Goal: Task Accomplishment & Management: Use online tool/utility

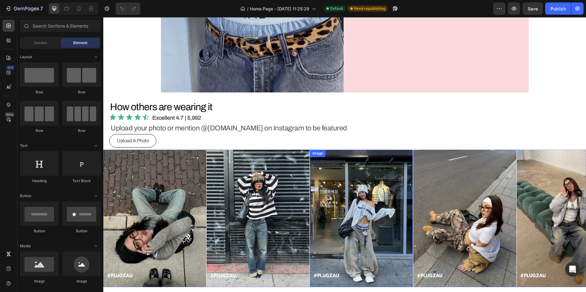
scroll to position [2331, 0]
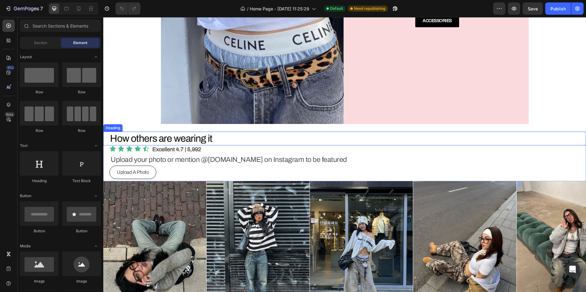
click at [224, 139] on h2 "How others are wearing it" at bounding box center [293, 139] width 368 height 14
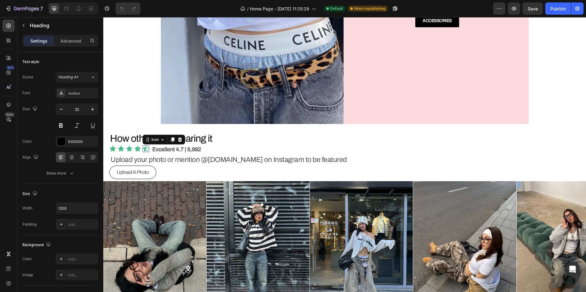
click at [144, 150] on div "Icon 0" at bounding box center [146, 149] width 7 height 7
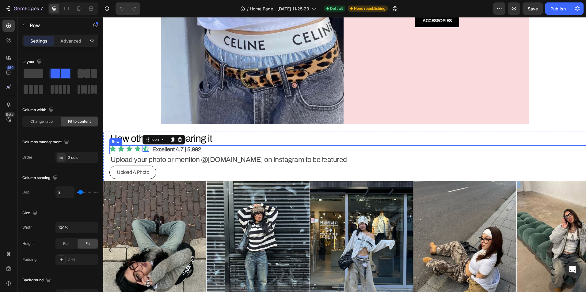
click at [208, 150] on div "Icon Icon Icon Icon Icon 0 Icon List Excellent 4.7 | 5,992 Heading Row" at bounding box center [350, 150] width 483 height 8
drag, startPoint x: 182, startPoint y: 143, endPoint x: 180, endPoint y: 146, distance: 3.5
click at [181, 144] on h2 "How others are wearing it" at bounding box center [293, 139] width 368 height 14
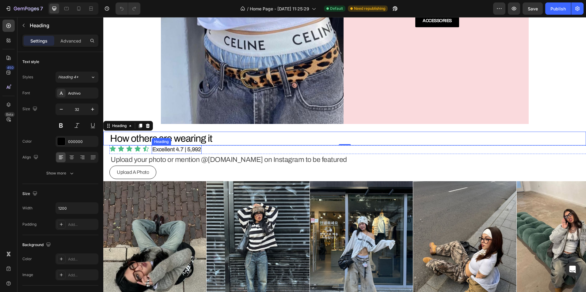
click at [177, 149] on h2 "Excellent 4.7 | 5,992" at bounding box center [177, 150] width 50 height 8
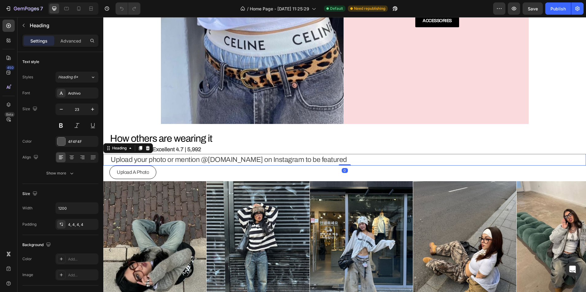
click at [323, 158] on h2 "Upload your photo or mention @[DOMAIN_NAME] on Instagram to be featured" at bounding box center [293, 160] width 368 height 12
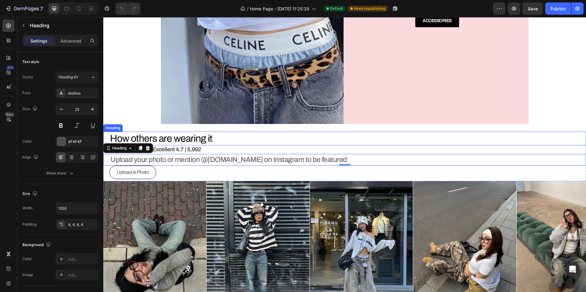
click at [236, 144] on h2 "How others are wearing it" at bounding box center [293, 139] width 368 height 14
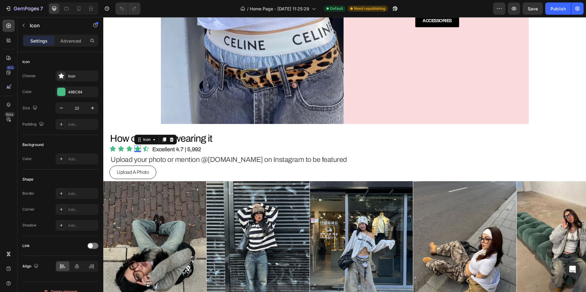
click at [134, 150] on icon at bounding box center [137, 149] width 7 height 7
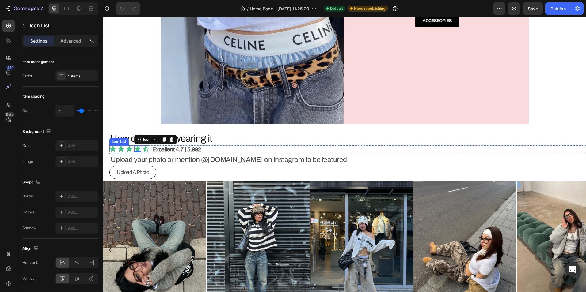
click at [133, 150] on div "Icon Icon Icon Icon 0 Icon" at bounding box center [129, 149] width 40 height 7
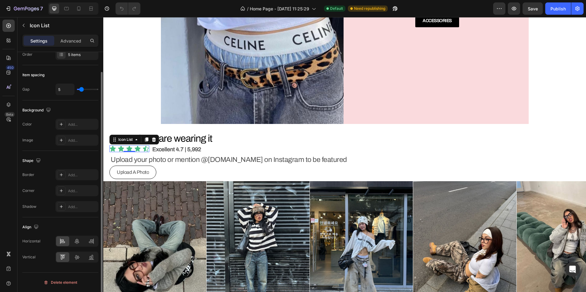
scroll to position [0, 0]
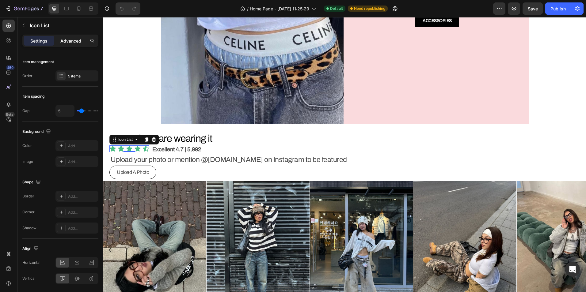
click at [66, 43] on p "Advanced" at bounding box center [70, 41] width 21 height 6
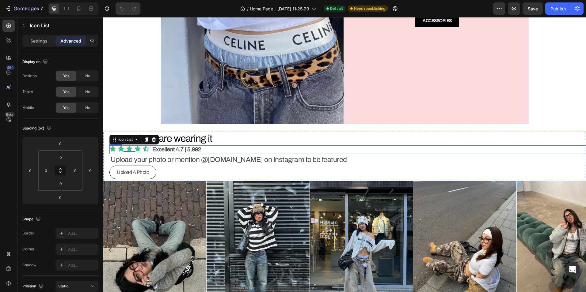
click at [208, 149] on div "Icon Icon Icon Icon Icon Icon List 0 Excellent 4.7 | 5,992 Heading Row" at bounding box center [350, 150] width 483 height 8
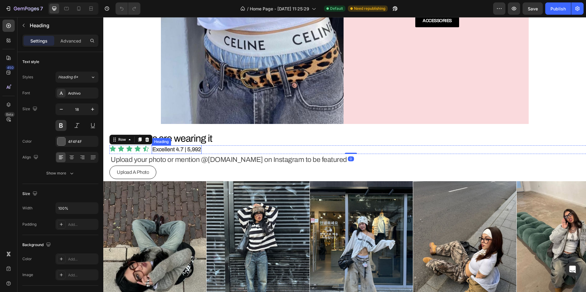
click at [189, 150] on h2 "Excellent 4.7 | 5,992" at bounding box center [177, 150] width 50 height 8
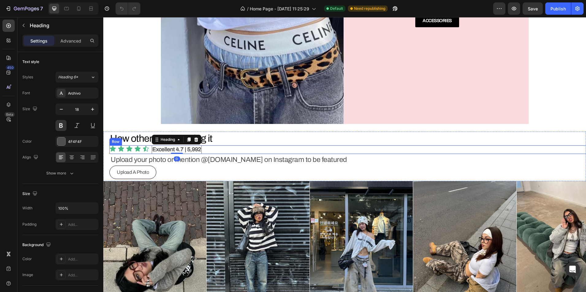
click at [208, 148] on div "Icon Icon Icon Icon Icon Icon List Excellent 4.7 | 5,992 Heading 0 Row" at bounding box center [350, 150] width 483 height 8
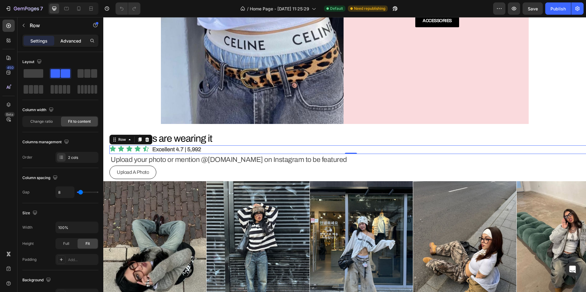
click at [68, 44] on div "Advanced" at bounding box center [70, 41] width 31 height 10
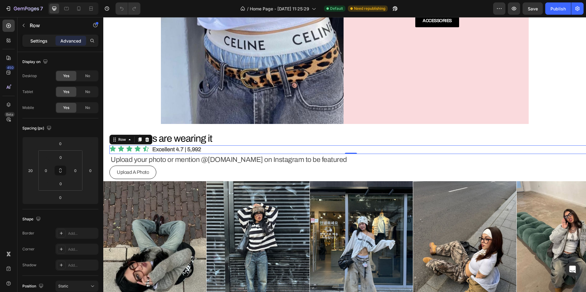
click at [47, 42] on p "Settings" at bounding box center [38, 41] width 17 height 6
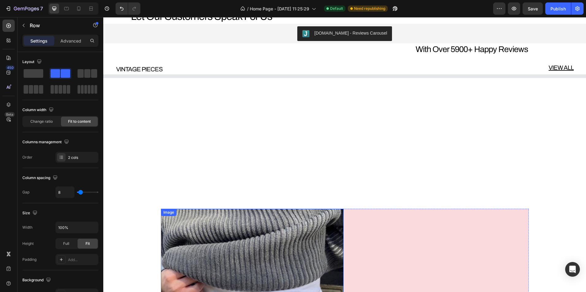
scroll to position [1994, 0]
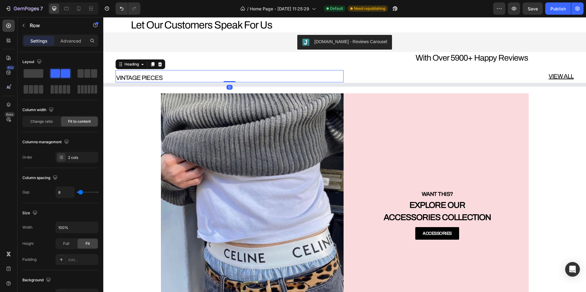
click at [173, 80] on h2 "VINTAGE PIECES" at bounding box center [230, 77] width 228 height 9
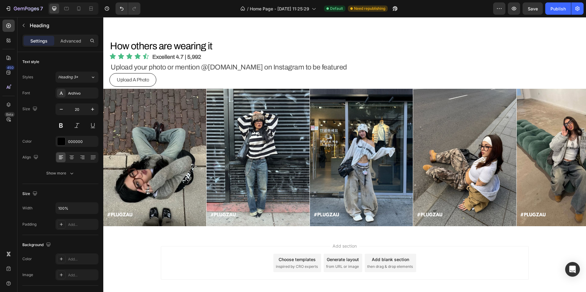
scroll to position [2453, 0]
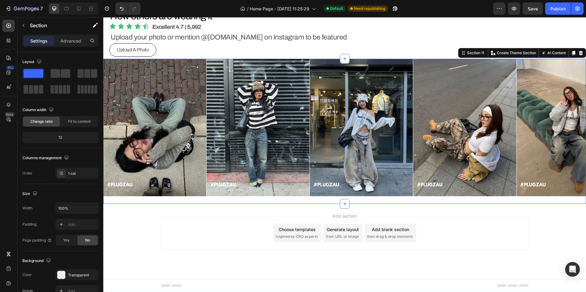
click at [299, 197] on div "Image Image Image Image Image Image Image Image Image Image Carousel" at bounding box center [344, 131] width 483 height 145
click at [66, 38] on p "Advanced" at bounding box center [70, 41] width 21 height 6
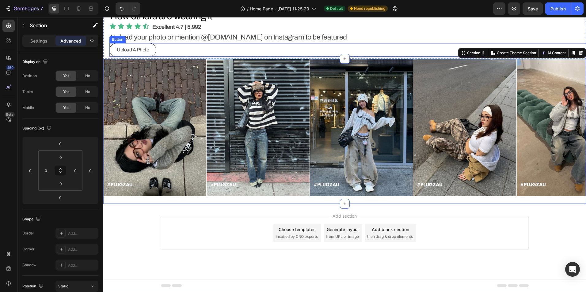
click at [337, 44] on div "Upload A Photo Button" at bounding box center [347, 50] width 477 height 14
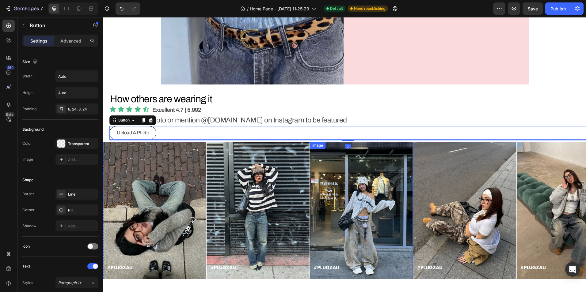
scroll to position [2361, 0]
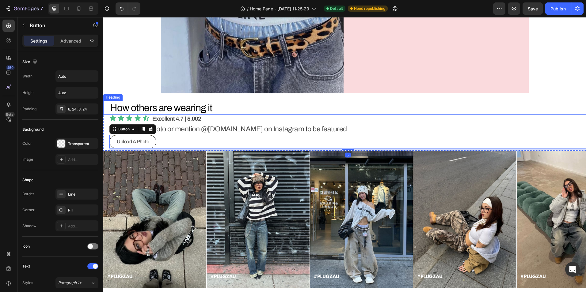
click at [227, 112] on h2 "How others are wearing it" at bounding box center [293, 108] width 368 height 14
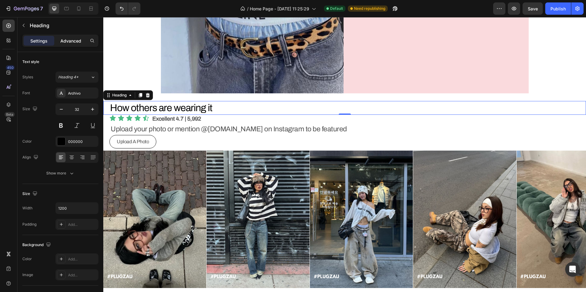
click at [69, 45] on div "Settings Advanced" at bounding box center [60, 41] width 76 height 12
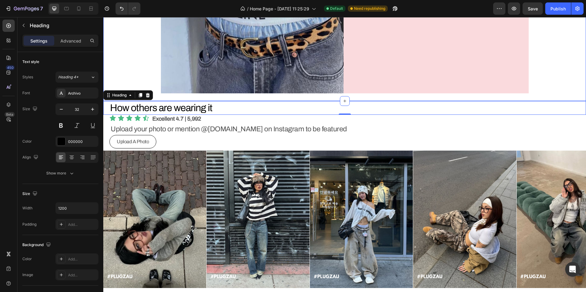
click at [116, 100] on div "Heading" at bounding box center [128, 95] width 50 height 10
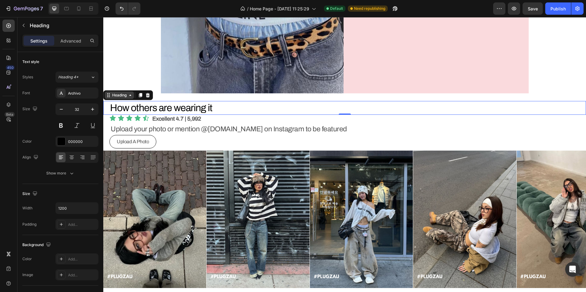
click at [116, 97] on div "Heading" at bounding box center [119, 96] width 17 height 6
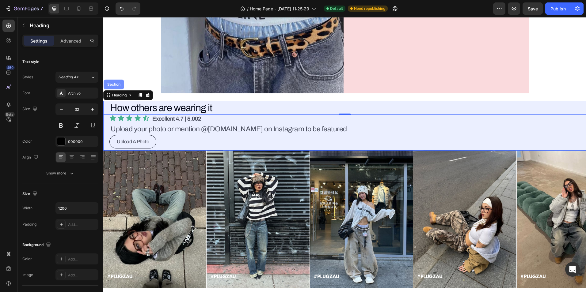
click at [114, 86] on div "Section" at bounding box center [114, 85] width 16 height 4
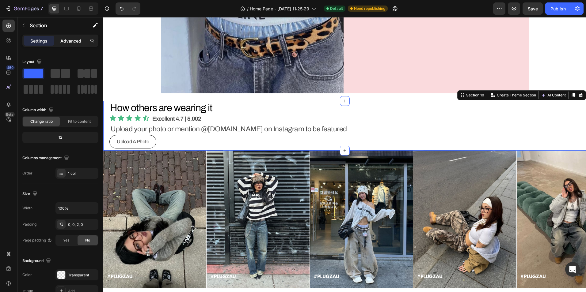
click at [67, 39] on p "Advanced" at bounding box center [70, 41] width 21 height 6
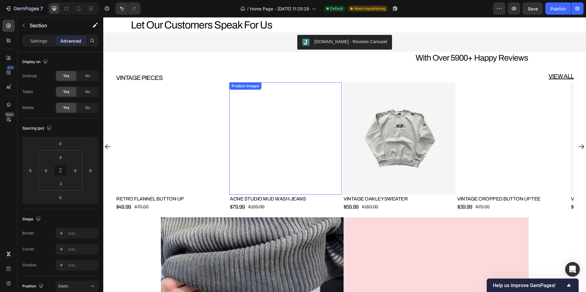
scroll to position [1895, 0]
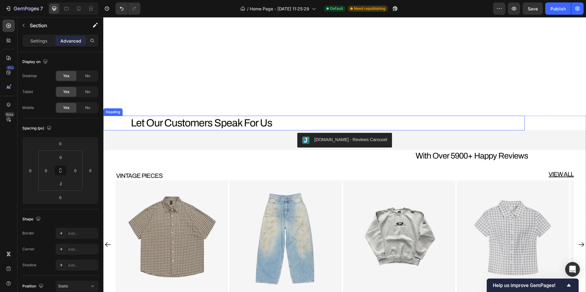
click at [253, 122] on h4 "Let Our Customers Speak For Us" at bounding box center [314, 123] width 368 height 15
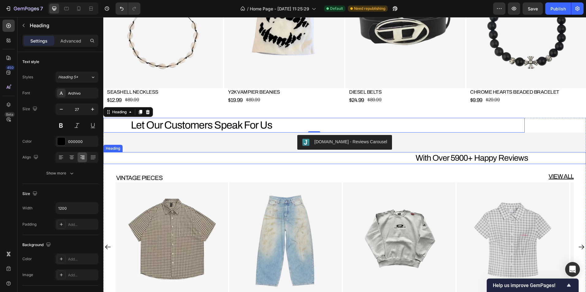
click at [401, 154] on h4 "With Over 5900+ Happy Reviews" at bounding box center [345, 158] width 368 height 12
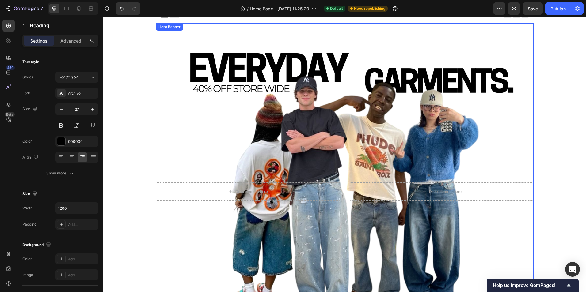
scroll to position [0, 0]
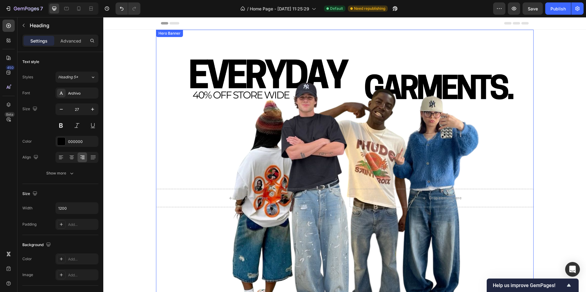
click at [199, 99] on div "Overlay" at bounding box center [345, 198] width 378 height 337
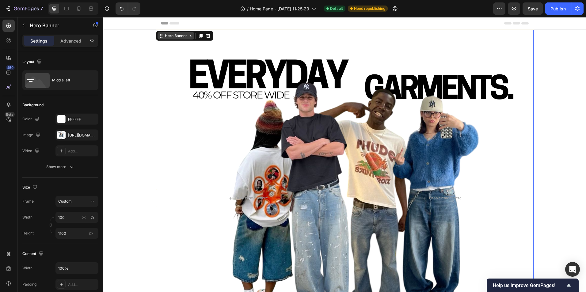
click at [177, 37] on div "Hero Banner" at bounding box center [176, 36] width 25 height 6
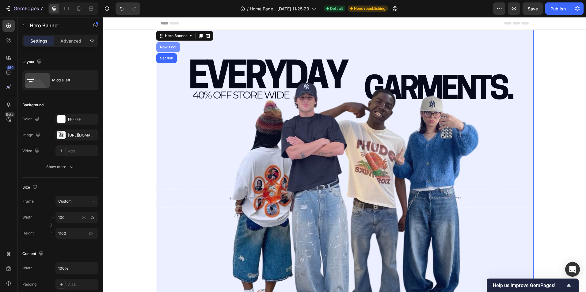
click at [168, 47] on div "Row 1 col" at bounding box center [168, 47] width 19 height 4
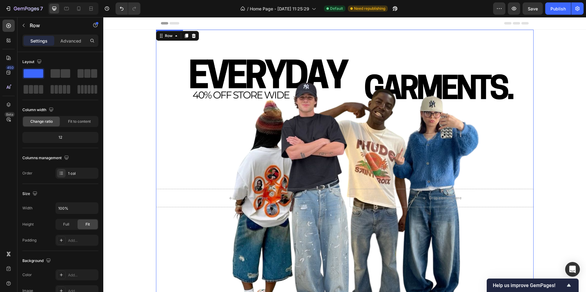
click at [244, 57] on div "Overlay" at bounding box center [345, 198] width 378 height 337
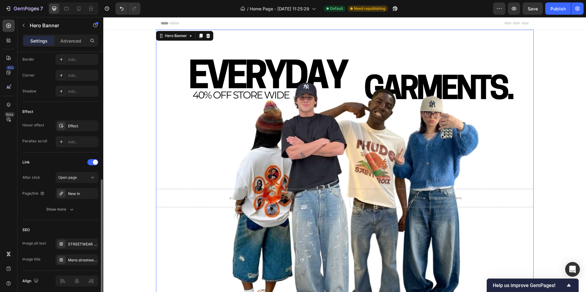
scroll to position [300, 0]
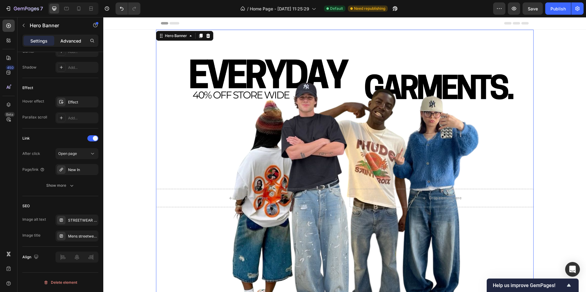
click at [74, 40] on p "Advanced" at bounding box center [70, 41] width 21 height 6
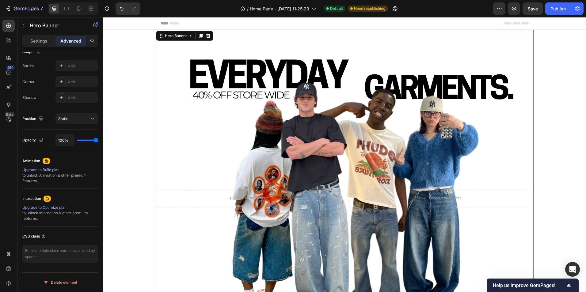
scroll to position [0, 0]
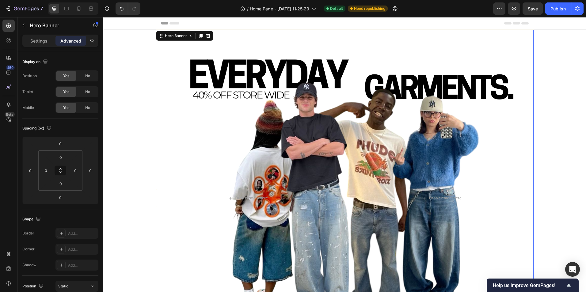
click at [179, 40] on div "Hero Banner" at bounding box center [184, 36] width 57 height 10
click at [177, 38] on div "Hero Banner" at bounding box center [176, 36] width 25 height 6
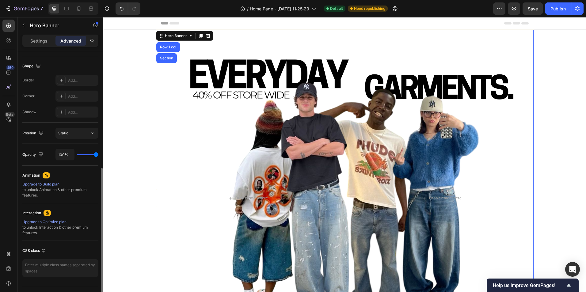
scroll to position [168, 0]
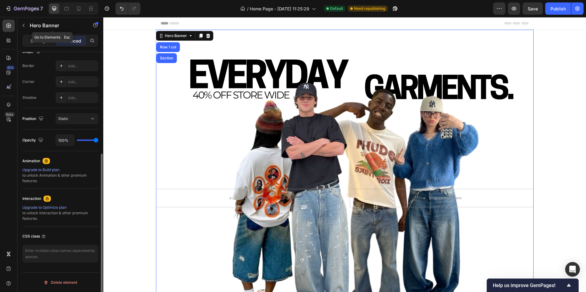
click at [41, 33] on div "Hero Banner" at bounding box center [52, 25] width 70 height 17
click at [40, 38] on p "Settings" at bounding box center [38, 41] width 17 height 6
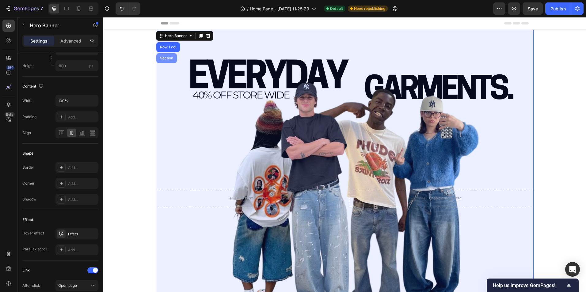
click at [166, 59] on div "Section" at bounding box center [167, 58] width 16 height 4
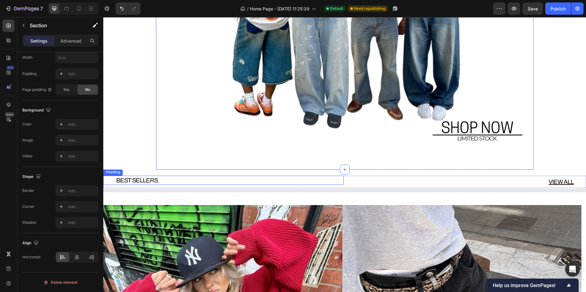
scroll to position [368, 0]
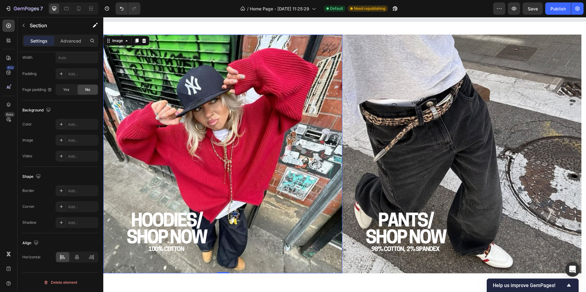
click at [228, 146] on img at bounding box center [222, 154] width 239 height 239
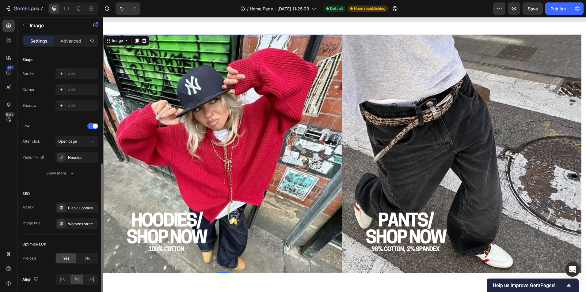
scroll to position [237, 0]
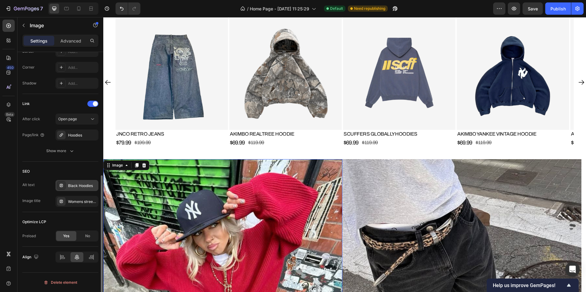
click at [74, 189] on div "Black Hoodies" at bounding box center [82, 186] width 29 height 6
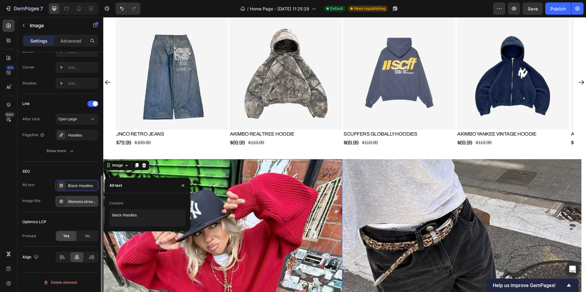
click at [79, 201] on div "Womens streetwear" at bounding box center [82, 202] width 29 height 6
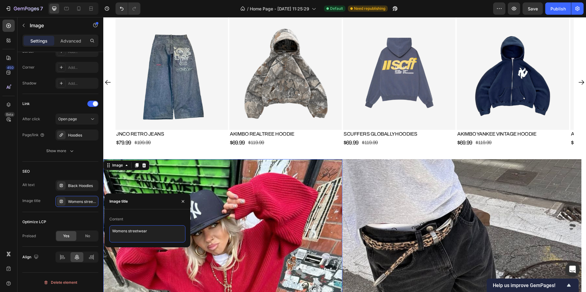
drag, startPoint x: 155, startPoint y: 233, endPoint x: 111, endPoint y: 230, distance: 44.2
click at [111, 230] on textarea "Womens streetwear" at bounding box center [147, 234] width 76 height 17
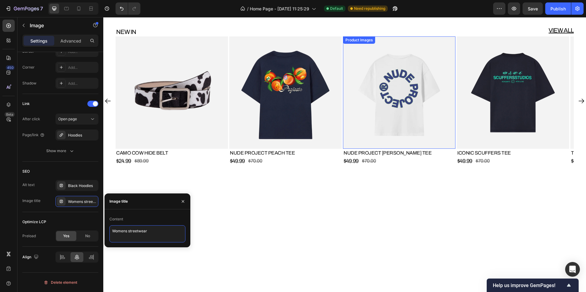
scroll to position [766, 0]
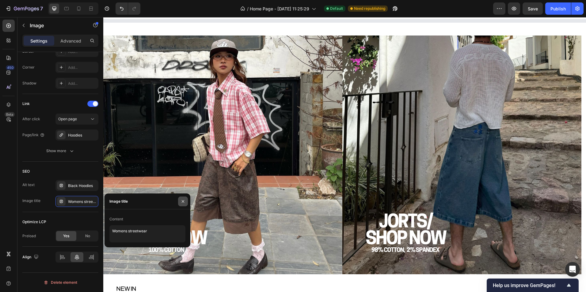
click at [185, 203] on icon "button" at bounding box center [183, 201] width 5 height 5
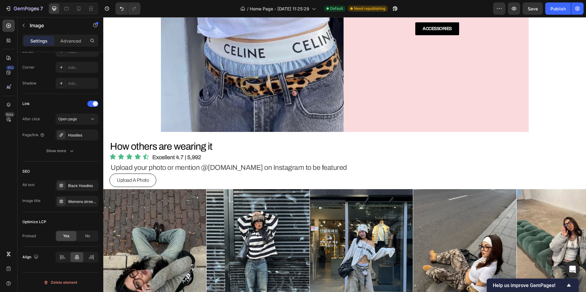
scroll to position [2452, 0]
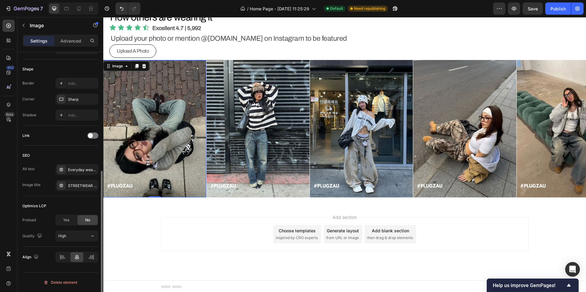
click at [183, 129] on img at bounding box center [154, 128] width 103 height 137
click at [134, 154] on img at bounding box center [154, 128] width 103 height 137
click at [77, 186] on div "STREETWEAR CLOTHING BRAND" at bounding box center [82, 186] width 29 height 6
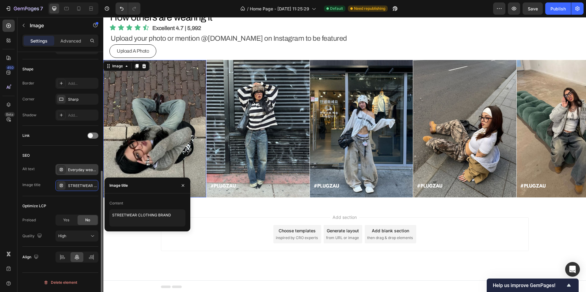
click at [83, 172] on div "Everyday wear Sustainable clothing Quick shipping Modern styles Fashion accesso…" at bounding box center [82, 170] width 29 height 6
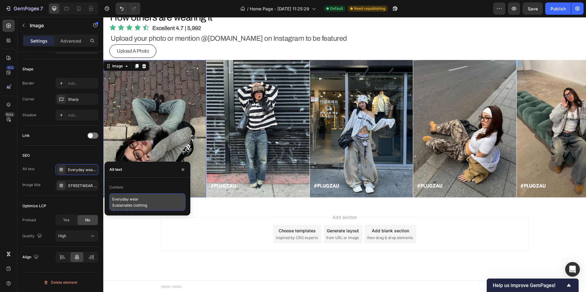
click at [140, 202] on textarea "Everyday wear Sustainable clothing Quick shipping Modern styles Fashion accesso…" at bounding box center [147, 202] width 76 height 17
click at [207, 209] on div "Add section Choose templates inspired by CRO experts Generate layout from URL o…" at bounding box center [344, 242] width 483 height 75
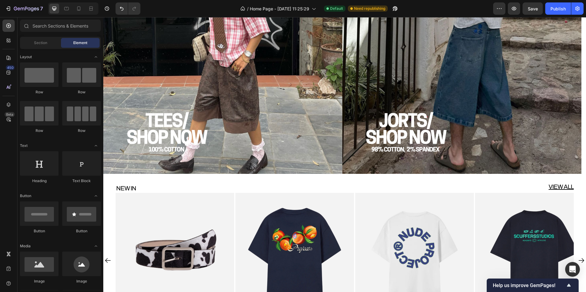
scroll to position [1012, 0]
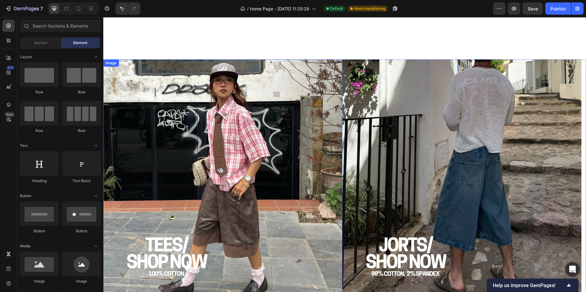
click at [252, 146] on img at bounding box center [222, 178] width 239 height 239
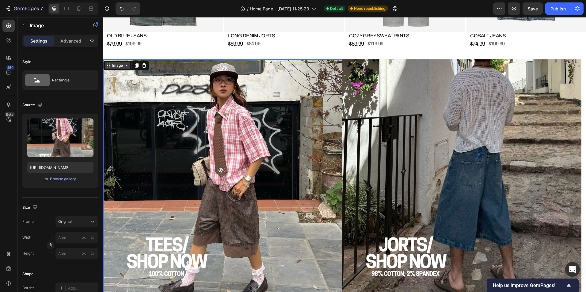
click at [117, 67] on div "Image" at bounding box center [117, 66] width 13 height 6
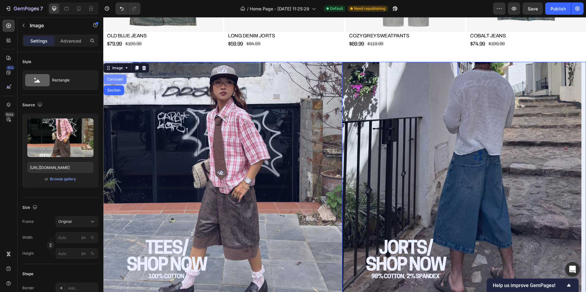
click at [121, 74] on div "Carousel" at bounding box center [115, 79] width 23 height 10
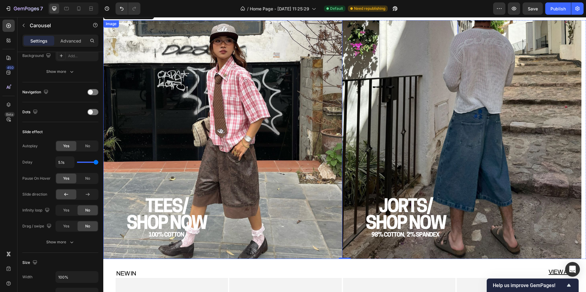
scroll to position [1043, 0]
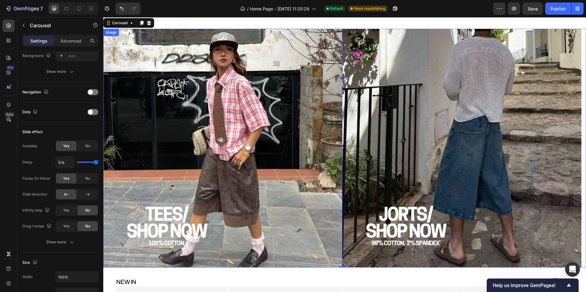
click at [251, 101] on img at bounding box center [222, 148] width 239 height 239
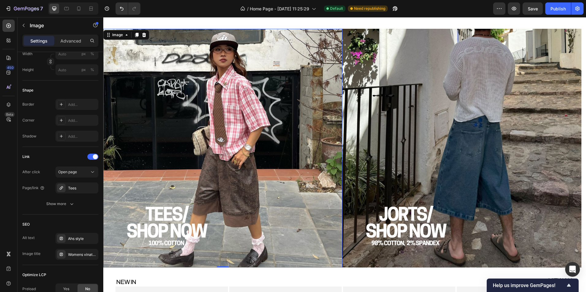
scroll to position [0, 0]
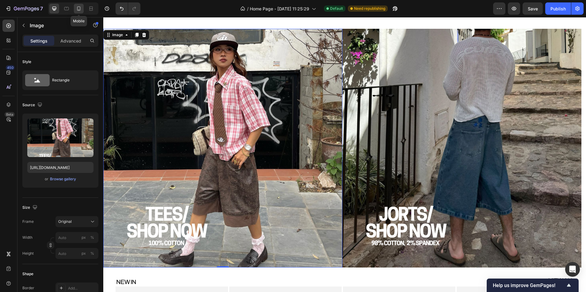
click at [81, 11] on icon at bounding box center [79, 9] width 6 height 6
type input "450"
type input "500"
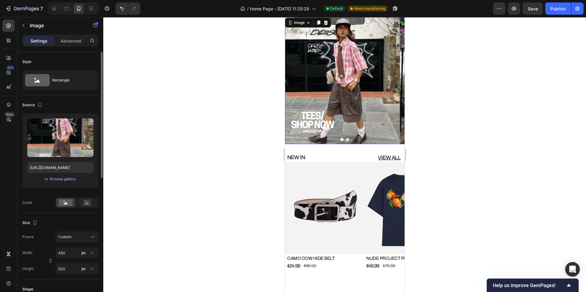
scroll to position [1021, 0]
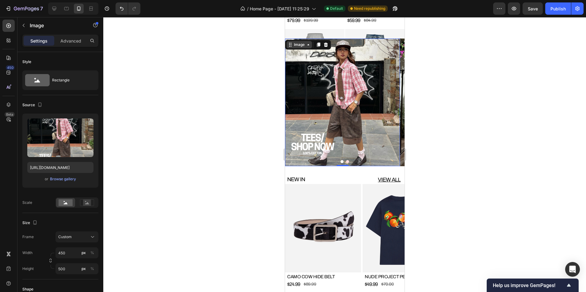
click at [296, 42] on div "Image" at bounding box center [298, 45] width 13 height 6
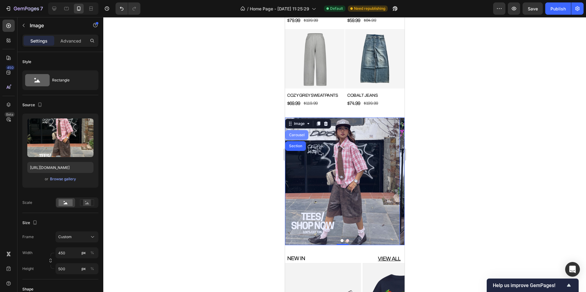
click at [295, 130] on div "Carousel" at bounding box center [296, 135] width 23 height 10
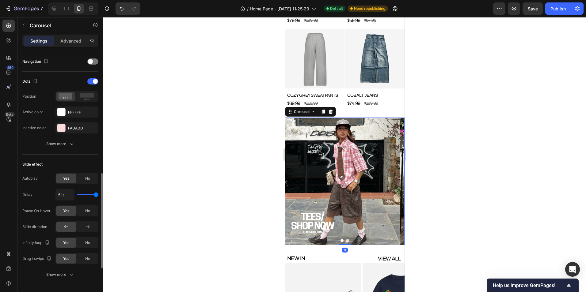
scroll to position [276, 0]
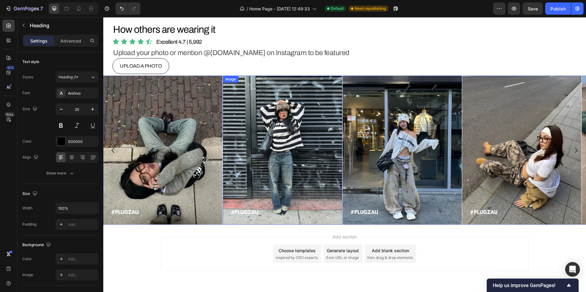
scroll to position [1847, 0]
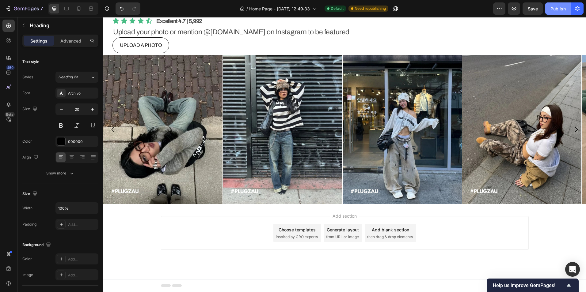
click at [552, 11] on div "Publish" at bounding box center [558, 9] width 15 height 6
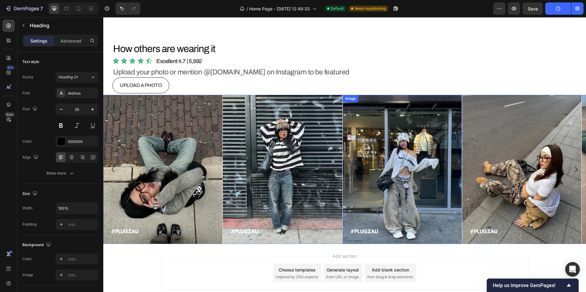
scroll to position [1724, 0]
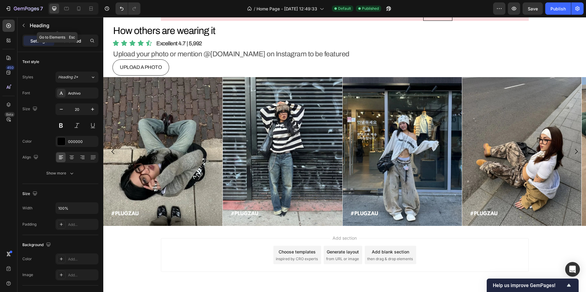
drag, startPoint x: 70, startPoint y: 33, endPoint x: 70, endPoint y: 37, distance: 3.7
click at [70, 33] on div "Heading" at bounding box center [57, 25] width 80 height 17
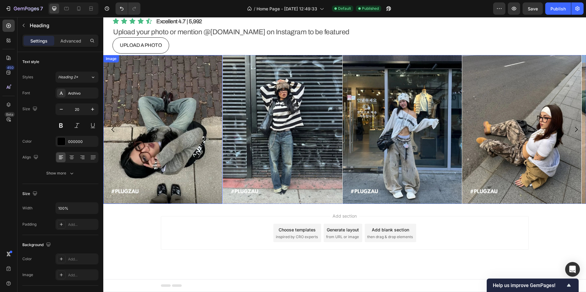
scroll to position [1847, 0]
click at [220, 209] on div "Add section Choose templates inspired by CRO experts Generate layout from URL o…" at bounding box center [344, 241] width 483 height 75
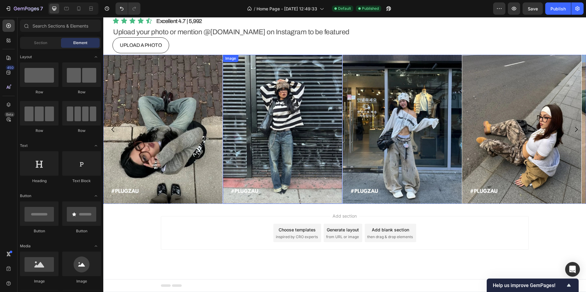
click at [271, 48] on div "UPLOAD A PHOTO Button" at bounding box center [349, 46] width 474 height 18
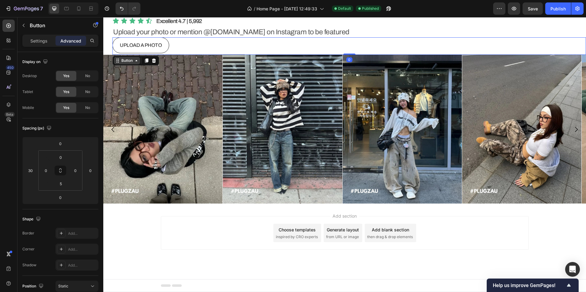
click at [132, 59] on div "Button" at bounding box center [127, 61] width 14 height 6
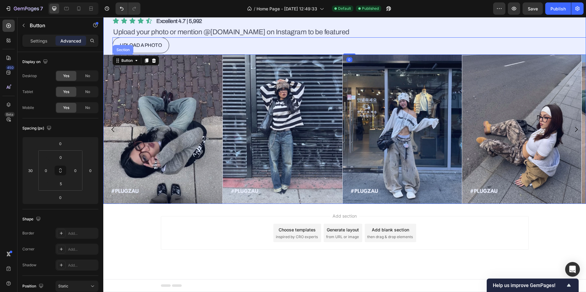
click at [123, 53] on div "Section" at bounding box center [123, 50] width 21 height 10
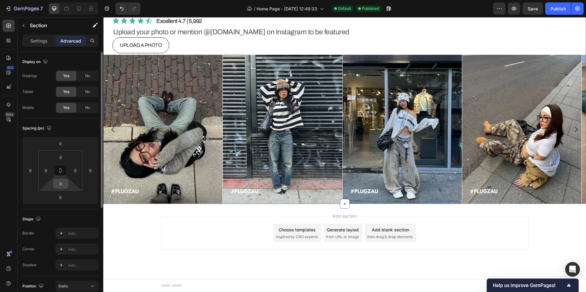
click at [63, 185] on input "0" at bounding box center [61, 183] width 12 height 9
type input "2"
click at [142, 233] on div "Add section Choose templates inspired by CRO experts Generate layout from URL o…" at bounding box center [344, 242] width 483 height 75
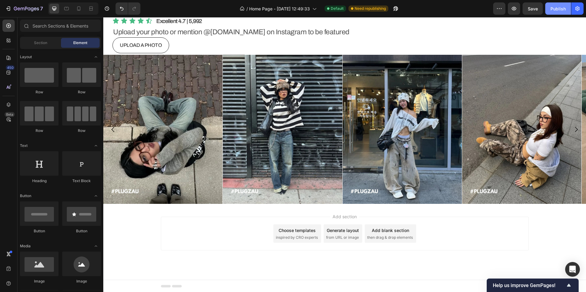
click at [549, 13] on button "Publish" at bounding box center [558, 8] width 26 height 12
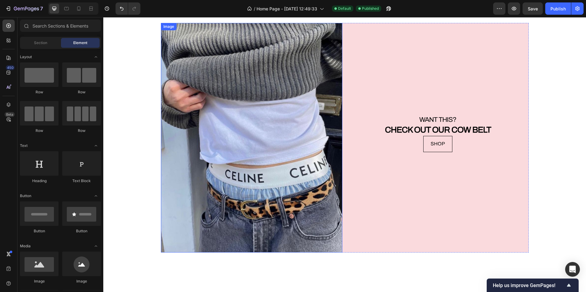
scroll to position [1356, 0]
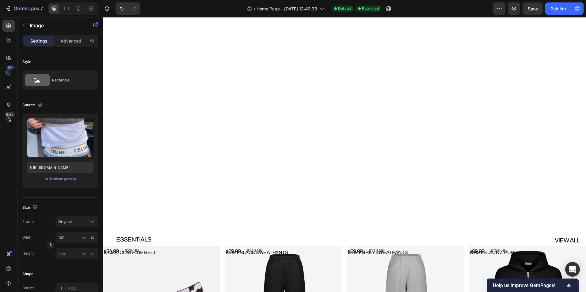
scroll to position [1448, 0]
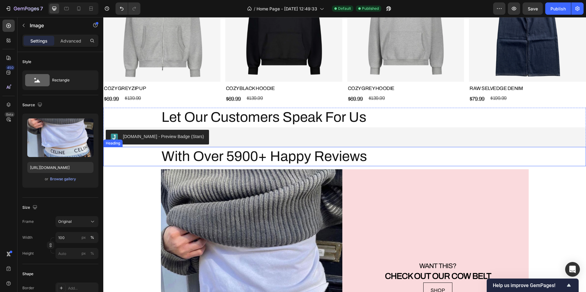
click at [299, 154] on h2 "With Over 5900+ Happy Reviews" at bounding box center [345, 157] width 368 height 20
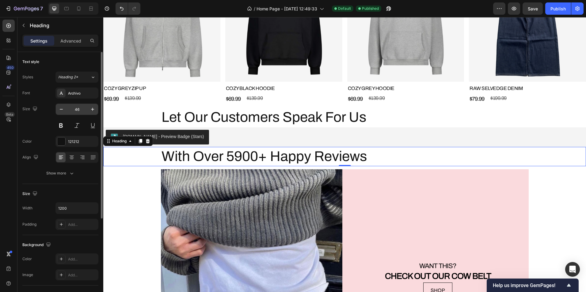
click at [73, 111] on input "46" at bounding box center [77, 109] width 20 height 11
click at [215, 118] on h2 "Let Our Customers Speak For Us" at bounding box center [345, 118] width 368 height 20
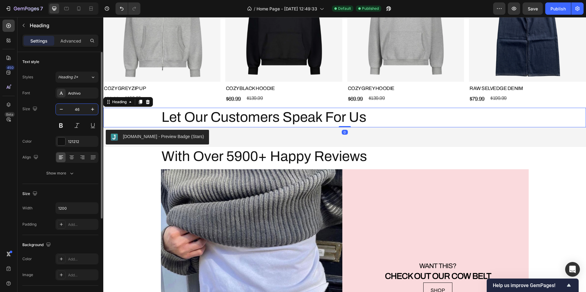
click at [78, 110] on input "46" at bounding box center [77, 109] width 20 height 11
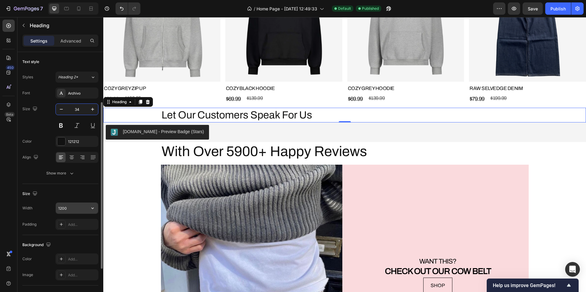
scroll to position [31, 0]
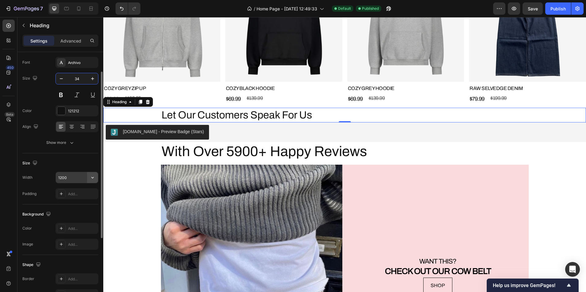
type input "34"
click at [91, 178] on icon "button" at bounding box center [93, 178] width 6 height 6
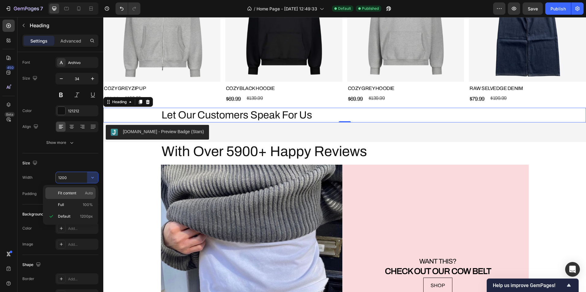
click at [75, 192] on span "Fit content" at bounding box center [67, 194] width 18 height 6
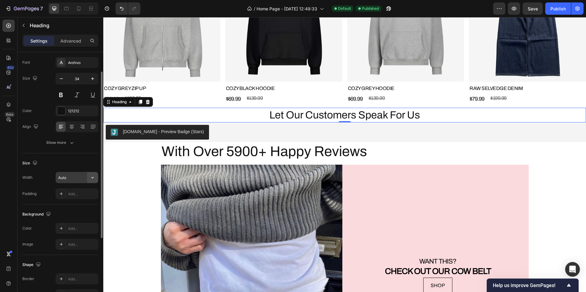
click at [91, 180] on icon "button" at bounding box center [93, 178] width 6 height 6
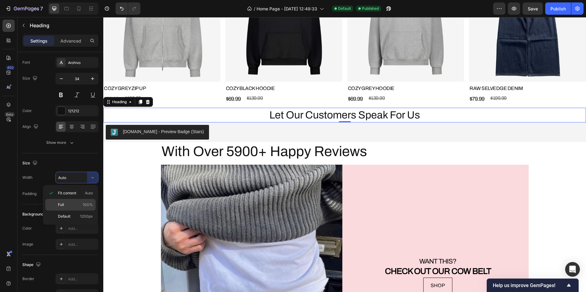
click at [73, 205] on p "Full 100%" at bounding box center [75, 205] width 35 height 6
type input "100%"
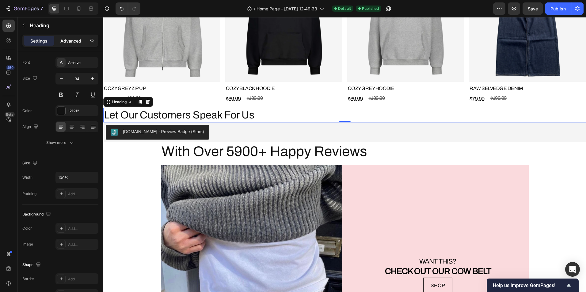
click at [62, 39] on p "Advanced" at bounding box center [70, 41] width 21 height 6
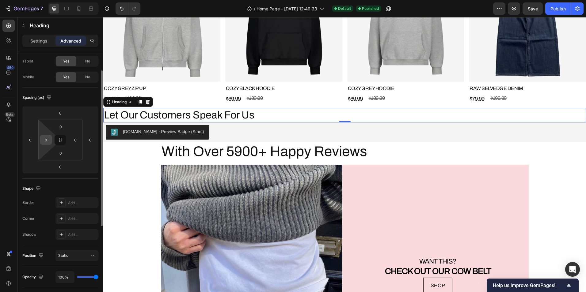
click at [43, 137] on input "0" at bounding box center [45, 139] width 9 height 9
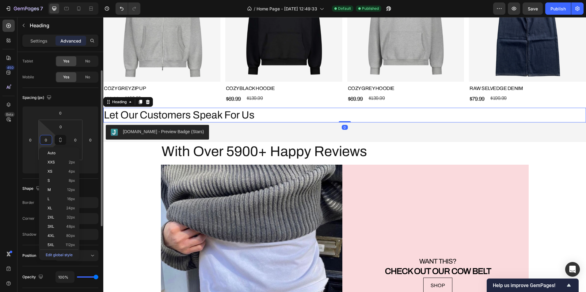
type input "5"
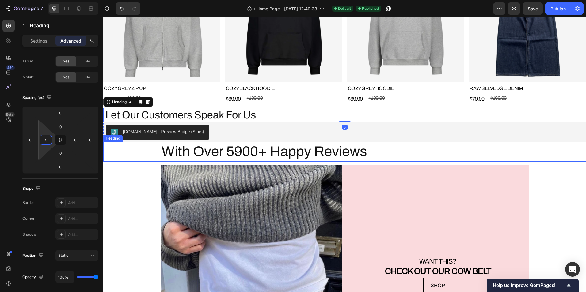
click at [147, 152] on div "With Over 5900+ Happy Reviews" at bounding box center [344, 152] width 483 height 20
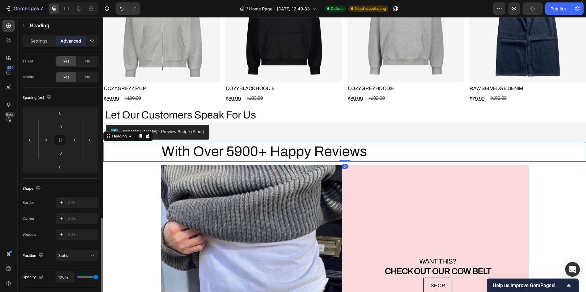
scroll to position [123, 0]
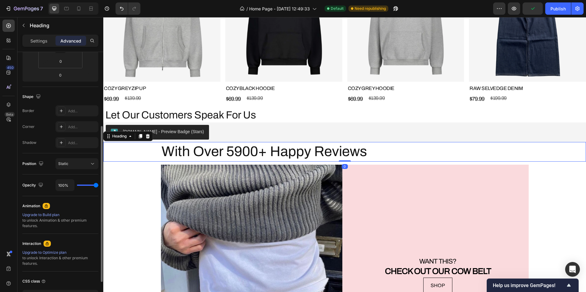
click at [32, 41] on p "Settings" at bounding box center [38, 41] width 17 height 6
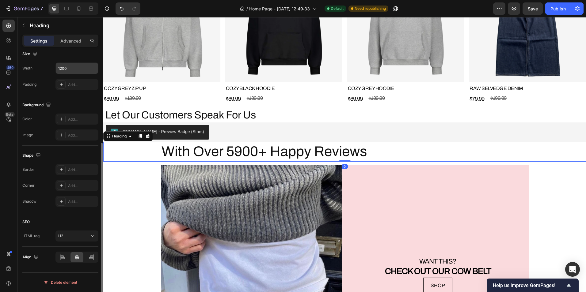
scroll to position [79, 0]
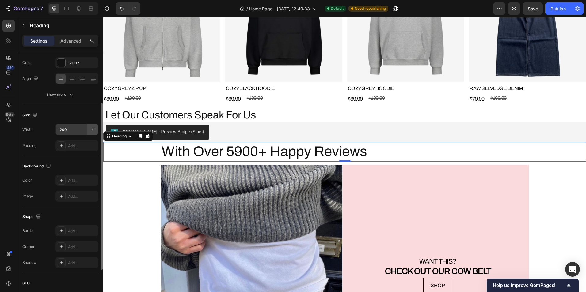
click at [94, 128] on icon "button" at bounding box center [93, 130] width 6 height 6
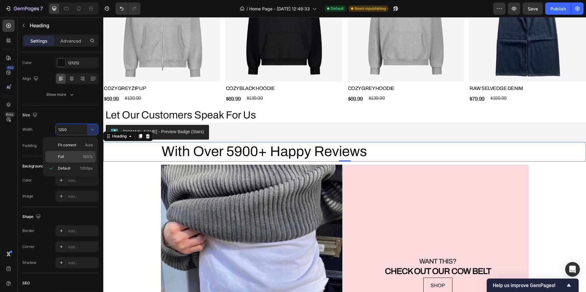
click at [73, 154] on div "Full 100%" at bounding box center [70, 157] width 50 height 12
type input "100%"
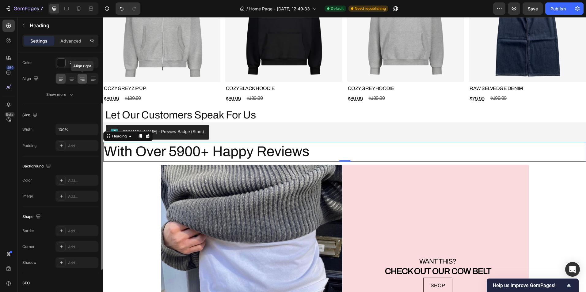
click at [82, 78] on icon at bounding box center [82, 79] width 6 height 6
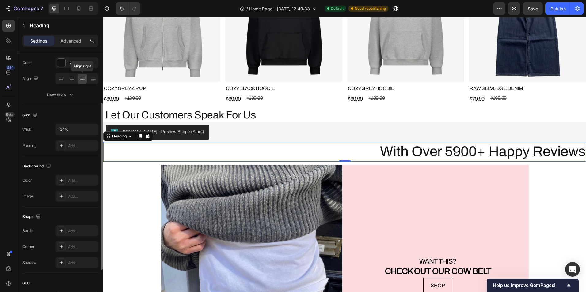
scroll to position [17, 0]
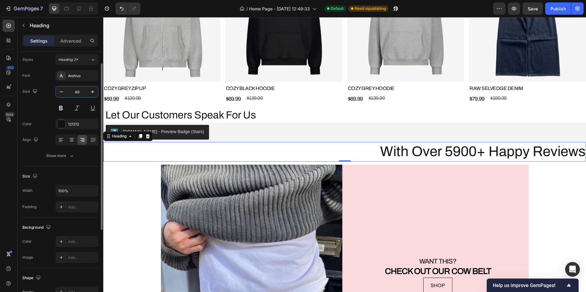
click at [76, 92] on input "46" at bounding box center [77, 91] width 20 height 11
click at [67, 124] on div "121212" at bounding box center [76, 124] width 43 height 11
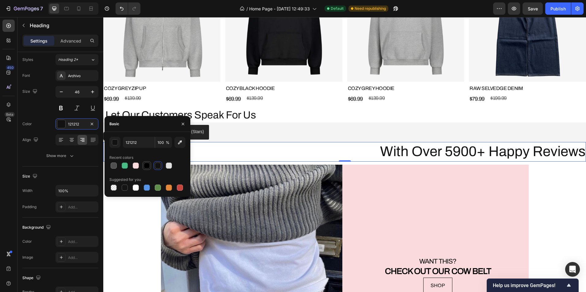
click at [147, 166] on div at bounding box center [147, 166] width 6 height 6
type input "000000"
click at [225, 113] on h2 "Let Our Customers Speak For Us" at bounding box center [345, 115] width 481 height 15
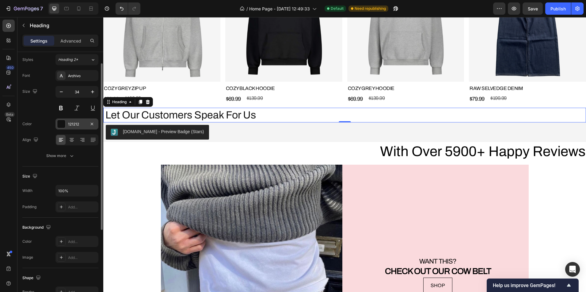
click at [67, 125] on div "121212" at bounding box center [76, 124] width 43 height 11
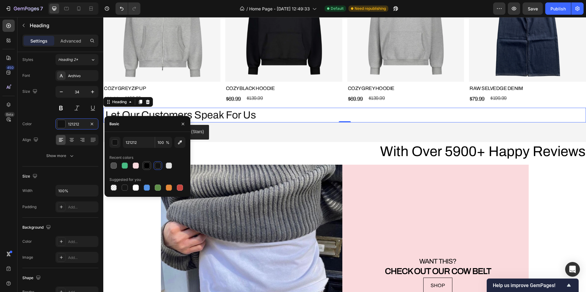
click at [150, 167] on div at bounding box center [146, 165] width 7 height 7
type input "000000"
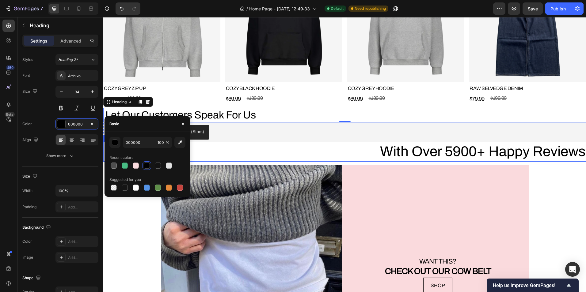
click at [242, 142] on h2 "With Over 5900+ Happy Reviews" at bounding box center [344, 152] width 483 height 20
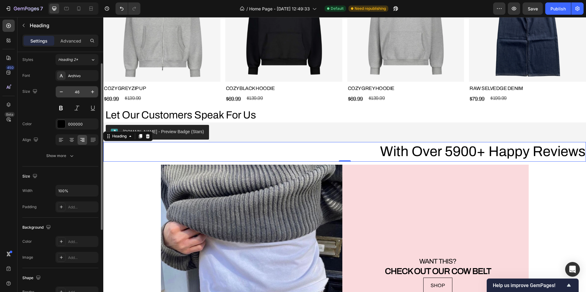
click at [77, 97] on input "46" at bounding box center [77, 91] width 20 height 11
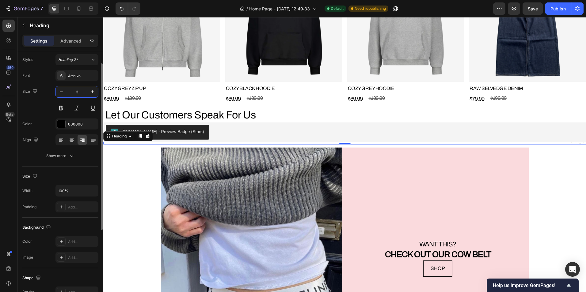
type input "34"
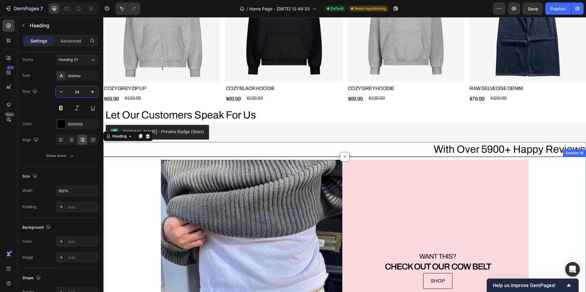
click at [136, 177] on div "Image WANT THIS? Heading CHECK OUT OUR COW BELT Text Block SHOP Button Row" at bounding box center [344, 275] width 483 height 230
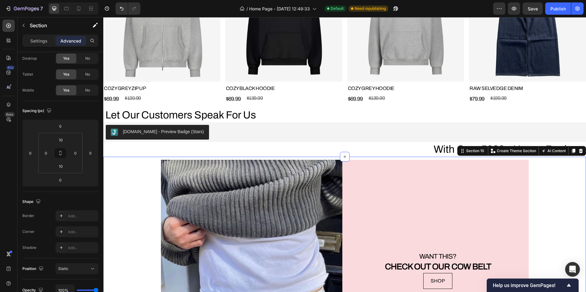
scroll to position [0, 0]
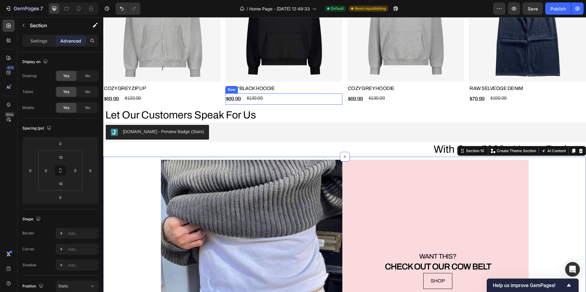
click at [279, 100] on div "$69.99 Product Price Product Price $139.99 Product Price Product Price Row" at bounding box center [283, 98] width 117 height 11
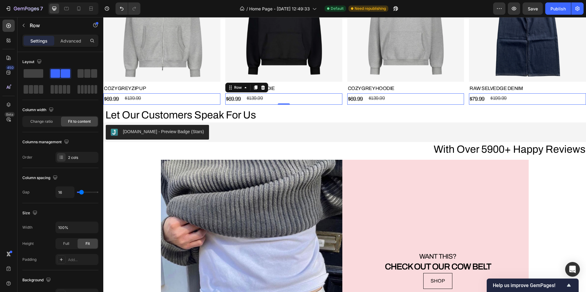
click at [281, 104] on div "0" at bounding box center [284, 104] width 6 height 5
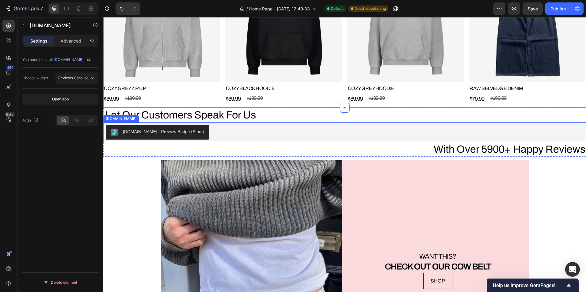
click at [228, 128] on div "[DOMAIN_NAME] - Preview Badge (Stars)" at bounding box center [345, 132] width 478 height 15
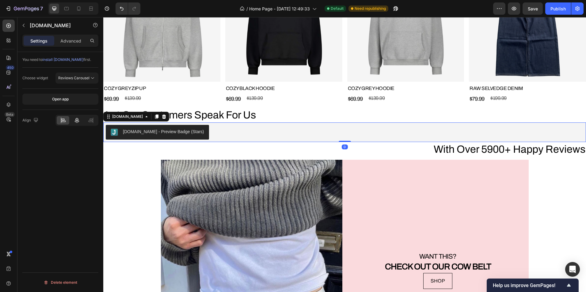
click at [77, 120] on icon at bounding box center [77, 120] width 6 height 6
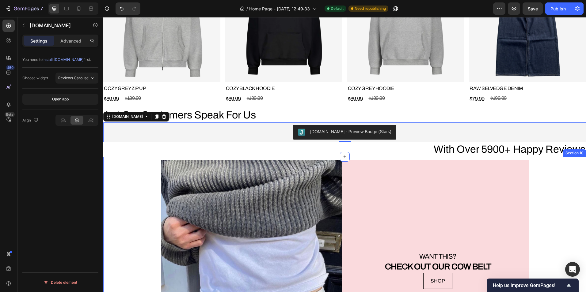
click at [117, 157] on div "Image WANT THIS? Heading CHECK OUT OUR COW BELT Text Block SHOP Button Row Sect…" at bounding box center [344, 275] width 483 height 236
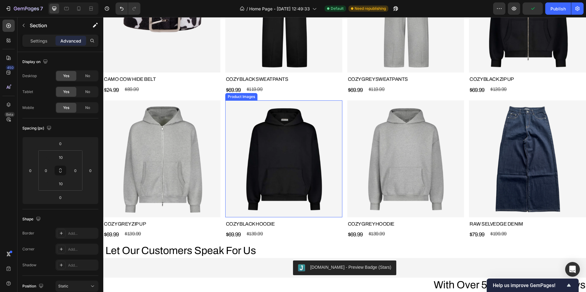
scroll to position [1295, 0]
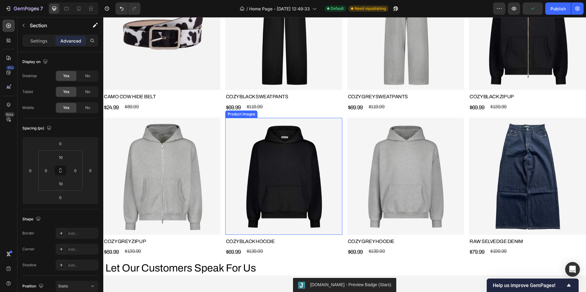
click at [336, 138] on img at bounding box center [283, 176] width 117 height 117
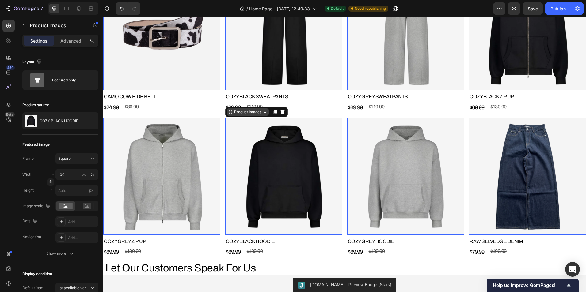
click at [241, 113] on div "Product Images" at bounding box center [248, 112] width 30 height 6
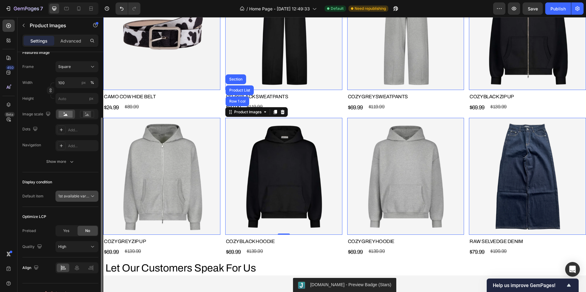
scroll to position [103, 0]
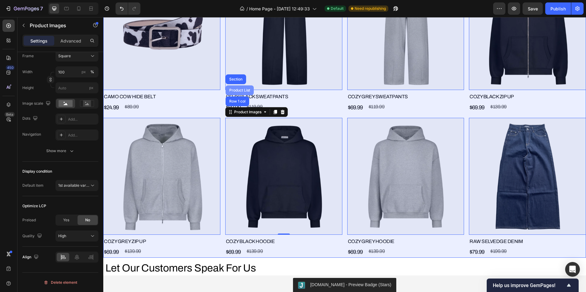
click at [233, 90] on div "Product List" at bounding box center [239, 91] width 23 height 4
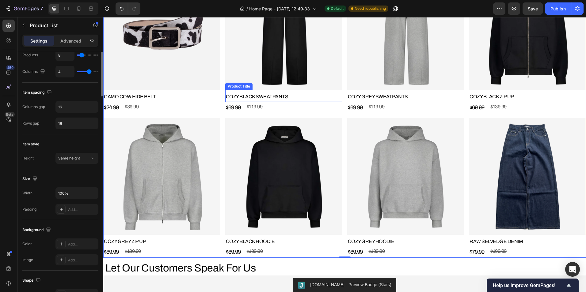
scroll to position [0, 0]
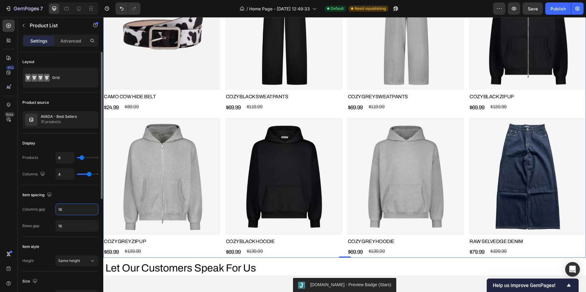
click at [72, 209] on input "16" at bounding box center [77, 209] width 42 height 11
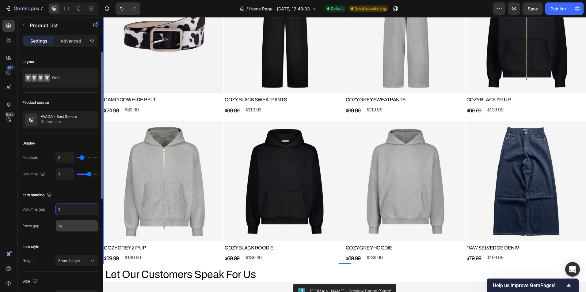
type input "2"
click at [75, 222] on input "16" at bounding box center [77, 226] width 42 height 11
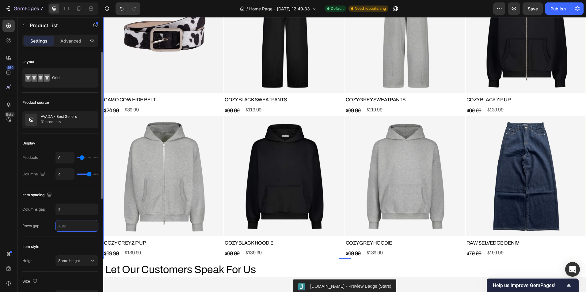
type input "2"
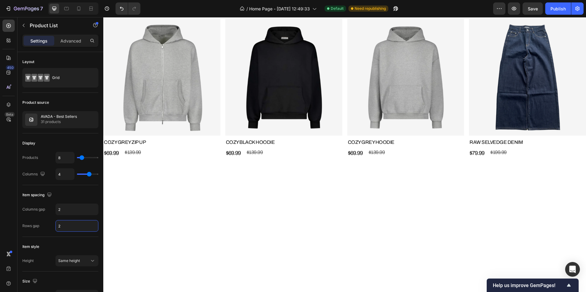
scroll to position [437, 0]
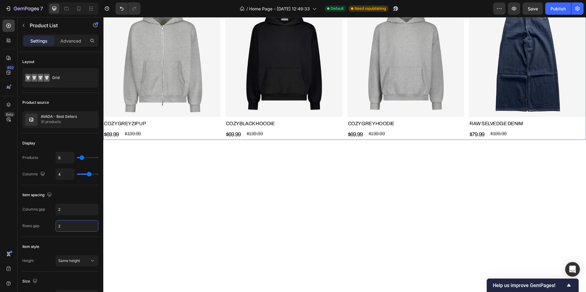
click at [66, 212] on input "16" at bounding box center [77, 209] width 42 height 11
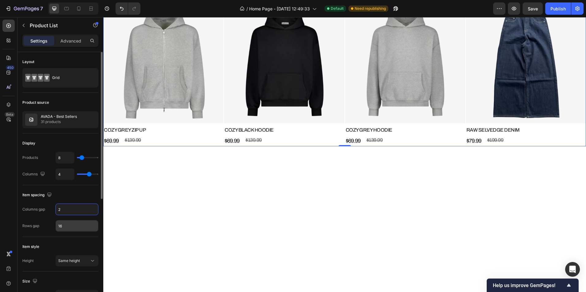
type input "2"
click at [69, 228] on input "16" at bounding box center [77, 226] width 42 height 11
type input "2"
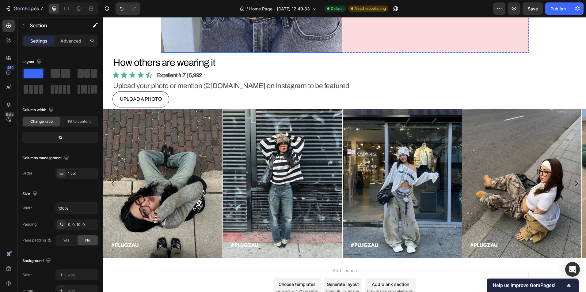
scroll to position [2000, 0]
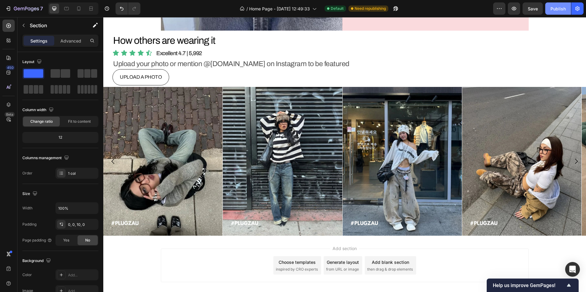
click at [561, 10] on div "Publish" at bounding box center [558, 9] width 15 height 6
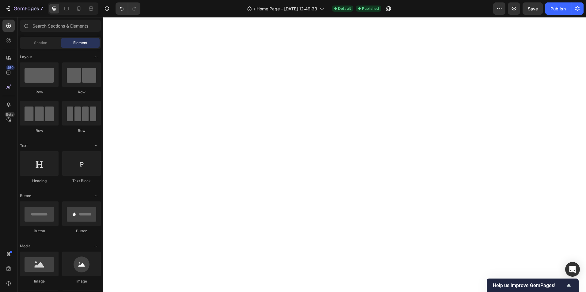
scroll to position [0, 0]
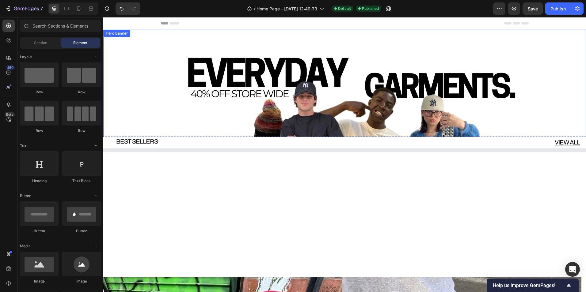
click at [263, 114] on div "Background Image" at bounding box center [344, 198] width 483 height 337
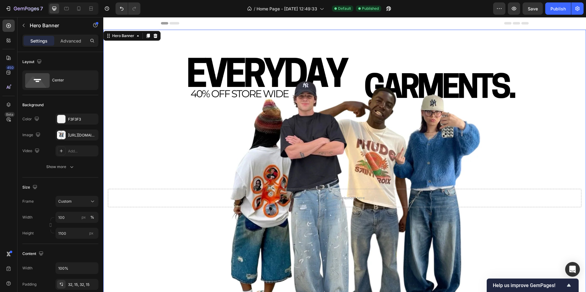
click at [260, 113] on div "Background Image" at bounding box center [344, 198] width 483 height 337
click at [90, 284] on icon "button" at bounding box center [92, 284] width 5 height 5
click at [121, 36] on div "Hero Banner" at bounding box center [123, 36] width 25 height 6
click at [126, 78] on div "Background Image" at bounding box center [344, 198] width 483 height 337
click at [225, 120] on div "Background Image" at bounding box center [344, 198] width 483 height 337
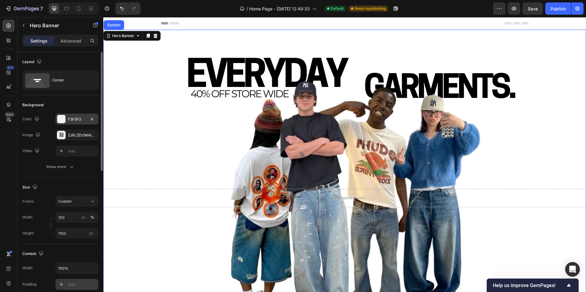
click at [69, 119] on div "F3F3F3" at bounding box center [77, 120] width 18 height 6
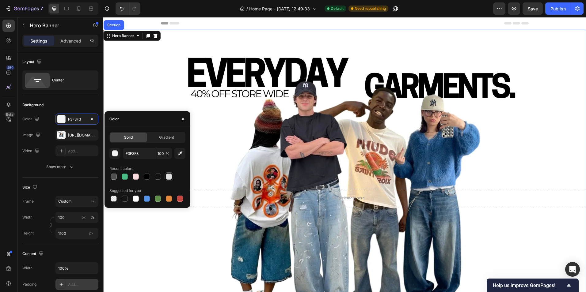
click at [166, 177] on div at bounding box center [168, 176] width 7 height 7
click at [137, 200] on div at bounding box center [136, 199] width 6 height 6
type input "FFFFFF"
click at [135, 88] on div "Background Image" at bounding box center [344, 198] width 483 height 337
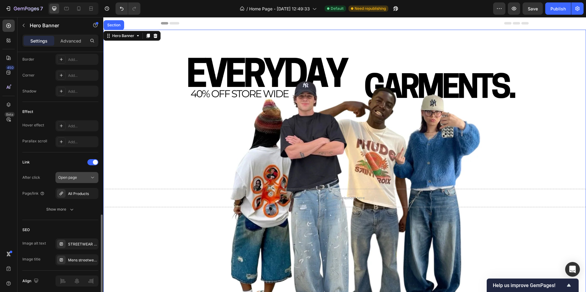
scroll to position [300, 0]
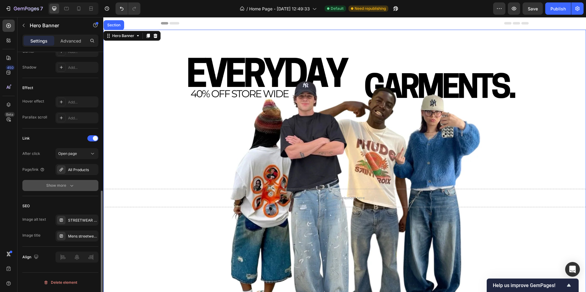
click at [71, 183] on icon "button" at bounding box center [72, 186] width 6 height 6
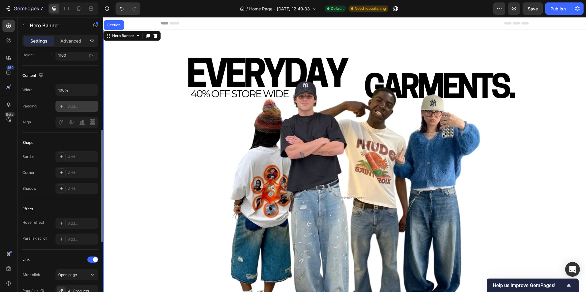
scroll to position [0, 0]
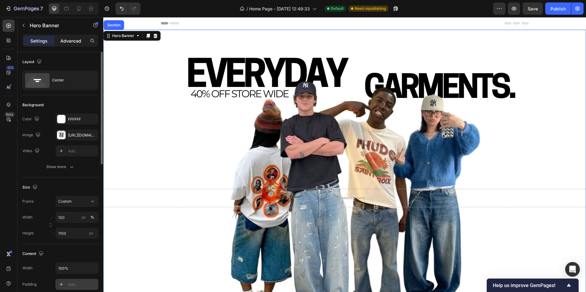
click at [73, 40] on p "Advanced" at bounding box center [70, 41] width 21 height 6
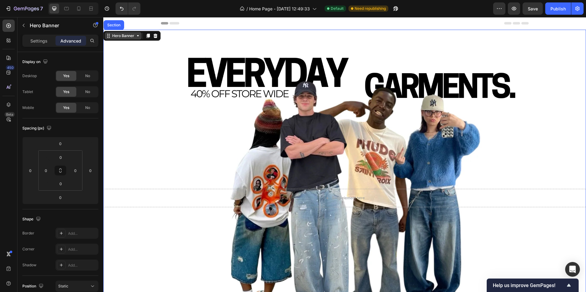
click at [122, 37] on div "Hero Banner" at bounding box center [123, 36] width 25 height 6
click at [114, 36] on div "Hero Banner" at bounding box center [123, 36] width 25 height 6
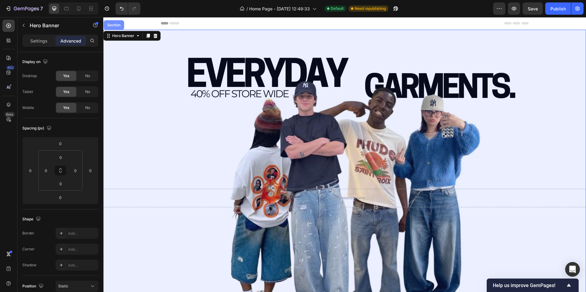
click at [113, 30] on div "Section" at bounding box center [114, 25] width 21 height 10
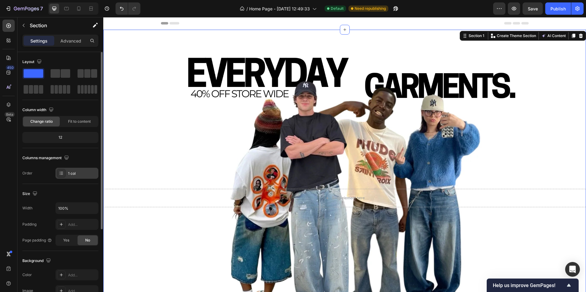
click at [72, 173] on div "1 col" at bounding box center [82, 174] width 29 height 6
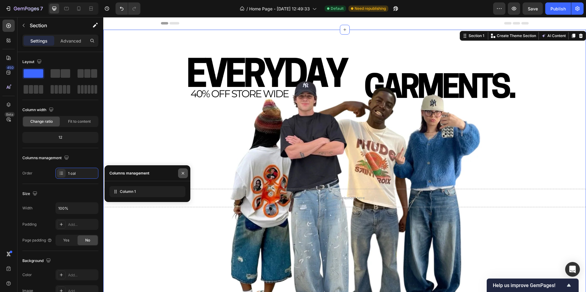
click at [182, 175] on icon "button" at bounding box center [183, 173] width 5 height 5
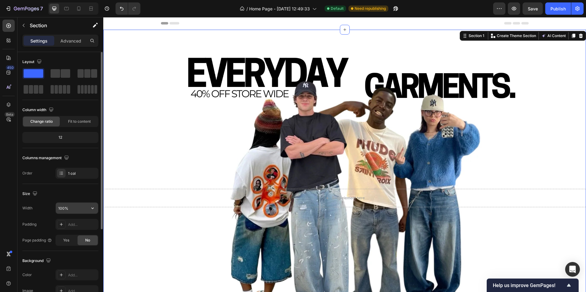
click at [78, 209] on input "100%" at bounding box center [77, 208] width 42 height 11
click at [91, 209] on icon "button" at bounding box center [93, 208] width 6 height 6
drag, startPoint x: 70, startPoint y: 209, endPoint x: 66, endPoint y: 209, distance: 3.7
click at [67, 209] on input "100%" at bounding box center [77, 208] width 42 height 11
click at [91, 208] on icon "button" at bounding box center [93, 208] width 6 height 6
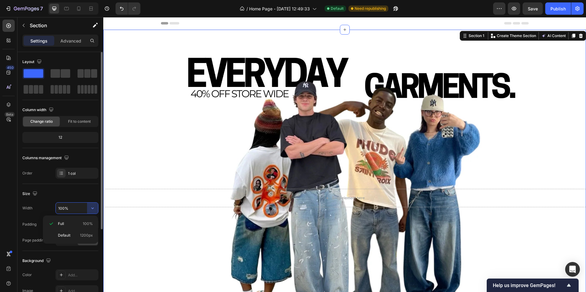
click at [68, 238] on span "Default" at bounding box center [64, 236] width 13 height 6
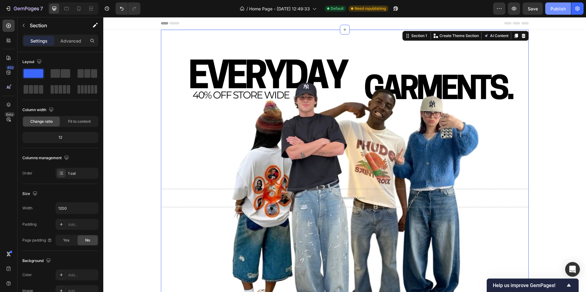
click at [553, 5] on button "Publish" at bounding box center [558, 8] width 26 height 12
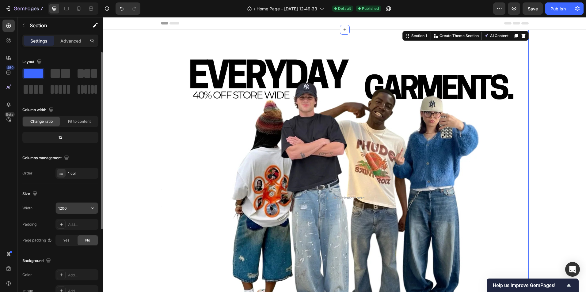
click at [68, 207] on input "1200" at bounding box center [77, 208] width 42 height 11
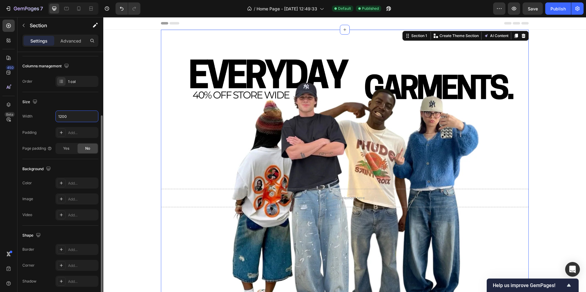
scroll to position [116, 0]
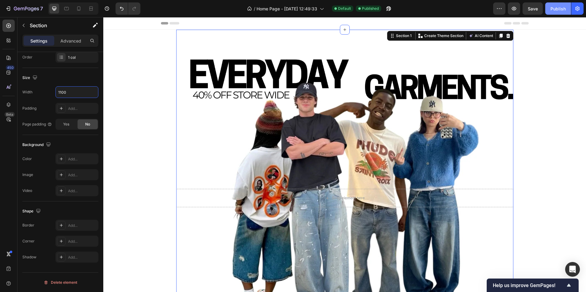
click at [554, 4] on button "Publish" at bounding box center [558, 8] width 26 height 12
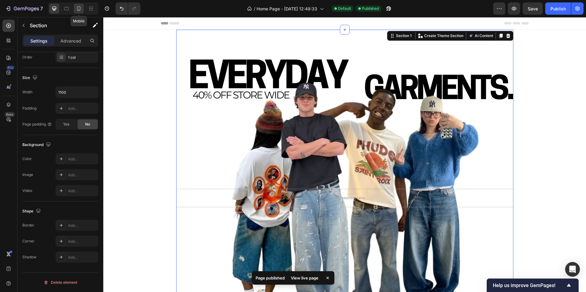
click at [75, 5] on div at bounding box center [79, 9] width 10 height 10
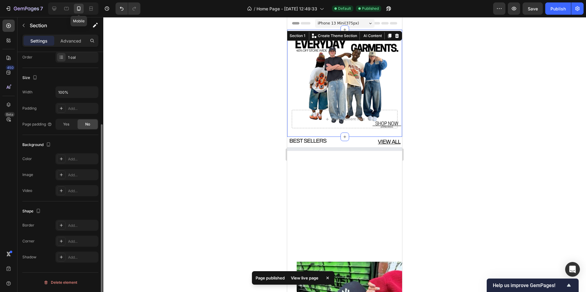
scroll to position [100, 0]
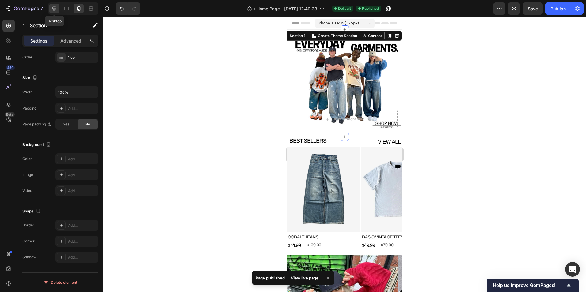
click at [56, 5] on div at bounding box center [54, 9] width 10 height 10
type input "1100"
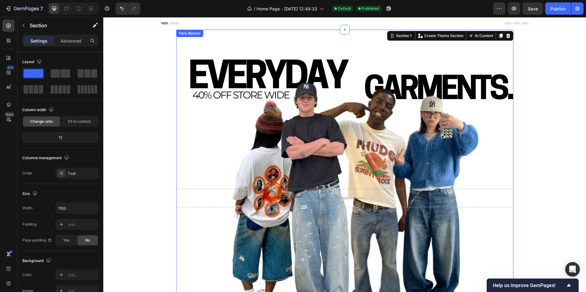
click at [191, 44] on div "Background Image" at bounding box center [344, 198] width 337 height 337
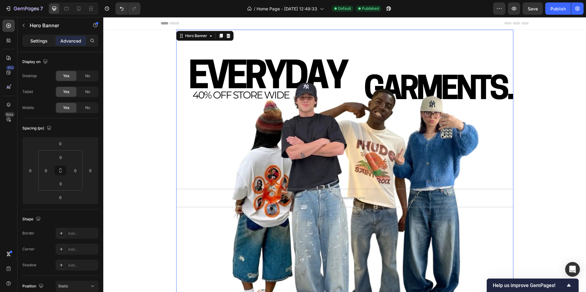
click at [40, 40] on p "Settings" at bounding box center [38, 41] width 17 height 6
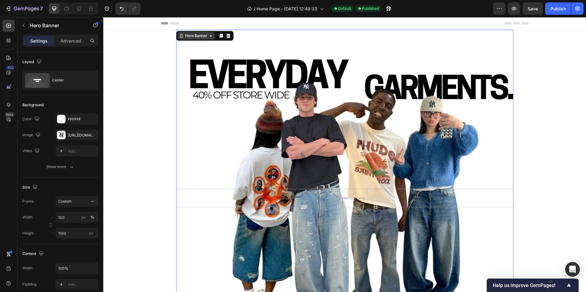
click at [195, 35] on div "Hero Banner" at bounding box center [196, 36] width 25 height 6
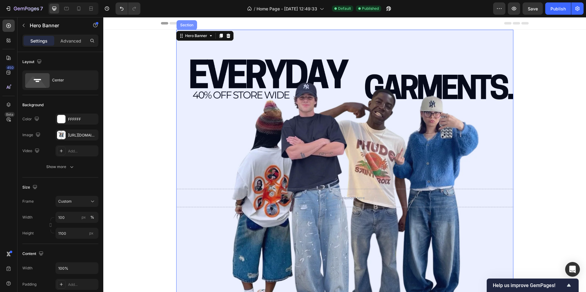
click at [183, 30] on div "Section" at bounding box center [187, 25] width 21 height 10
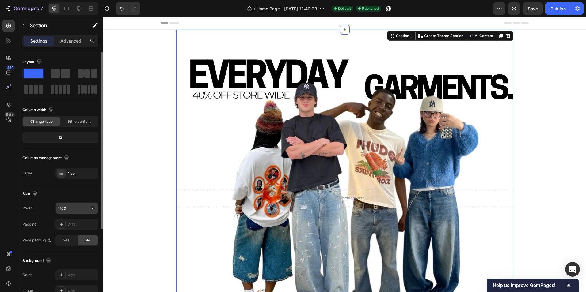
click at [71, 210] on input "1100" at bounding box center [77, 208] width 42 height 11
click at [90, 208] on icon "button" at bounding box center [93, 208] width 6 height 6
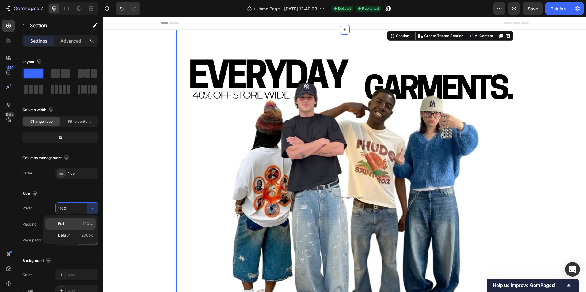
click at [69, 223] on p "Full 100%" at bounding box center [75, 224] width 35 height 6
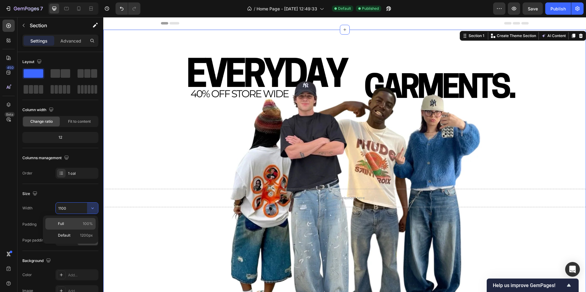
type input "100%"
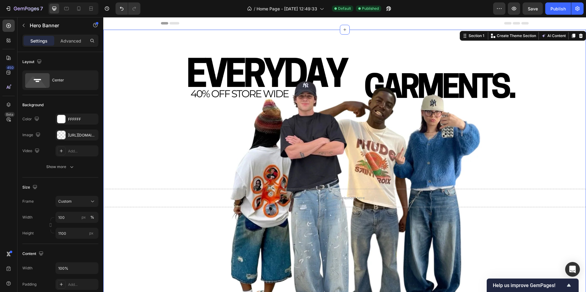
click at [231, 93] on div "Background Image" at bounding box center [344, 198] width 483 height 337
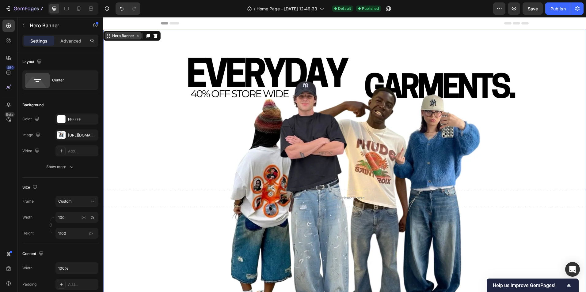
click at [127, 37] on div "Hero Banner" at bounding box center [123, 36] width 25 height 6
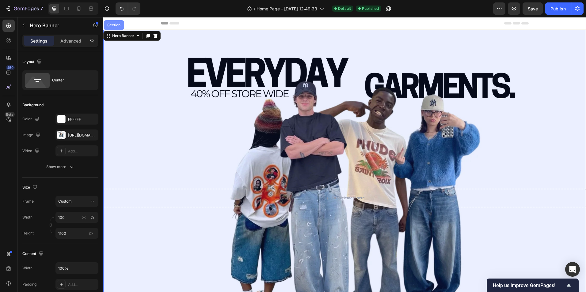
click at [113, 29] on div "Section" at bounding box center [114, 25] width 21 height 10
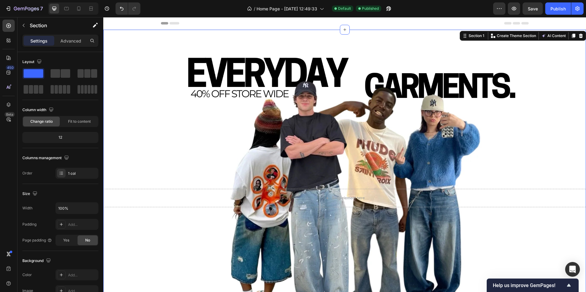
click at [126, 59] on div "Background Image" at bounding box center [344, 198] width 483 height 337
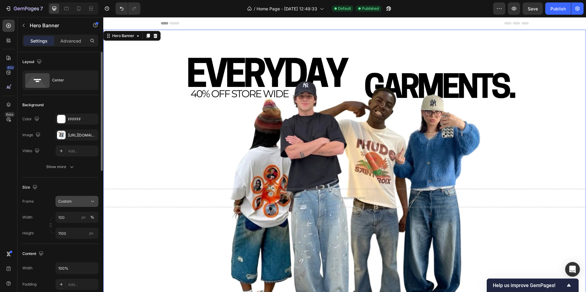
click at [72, 204] on div "Custom" at bounding box center [73, 202] width 30 height 6
click at [71, 204] on span "Custom" at bounding box center [64, 202] width 13 height 6
click at [70, 204] on span "Custom" at bounding box center [64, 202] width 13 height 6
click at [83, 220] on button "px" at bounding box center [83, 217] width 7 height 7
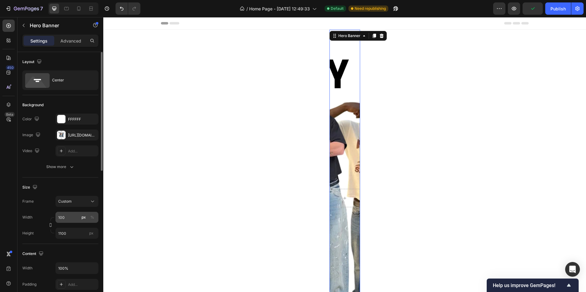
click at [84, 219] on div "px" at bounding box center [84, 218] width 4 height 6
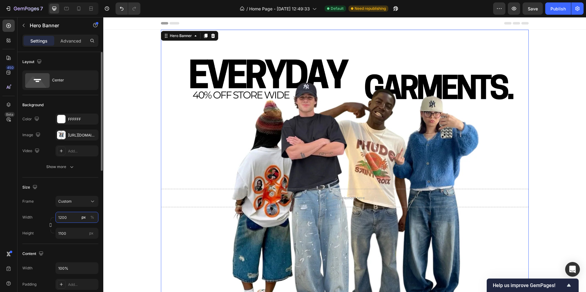
click at [62, 216] on input "1200" at bounding box center [76, 217] width 43 height 11
click at [61, 218] on input "1200" at bounding box center [76, 217] width 43 height 11
click at [62, 218] on input "1200" at bounding box center [76, 217] width 43 height 11
click at [61, 219] on input "1200" at bounding box center [76, 217] width 43 height 11
click at [61, 218] on input "1200" at bounding box center [76, 217] width 43 height 11
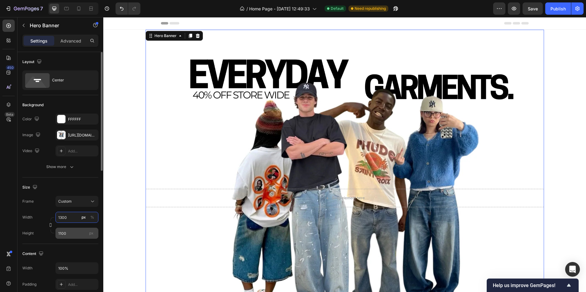
type input "1300"
click at [93, 236] on div "px" at bounding box center [91, 234] width 9 height 8
click at [93, 236] on input "1100" at bounding box center [76, 233] width 43 height 11
click at [78, 246] on div "Content Width 100% Padding Add... Align" at bounding box center [60, 277] width 76 height 67
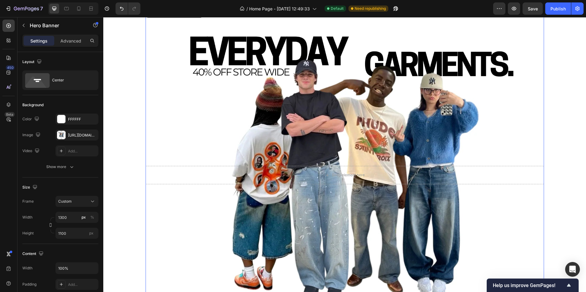
scroll to position [123, 0]
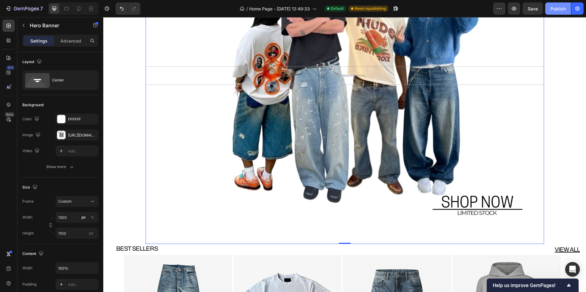
click at [552, 7] on div "Publish" at bounding box center [558, 9] width 15 height 6
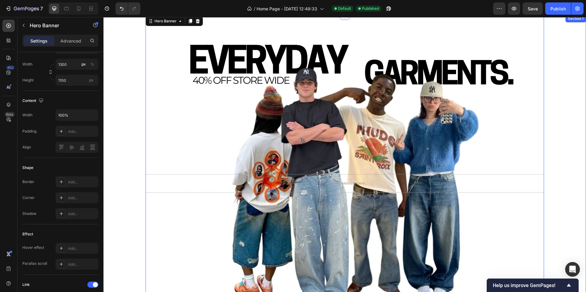
scroll to position [0, 0]
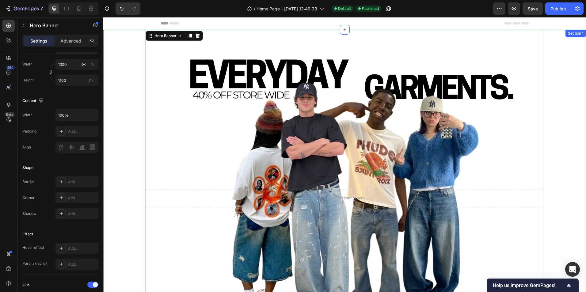
click at [134, 143] on div "Drop element here Hero Banner 0" at bounding box center [344, 198] width 483 height 337
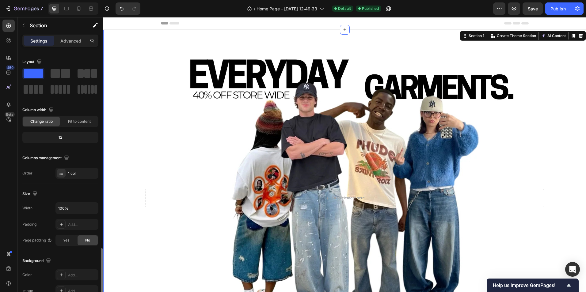
scroll to position [116, 0]
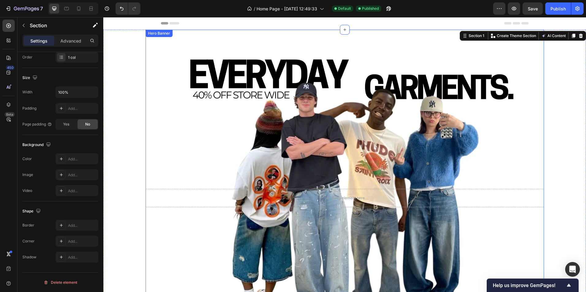
click at [194, 110] on div "Background Image" at bounding box center [345, 198] width 398 height 337
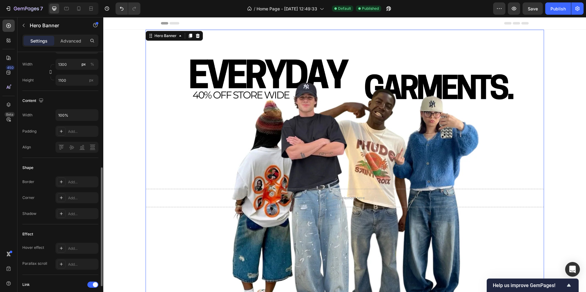
scroll to position [300, 0]
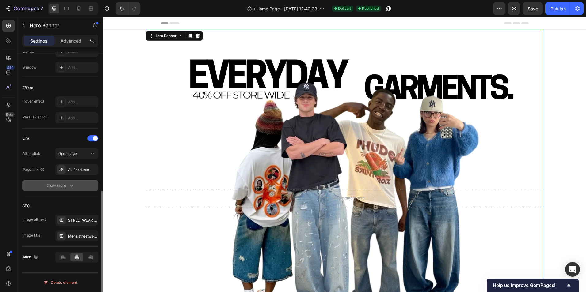
click at [65, 181] on button "Show more" at bounding box center [60, 185] width 76 height 11
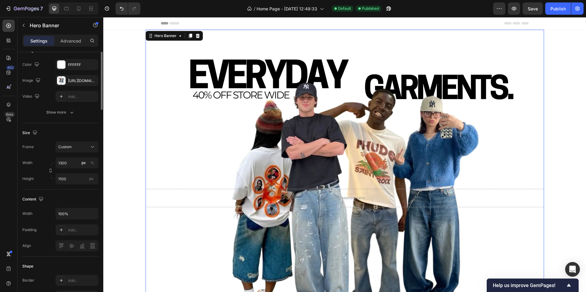
scroll to position [0, 0]
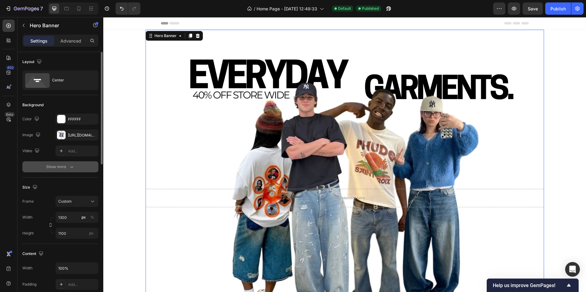
click at [63, 168] on div "Show more" at bounding box center [60, 167] width 29 height 6
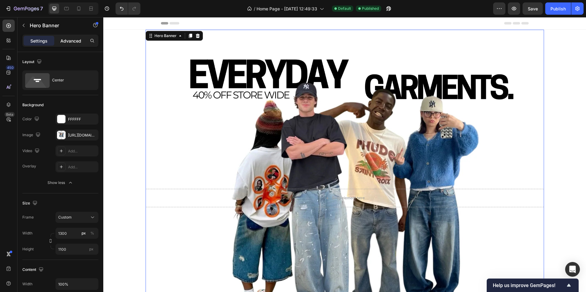
click at [65, 44] on p "Advanced" at bounding box center [70, 41] width 21 height 6
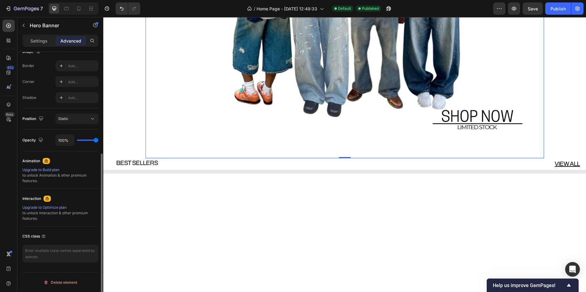
scroll to position [245, 0]
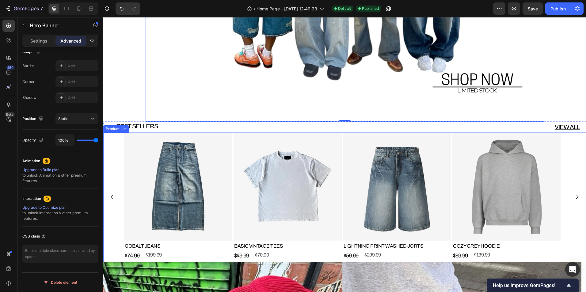
click at [119, 154] on div "Product Images COBALT JEANS Product Title $74.99 Product Price Product Price $1…" at bounding box center [344, 197] width 483 height 129
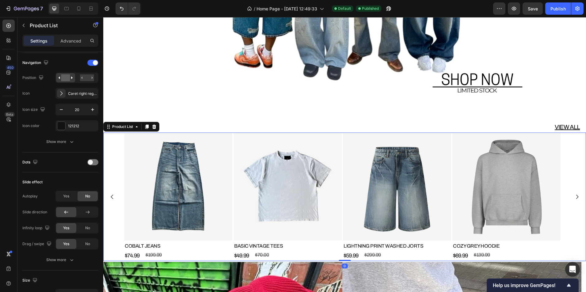
scroll to position [0, 0]
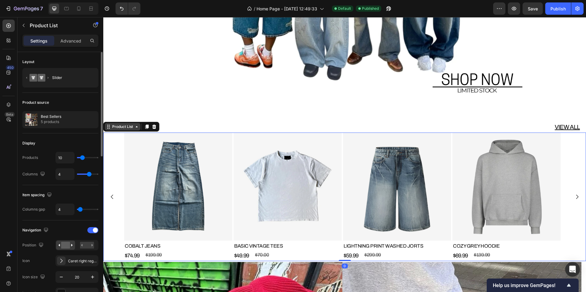
click at [127, 127] on div "Product List" at bounding box center [122, 127] width 23 height 6
click at [119, 124] on div "Product List" at bounding box center [122, 127] width 23 height 6
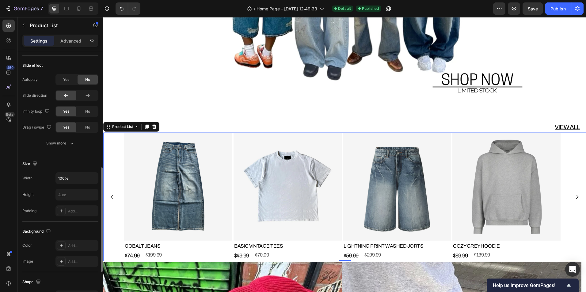
scroll to position [254, 0]
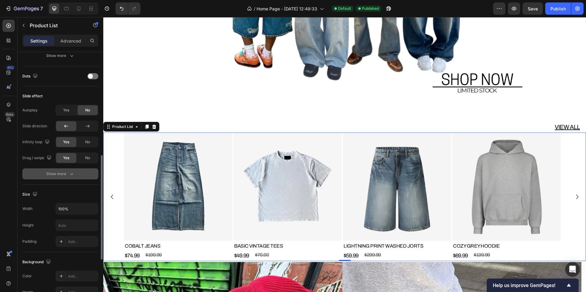
click at [57, 177] on div "Show more" at bounding box center [60, 174] width 29 height 6
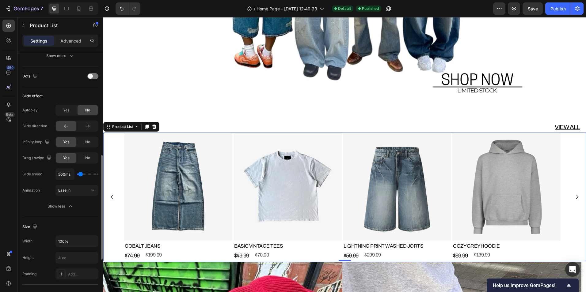
type input "100ms"
type input "100"
type input "200ms"
type input "200"
type input "300ms"
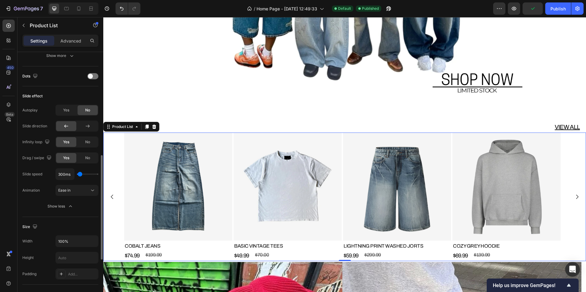
type input "300"
click at [80, 175] on input "range" at bounding box center [87, 174] width 21 height 1
click at [112, 198] on icon "Carousel Back Arrow" at bounding box center [112, 197] width 6 height 6
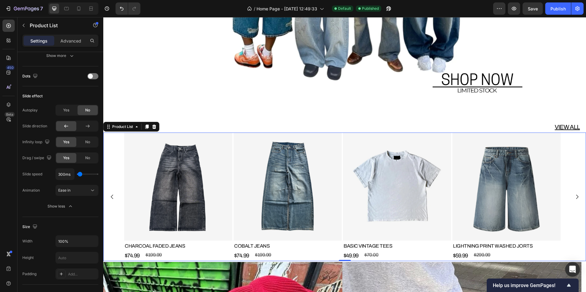
click at [112, 198] on icon "Carousel Back Arrow" at bounding box center [112, 197] width 6 height 6
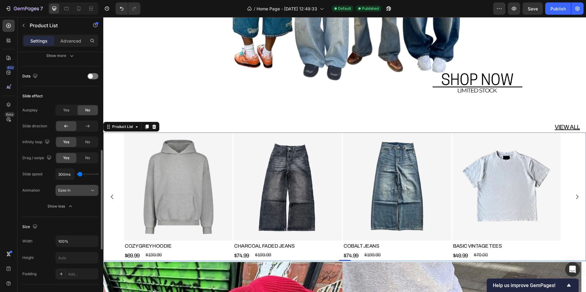
click at [84, 194] on button "Ease in" at bounding box center [76, 190] width 43 height 11
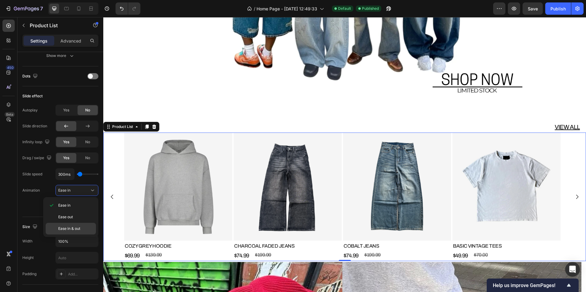
click at [80, 226] on span "Ease in & out" at bounding box center [69, 229] width 22 height 6
click at [113, 197] on icon "Carousel Back Arrow" at bounding box center [112, 197] width 6 height 6
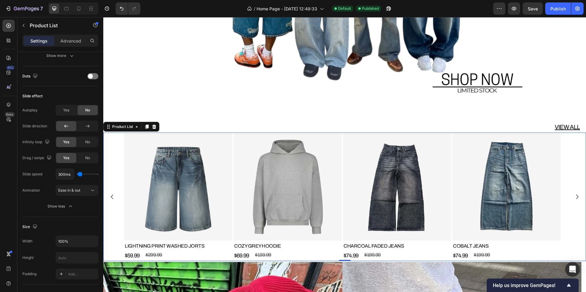
click at [113, 197] on icon "Carousel Back Arrow" at bounding box center [112, 197] width 6 height 6
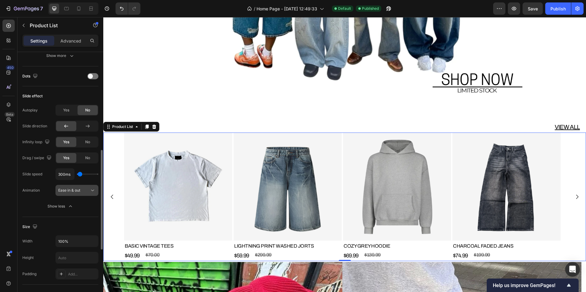
click at [78, 194] on button "Ease in & out" at bounding box center [76, 190] width 43 height 11
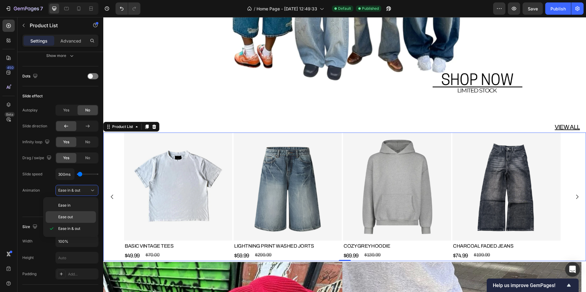
click at [76, 215] on p "Ease out" at bounding box center [75, 218] width 35 height 6
click at [111, 196] on icon "Carousel Back Arrow" at bounding box center [112, 197] width 6 height 6
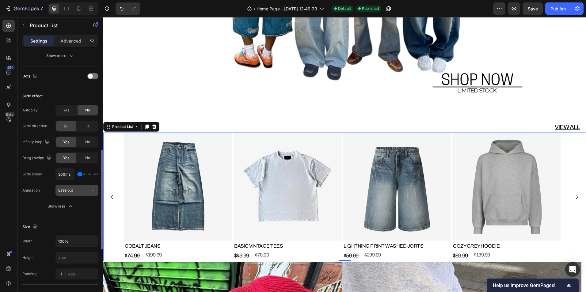
click at [81, 192] on div "Ease out" at bounding box center [73, 191] width 31 height 6
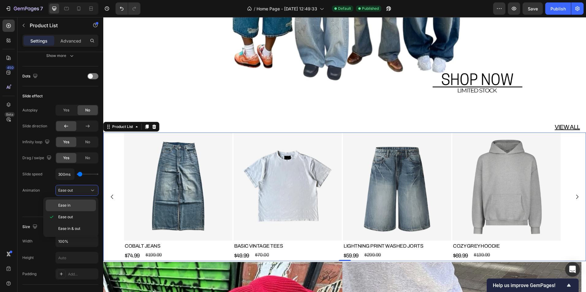
click at [80, 201] on div "Ease in" at bounding box center [71, 206] width 50 height 12
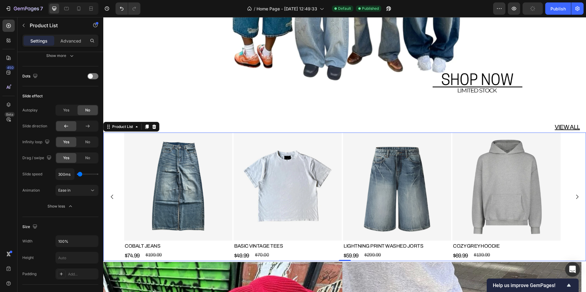
click at [109, 192] on button "Carousel Back Arrow" at bounding box center [112, 197] width 16 height 16
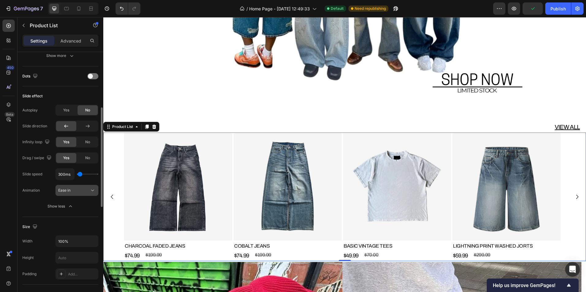
scroll to position [101, 0]
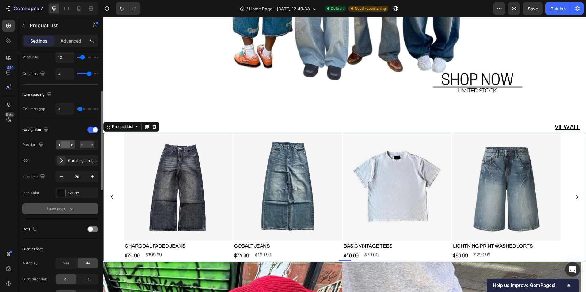
click at [71, 210] on button "Show more" at bounding box center [60, 209] width 76 height 11
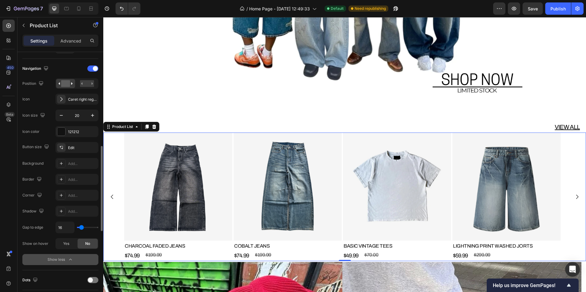
scroll to position [192, 0]
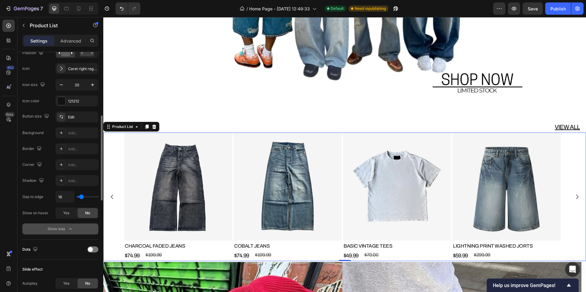
type input "13"
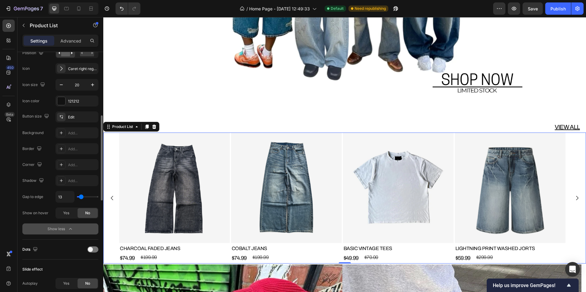
type input "0"
drag, startPoint x: 82, startPoint y: 196, endPoint x: 78, endPoint y: 195, distance: 4.6
type input "0"
click at [78, 196] on input "range" at bounding box center [87, 196] width 21 height 1
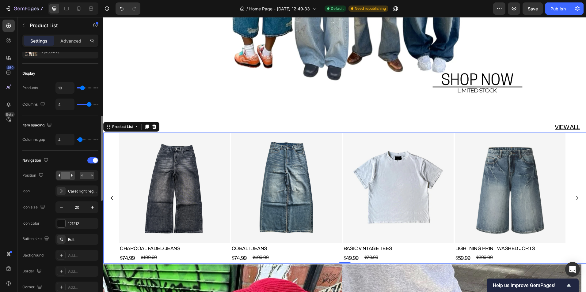
scroll to position [39, 0]
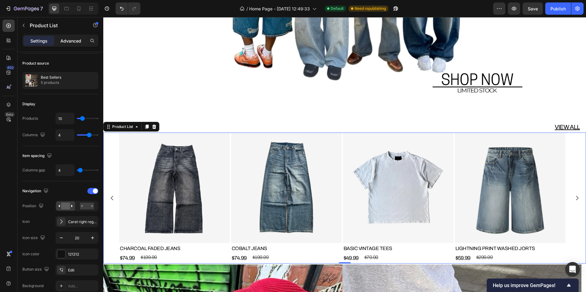
click at [72, 42] on p "Advanced" at bounding box center [70, 41] width 21 height 6
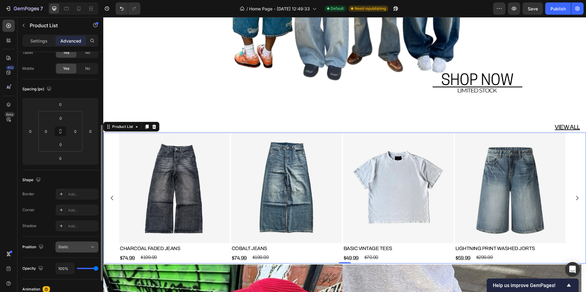
scroll to position [70, 0]
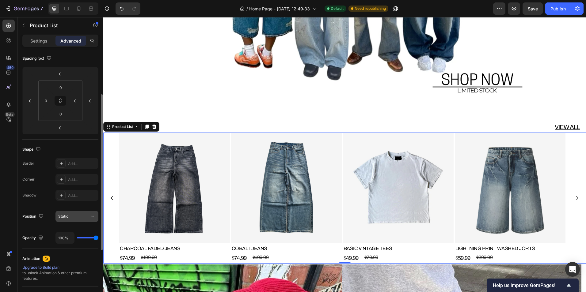
click at [79, 217] on div "Static" at bounding box center [73, 217] width 31 height 6
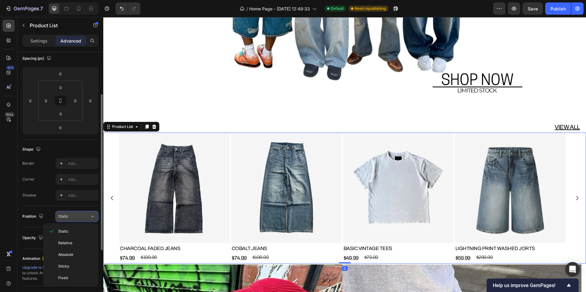
click at [79, 217] on div "Static" at bounding box center [73, 217] width 31 height 6
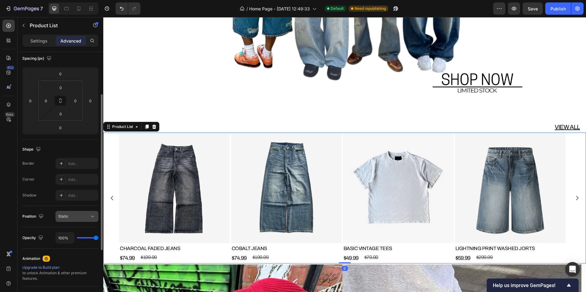
click at [79, 217] on div "Static" at bounding box center [73, 217] width 31 height 6
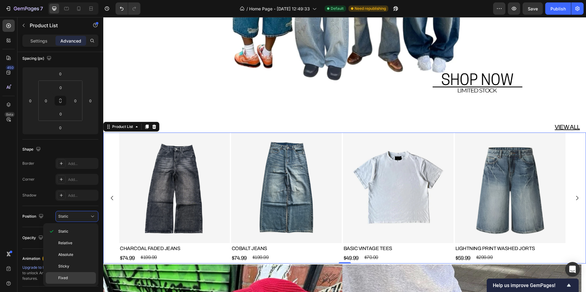
click at [69, 275] on div "Fixed" at bounding box center [71, 278] width 50 height 12
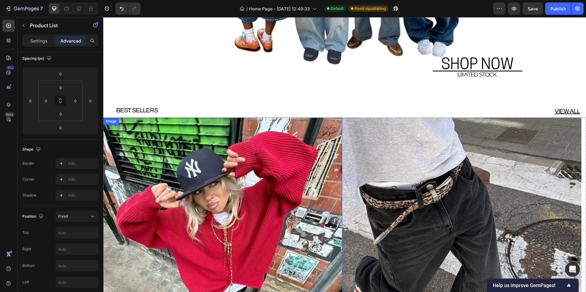
scroll to position [184, 0]
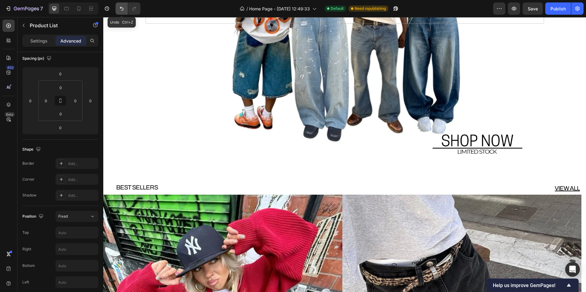
click at [124, 13] on button "Undo/Redo" at bounding box center [122, 8] width 12 height 12
click at [25, 25] on icon "button" at bounding box center [23, 25] width 5 height 5
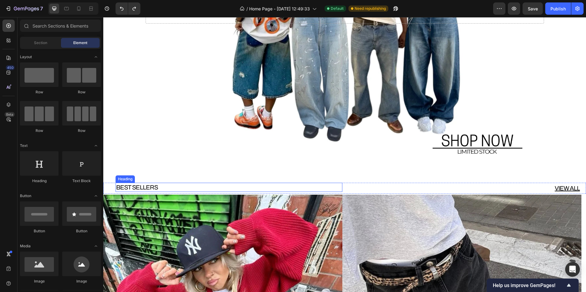
click at [196, 189] on h2 "BEST SELLERS" at bounding box center [229, 187] width 227 height 9
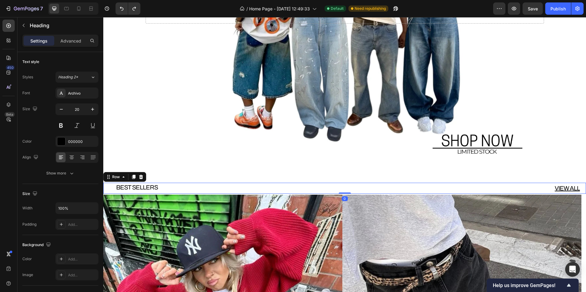
click at [193, 194] on div "BEST SELLERS Heading" at bounding box center [222, 188] width 239 height 11
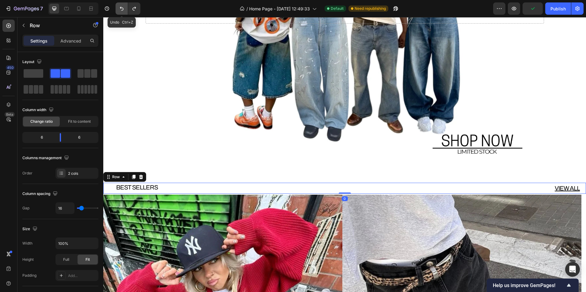
click at [124, 10] on icon "Undo/Redo" at bounding box center [122, 9] width 6 height 6
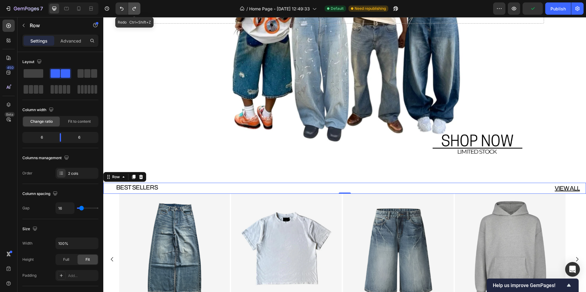
click at [136, 9] on icon "Undo/Redo" at bounding box center [134, 9] width 6 height 6
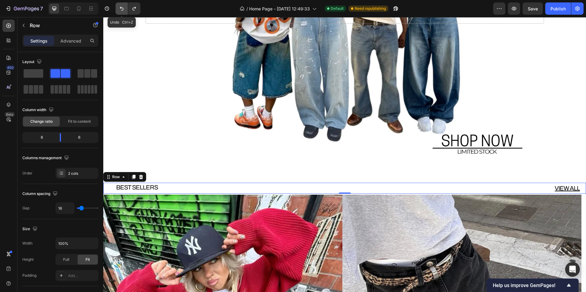
click at [120, 8] on icon "Undo/Redo" at bounding box center [122, 9] width 6 height 6
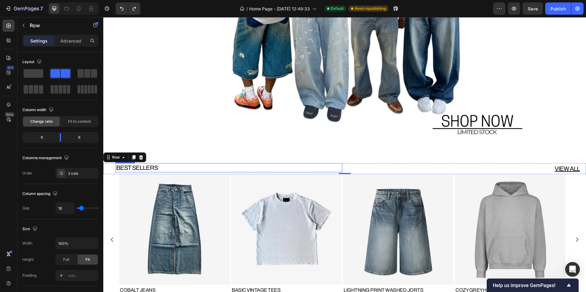
scroll to position [307, 0]
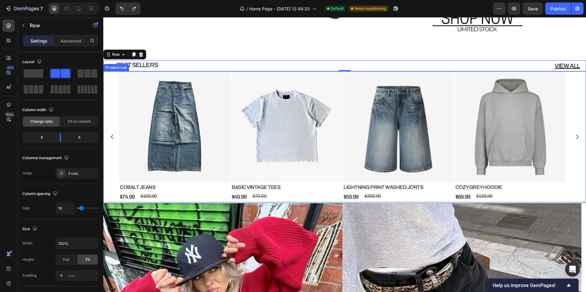
click at [111, 162] on div "Product Images COBALT JEANS Product Title $74.99 Product Price Product Price $1…" at bounding box center [344, 136] width 483 height 131
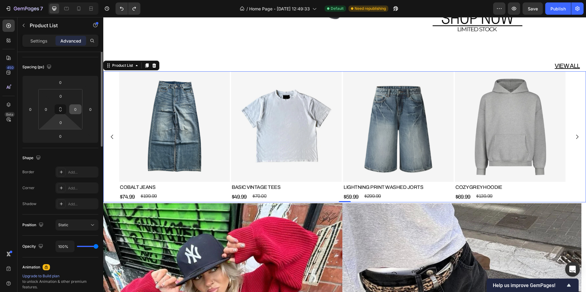
scroll to position [0, 0]
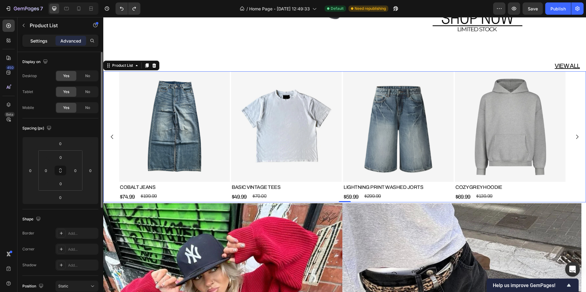
click at [46, 45] on div "Settings" at bounding box center [39, 41] width 31 height 10
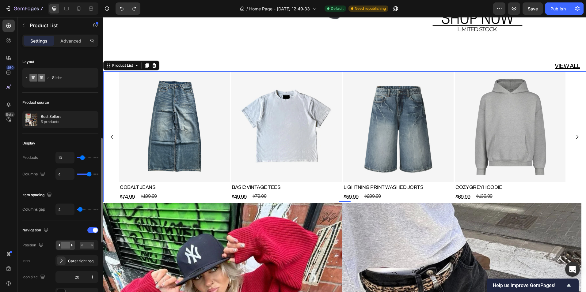
scroll to position [61, 0]
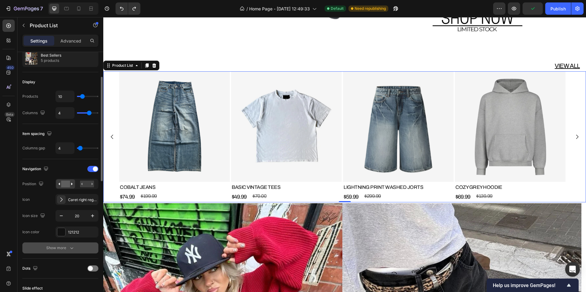
click at [69, 249] on icon "button" at bounding box center [72, 248] width 6 height 6
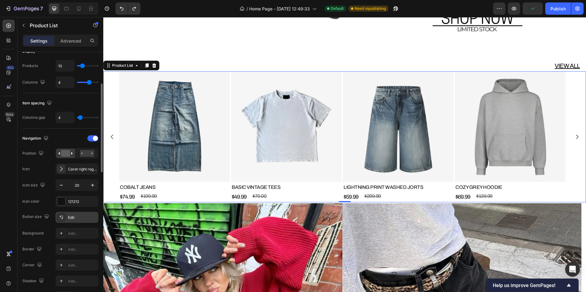
scroll to position [153, 0]
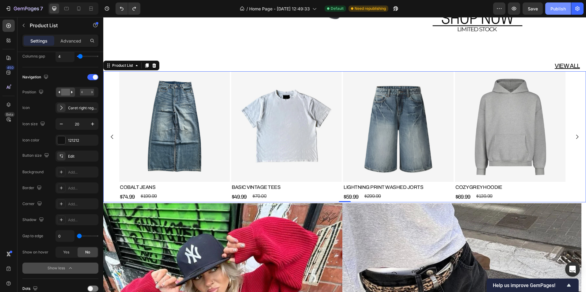
click at [559, 7] on div "Publish" at bounding box center [558, 9] width 15 height 6
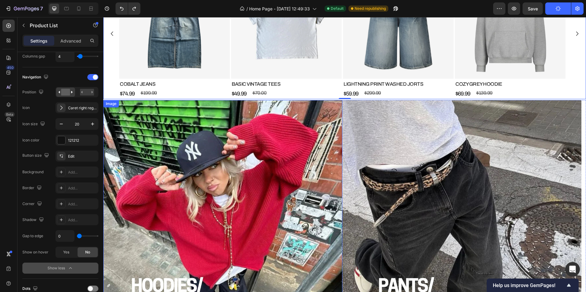
scroll to position [490, 0]
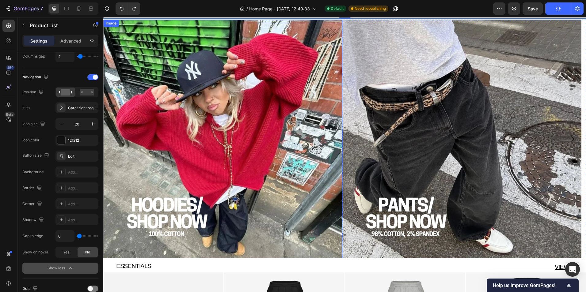
click at [307, 154] on img at bounding box center [222, 139] width 239 height 239
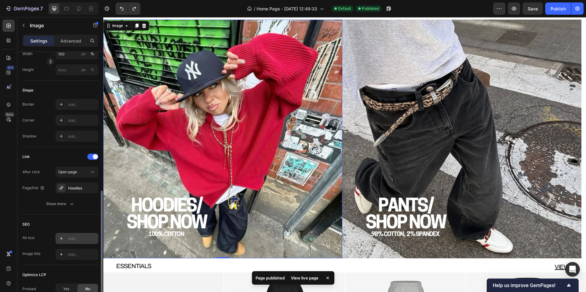
scroll to position [215, 0]
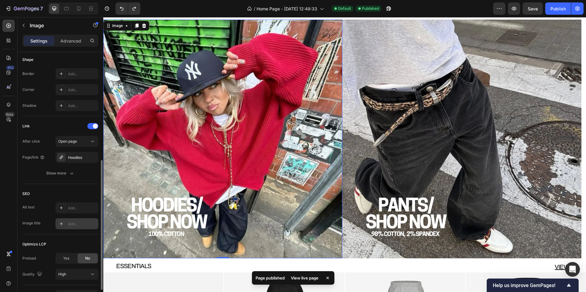
click at [74, 223] on div "Add..." at bounding box center [82, 225] width 29 height 6
click at [74, 201] on div "SEO Alt text Add... Image title Title" at bounding box center [60, 209] width 76 height 51
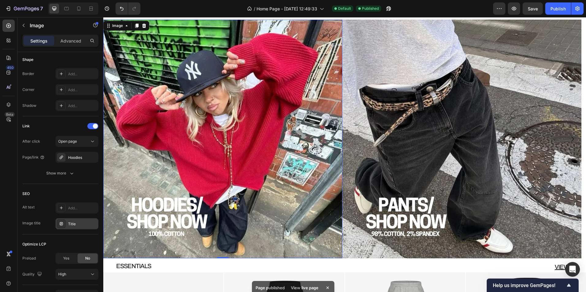
click at [74, 223] on div "Title" at bounding box center [82, 225] width 29 height 6
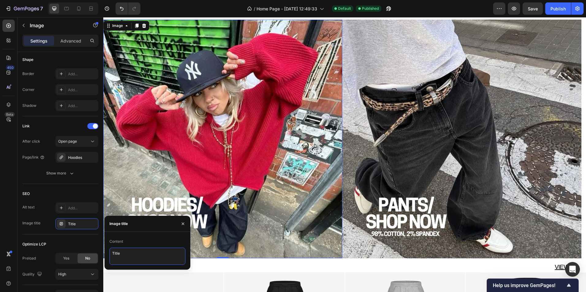
drag, startPoint x: 132, startPoint y: 253, endPoint x: 107, endPoint y: 250, distance: 25.3
click at [107, 250] on div "Content Title" at bounding box center [148, 251] width 86 height 28
type textarea "HOODIES"
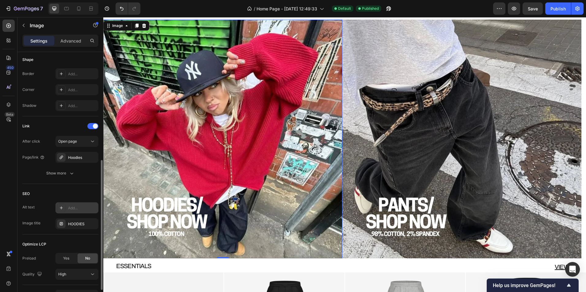
click at [73, 211] on div "Add..." at bounding box center [82, 209] width 29 height 6
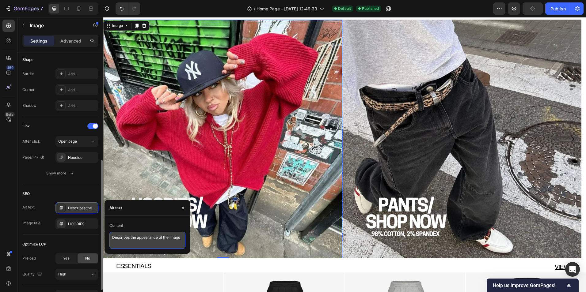
click at [139, 238] on textarea "Describes the appearance of the image" at bounding box center [147, 240] width 76 height 17
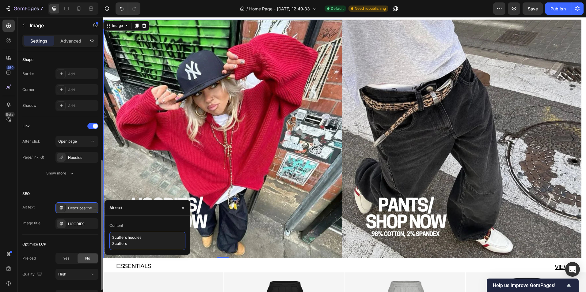
scroll to position [2, 0]
type textarea "Scuffers hoodies Scuffers Scuffers cheap"
click at [406, 168] on img at bounding box center [461, 139] width 239 height 239
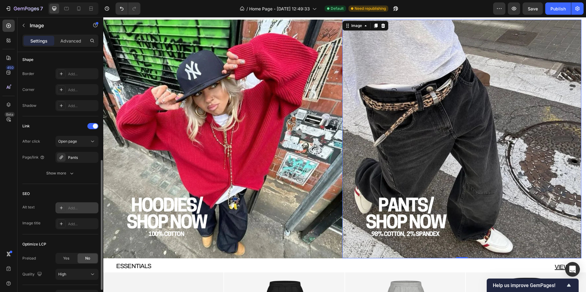
click at [74, 210] on div "Add..." at bounding box center [82, 209] width 29 height 6
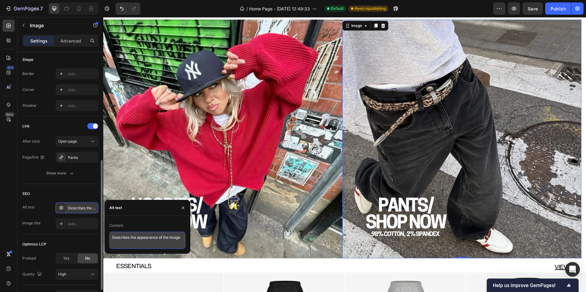
click at [139, 241] on textarea "Describes the appearance of the image" at bounding box center [147, 240] width 76 height 17
type textarea "Baggy jeans jeans cheap jeans"
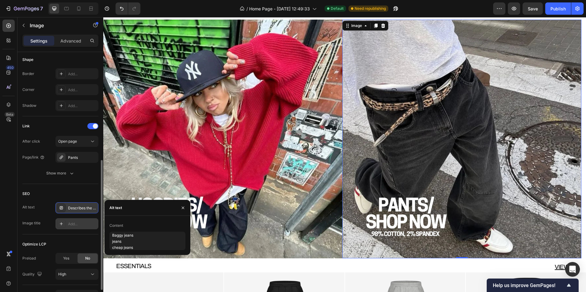
click at [67, 227] on div "Add..." at bounding box center [76, 224] width 43 height 11
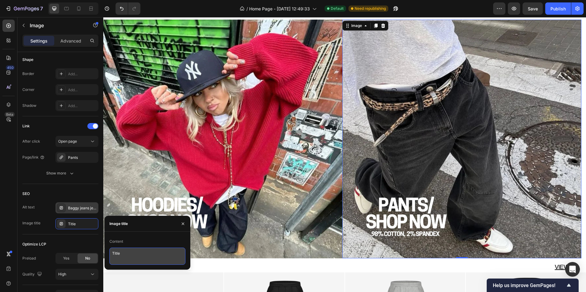
click at [132, 252] on textarea "Title" at bounding box center [147, 256] width 76 height 17
drag, startPoint x: 132, startPoint y: 252, endPoint x: 109, endPoint y: 255, distance: 22.9
click at [109, 255] on textarea "Title" at bounding box center [147, 256] width 76 height 17
type textarea "A"
type textarea "affordable jeans"
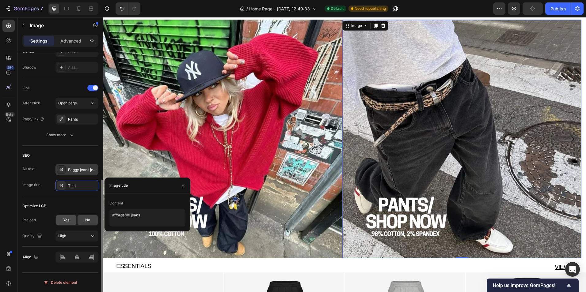
click at [59, 223] on div "Yes" at bounding box center [66, 220] width 20 height 10
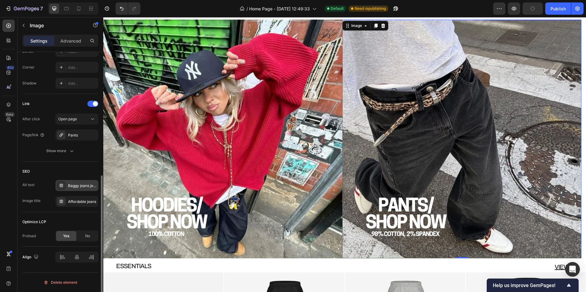
scroll to position [237, 0]
click at [205, 199] on img at bounding box center [222, 139] width 239 height 239
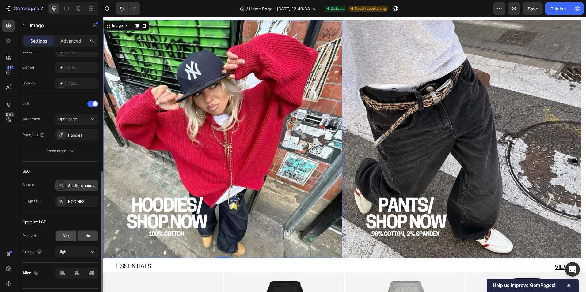
click at [62, 236] on div "Yes" at bounding box center [66, 236] width 20 height 10
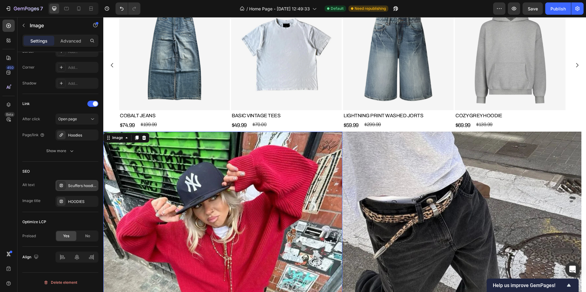
scroll to position [368, 0]
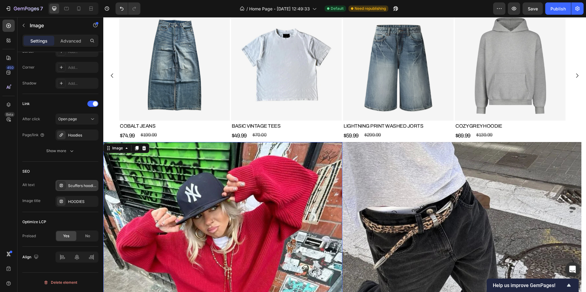
click at [176, 80] on img at bounding box center [174, 65] width 111 height 111
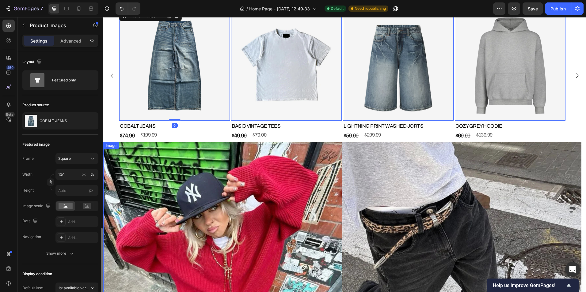
scroll to position [103, 0]
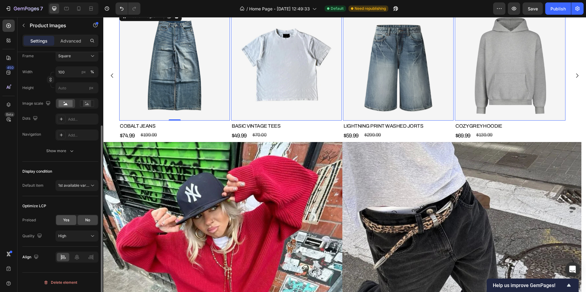
click at [62, 221] on div "Yes" at bounding box center [66, 220] width 20 height 10
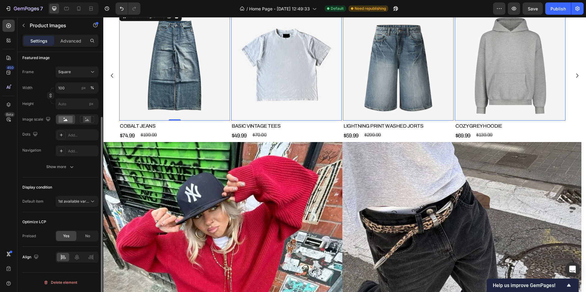
scroll to position [87, 0]
click at [82, 236] on div "No" at bounding box center [88, 236] width 20 height 10
click at [67, 237] on span "Yes" at bounding box center [66, 237] width 6 height 6
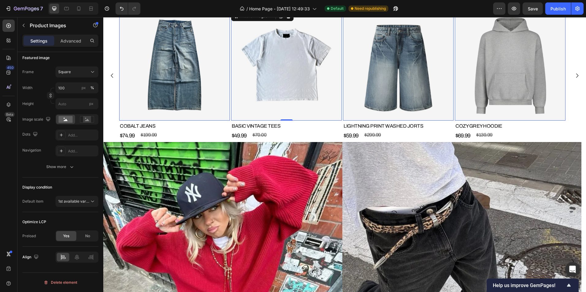
click at [264, 51] on img at bounding box center [286, 65] width 111 height 111
click at [404, 65] on img at bounding box center [398, 65] width 111 height 111
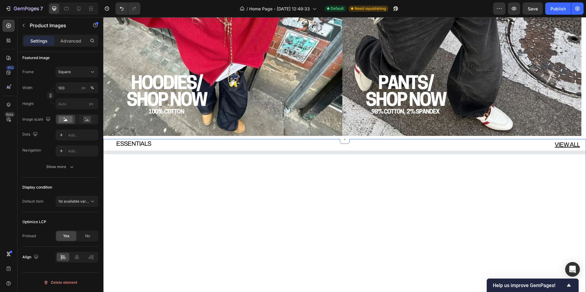
scroll to position [644, 0]
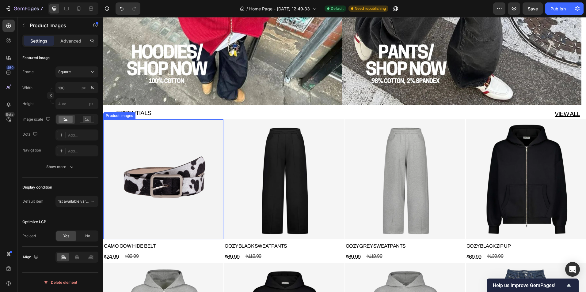
click at [169, 173] on img at bounding box center [163, 180] width 120 height 120
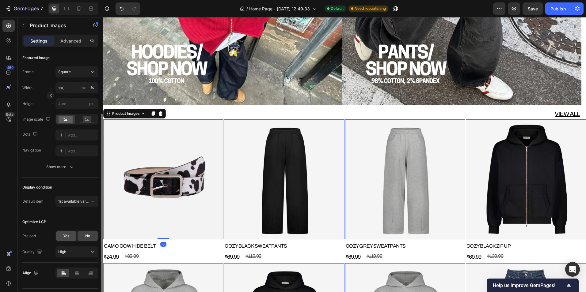
click at [67, 237] on span "Yes" at bounding box center [66, 237] width 6 height 6
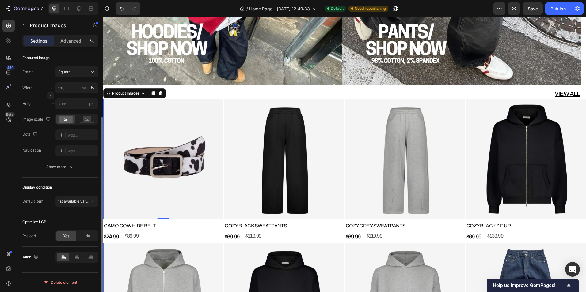
scroll to position [674, 0]
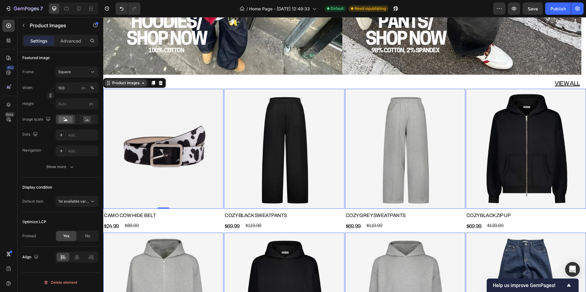
click at [131, 86] on div "Product Images" at bounding box center [126, 83] width 30 height 6
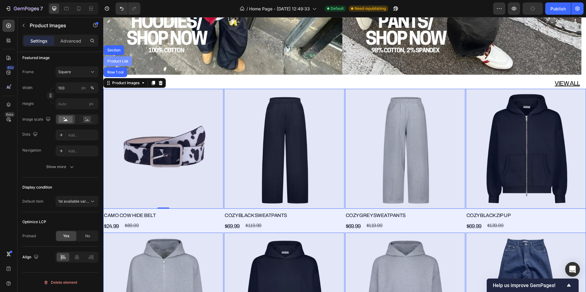
click at [121, 61] on div "Product List" at bounding box center [117, 61] width 23 height 4
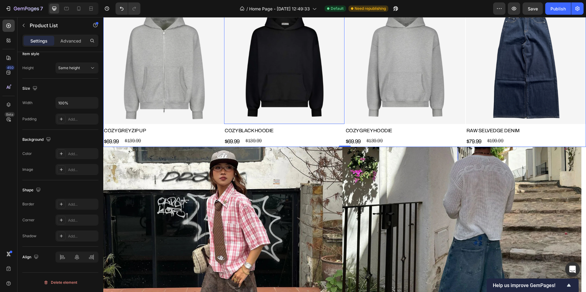
scroll to position [950, 0]
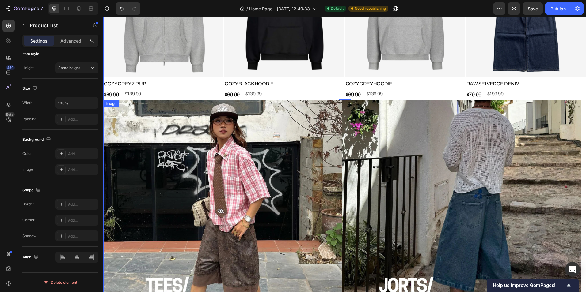
click at [217, 192] on img at bounding box center [222, 219] width 239 height 239
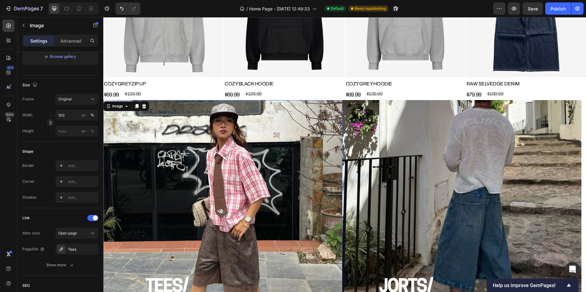
scroll to position [253, 0]
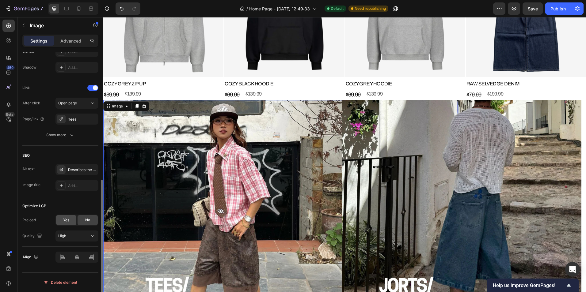
click at [67, 223] on div "Yes" at bounding box center [66, 220] width 20 height 10
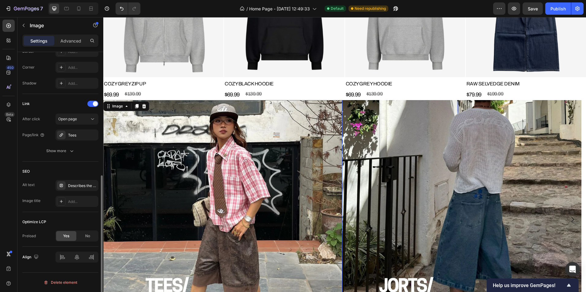
scroll to position [237, 0]
click at [388, 194] on img at bounding box center [461, 219] width 239 height 239
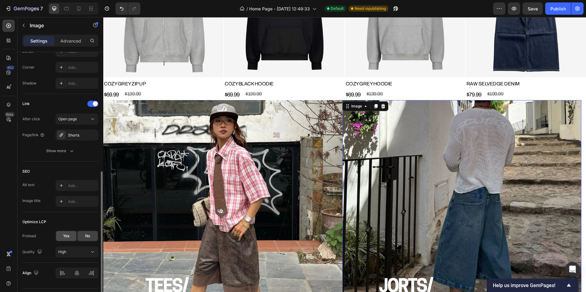
click at [67, 236] on span "Yes" at bounding box center [66, 237] width 6 height 6
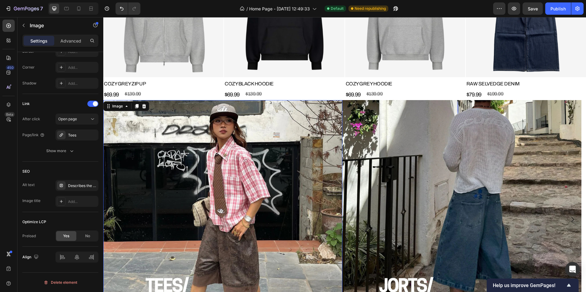
click at [148, 192] on img at bounding box center [222, 219] width 239 height 239
click at [67, 188] on div "Describes the appearance of the image" at bounding box center [76, 185] width 43 height 11
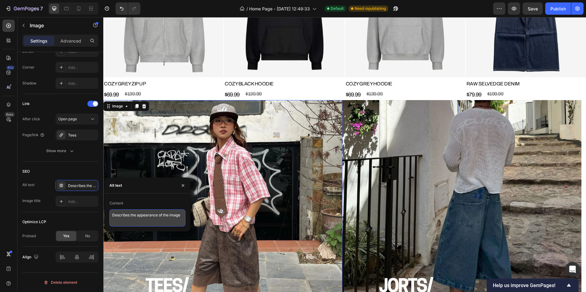
click at [150, 219] on textarea "Describes the appearance of the image" at bounding box center [147, 218] width 76 height 17
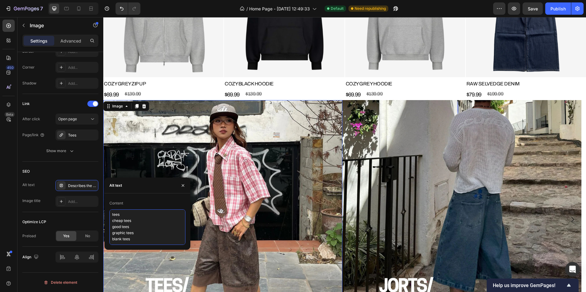
type textarea "tees cheap tees good tees graphic tees blank tees"
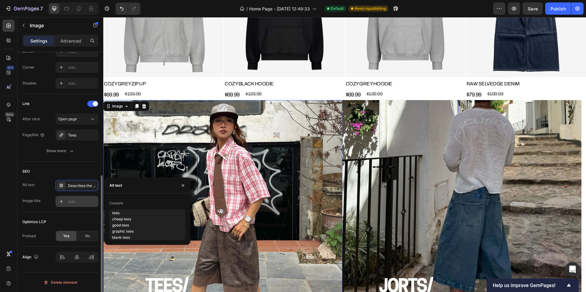
click at [86, 199] on div "Add..." at bounding box center [82, 202] width 29 height 6
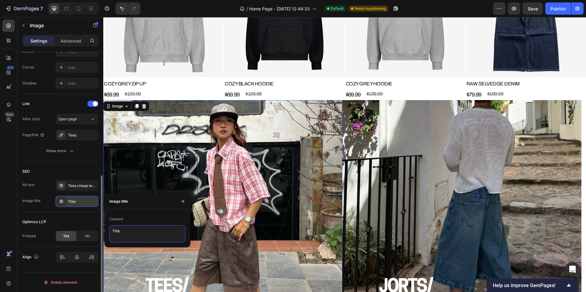
drag, startPoint x: 123, startPoint y: 234, endPoint x: 112, endPoint y: 233, distance: 11.4
click at [112, 233] on textarea "Title" at bounding box center [147, 234] width 76 height 17
type textarea "shirts"
click at [421, 193] on img at bounding box center [461, 219] width 239 height 239
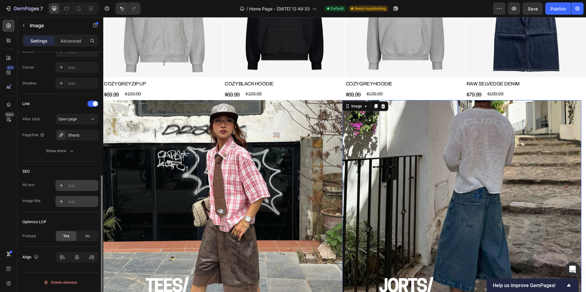
click at [69, 184] on div "Add..." at bounding box center [82, 186] width 29 height 6
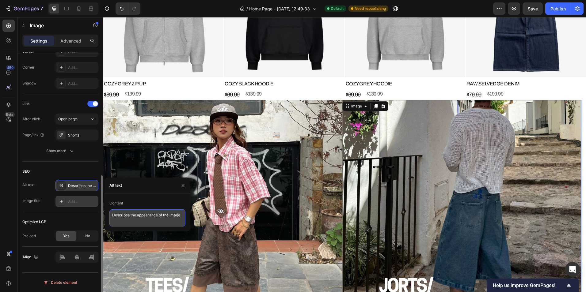
click at [150, 219] on textarea "Describes the appearance of the image" at bounding box center [147, 218] width 76 height 17
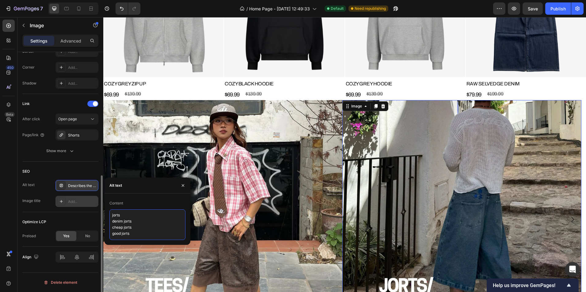
type textarea "jorts denim jorts cheap jorts good jorts"
click at [68, 197] on div "Add..." at bounding box center [76, 201] width 43 height 11
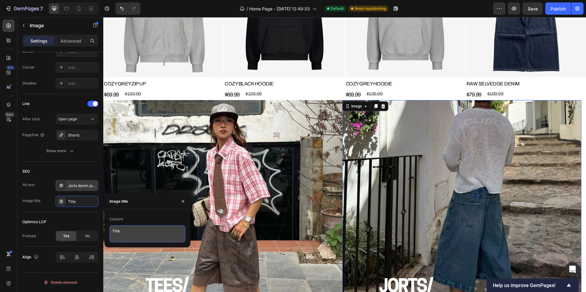
click at [140, 227] on textarea "Title" at bounding box center [147, 234] width 76 height 17
drag, startPoint x: 114, startPoint y: 229, endPoint x: 106, endPoint y: 229, distance: 8.3
click at [106, 229] on div "Content Title" at bounding box center [148, 229] width 86 height 28
type textarea "Jorts"
click at [313, 214] on img at bounding box center [222, 219] width 239 height 239
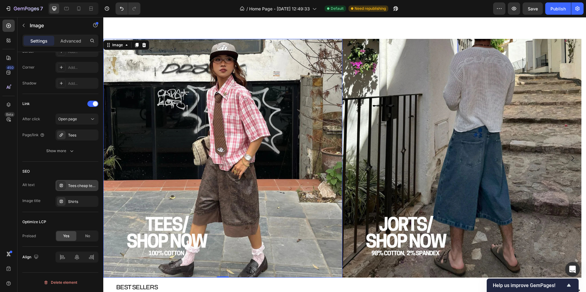
scroll to position [1257, 0]
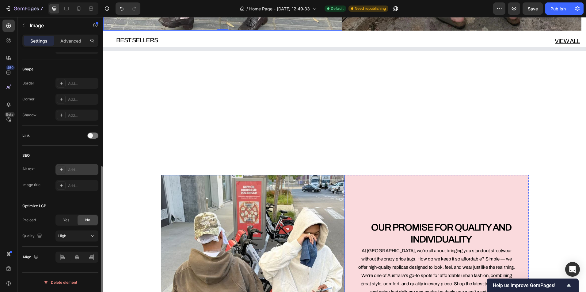
scroll to position [205, 0]
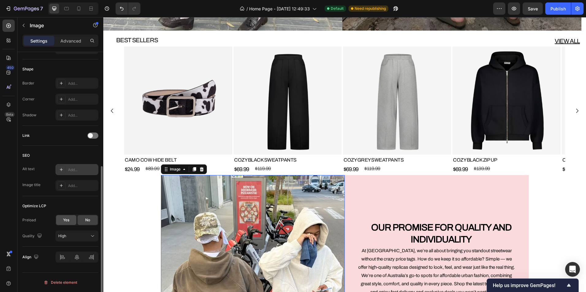
click at [68, 223] on span "Yes" at bounding box center [66, 221] width 6 height 6
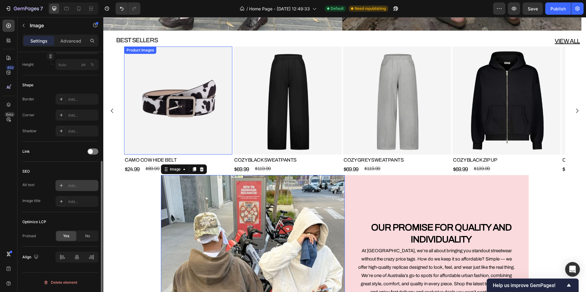
click at [207, 135] on img at bounding box center [178, 101] width 108 height 108
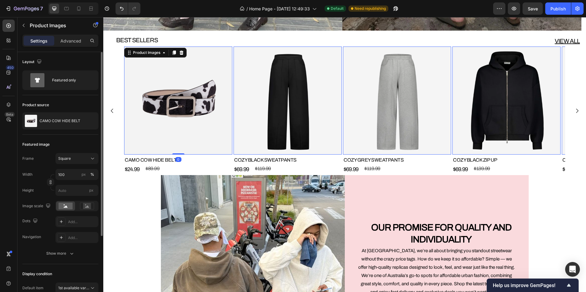
scroll to position [103, 0]
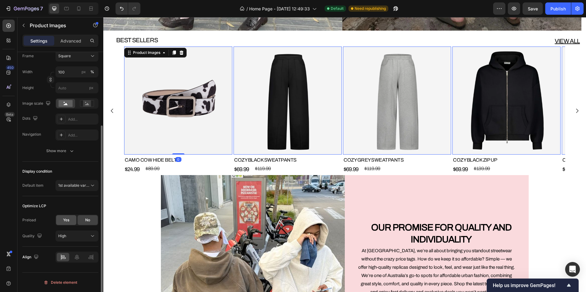
click at [68, 219] on span "Yes" at bounding box center [66, 221] width 6 height 6
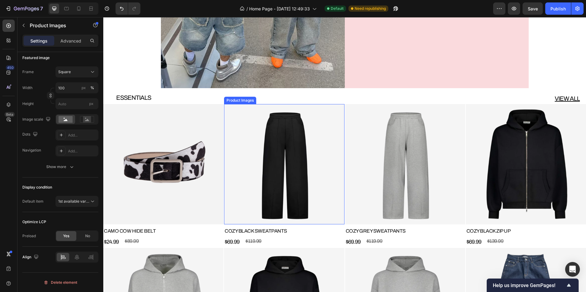
scroll to position [1594, 0]
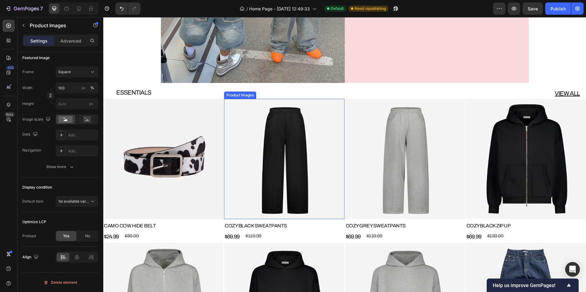
click at [202, 145] on img at bounding box center [163, 159] width 120 height 120
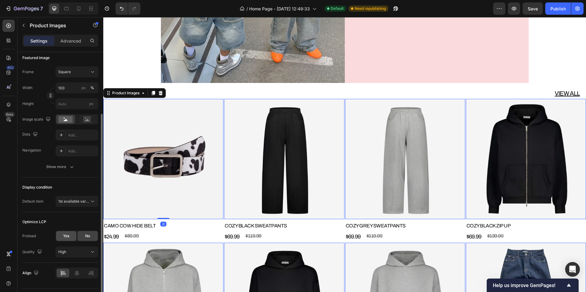
click at [73, 234] on div "Yes" at bounding box center [66, 236] width 20 height 10
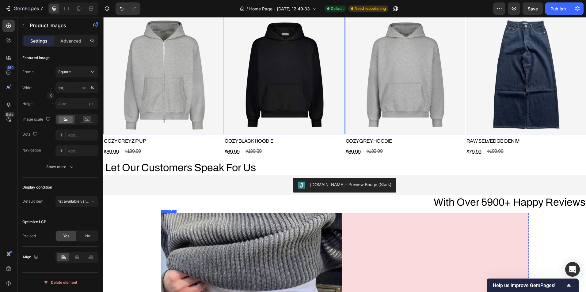
scroll to position [1900, 0]
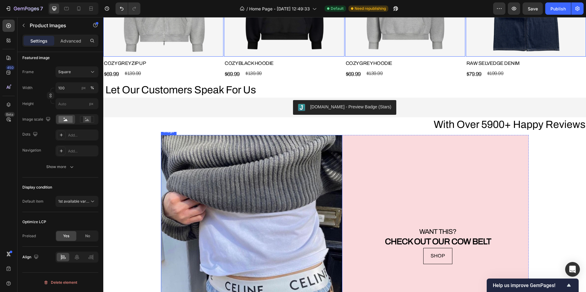
click at [238, 201] on img at bounding box center [251, 250] width 181 height 230
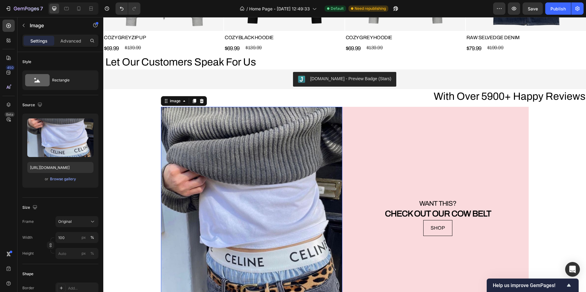
scroll to position [1992, 0]
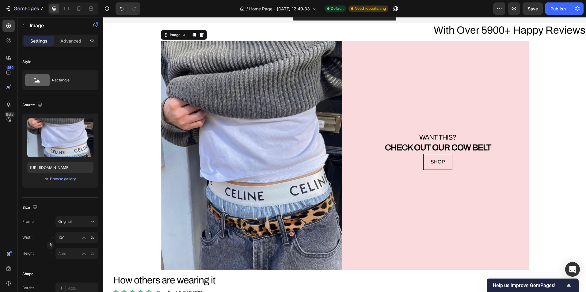
click at [217, 173] on img at bounding box center [251, 156] width 181 height 230
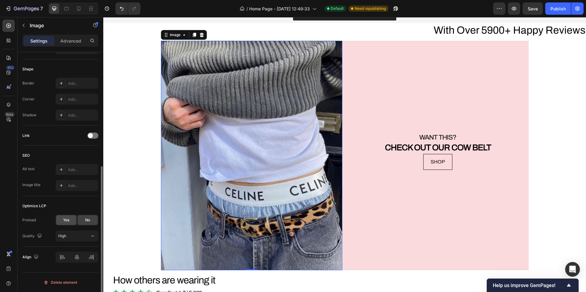
click at [65, 219] on span "Yes" at bounding box center [66, 221] width 6 height 6
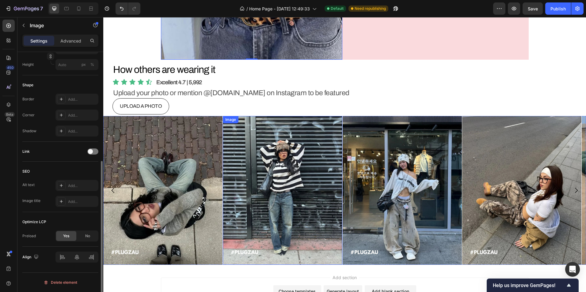
scroll to position [2207, 0]
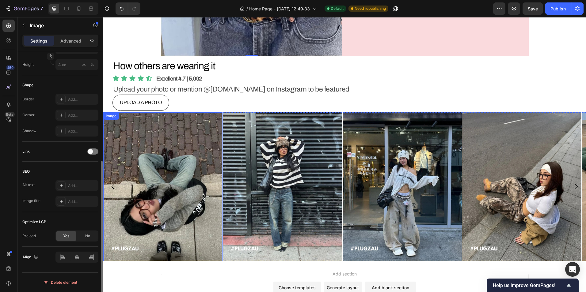
click at [197, 180] on img at bounding box center [162, 186] width 119 height 149
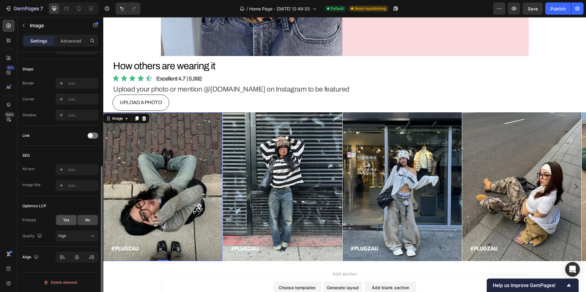
click at [70, 219] on div "Yes" at bounding box center [66, 220] width 20 height 10
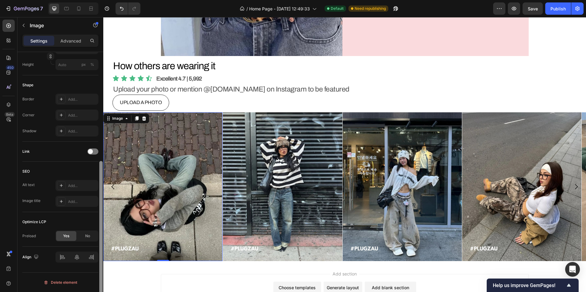
scroll to position [189, 0]
click at [548, 9] on button "Publish" at bounding box center [558, 8] width 26 height 12
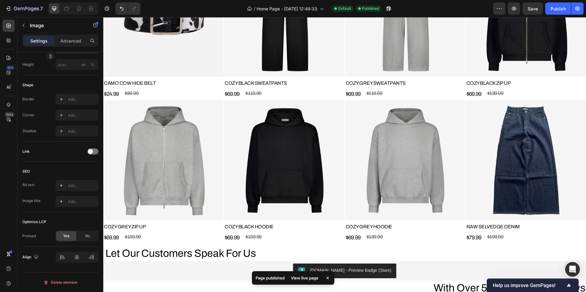
scroll to position [1716, 0]
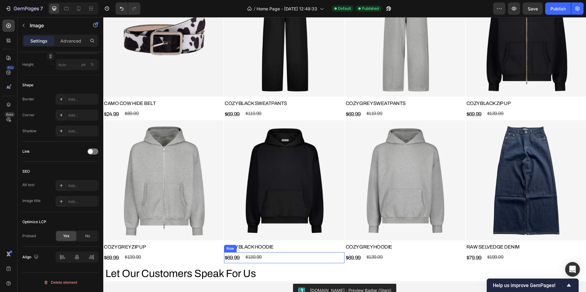
click at [278, 253] on div "$69.99 Product Price Product Price $139.99 Product Price Product Price Row" at bounding box center [284, 258] width 120 height 11
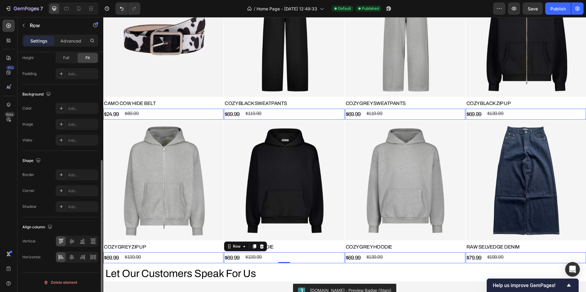
scroll to position [0, 0]
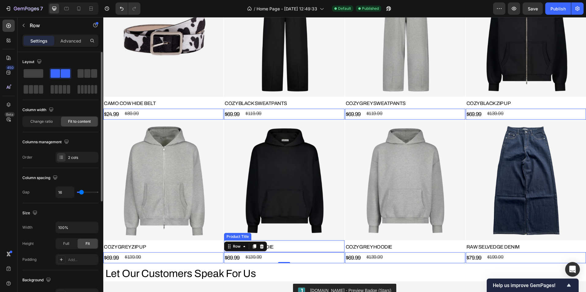
click at [283, 246] on h3 "COZY BLACK HOODIE" at bounding box center [284, 247] width 120 height 10
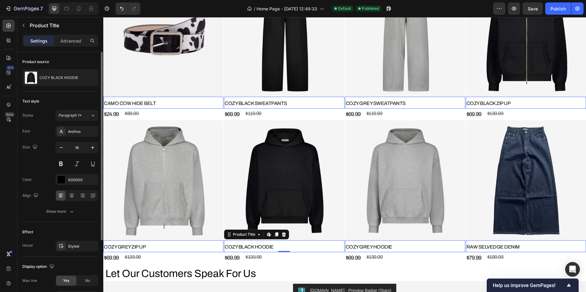
scroll to position [31, 0]
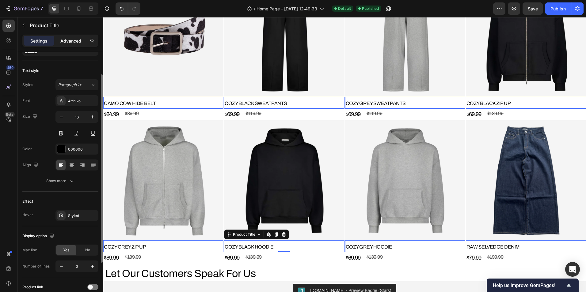
click at [78, 39] on p "Advanced" at bounding box center [70, 41] width 21 height 6
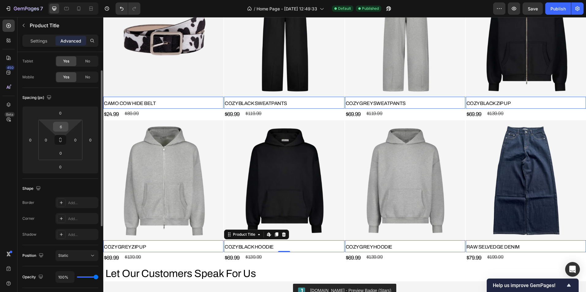
click at [61, 127] on input "6" at bounding box center [61, 126] width 12 height 9
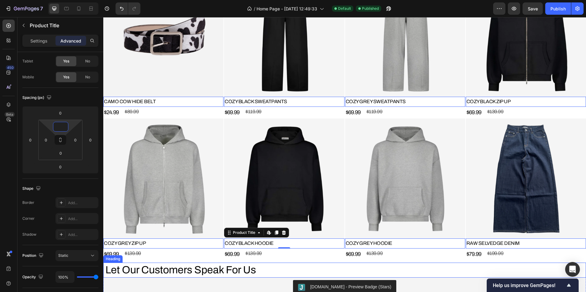
click at [283, 258] on div "ESSENTIALS Heading VIEW ALL Button Row Product Images CAMO COW HIDE BELT Produc…" at bounding box center [344, 114] width 483 height 298
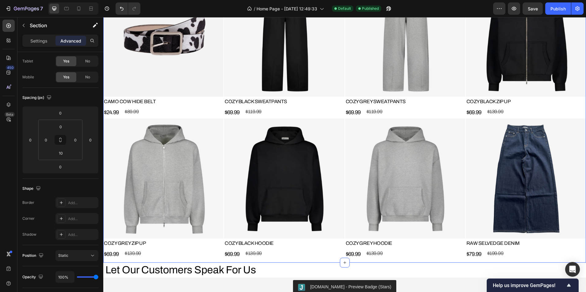
scroll to position [0, 0]
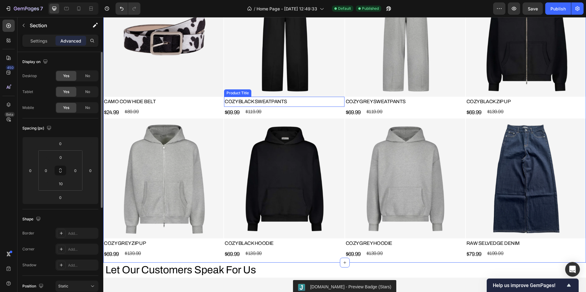
click at [291, 102] on h3 "COZY BLACK SWEATPANTS" at bounding box center [284, 102] width 120 height 10
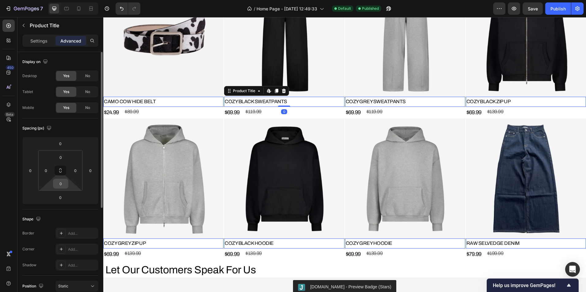
click at [64, 187] on input "0" at bounding box center [61, 183] width 12 height 9
type input "-"
click at [270, 251] on div "$69.99 Product Price Product Price $139.99 Product Price Product Price Row" at bounding box center [284, 254] width 120 height 11
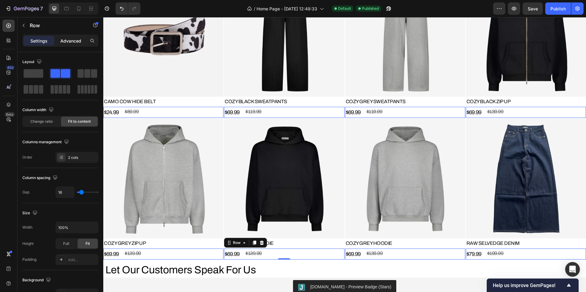
click at [68, 41] on p "Advanced" at bounding box center [70, 41] width 21 height 6
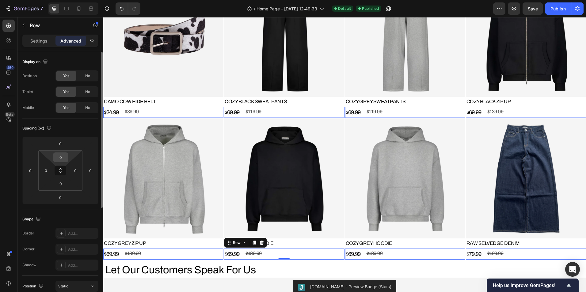
click at [58, 158] on input "0" at bounding box center [61, 157] width 12 height 9
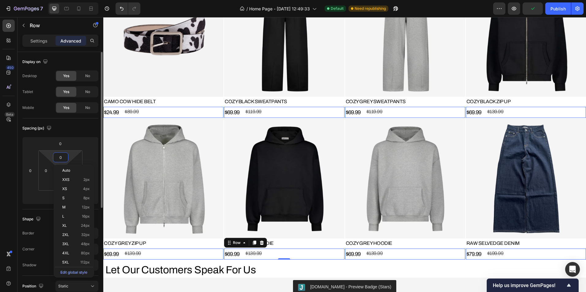
type input "-"
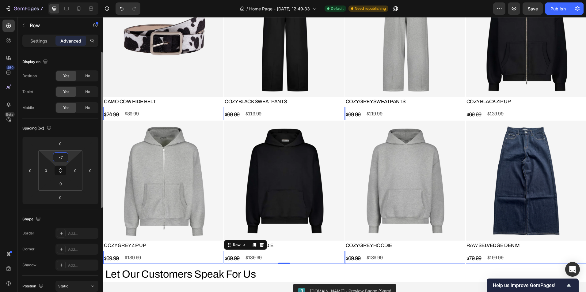
type input "-"
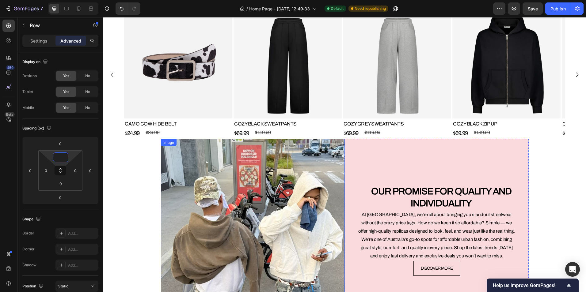
scroll to position [1287, 0]
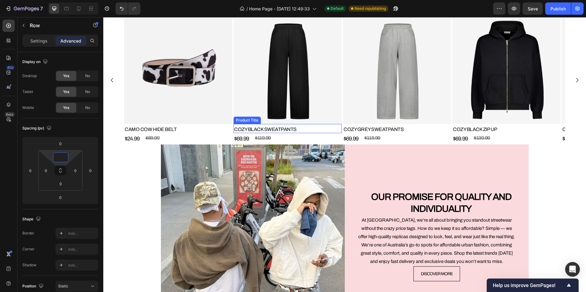
click at [314, 132] on h2 "COZY BLACK SWEATPANTS" at bounding box center [288, 130] width 108 height 8
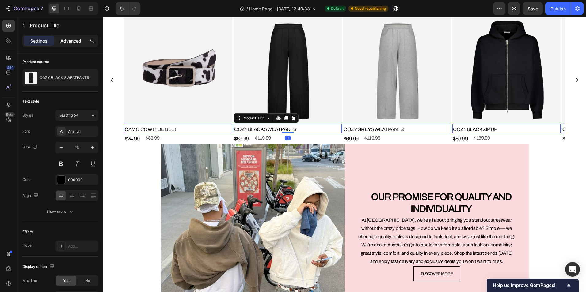
click at [70, 42] on p "Advanced" at bounding box center [70, 41] width 21 height 6
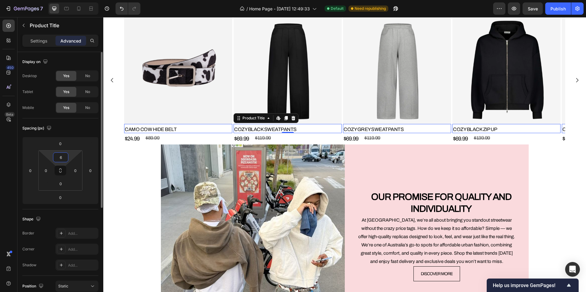
click at [60, 154] on input "6" at bounding box center [61, 157] width 12 height 9
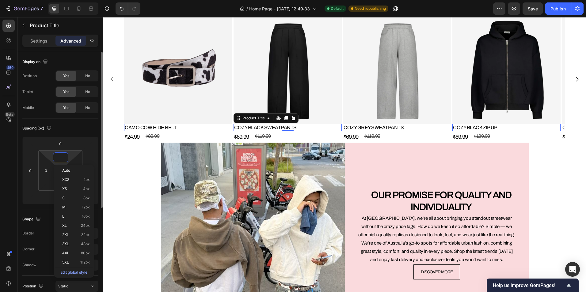
scroll to position [1286, 0]
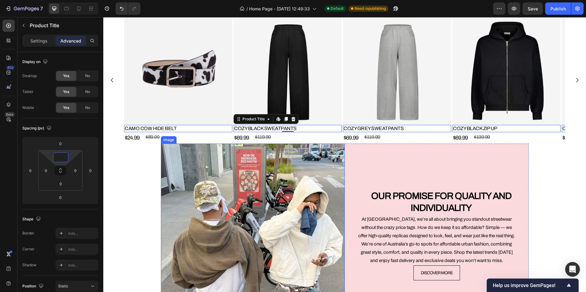
click at [295, 137] on div "$69.99 Product Price Product Price $119.99 Product Price Product Price Row" at bounding box center [288, 137] width 108 height 11
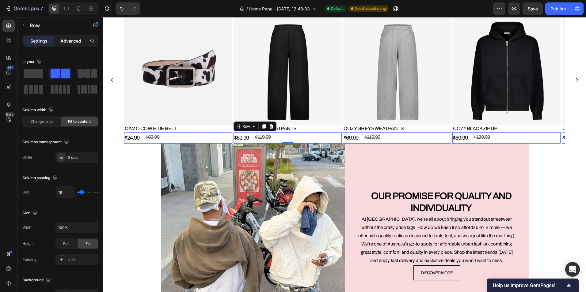
click at [72, 40] on p "Advanced" at bounding box center [70, 41] width 21 height 6
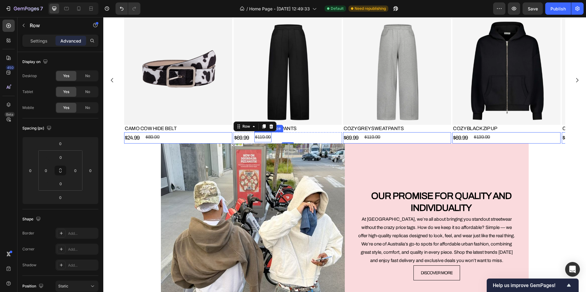
click at [267, 135] on div "$119.99" at bounding box center [262, 137] width 17 height 10
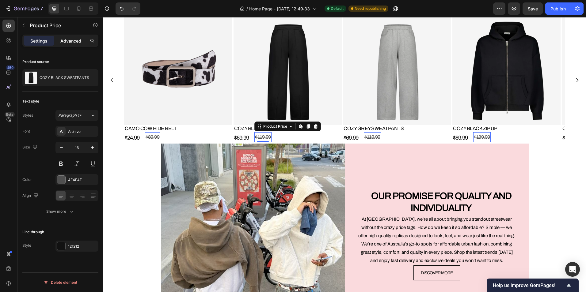
click at [80, 41] on p "Advanced" at bounding box center [70, 41] width 21 height 6
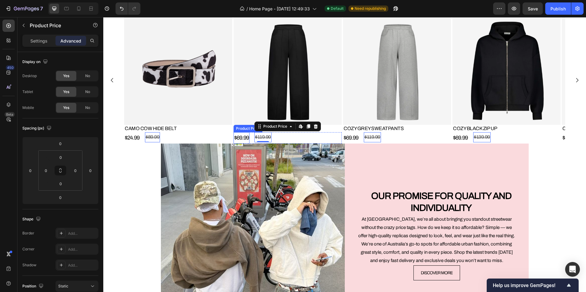
click at [237, 138] on div "$69.99" at bounding box center [242, 137] width 16 height 11
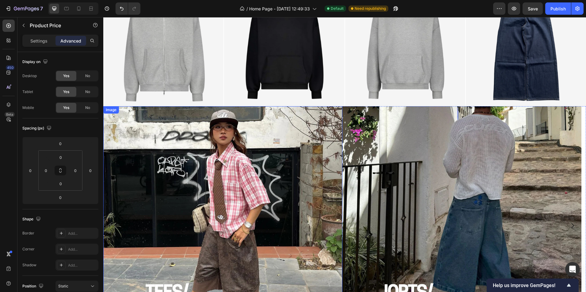
scroll to position [857, 0]
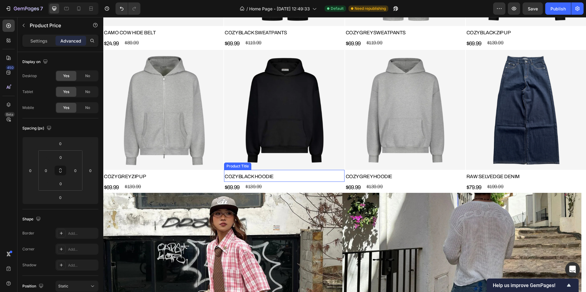
click at [273, 175] on h3 "COZY BLACK HOODIE" at bounding box center [284, 177] width 120 height 10
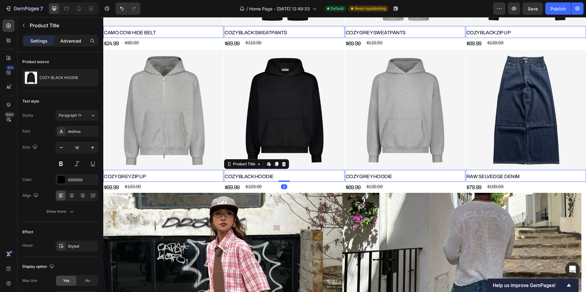
click at [72, 38] on p "Advanced" at bounding box center [70, 41] width 21 height 6
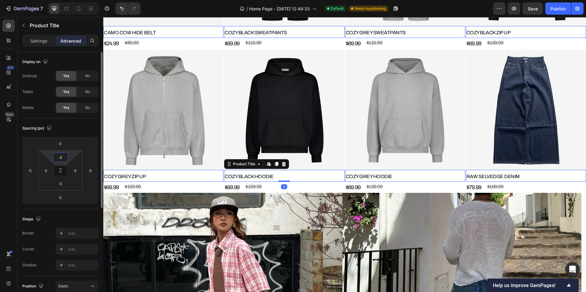
click at [63, 156] on input "6" at bounding box center [61, 157] width 12 height 9
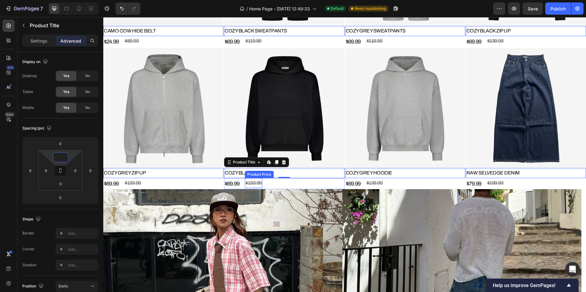
click at [268, 178] on div "$69.99 Product Price Product Price $139.99 Product Price Product Price Row" at bounding box center [284, 183] width 120 height 11
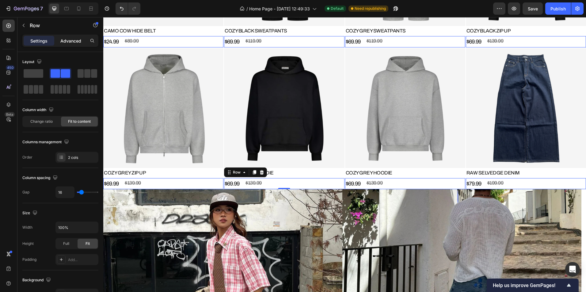
click at [71, 40] on p "Advanced" at bounding box center [70, 41] width 21 height 6
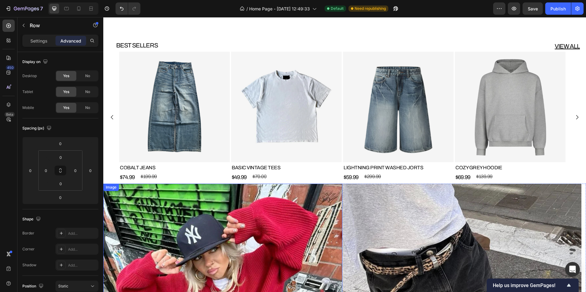
scroll to position [310, 0]
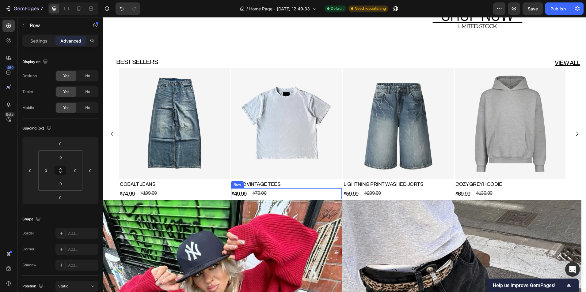
click at [284, 185] on h2 "BASIC VINTAGE TEES" at bounding box center [286, 185] width 111 height 8
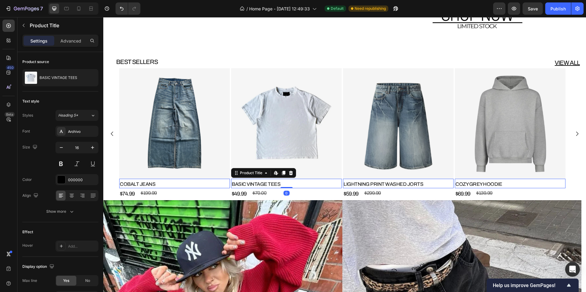
click at [71, 49] on div "Settings Advanced" at bounding box center [60, 43] width 86 height 17
click at [71, 47] on div "Settings Advanced" at bounding box center [60, 41] width 76 height 12
click at [71, 42] on p "Advanced" at bounding box center [70, 41] width 21 height 6
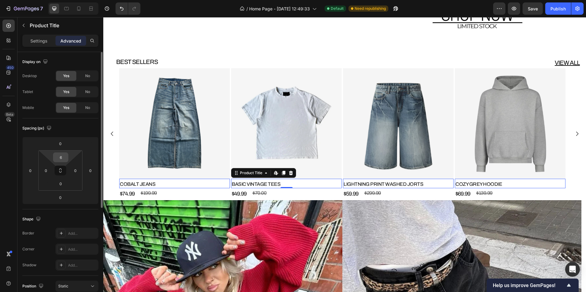
click at [67, 155] on div "6" at bounding box center [60, 158] width 15 height 10
click at [64, 155] on input "6" at bounding box center [61, 157] width 12 height 9
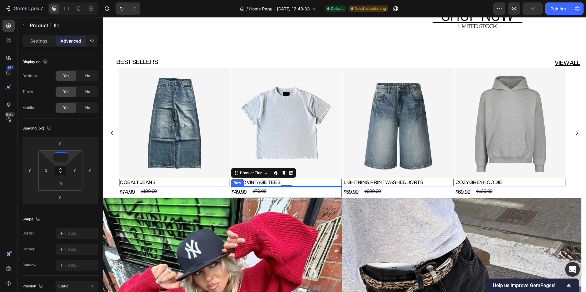
click at [293, 190] on div "$49.99 Product Price Product Price $70.00 Product Price Product Price Row" at bounding box center [286, 192] width 111 height 11
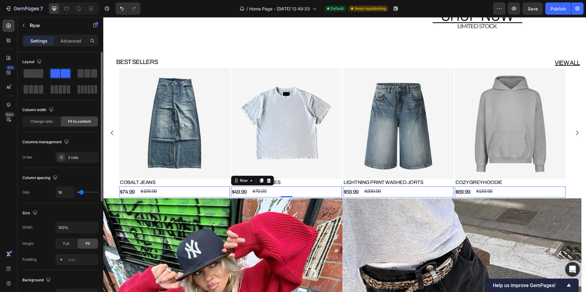
type input "0"
type input "2"
type input "4"
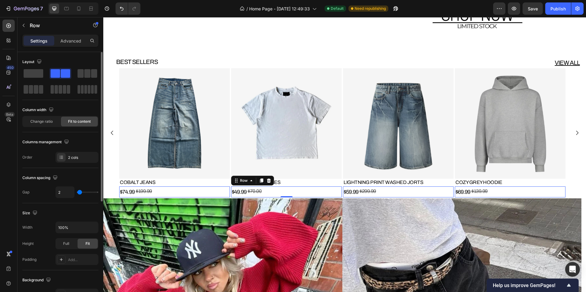
type input "4"
type input "9"
type input "11"
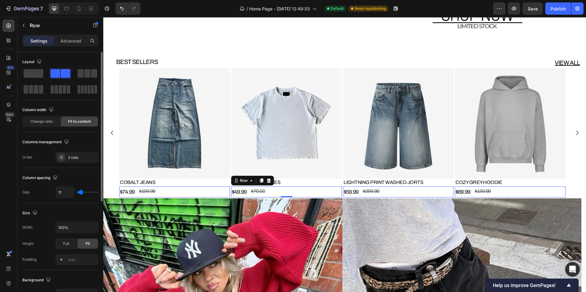
type input "9"
type input "7"
type input "9"
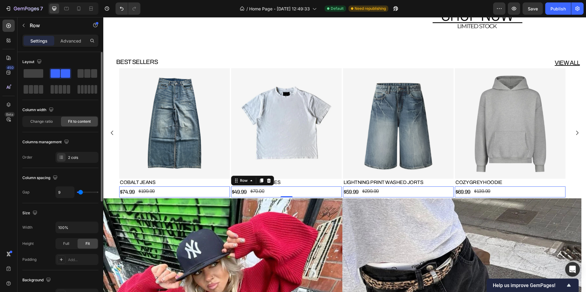
type input "9"
click at [81, 192] on input "range" at bounding box center [87, 192] width 21 height 1
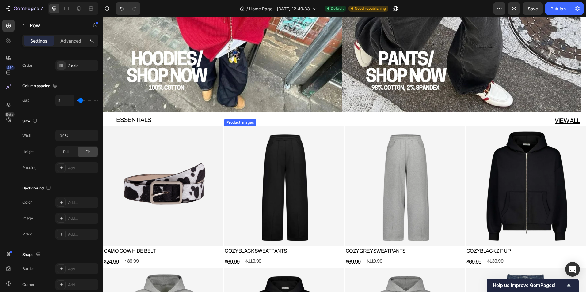
scroll to position [677, 0]
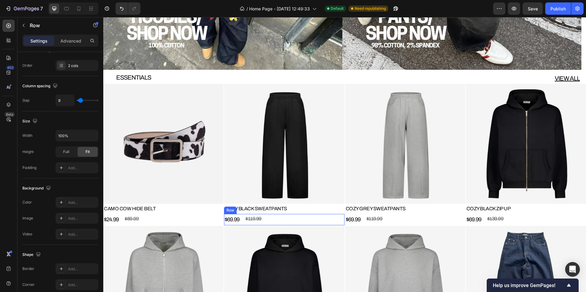
click at [271, 219] on div "$69.99 Product Price Product Price $119.99 Product Price Product Price Row" at bounding box center [284, 219] width 120 height 11
type input "0"
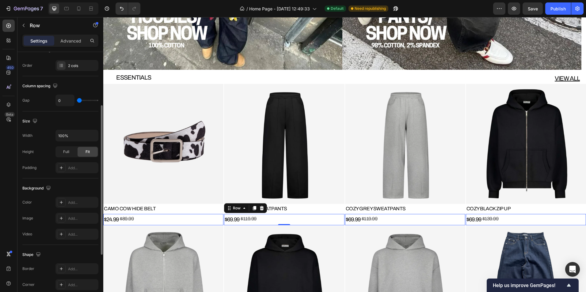
type input "2"
type input "4"
type input "7"
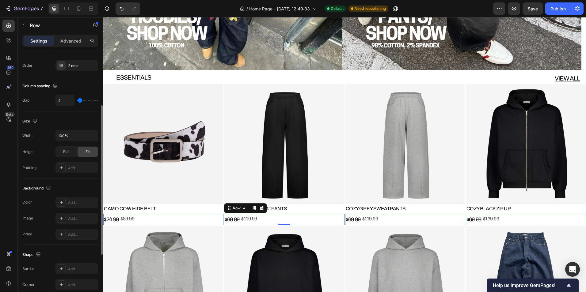
type input "7"
type input "9"
type input "11"
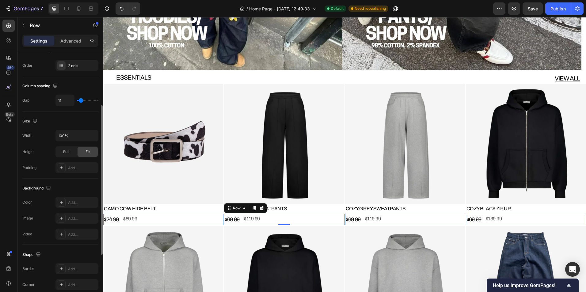
type input "9"
click at [81, 100] on input "range" at bounding box center [87, 100] width 21 height 1
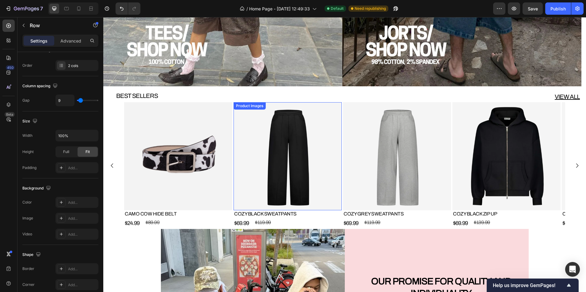
scroll to position [1198, 0]
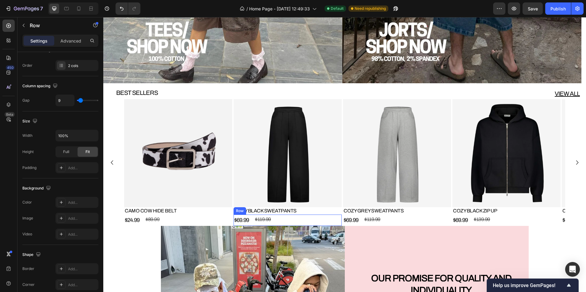
click at [283, 219] on div "$69.99 Product Price Product Price $119.99 Product Price Product Price Row" at bounding box center [288, 220] width 108 height 11
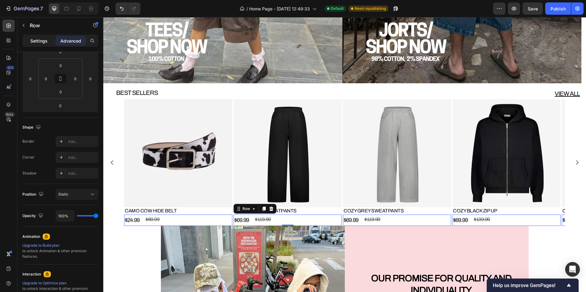
click at [44, 44] on div "Settings" at bounding box center [39, 41] width 31 height 10
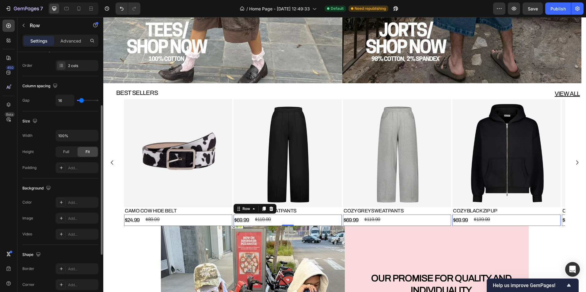
type input "9"
type input "7"
type input "4"
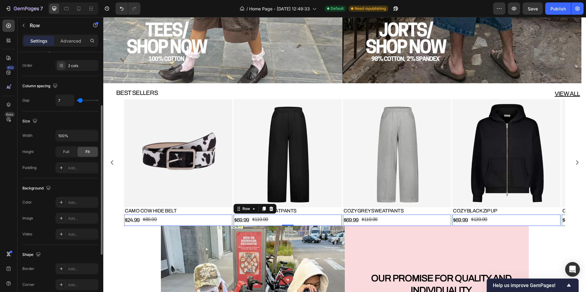
type input "4"
type input "7"
type input "9"
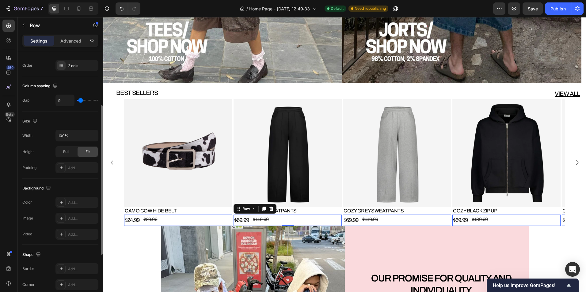
type input "11"
type input "13"
type input "11"
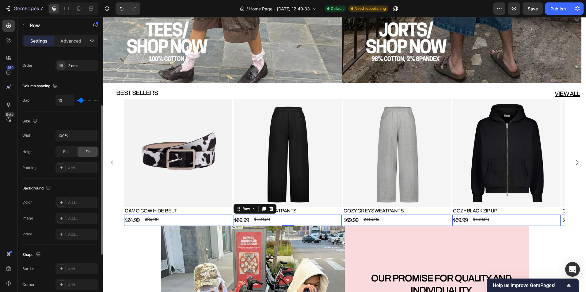
type input "11"
type input "9"
click at [81, 100] on input "range" at bounding box center [87, 100] width 21 height 1
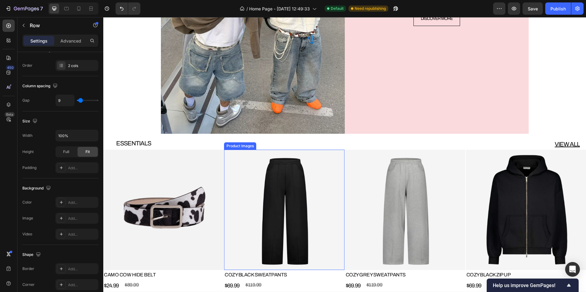
scroll to position [1658, 0]
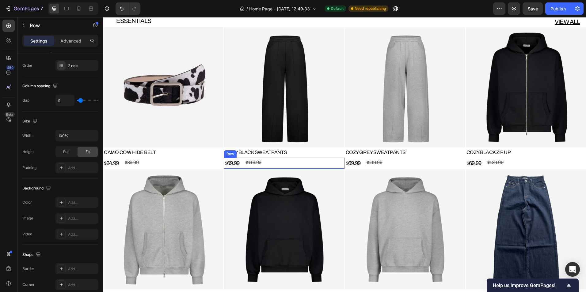
click at [269, 164] on div "$69.99 Product Price Product Price $119.99 Product Price Product Price Row" at bounding box center [284, 163] width 120 height 11
click at [82, 41] on div "Advanced" at bounding box center [70, 41] width 31 height 10
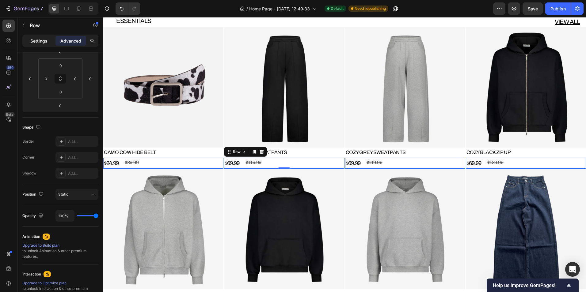
click at [39, 43] on p "Settings" at bounding box center [38, 41] width 17 height 6
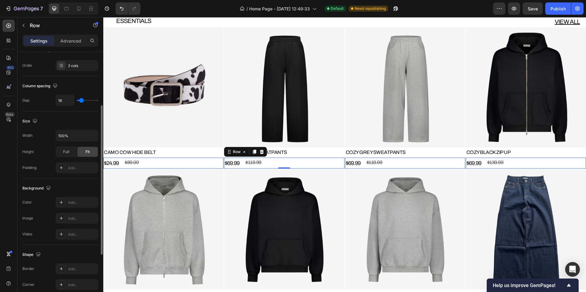
type input "20"
type input "18"
type input "16"
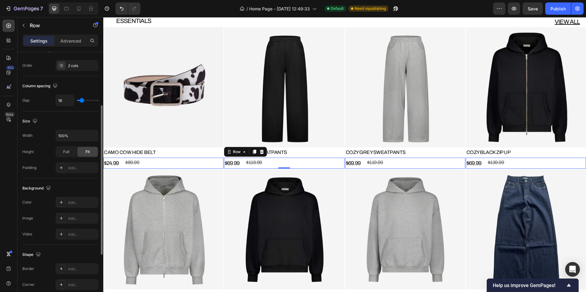
type input "16"
type input "13"
type input "11"
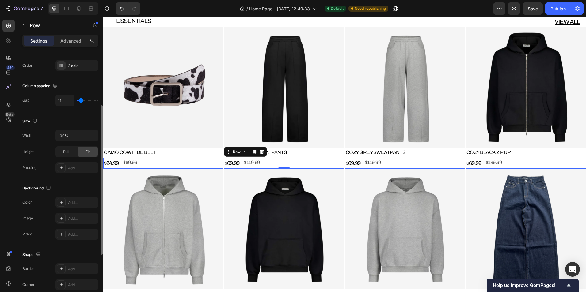
type input "9"
click at [81, 100] on input "range" at bounding box center [87, 100] width 21 height 1
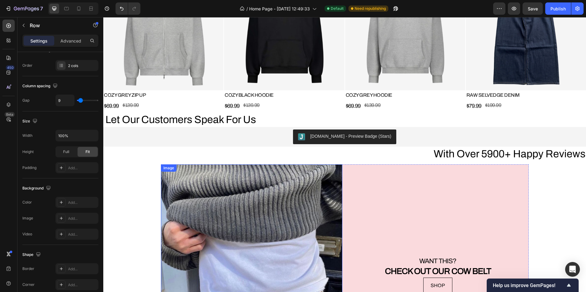
scroll to position [1842, 0]
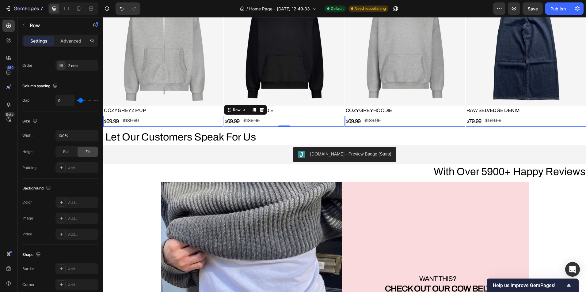
click at [272, 116] on div "$69.99 Product Price Product Price $139.99 Product Price Product Price Row 0" at bounding box center [284, 121] width 120 height 11
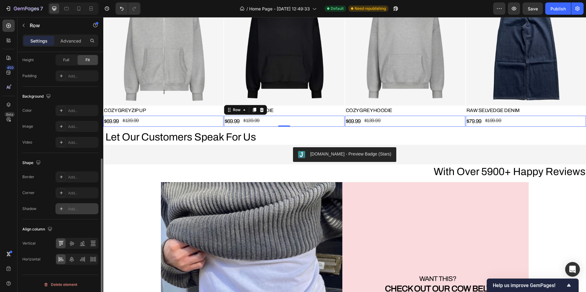
scroll to position [186, 0]
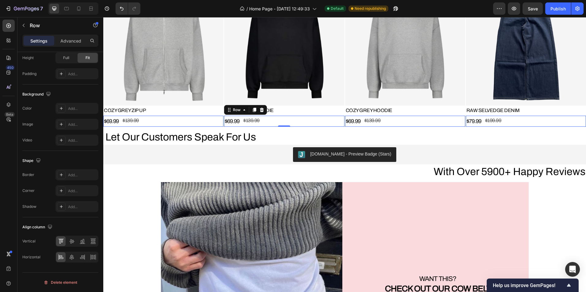
click at [60, 46] on div "Settings Advanced" at bounding box center [60, 41] width 76 height 12
click at [63, 45] on div "Advanced" at bounding box center [70, 41] width 31 height 10
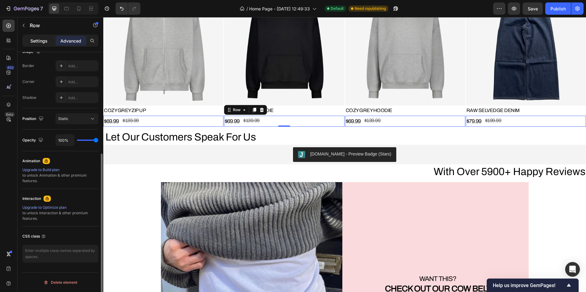
click at [42, 41] on p "Settings" at bounding box center [38, 41] width 17 height 6
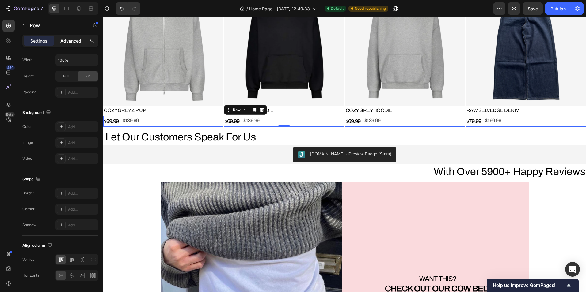
click at [66, 40] on p "Advanced" at bounding box center [70, 41] width 21 height 6
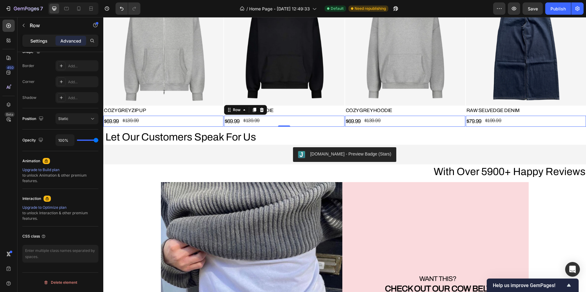
click at [42, 40] on p "Settings" at bounding box center [38, 41] width 17 height 6
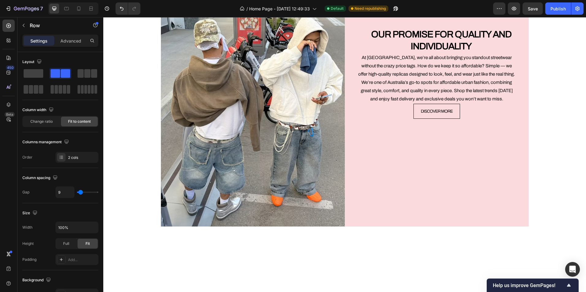
scroll to position [1198, 0]
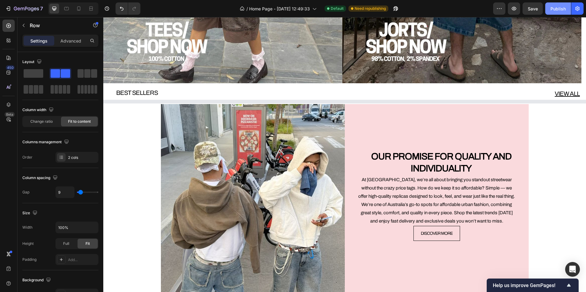
click at [559, 10] on div "Publish" at bounding box center [558, 9] width 15 height 6
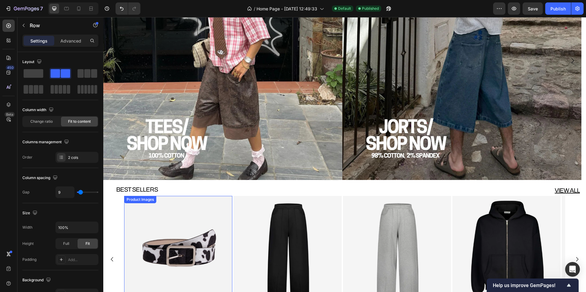
scroll to position [1137, 0]
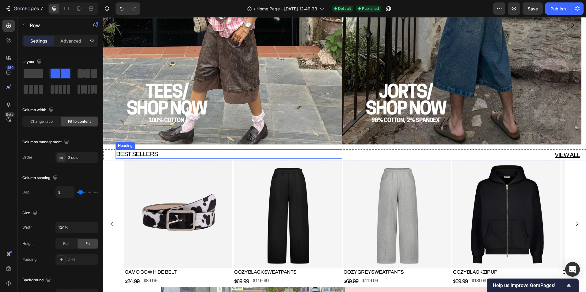
click at [157, 154] on h2 "BEST SELLERS" at bounding box center [229, 154] width 227 height 9
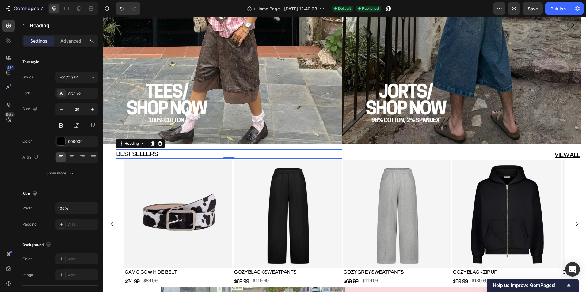
click at [162, 152] on h2 "BEST SELLERS" at bounding box center [229, 154] width 227 height 9
drag, startPoint x: 162, startPoint y: 152, endPoint x: 116, endPoint y: 155, distance: 45.4
click at [116, 155] on p "BEST SELLERS" at bounding box center [229, 154] width 226 height 8
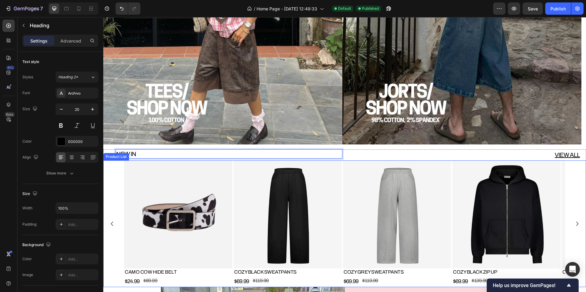
click at [117, 191] on div "Product Images CAMO COW HIDE BELT Product Title $24.99 Product Price Product Pr…" at bounding box center [344, 224] width 483 height 127
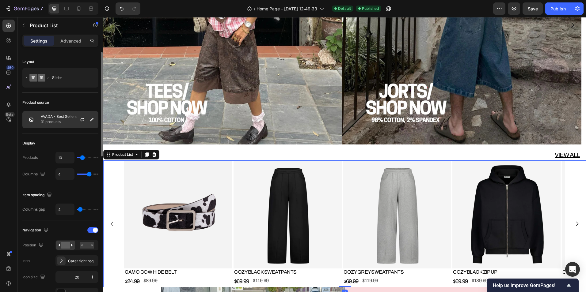
click at [69, 123] on p "31 products" at bounding box center [59, 122] width 36 height 6
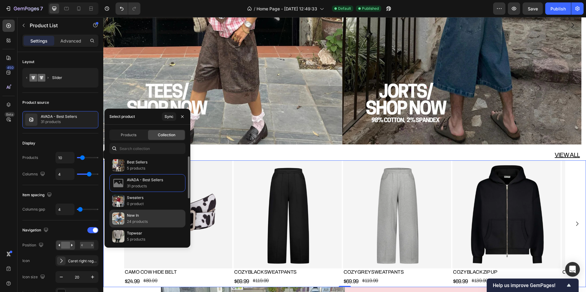
click at [146, 218] on p "New In" at bounding box center [137, 216] width 21 height 6
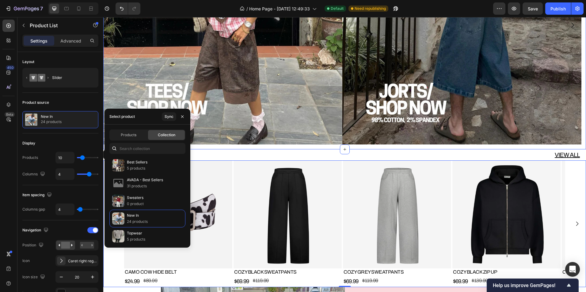
click at [298, 146] on div "Image Image [GEOGRAPHIC_DATA]" at bounding box center [344, 28] width 483 height 244
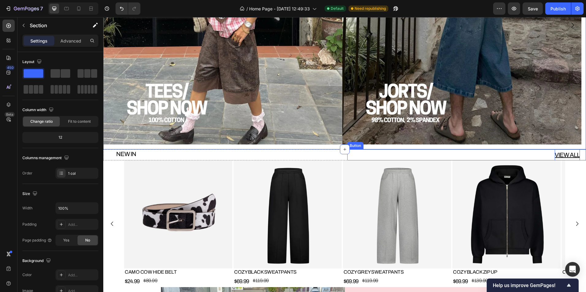
click at [562, 158] on p "VIEW ALL" at bounding box center [567, 155] width 25 height 11
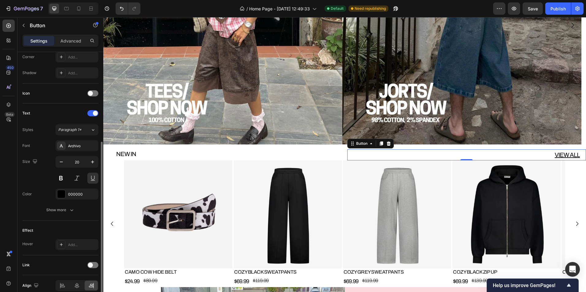
scroll to position [182, 0]
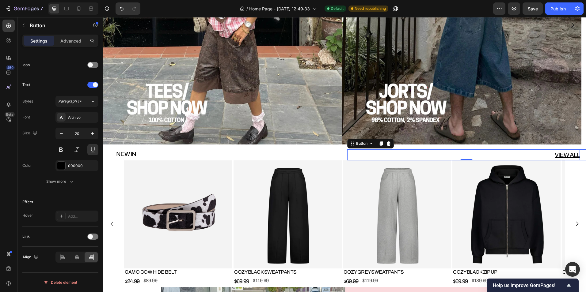
click at [558, 156] on p "VIEW ALL" at bounding box center [567, 155] width 25 height 11
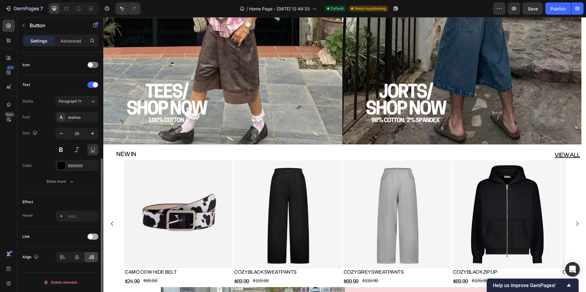
click at [92, 240] on div at bounding box center [92, 237] width 11 height 6
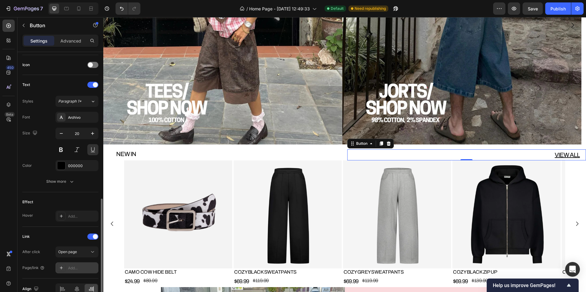
scroll to position [214, 0]
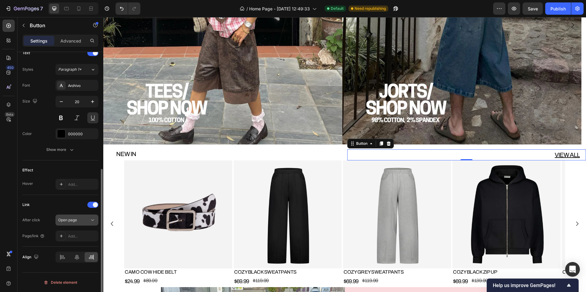
click at [72, 221] on span "Open page" at bounding box center [67, 220] width 19 height 5
click at [60, 205] on div "Link" at bounding box center [60, 205] width 76 height 10
click at [72, 236] on div "Add..." at bounding box center [82, 237] width 29 height 6
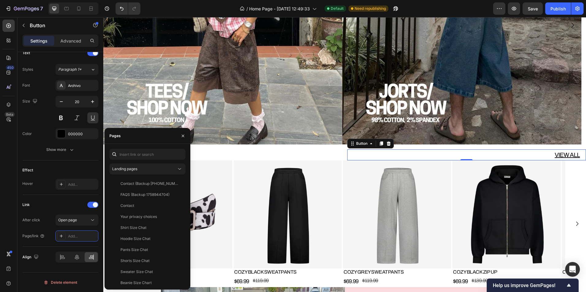
click at [137, 162] on div "Landing pages Contact (Backup [PHONE_NUMBER]) View FAQS (Backup [PHONE_NUMBER])…" at bounding box center [147, 217] width 76 height 136
click at [135, 166] on button "Landing pages" at bounding box center [147, 169] width 76 height 11
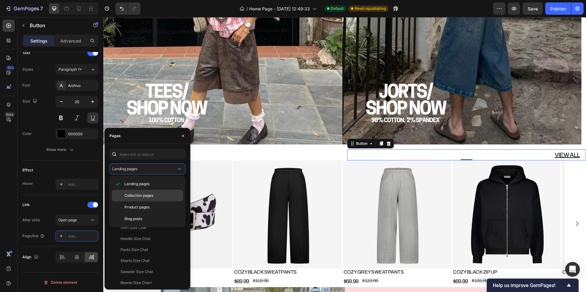
click at [131, 195] on span "Collection pages" at bounding box center [138, 196] width 29 height 6
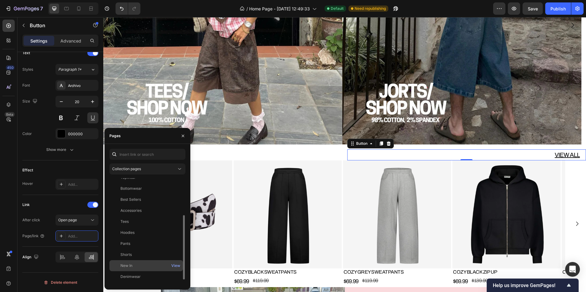
scroll to position [70, 0]
click at [142, 256] on div "New In" at bounding box center [146, 258] width 69 height 6
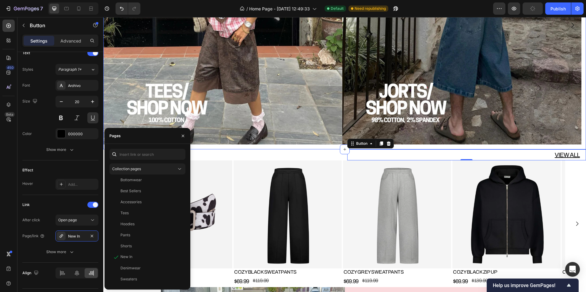
click at [222, 150] on p "NEW IN" at bounding box center [229, 154] width 226 height 8
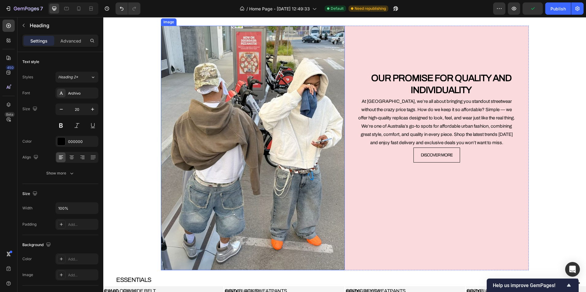
scroll to position [1505, 0]
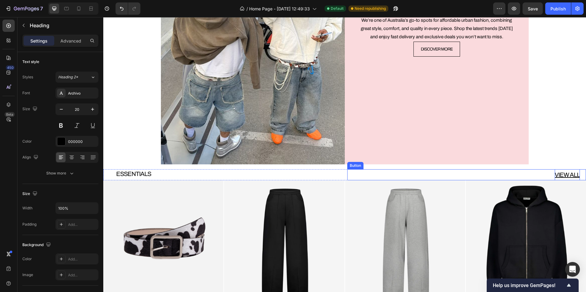
click at [555, 173] on p "VIEW ALL" at bounding box center [567, 175] width 25 height 11
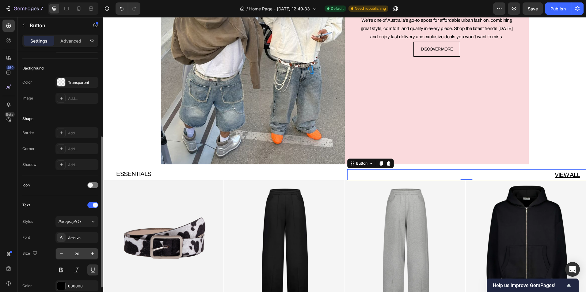
scroll to position [182, 0]
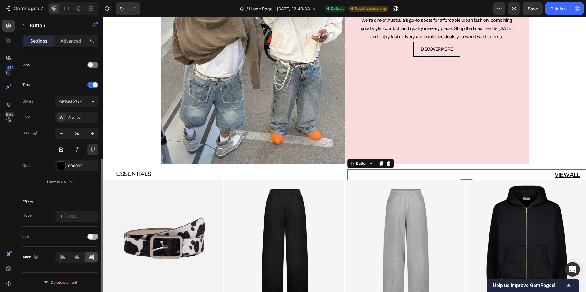
click at [91, 236] on span at bounding box center [90, 236] width 5 height 5
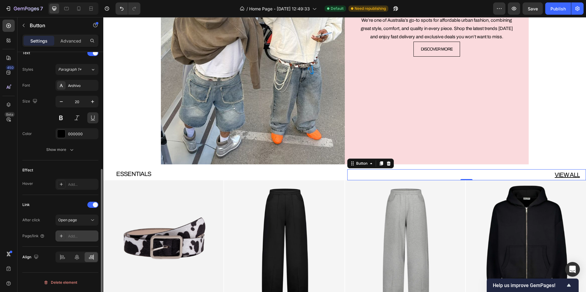
click at [79, 232] on div "Add..." at bounding box center [76, 236] width 43 height 11
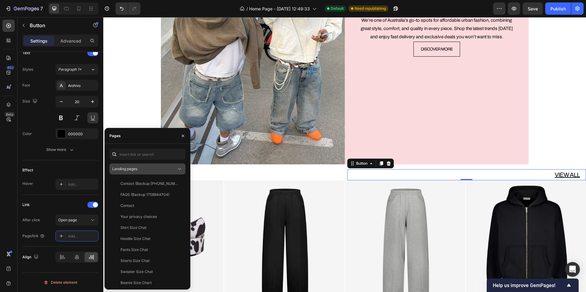
click at [142, 167] on div "Landing pages" at bounding box center [144, 169] width 64 height 6
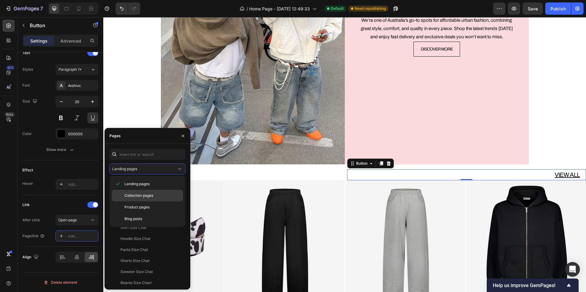
click at [139, 192] on div "Collection pages" at bounding box center [147, 196] width 71 height 12
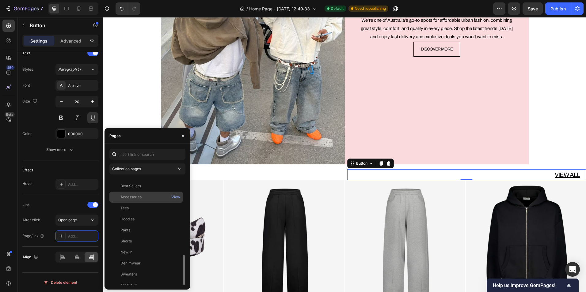
scroll to position [136, 0]
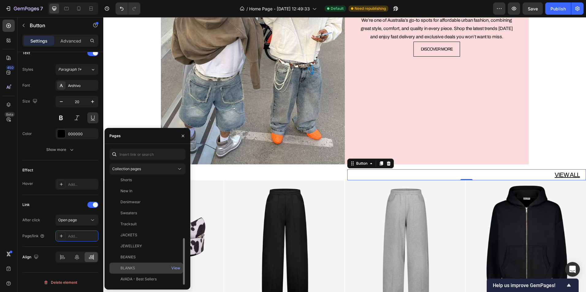
click at [136, 271] on div "BLANKS" at bounding box center [146, 269] width 69 height 6
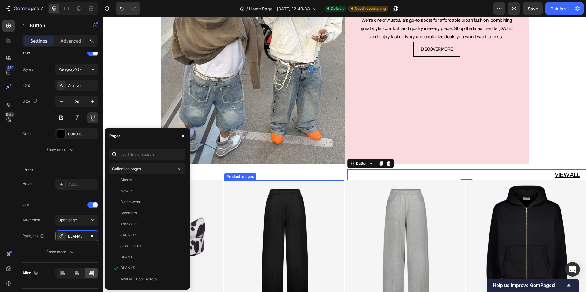
click at [238, 173] on h2 "ESSENTIALS" at bounding box center [229, 174] width 227 height 9
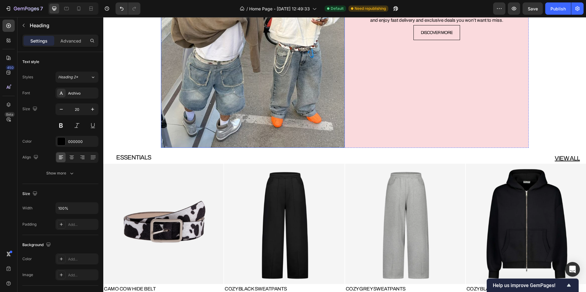
scroll to position [1536, 0]
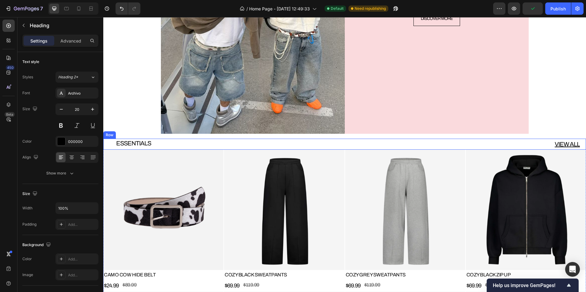
click at [341, 144] on div "ESSENTIALS Heading VIEW ALL Button Row" at bounding box center [344, 144] width 483 height 11
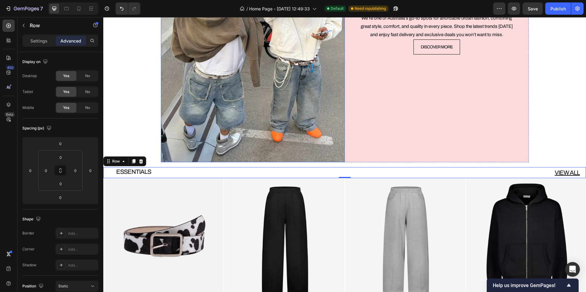
scroll to position [1474, 0]
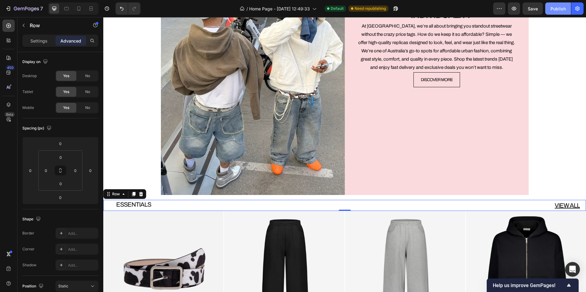
click at [565, 9] on div "Publish" at bounding box center [558, 9] width 15 height 6
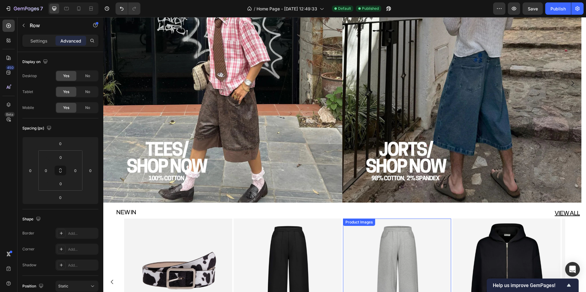
scroll to position [1076, 0]
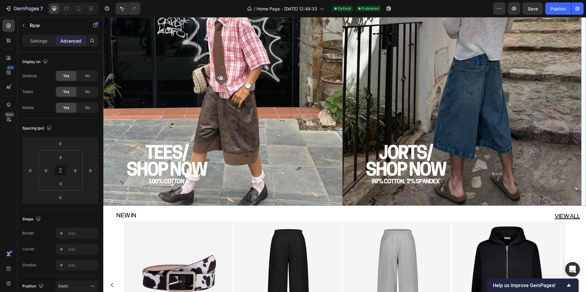
click at [552, 121] on img at bounding box center [461, 86] width 239 height 239
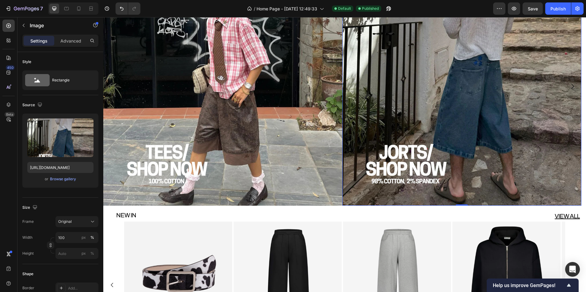
click at [258, 79] on img at bounding box center [222, 86] width 239 height 239
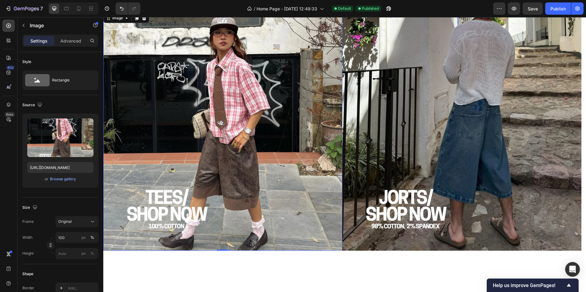
scroll to position [923, 0]
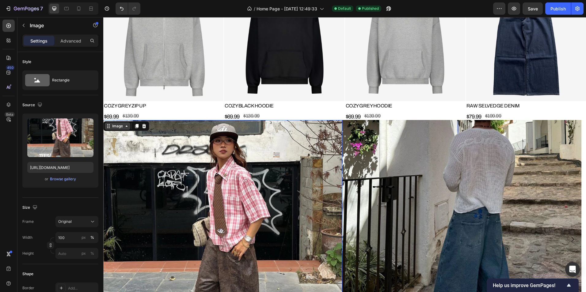
click at [112, 125] on div "Image" at bounding box center [117, 127] width 13 height 6
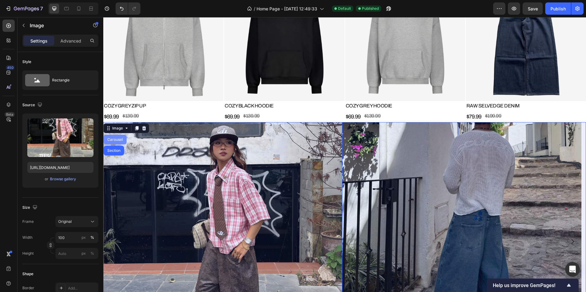
click at [117, 139] on div "Carousel" at bounding box center [115, 140] width 18 height 4
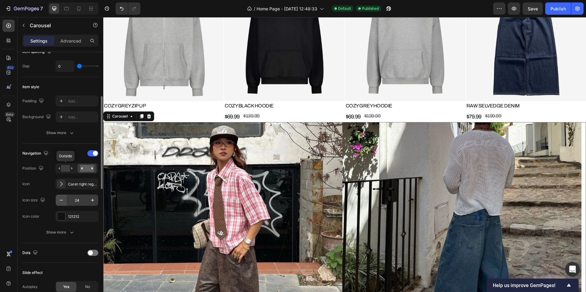
scroll to position [184, 0]
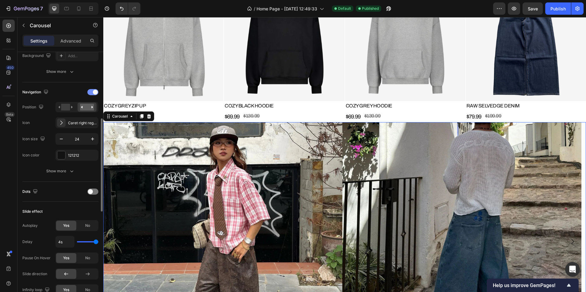
click at [95, 92] on span at bounding box center [95, 92] width 5 height 5
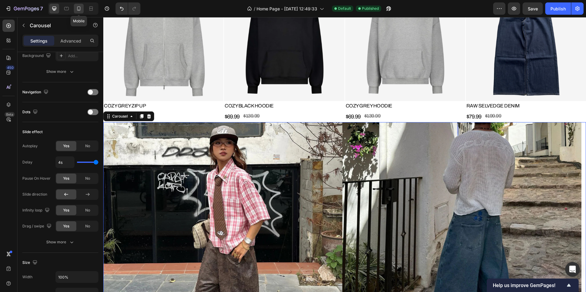
click at [80, 9] on icon at bounding box center [79, 9] width 6 height 6
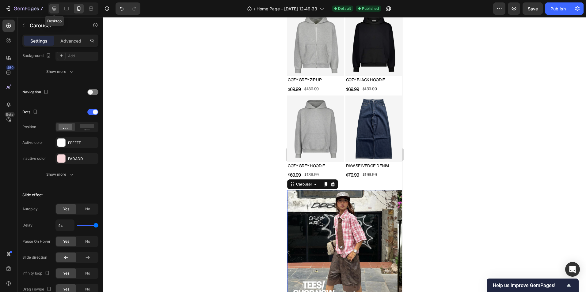
scroll to position [998, 0]
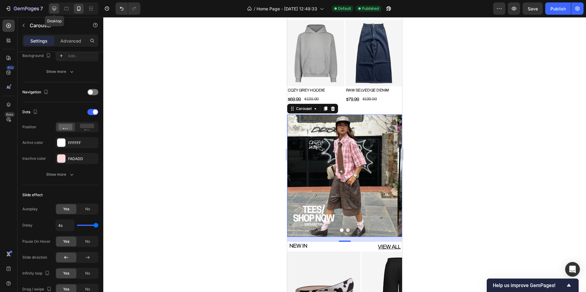
click at [54, 8] on icon at bounding box center [54, 9] width 6 height 6
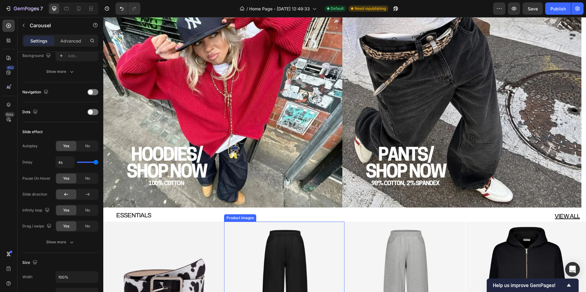
scroll to position [539, 0]
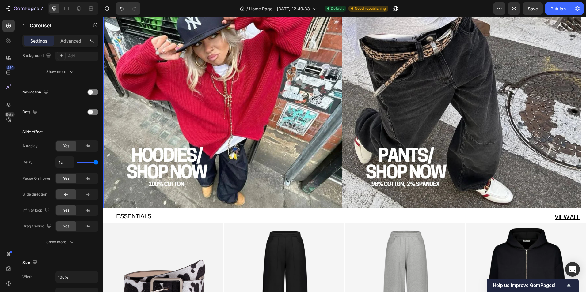
click at [299, 137] on img at bounding box center [222, 89] width 239 height 239
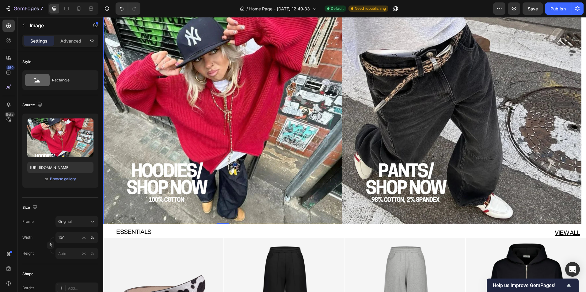
scroll to position [477, 0]
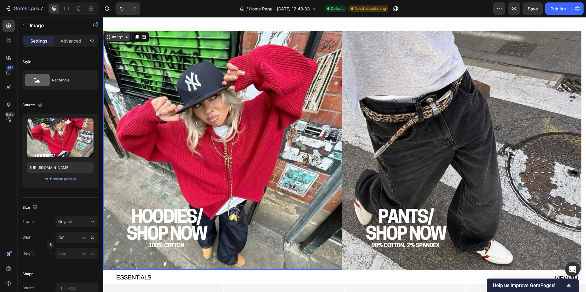
click at [119, 36] on div "Image" at bounding box center [117, 37] width 13 height 6
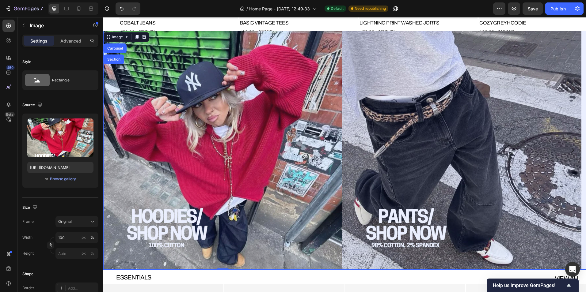
click at [118, 42] on div "Image Carousel Section" at bounding box center [126, 37] width 46 height 10
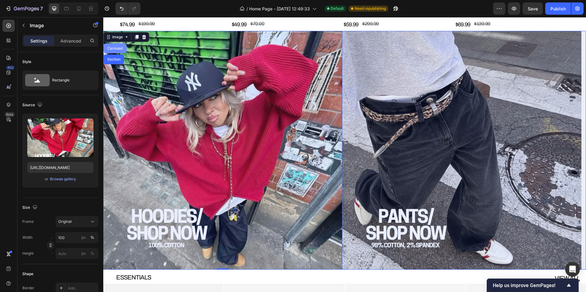
click at [119, 48] on div "Carousel" at bounding box center [115, 49] width 18 height 4
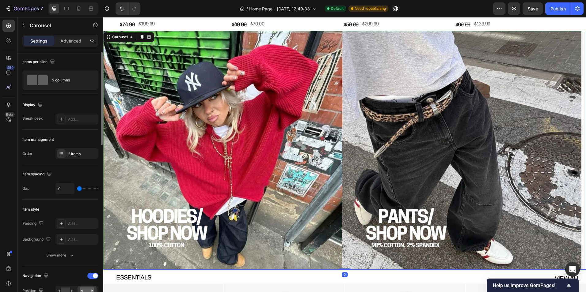
scroll to position [61, 0]
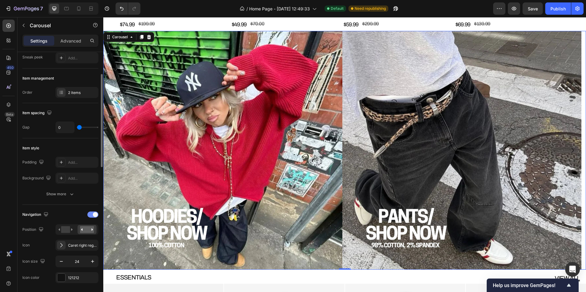
click at [93, 212] on div at bounding box center [92, 215] width 11 height 6
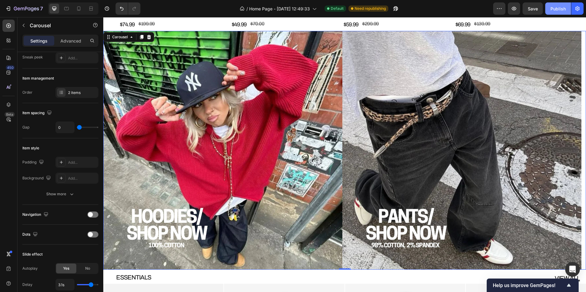
click at [562, 12] on div "Publish" at bounding box center [558, 9] width 15 height 6
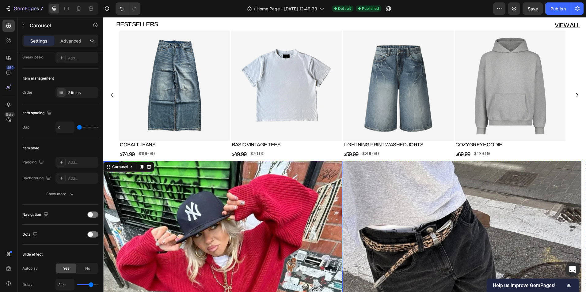
scroll to position [263, 0]
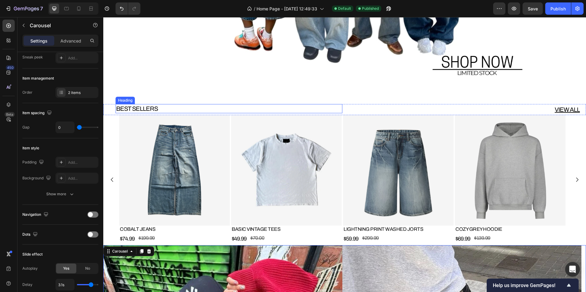
click at [177, 109] on h2 "BEST SELLERS" at bounding box center [229, 108] width 227 height 9
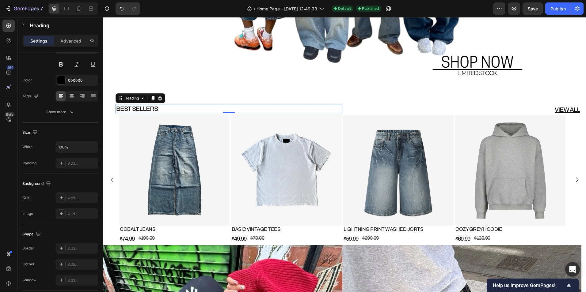
scroll to position [0, 0]
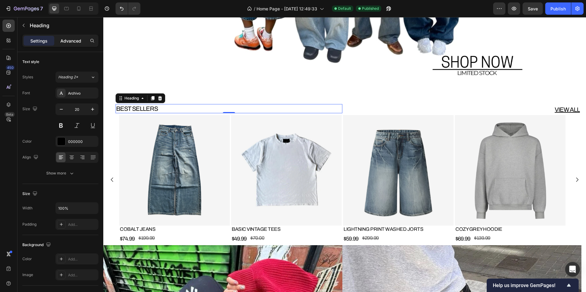
click at [70, 41] on p "Advanced" at bounding box center [70, 41] width 21 height 6
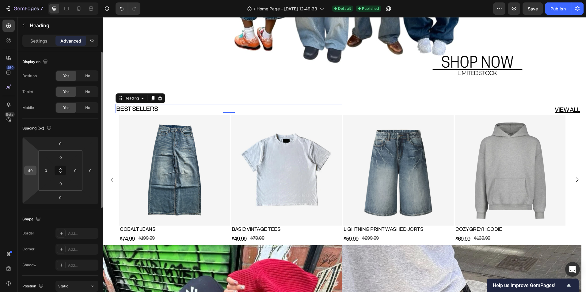
click at [34, 166] on div "40" at bounding box center [30, 171] width 12 height 10
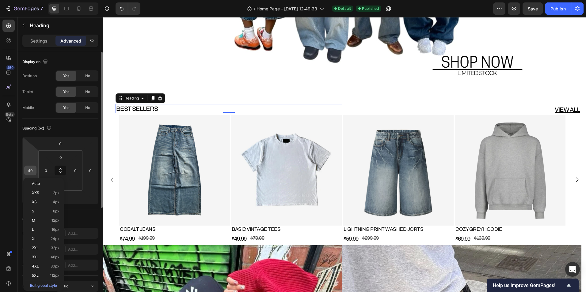
click at [31, 168] on input "40" at bounding box center [30, 170] width 9 height 9
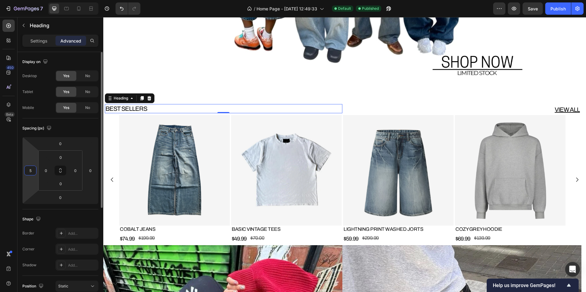
type input "50"
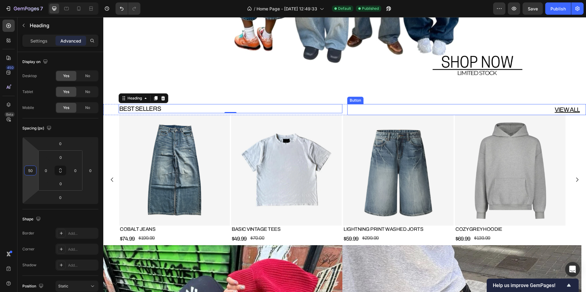
click at [529, 114] on div "VIEW ALL Button" at bounding box center [466, 109] width 239 height 11
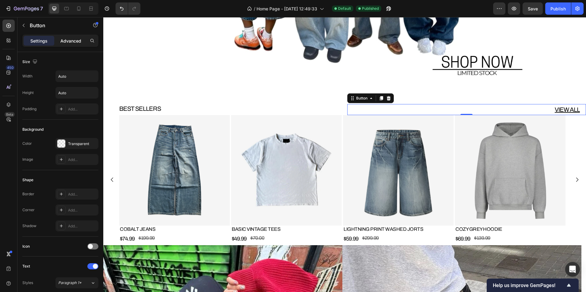
click at [62, 40] on p "Advanced" at bounding box center [70, 41] width 21 height 6
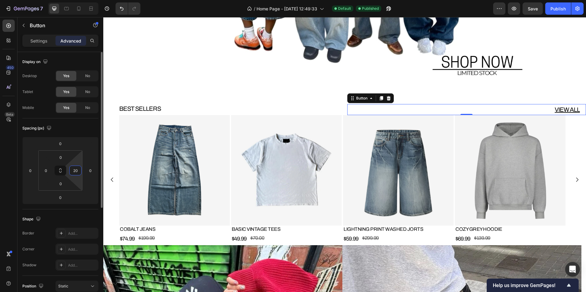
click at [75, 173] on input "20" at bounding box center [75, 170] width 9 height 9
drag, startPoint x: 78, startPoint y: 171, endPoint x: 72, endPoint y: 171, distance: 5.5
click at [72, 171] on input "30" at bounding box center [75, 170] width 9 height 9
type input "50"
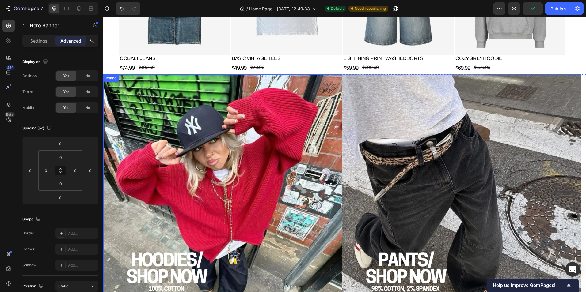
scroll to position [644, 0]
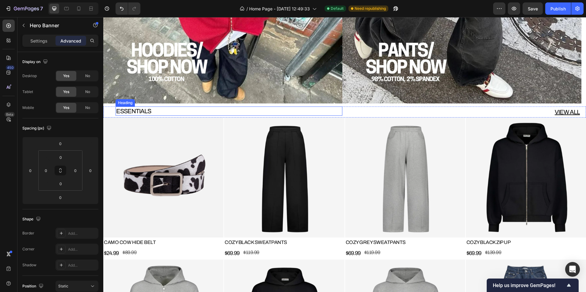
click at [159, 112] on h2 "ESSENTIALS" at bounding box center [229, 111] width 227 height 9
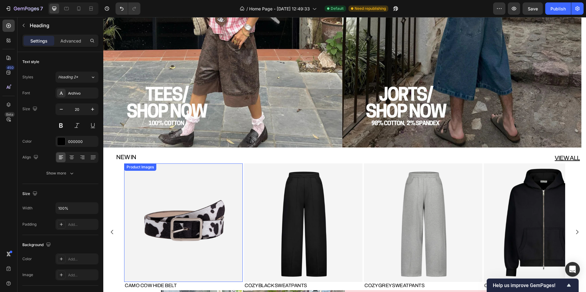
scroll to position [1195, 0]
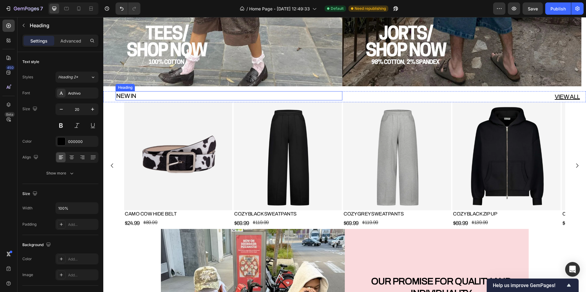
click at [147, 96] on h2 "NEW IN" at bounding box center [229, 95] width 227 height 9
click at [72, 44] on p "Advanced" at bounding box center [70, 41] width 21 height 6
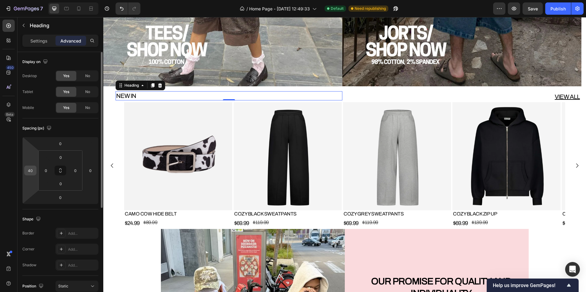
click at [31, 169] on input "40" at bounding box center [30, 170] width 9 height 9
type input "50"
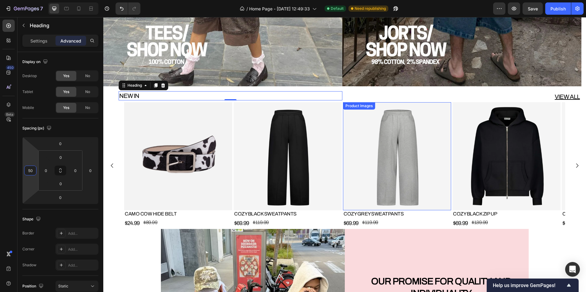
click at [429, 106] on img at bounding box center [397, 156] width 108 height 108
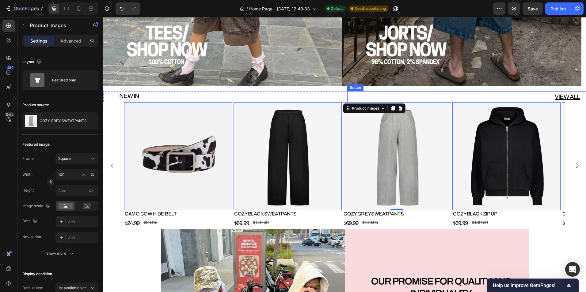
click at [490, 97] on div "VIEW ALL Button" at bounding box center [466, 96] width 239 height 11
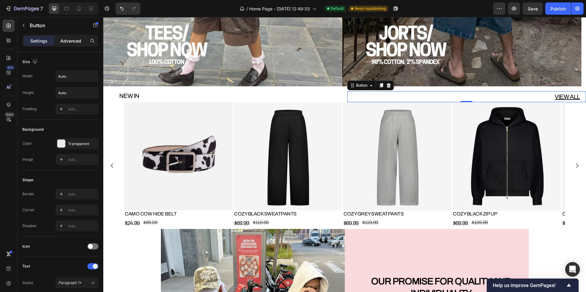
click at [77, 38] on p "Advanced" at bounding box center [70, 41] width 21 height 6
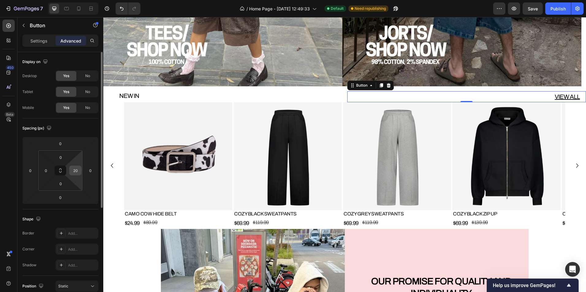
click at [77, 170] on input "20" at bounding box center [75, 170] width 9 height 9
type input "50"
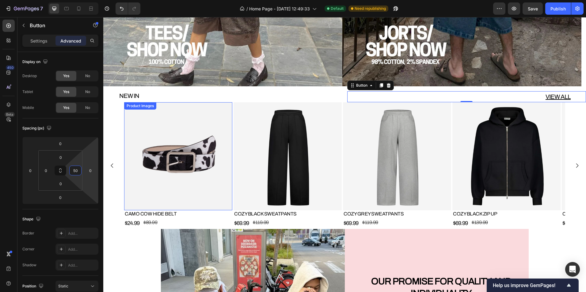
click at [112, 118] on div "Product Images CAMO COW HIDE BELT Product Title $24.99 Product Price Product Pr…" at bounding box center [344, 165] width 483 height 127
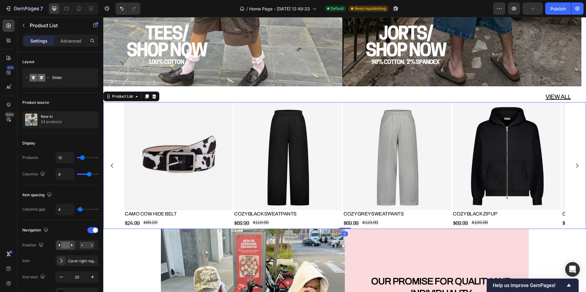
click at [121, 130] on div "Product Images CAMO COW HIDE BELT Product Title $24.99 Product Price Product Pr…" at bounding box center [344, 165] width 483 height 127
click at [120, 130] on div "Product Images CAMO COW HIDE BELT Product Title $24.99 Product Price Product Pr…" at bounding box center [344, 165] width 483 height 127
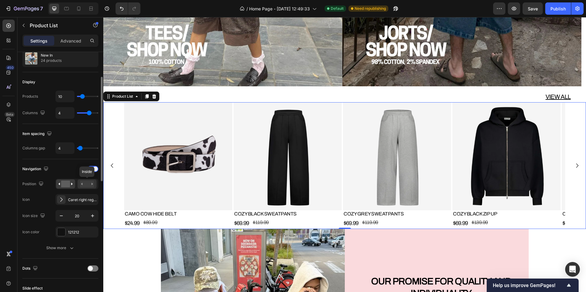
click at [84, 183] on rect at bounding box center [87, 184] width 14 height 7
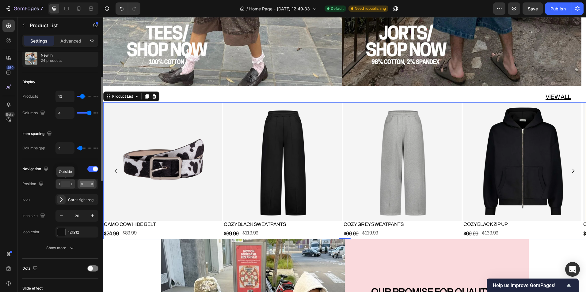
click at [70, 184] on rect at bounding box center [65, 184] width 9 height 7
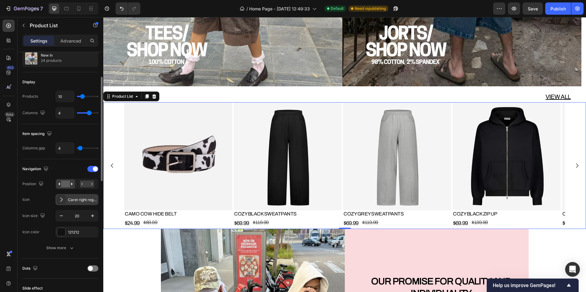
click at [71, 200] on div "Caret right regular" at bounding box center [82, 200] width 29 height 6
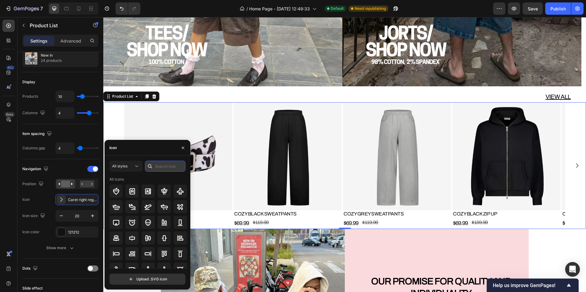
click at [157, 165] on input "text" at bounding box center [165, 166] width 40 height 11
type input "arrow"
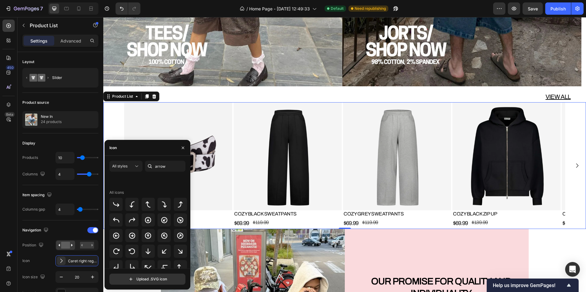
scroll to position [67, 0]
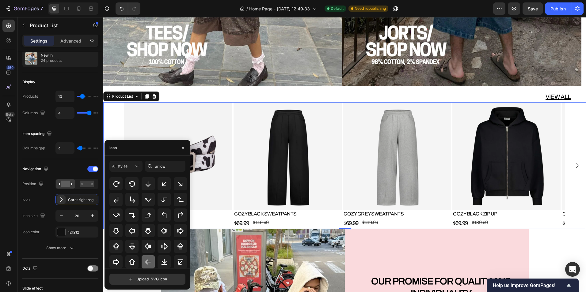
click at [147, 261] on icon at bounding box center [147, 262] width 7 height 7
click at [219, 220] on div "$24.99 Product Price Product Price $89.99 Product Price Product Price Row" at bounding box center [178, 223] width 108 height 11
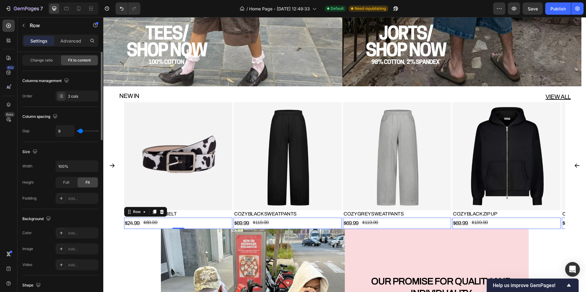
scroll to position [0, 0]
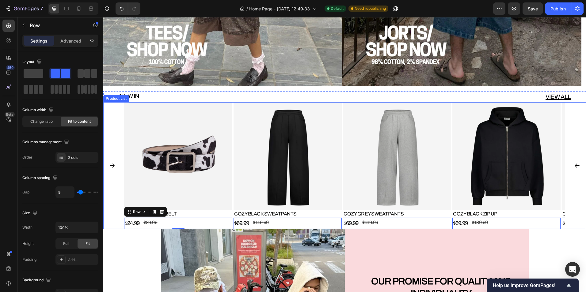
click at [112, 166] on icon "Carousel Back Arrow" at bounding box center [112, 166] width 5 height 4
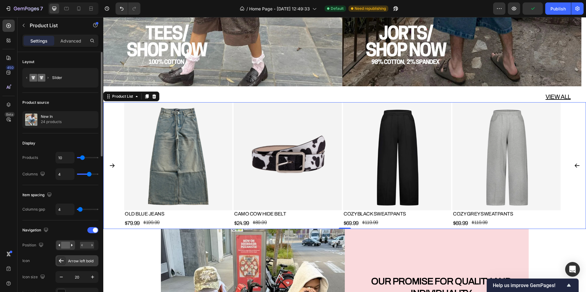
click at [71, 258] on div "Arrow left bold" at bounding box center [76, 261] width 43 height 11
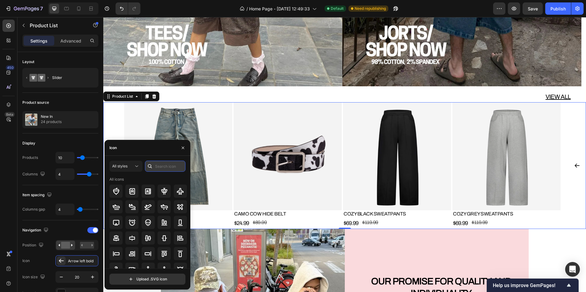
click at [165, 167] on input "text" at bounding box center [165, 166] width 40 height 11
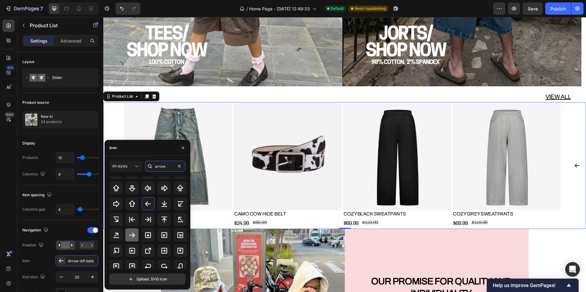
type input "arrow"
click at [132, 236] on icon at bounding box center [131, 235] width 7 height 7
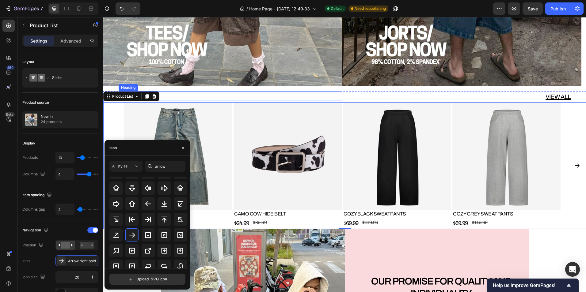
click at [218, 95] on h2 "NEW IN" at bounding box center [231, 95] width 224 height 9
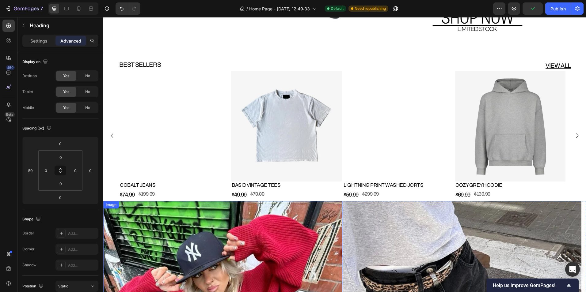
scroll to position [307, 0]
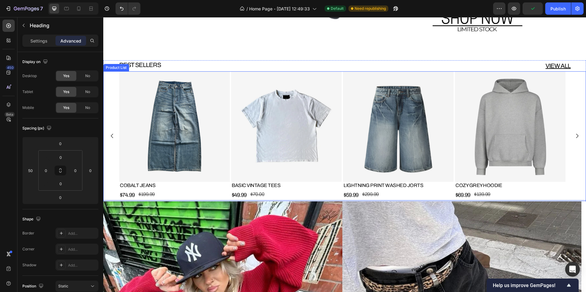
click at [114, 120] on div "Product Images COBALT JEANS Product Title $74.99 Product Price Product Price $1…" at bounding box center [344, 135] width 483 height 129
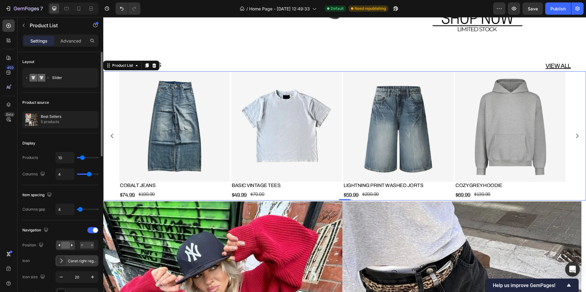
click at [80, 263] on div "Caret right regular" at bounding box center [82, 262] width 29 height 6
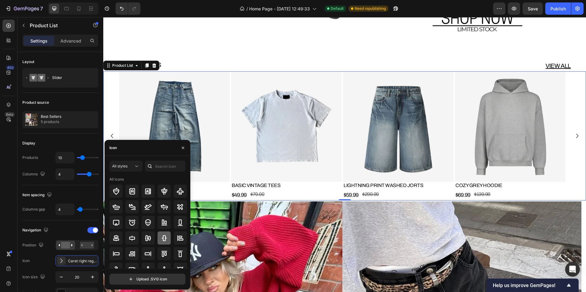
scroll to position [67, 0]
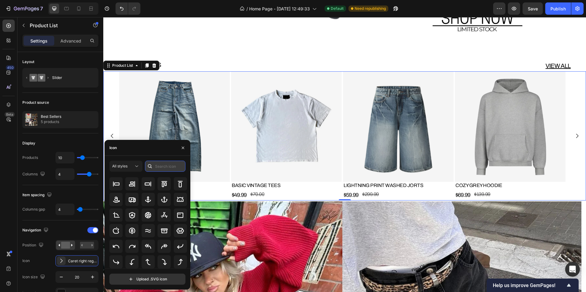
click at [159, 165] on input "text" at bounding box center [165, 166] width 40 height 11
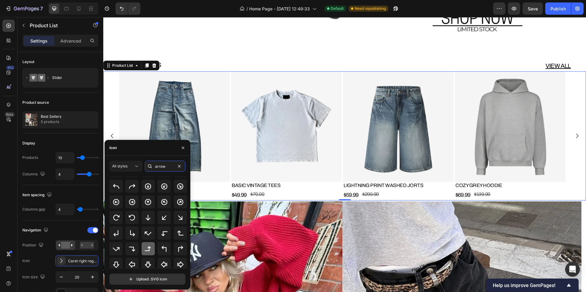
scroll to position [118, 0]
type input "arrow"
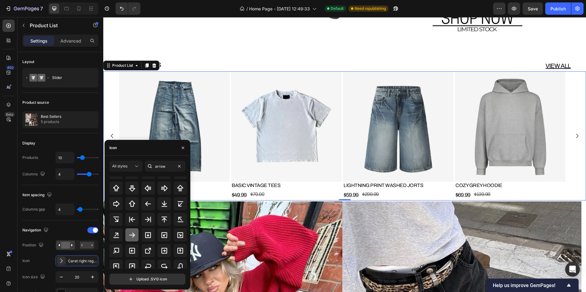
click at [134, 232] on icon at bounding box center [131, 235] width 7 height 7
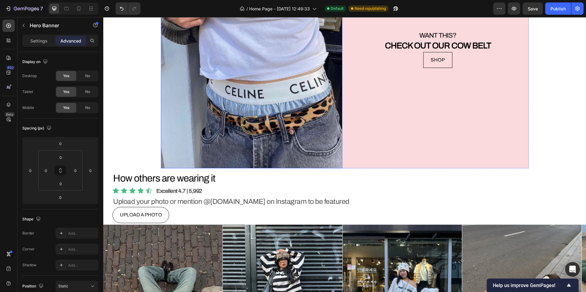
scroll to position [2084, 0]
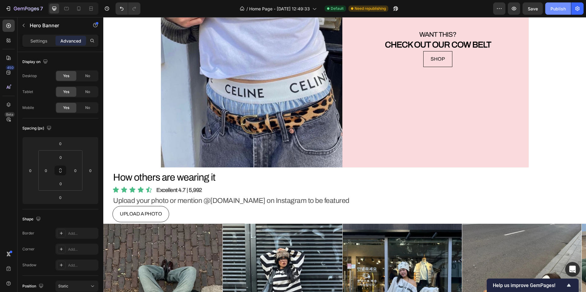
click at [558, 11] on div "Publish" at bounding box center [558, 9] width 15 height 6
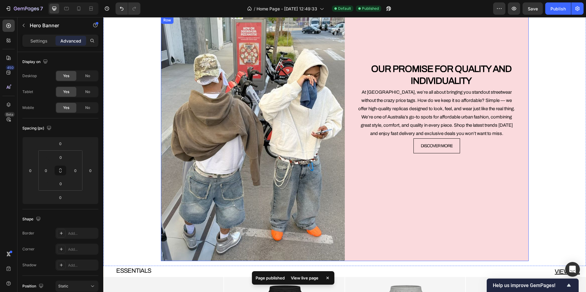
scroll to position [1134, 0]
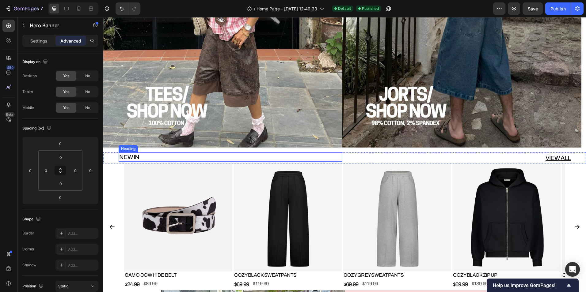
click at [278, 156] on h2 "NEW IN" at bounding box center [231, 157] width 224 height 9
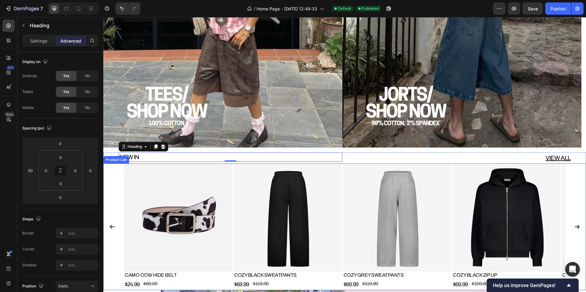
click at [122, 185] on div "Product Images CAMO COW HIDE BELT Product Title $24.99 Product Price Product Pr…" at bounding box center [344, 227] width 483 height 127
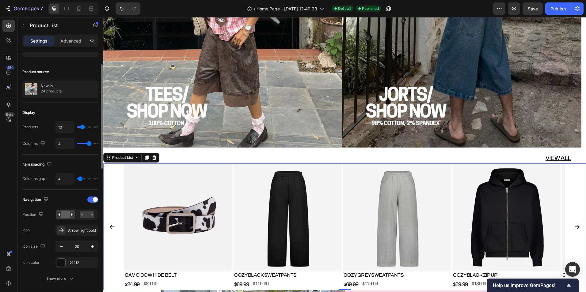
scroll to position [61, 0]
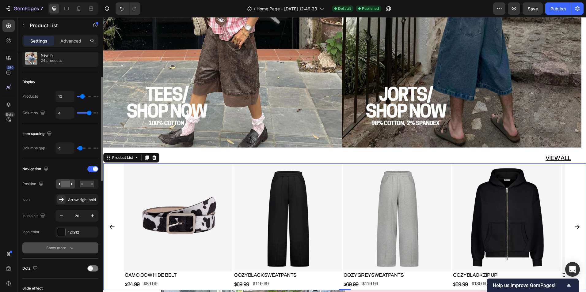
click at [76, 249] on button "Show more" at bounding box center [60, 248] width 76 height 11
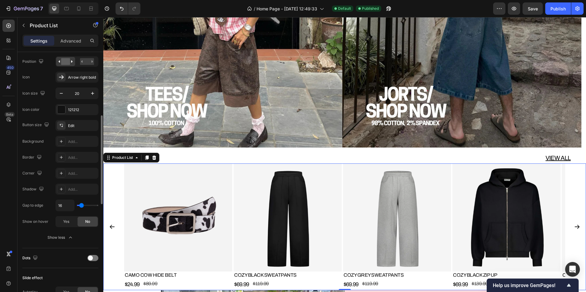
scroll to position [215, 0]
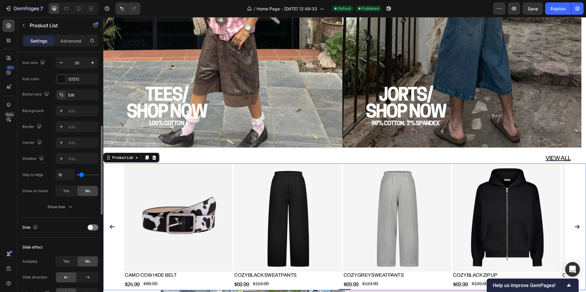
type input "0"
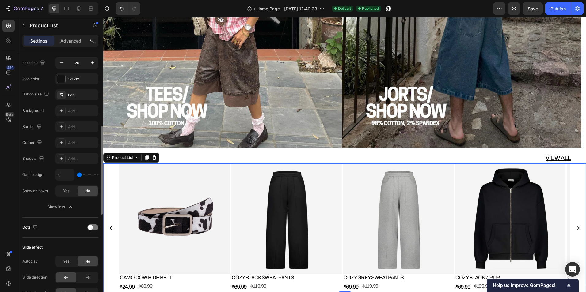
drag, startPoint x: 81, startPoint y: 176, endPoint x: 73, endPoint y: 176, distance: 8.6
type input "0"
click at [77, 176] on input "range" at bounding box center [87, 174] width 21 height 1
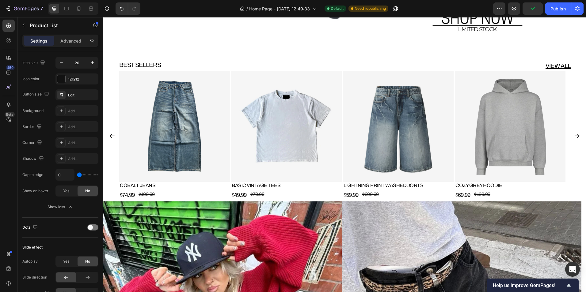
scroll to position [276, 0]
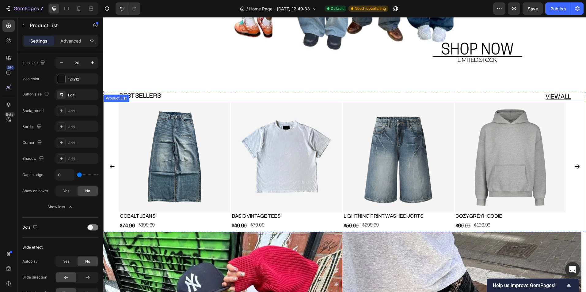
click at [112, 128] on div "Product Images COBALT JEANS Product Title $74.99 Product Price Product Price $1…" at bounding box center [344, 166] width 483 height 129
click at [554, 8] on div "Publish" at bounding box center [558, 9] width 15 height 6
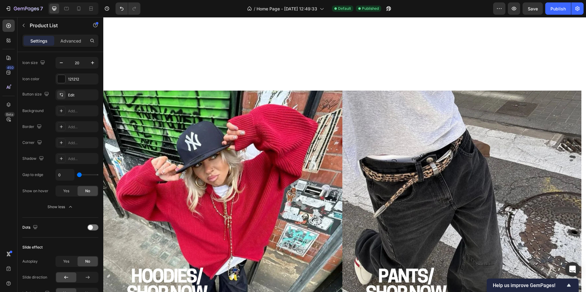
scroll to position [521, 0]
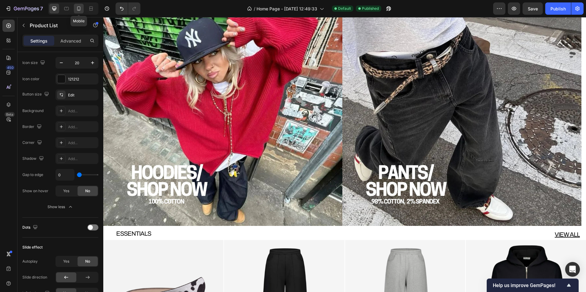
click at [78, 8] on icon at bounding box center [78, 8] width 3 height 4
type input "1.5"
type input "2"
type input "3"
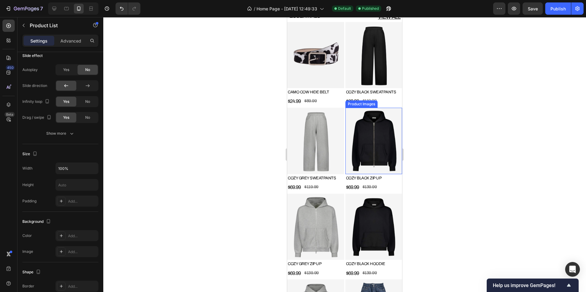
scroll to position [276, 0]
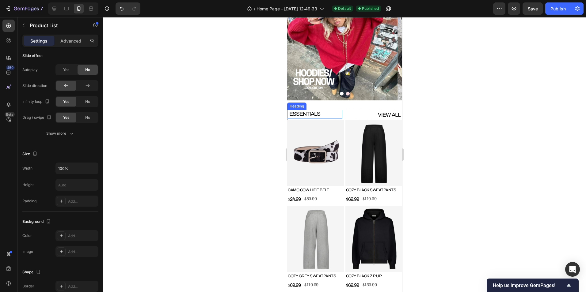
click at [347, 113] on div "VIEW ALL Button" at bounding box center [374, 115] width 55 height 10
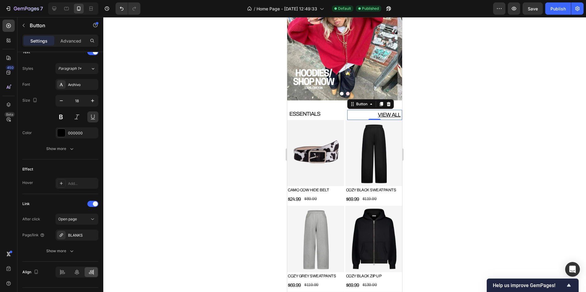
scroll to position [0, 0]
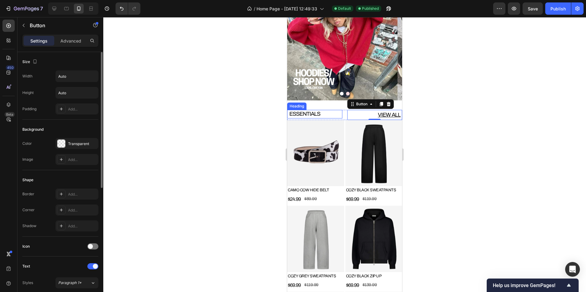
click at [338, 114] on h2 "ESSENTIALS" at bounding box center [316, 114] width 54 height 8
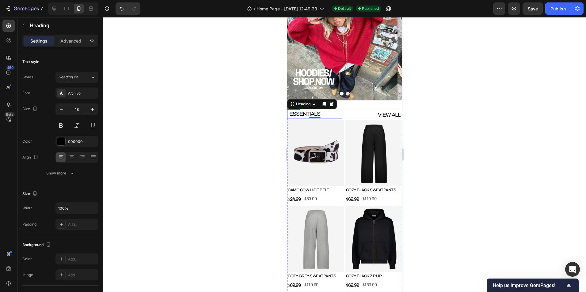
click at [341, 116] on div "ESSENTIALS Heading 0 VIEW ALL Button Row" at bounding box center [344, 115] width 115 height 10
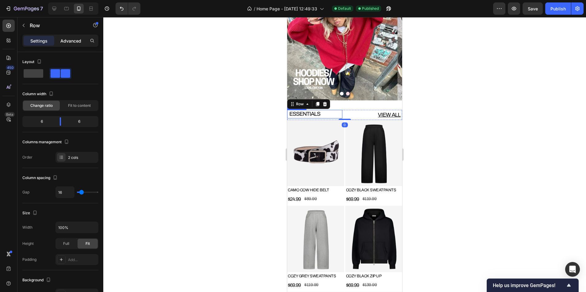
click at [81, 41] on div "Advanced" at bounding box center [70, 41] width 31 height 10
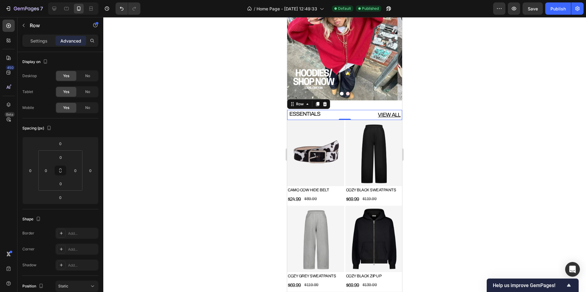
click at [477, 144] on div at bounding box center [344, 154] width 483 height 275
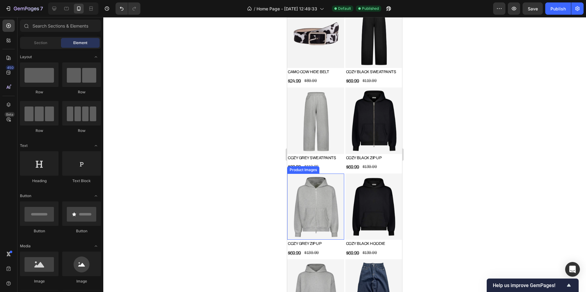
scroll to position [490, 0]
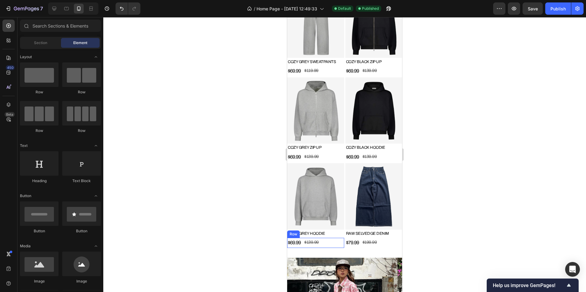
drag, startPoint x: 339, startPoint y: 228, endPoint x: 342, endPoint y: 227, distance: 3.1
click at [339, 238] on div "$69.99 Product Price Product Price $139.99 Product Price Product Price Row" at bounding box center [315, 243] width 57 height 10
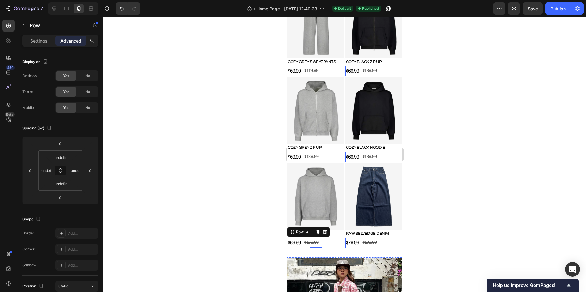
click at [342, 238] on div "Product Images CAMO COW HIDE BELT Product Title $24.99 Product Price Product Pr…" at bounding box center [344, 77] width 115 height 343
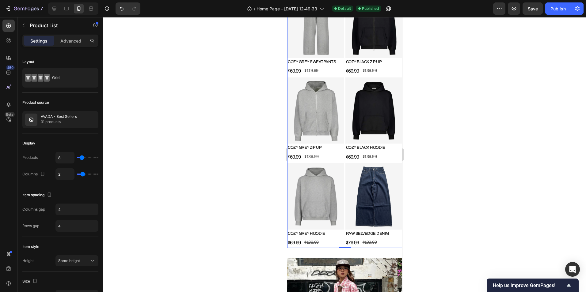
click at [260, 146] on div at bounding box center [344, 154] width 483 height 275
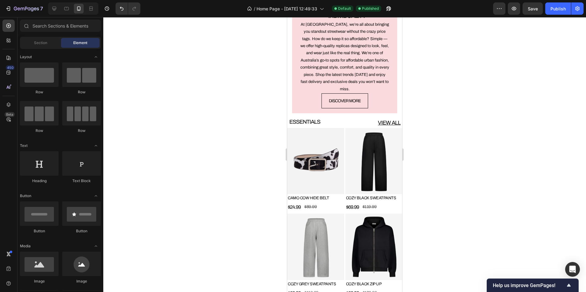
scroll to position [1134, 0]
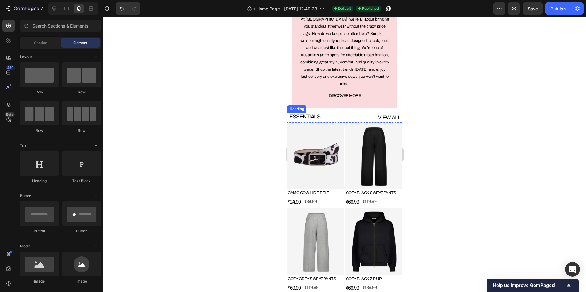
click at [328, 113] on h2 "ESSENTIALS" at bounding box center [316, 117] width 54 height 8
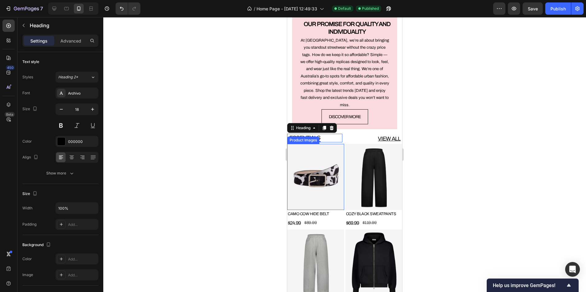
scroll to position [1103, 0]
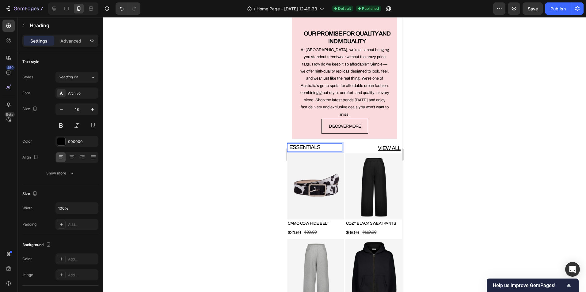
click at [326, 143] on h2 "ESSENTIALS" at bounding box center [316, 147] width 54 height 8
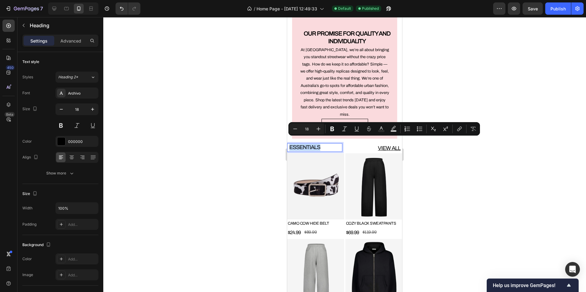
drag, startPoint x: 326, startPoint y: 143, endPoint x: 573, endPoint y: 160, distance: 247.4
click at [287, 143] on html "iPhone 13 Mini ( 375 px) iPhone 13 Mini iPhone 13 Pro iPhone 11 Pro Max iPhone …" at bounding box center [344, 11] width 115 height 2194
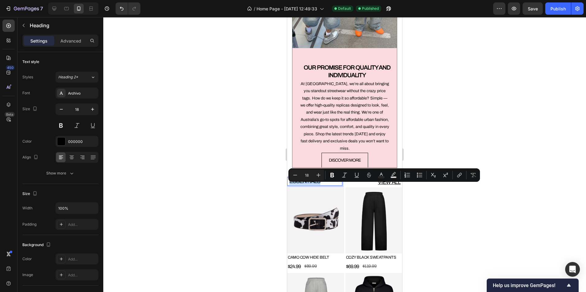
scroll to position [1073, 0]
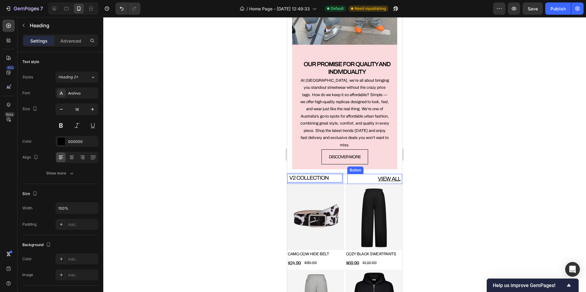
click at [370, 174] on div "VIEW ALL Button" at bounding box center [374, 179] width 55 height 10
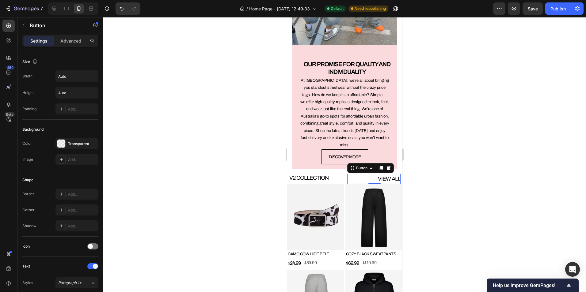
click at [385, 174] on p "VIEW ALL" at bounding box center [389, 179] width 23 height 10
click at [361, 210] on img at bounding box center [373, 217] width 57 height 66
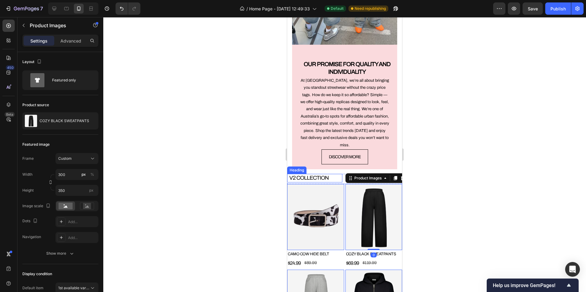
click at [332, 175] on p "V2 COLLECTION" at bounding box center [315, 178] width 52 height 7
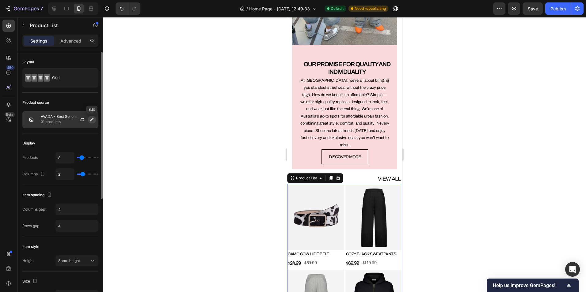
click at [91, 123] on button "button" at bounding box center [91, 119] width 7 height 7
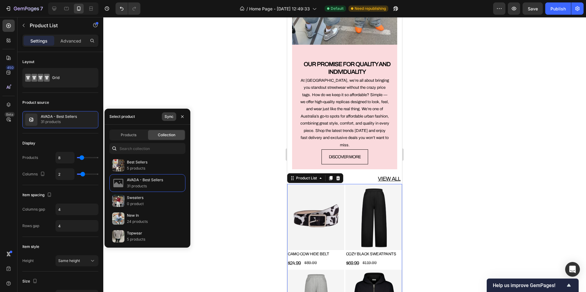
click at [174, 116] on button "Sync" at bounding box center [169, 116] width 14 height 9
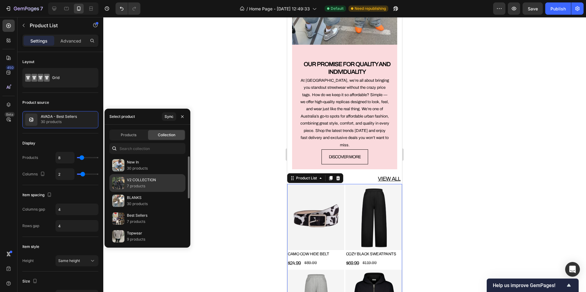
click at [134, 186] on p "7 products" at bounding box center [141, 186] width 29 height 6
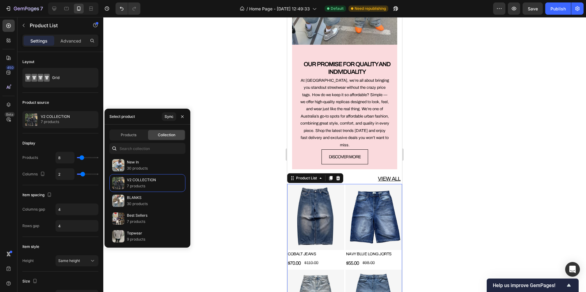
click at [209, 178] on div at bounding box center [344, 154] width 483 height 275
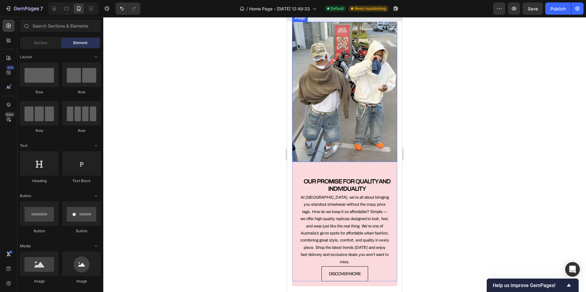
scroll to position [705, 0]
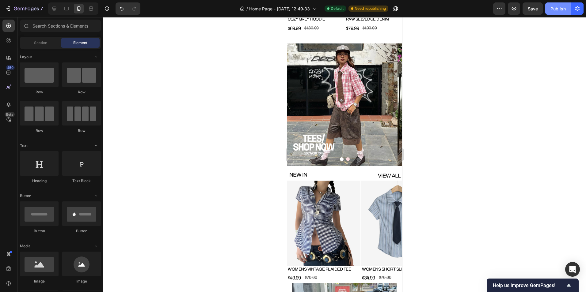
click at [554, 11] on div "Publish" at bounding box center [558, 9] width 15 height 6
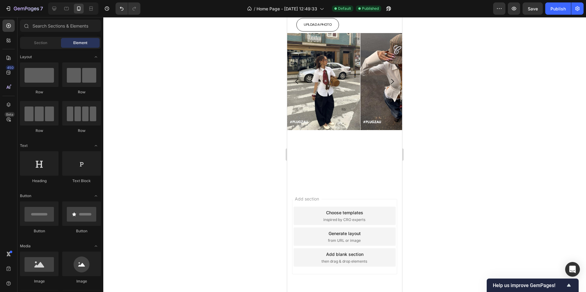
scroll to position [1810, 0]
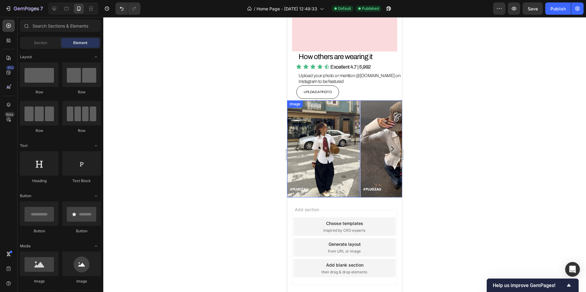
click at [332, 154] on img at bounding box center [323, 149] width 73 height 97
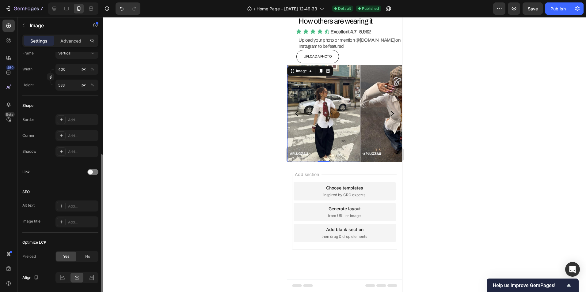
scroll to position [204, 0]
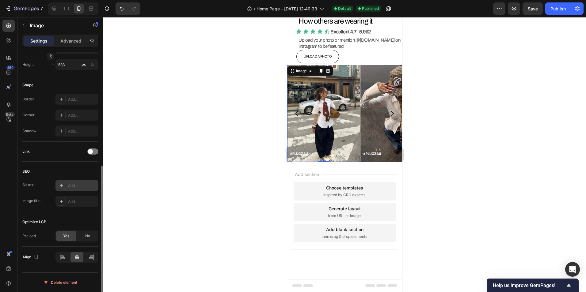
click at [73, 186] on div "Add..." at bounding box center [82, 186] width 29 height 6
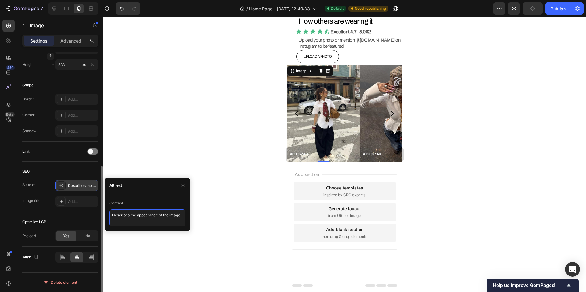
click at [133, 217] on textarea "Describes the appearance of the image" at bounding box center [147, 218] width 76 height 17
paste textarea "Everyday wear Sustainable clothing Quick shipping Modern styles Fashion accesso…"
type textarea "Everyday wear Sustainable clothing Quick shipping Modern styles Fashion accesso…"
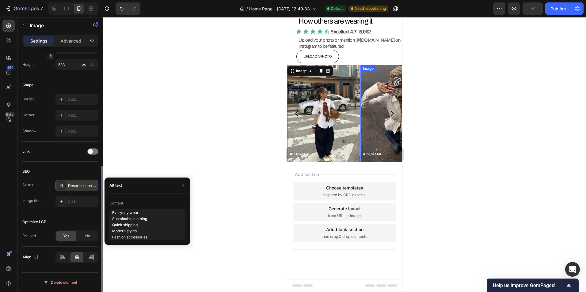
click at [375, 131] on img at bounding box center [396, 113] width 73 height 97
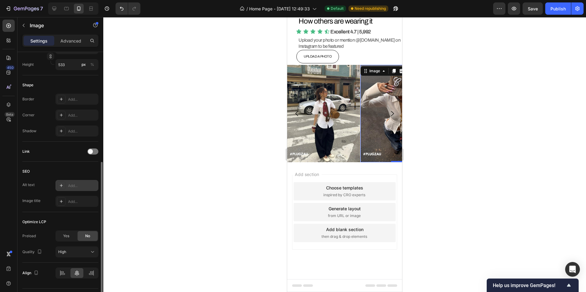
click at [74, 185] on div "Add..." at bounding box center [82, 186] width 29 height 6
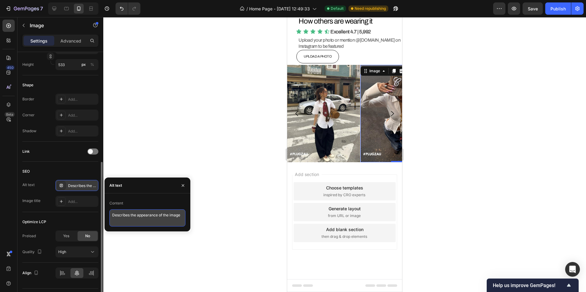
click at [133, 218] on textarea "Describes the appearance of the image" at bounding box center [147, 218] width 76 height 17
paste textarea "Everyday wear Sustainable clothing Quick shipping Modern styles Fashion accesso…"
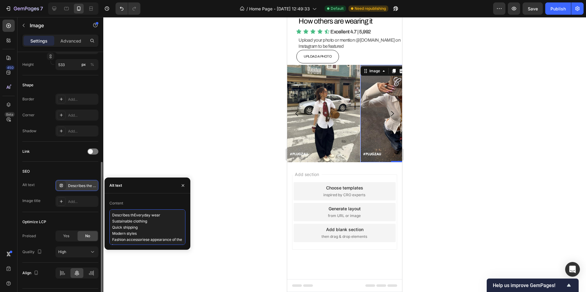
paste textarea "Everyday wear Sustainable clothing Quick shipping Modern styles Fashion accesso…"
type textarea "Everyday wear Sustainable clothing Quick shipping Modern styles Fashion accesso…"
click at [310, 132] on img at bounding box center [323, 113] width 73 height 97
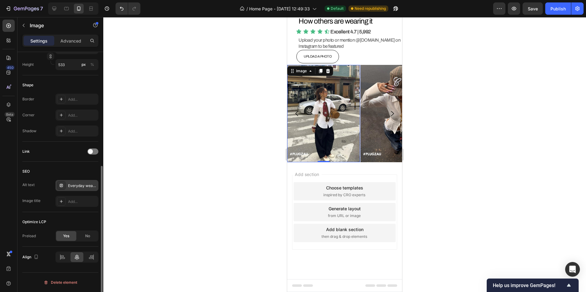
click at [79, 191] on div "Everyday wear Sustainable clothing Quick shipping Modern styles Fashion accesso…" at bounding box center [76, 185] width 43 height 11
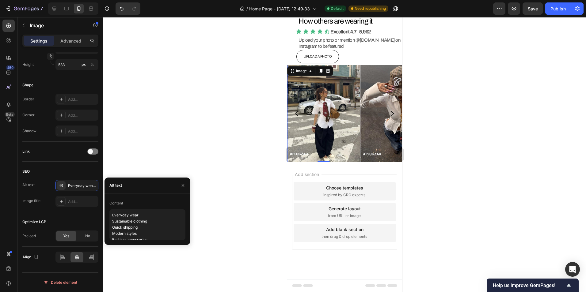
drag, startPoint x: 216, startPoint y: 174, endPoint x: 231, endPoint y: 172, distance: 15.6
click at [216, 174] on div at bounding box center [344, 154] width 483 height 275
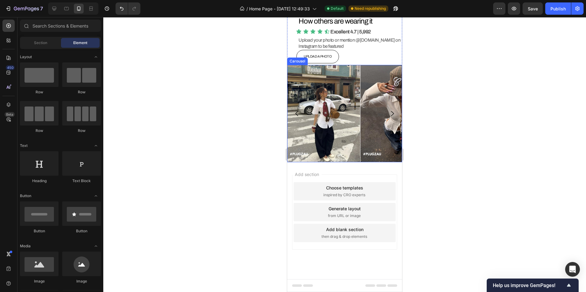
click at [391, 113] on icon "Carousel Next Arrow" at bounding box center [392, 113] width 3 height 5
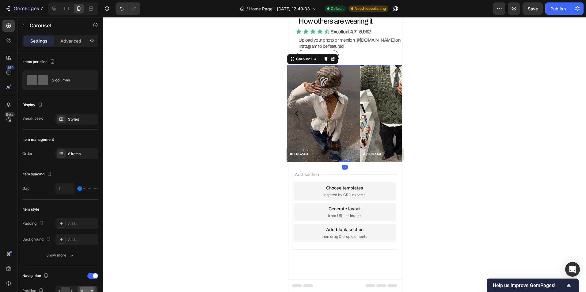
click at [391, 113] on icon "Carousel Next Arrow" at bounding box center [392, 113] width 3 height 5
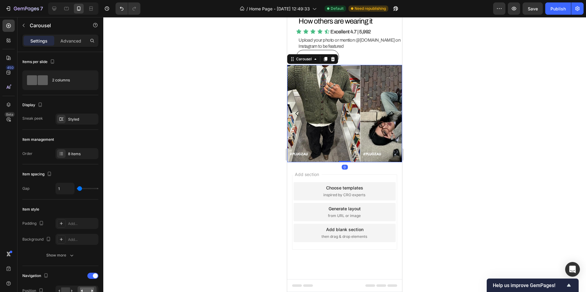
click at [391, 113] on icon "Carousel Next Arrow" at bounding box center [392, 113] width 3 height 5
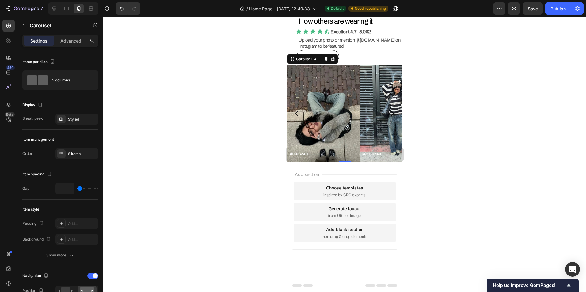
click at [297, 113] on icon "Carousel Back Arrow" at bounding box center [296, 113] width 7 height 7
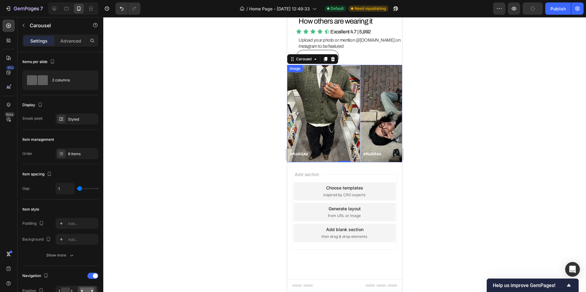
click at [319, 96] on img at bounding box center [323, 113] width 73 height 97
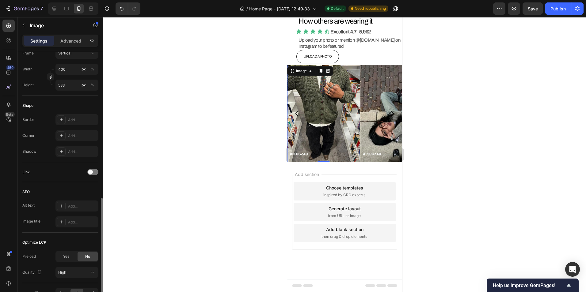
scroll to position [220, 0]
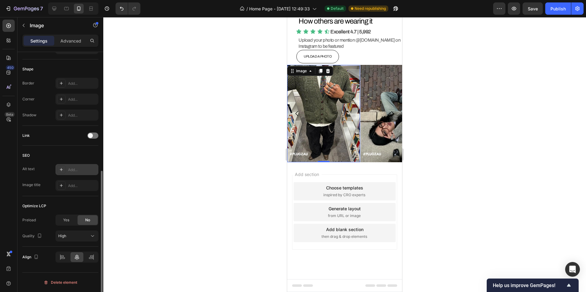
click at [76, 170] on div "Add..." at bounding box center [82, 170] width 29 height 6
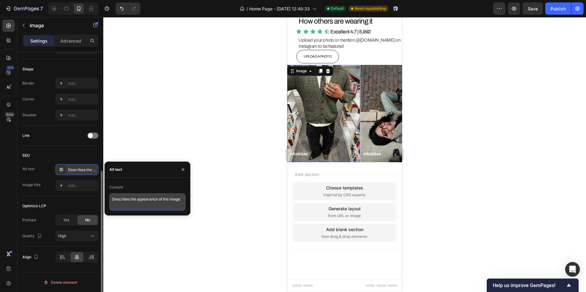
click at [139, 200] on textarea "Describes the appearance of the image" at bounding box center [147, 202] width 76 height 17
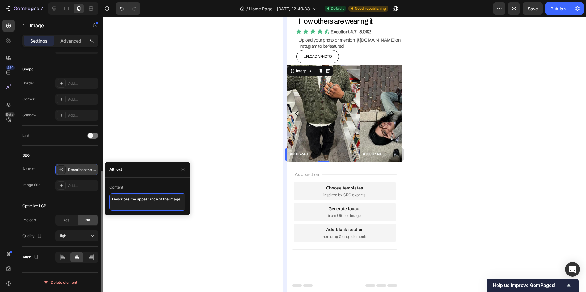
paste textarea "Everyday wear Sustainable clothing Quick shipping Modern styles Fashion accesso…"
type textarea "Everyday wear Sustainable clothing Quick shipping Modern styles Fashion accesso…"
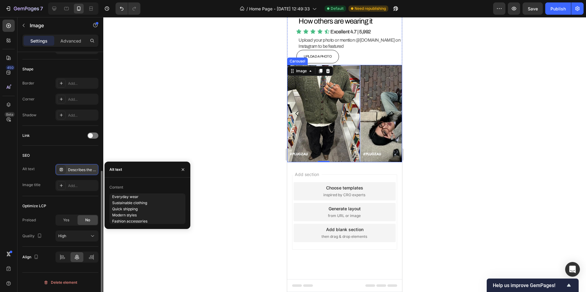
click at [377, 111] on img at bounding box center [396, 113] width 73 height 97
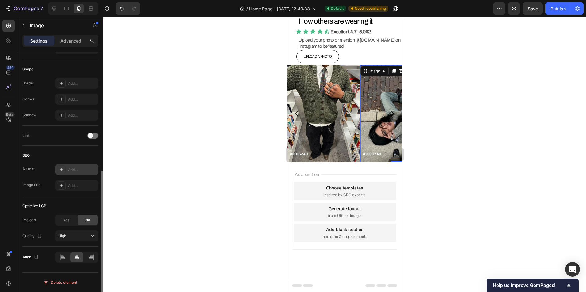
click at [64, 171] on div at bounding box center [61, 170] width 9 height 9
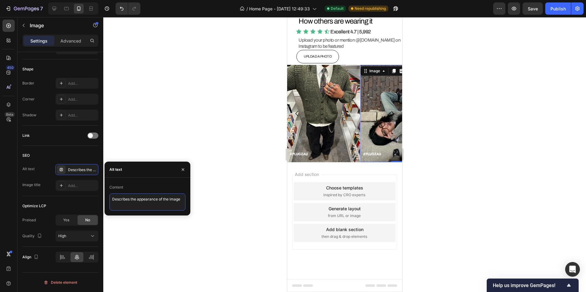
click at [130, 202] on textarea "Describes the appearance of the image" at bounding box center [147, 202] width 76 height 17
paste textarea "Everyday wear Sustainable clothing Quick shipping Modern styles Fashion accesso…"
type textarea "Everyday wear Sustainable clothing Quick shipping Modern styles Fashion accesso…"
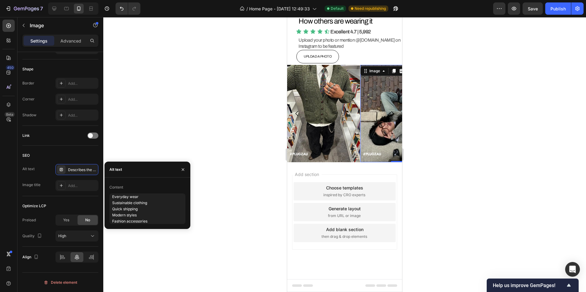
drag, startPoint x: 223, startPoint y: 150, endPoint x: 280, endPoint y: 139, distance: 58.1
click at [223, 150] on div at bounding box center [344, 154] width 483 height 275
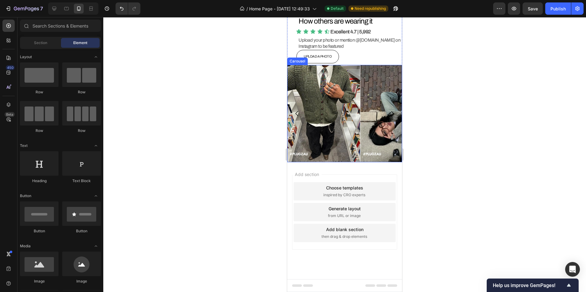
click at [389, 114] on icon "Carousel Next Arrow" at bounding box center [392, 113] width 7 height 7
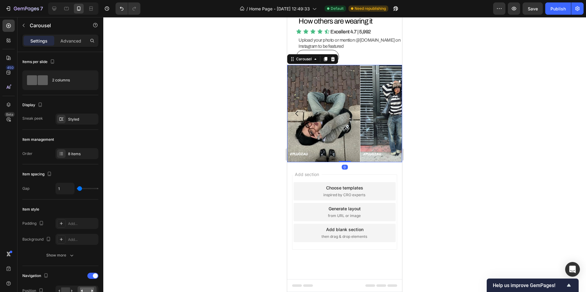
click at [389, 114] on icon "Carousel Next Arrow" at bounding box center [392, 113] width 7 height 7
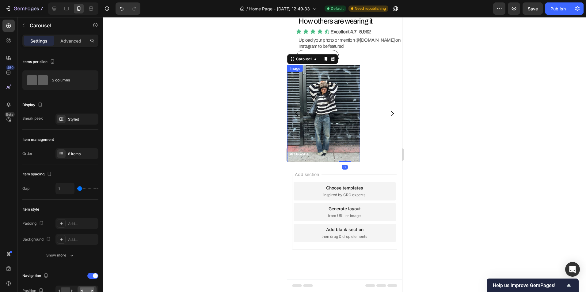
click at [323, 109] on img at bounding box center [323, 113] width 73 height 97
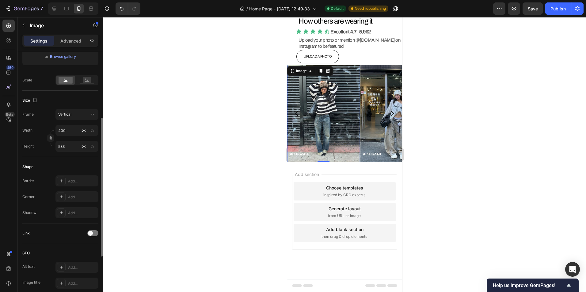
scroll to position [220, 0]
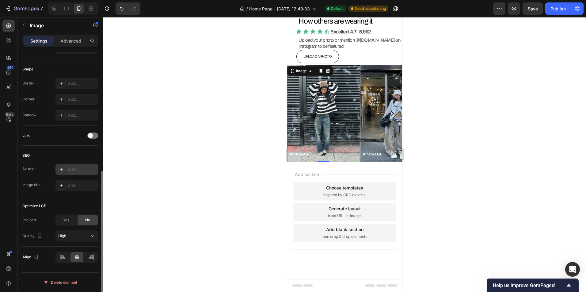
click at [72, 170] on div "Add..." at bounding box center [82, 170] width 29 height 6
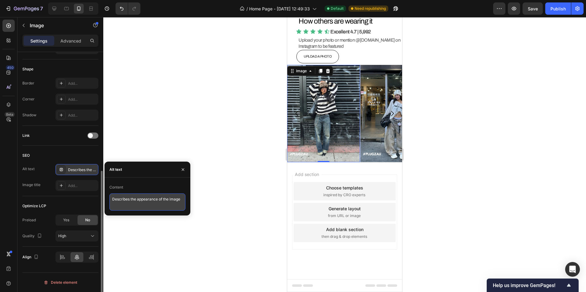
click at [130, 198] on textarea "Describes the appearance of the image" at bounding box center [147, 202] width 76 height 17
paste textarea "Everyday wear Sustainable clothing Quick shipping Modern styles Fashion accesso…"
type textarea "Everyday wear Sustainable clothing Quick shipping Modern styles Fashion accesso…"
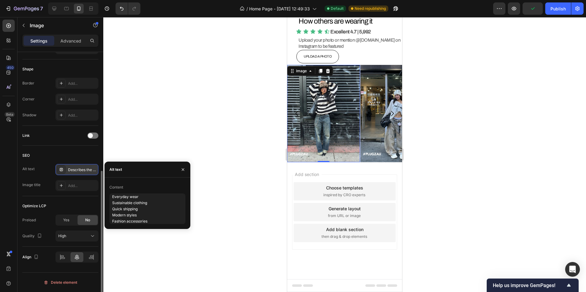
click at [255, 156] on div at bounding box center [344, 154] width 483 height 275
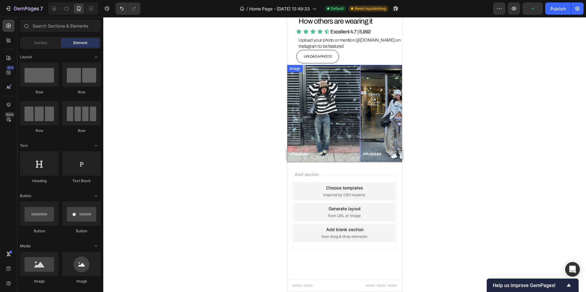
click at [376, 117] on img at bounding box center [396, 113] width 73 height 97
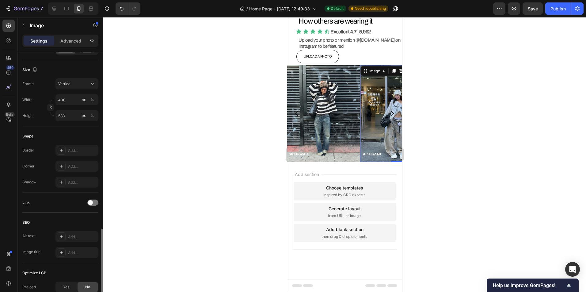
scroll to position [220, 0]
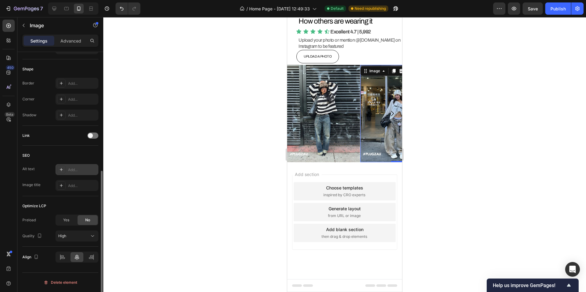
click at [67, 170] on div "Add..." at bounding box center [76, 169] width 43 height 11
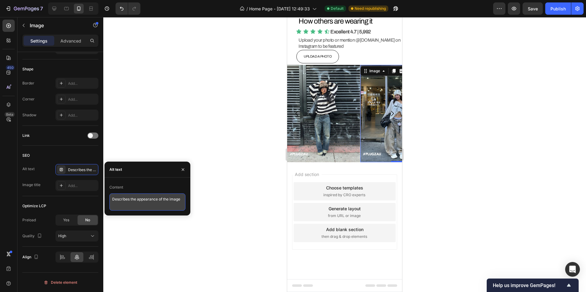
click at [144, 200] on textarea "Describes the appearance of the image" at bounding box center [147, 202] width 76 height 17
paste textarea "Everyday wear Sustainable clothing Quick shipping Modern styles Fashion accesso…"
type textarea "Everyday wear Sustainable clothing Quick shipping Modern styles Fashion accesso…"
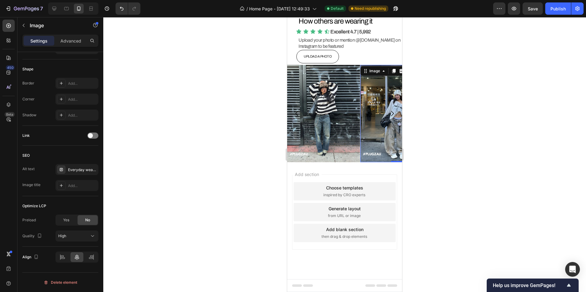
click at [220, 150] on div at bounding box center [344, 154] width 483 height 275
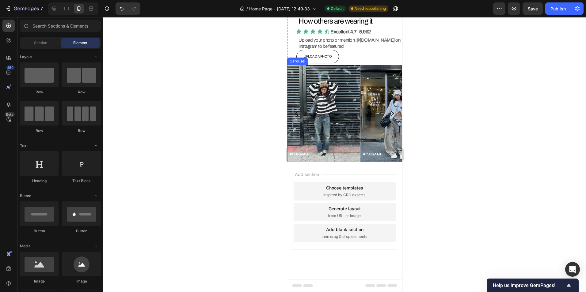
click at [389, 113] on icon "Carousel Next Arrow" at bounding box center [392, 113] width 7 height 7
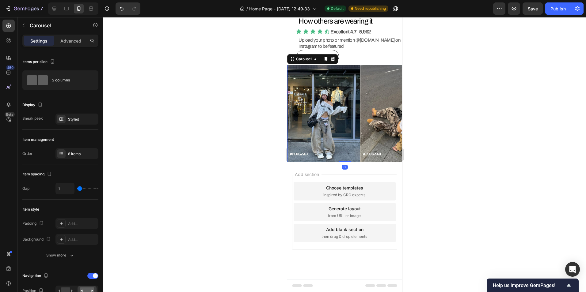
click at [389, 113] on icon "Carousel Next Arrow" at bounding box center [392, 113] width 7 height 7
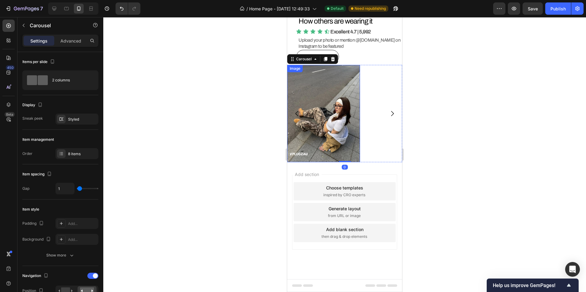
click at [336, 101] on img at bounding box center [323, 113] width 73 height 97
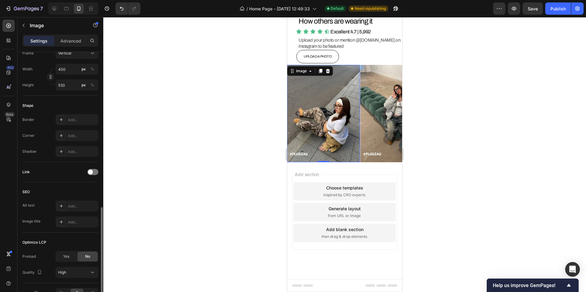
scroll to position [220, 0]
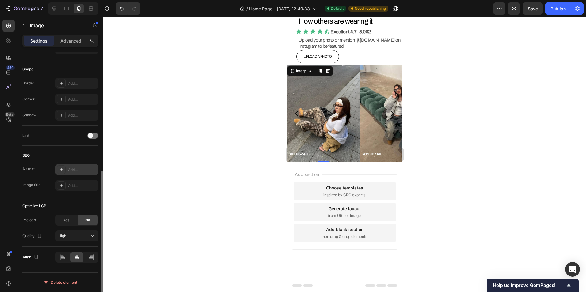
click at [73, 173] on div "Add..." at bounding box center [82, 170] width 29 height 6
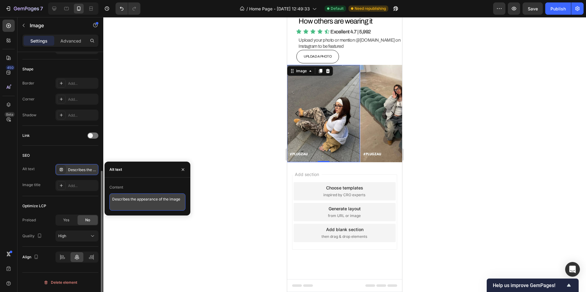
click at [131, 203] on textarea "Describes the appearance of the image" at bounding box center [147, 202] width 76 height 17
paste textarea "Everyday wear Sustainable clothing Quick shipping Modern styles Fashion accesso…"
type textarea "Everyday wear Sustainable clothing Quick shipping Modern styles Fashion accesso…"
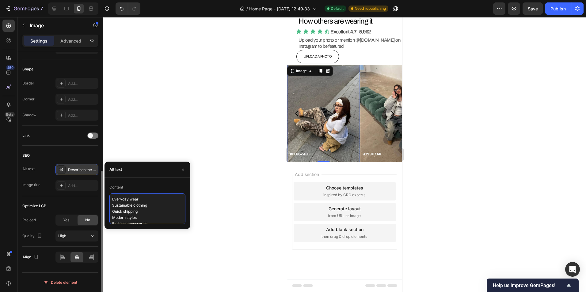
scroll to position [2, 0]
click at [209, 156] on div at bounding box center [344, 154] width 483 height 275
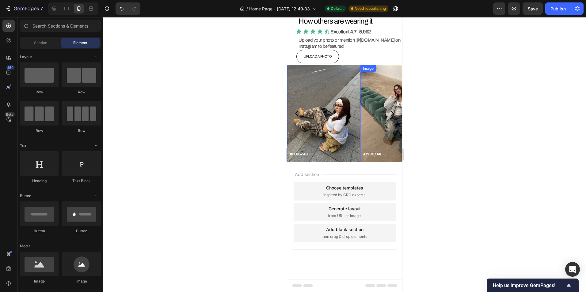
click at [384, 118] on button "Carousel Next Arrow" at bounding box center [392, 113] width 17 height 17
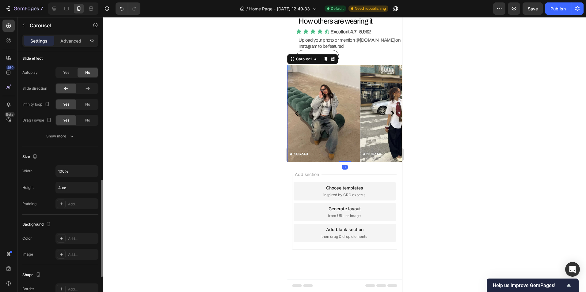
scroll to position [422, 0]
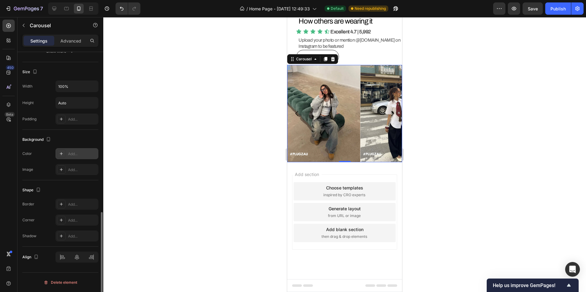
click at [71, 150] on div "Add..." at bounding box center [76, 153] width 43 height 11
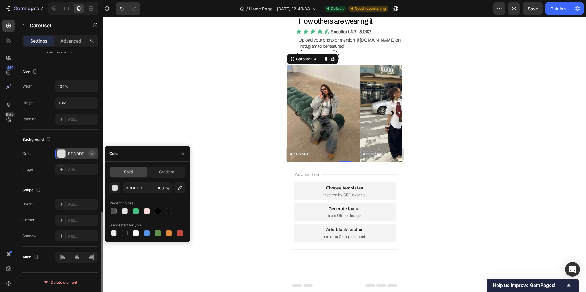
click at [93, 154] on icon "button" at bounding box center [92, 153] width 5 height 5
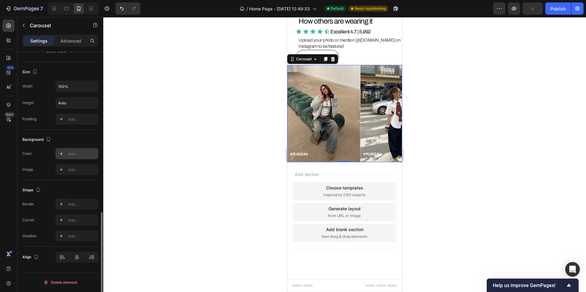
click at [391, 109] on button "Carousel Next Arrow" at bounding box center [392, 113] width 17 height 17
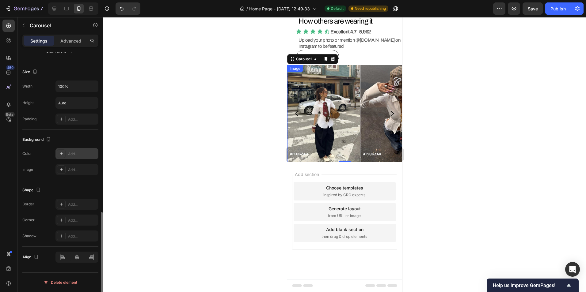
click at [324, 101] on img at bounding box center [323, 113] width 73 height 97
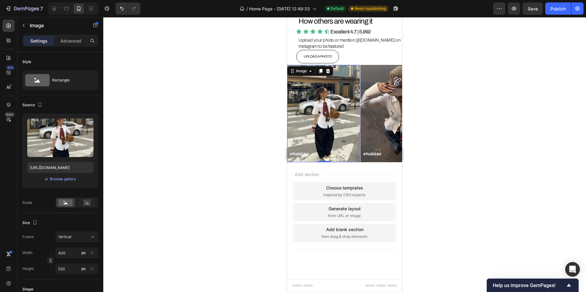
scroll to position [204, 0]
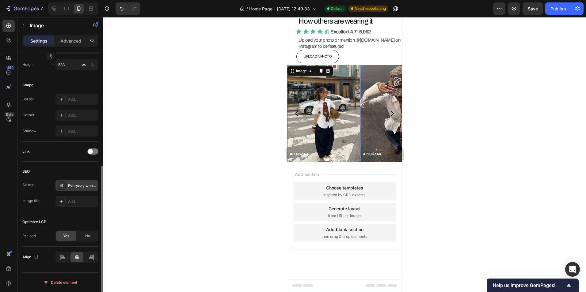
click at [74, 189] on div "Everyday wear Sustainable clothing Quick shipping Modern styles Fashion accesso…" at bounding box center [76, 185] width 43 height 11
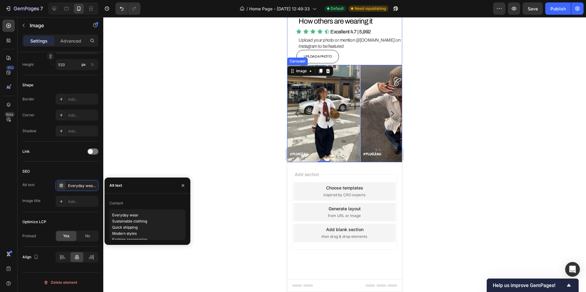
click at [297, 110] on icon "Carousel Back Arrow" at bounding box center [296, 113] width 7 height 7
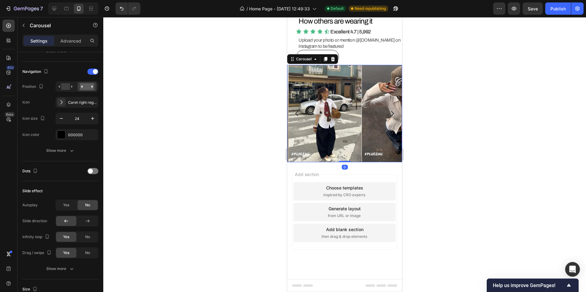
scroll to position [0, 0]
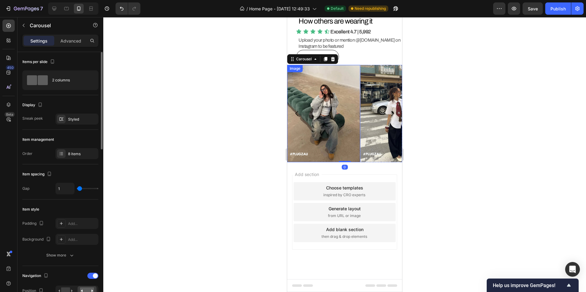
click at [339, 135] on img at bounding box center [323, 113] width 73 height 97
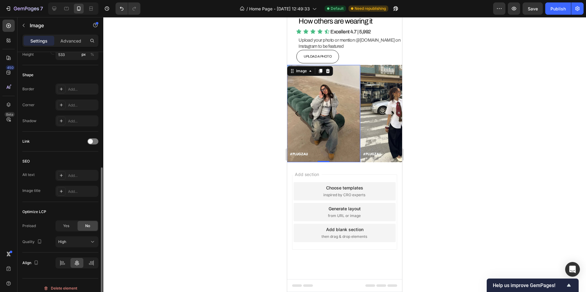
scroll to position [220, 0]
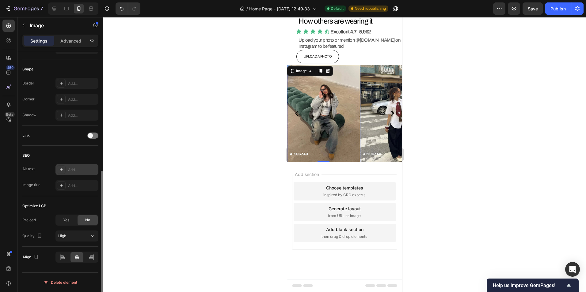
click at [74, 173] on div "Add..." at bounding box center [82, 170] width 29 height 6
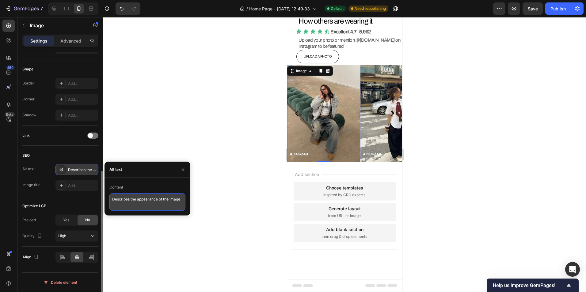
click at [141, 206] on textarea "Describes the appearance of the image" at bounding box center [147, 202] width 76 height 17
paste textarea "Everyday wear Sustainable clothing Quick shipping Modern styles Fashion accesso…"
type textarea "Everyday wear Sustainable clothing Quick shipping Modern styles Fashion accesso…"
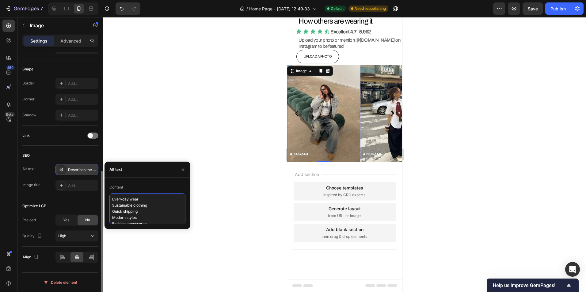
scroll to position [2, 0]
click at [259, 151] on div at bounding box center [344, 154] width 483 height 275
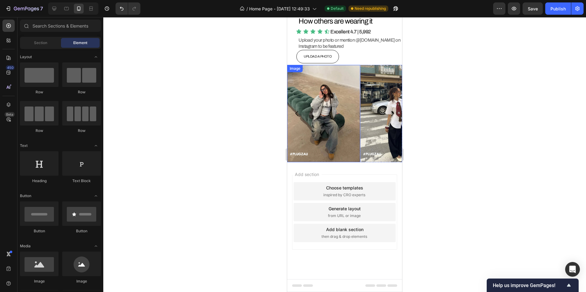
click at [295, 114] on icon "Carousel Back Arrow" at bounding box center [296, 113] width 7 height 7
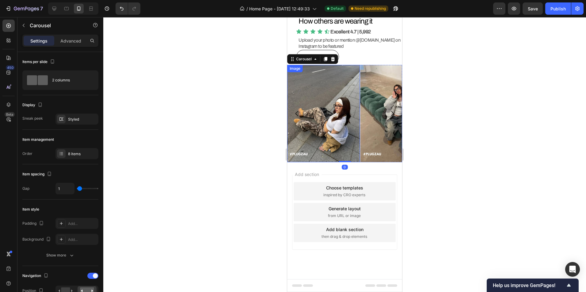
click at [333, 129] on img at bounding box center [323, 113] width 73 height 97
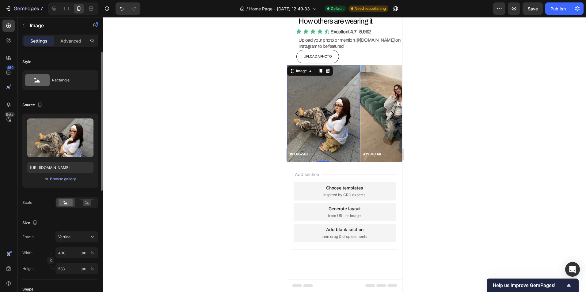
scroll to position [220, 0]
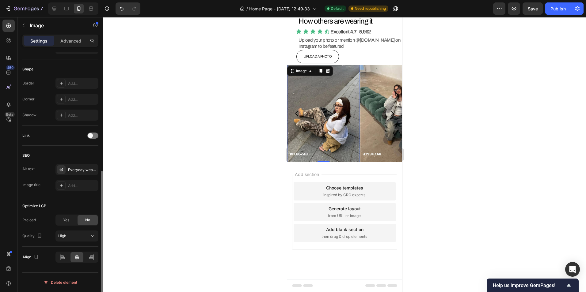
click at [208, 179] on div at bounding box center [344, 154] width 483 height 275
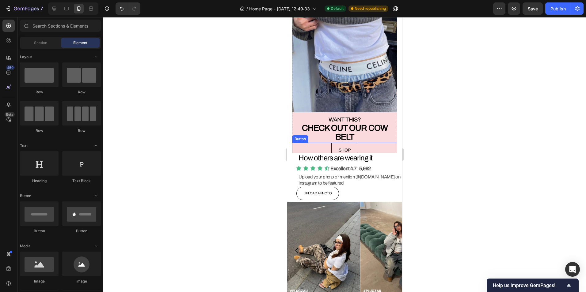
scroll to position [1600, 0]
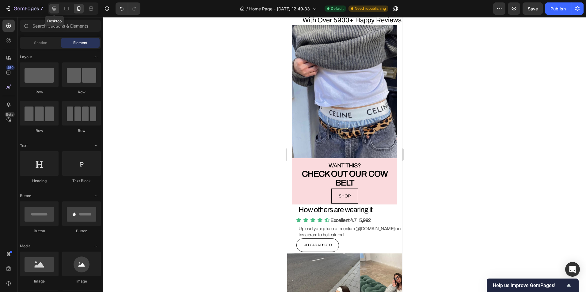
click at [57, 5] on div at bounding box center [54, 9] width 10 height 10
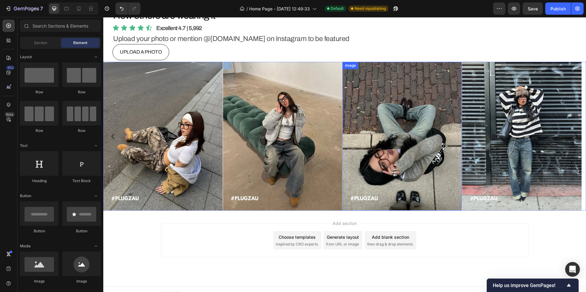
scroll to position [1870, 0]
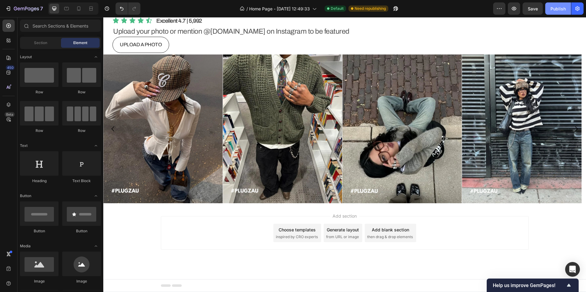
click at [561, 8] on div "Publish" at bounding box center [558, 9] width 15 height 6
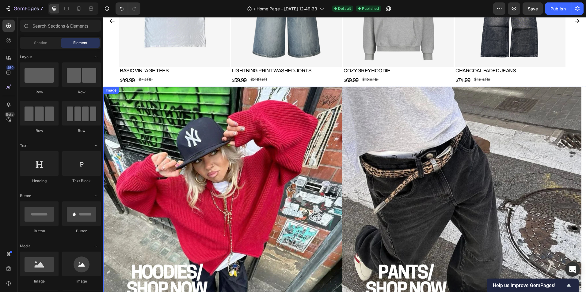
scroll to position [429, 0]
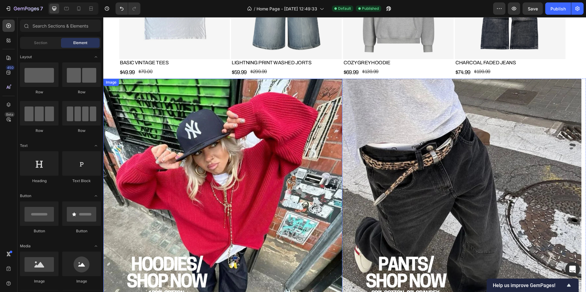
click at [250, 147] on img at bounding box center [222, 198] width 239 height 239
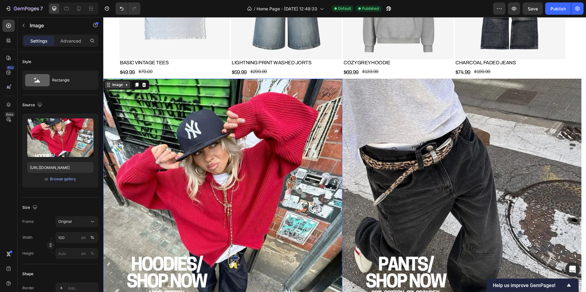
click at [119, 84] on div "Image" at bounding box center [117, 85] width 13 height 6
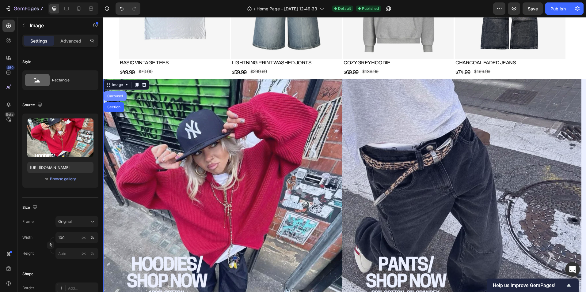
click at [118, 97] on div "Carousel" at bounding box center [115, 96] width 18 height 4
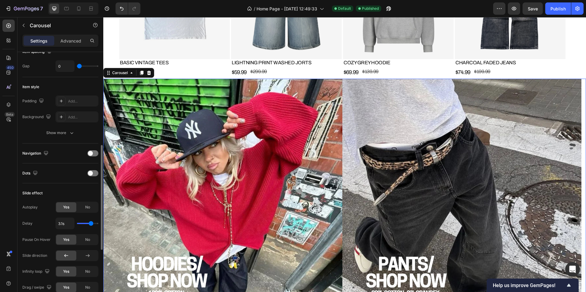
scroll to position [153, 0]
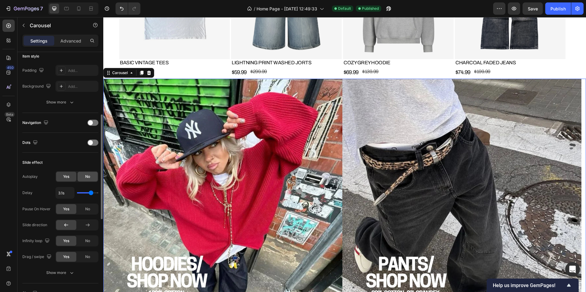
click at [83, 179] on div "No" at bounding box center [88, 177] width 20 height 10
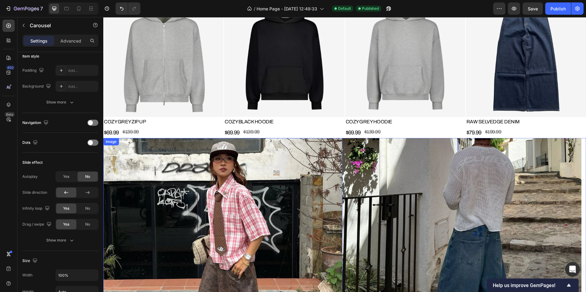
scroll to position [951, 0]
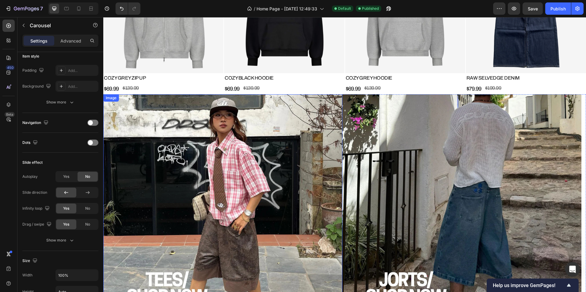
click at [323, 123] on img at bounding box center [222, 213] width 239 height 239
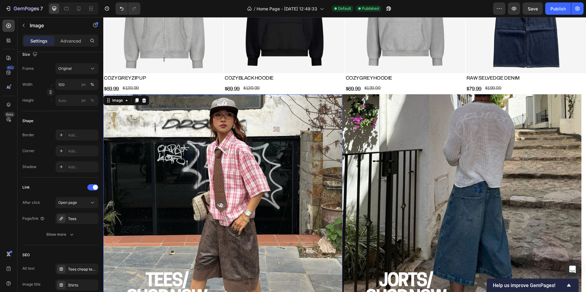
scroll to position [0, 0]
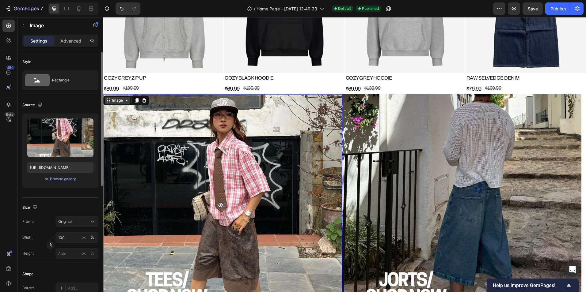
click at [121, 98] on div "Image" at bounding box center [117, 101] width 13 height 6
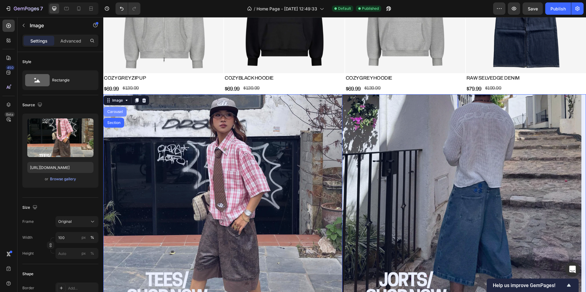
click at [114, 112] on div "Carousel" at bounding box center [115, 112] width 23 height 10
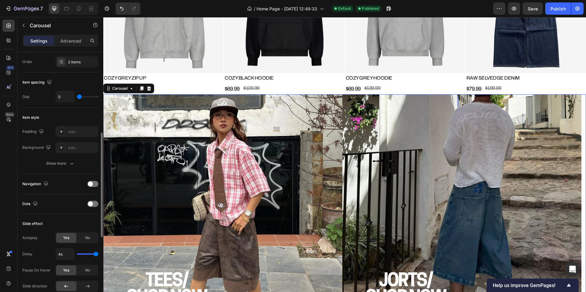
scroll to position [153, 0]
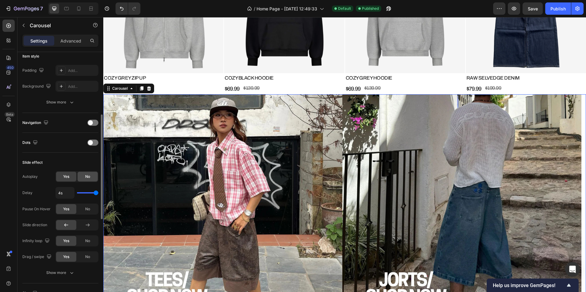
click at [81, 178] on div "No" at bounding box center [88, 177] width 20 height 10
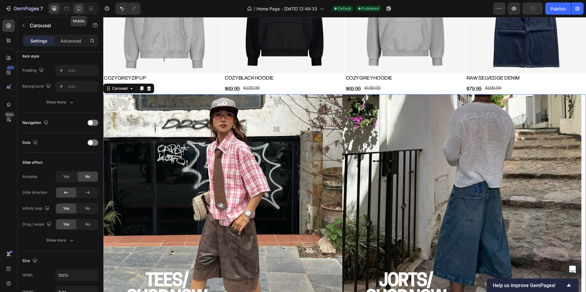
click at [74, 7] on div at bounding box center [79, 9] width 10 height 10
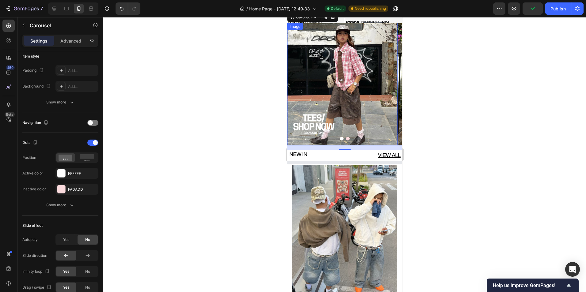
scroll to position [929, 0]
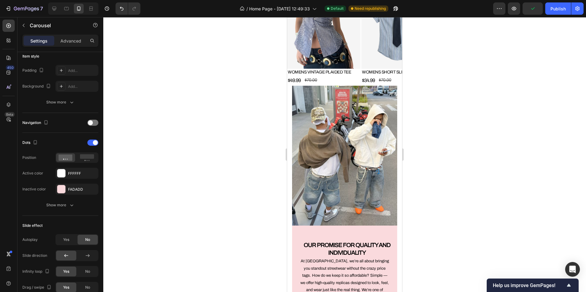
click at [241, 126] on div at bounding box center [344, 154] width 483 height 275
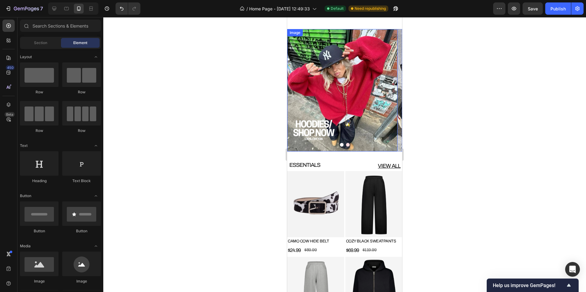
scroll to position [469, 0]
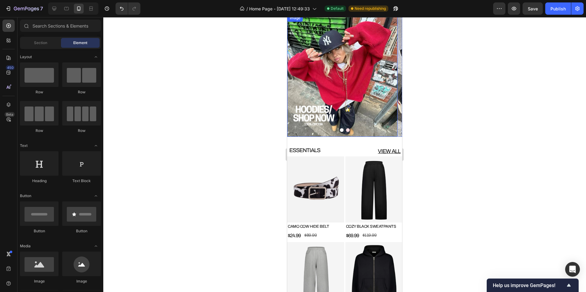
click at [315, 81] on img at bounding box center [342, 75] width 110 height 123
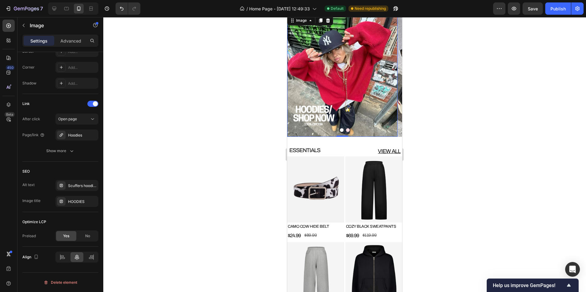
scroll to position [408, 0]
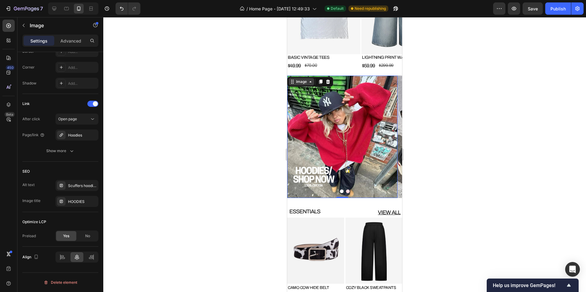
click at [299, 82] on div "Image" at bounding box center [301, 82] width 13 height 6
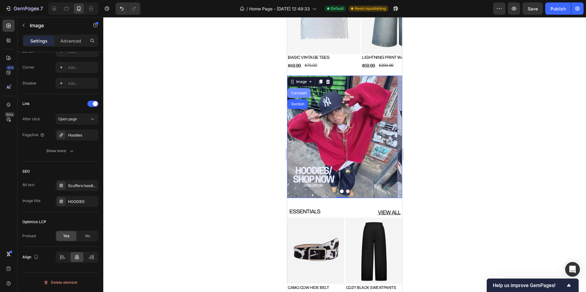
click at [298, 94] on div "Carousel" at bounding box center [299, 93] width 18 height 4
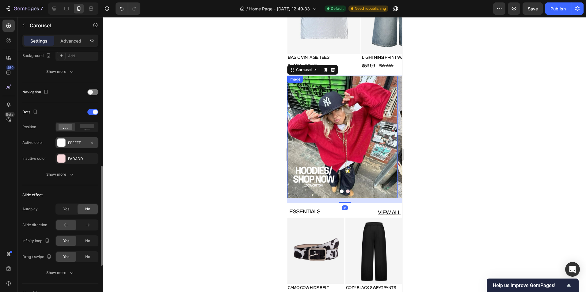
scroll to position [215, 0]
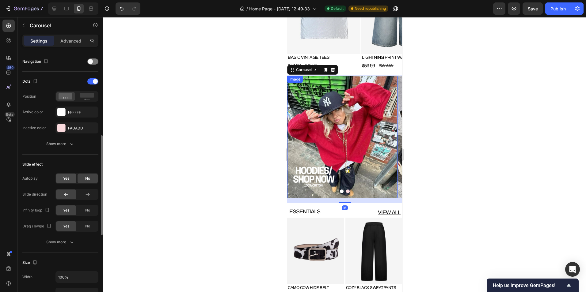
click at [67, 176] on div "Yes" at bounding box center [66, 179] width 20 height 10
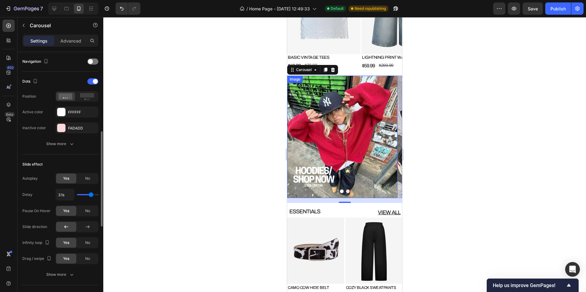
type input "2.9s"
type input "2.9"
type input "4s"
drag, startPoint x: 90, startPoint y: 194, endPoint x: 101, endPoint y: 195, distance: 10.7
type input "4"
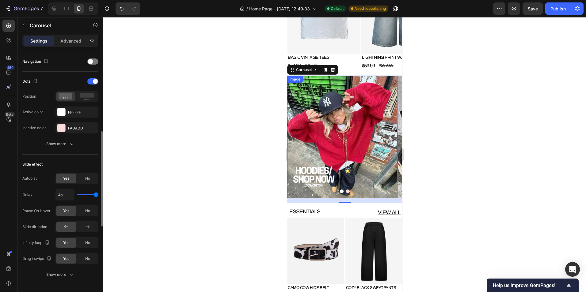
click at [98, 195] on input "range" at bounding box center [87, 194] width 21 height 1
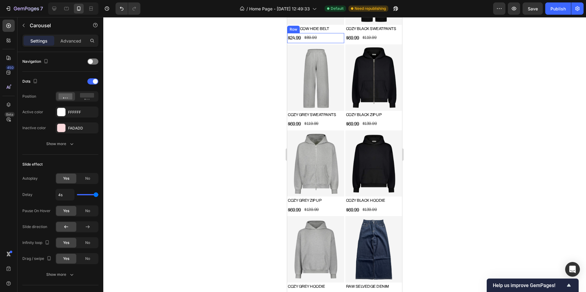
scroll to position [439, 0]
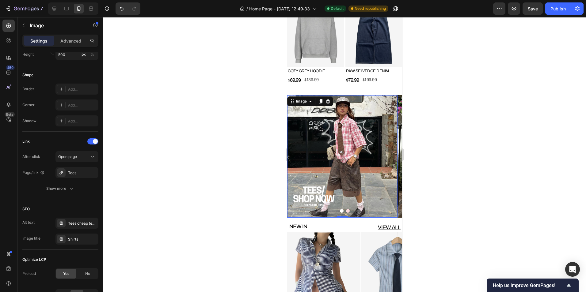
scroll to position [0, 0]
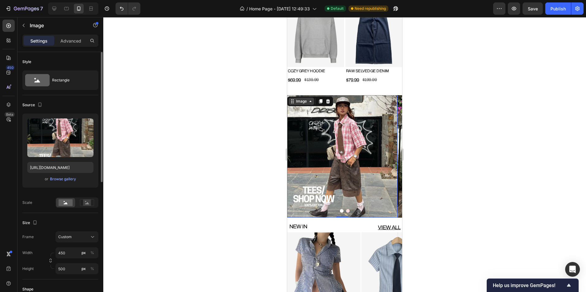
click at [301, 99] on div "Image" at bounding box center [301, 102] width 13 height 6
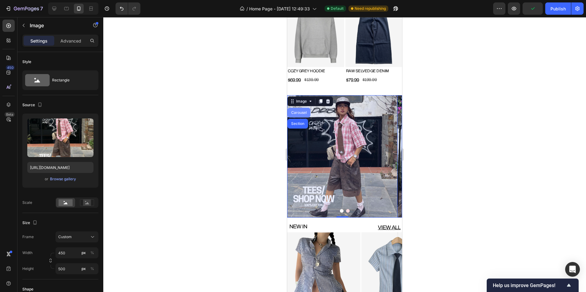
click at [305, 108] on div "Carousel" at bounding box center [299, 113] width 23 height 10
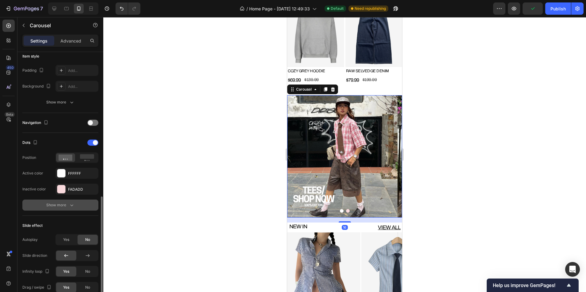
scroll to position [215, 0]
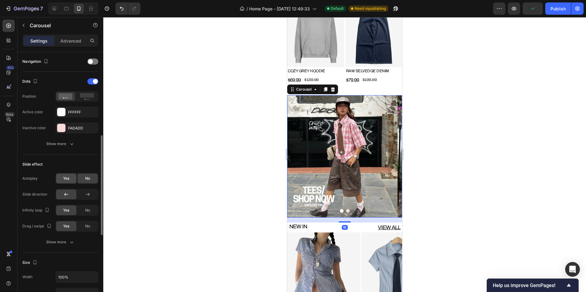
click at [68, 182] on div "Yes" at bounding box center [66, 179] width 20 height 10
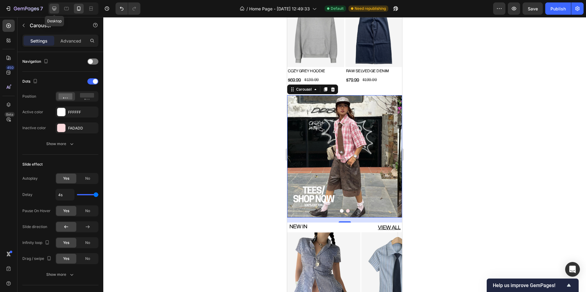
click at [56, 8] on icon at bounding box center [54, 9] width 6 height 6
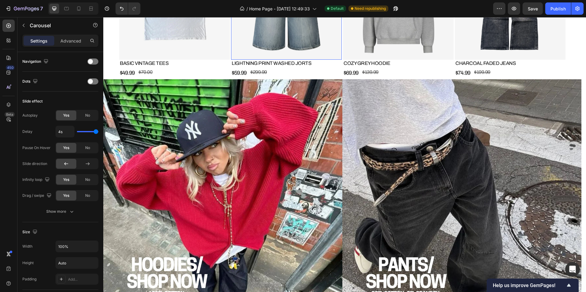
scroll to position [429, 0]
click at [330, 153] on img at bounding box center [222, 198] width 239 height 239
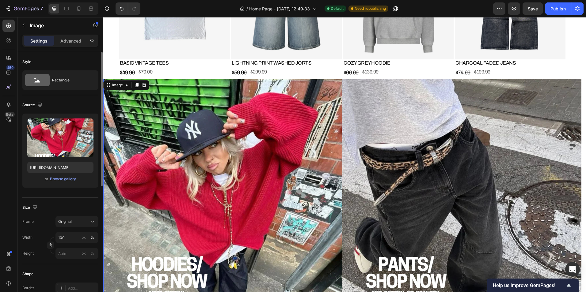
scroll to position [237, 0]
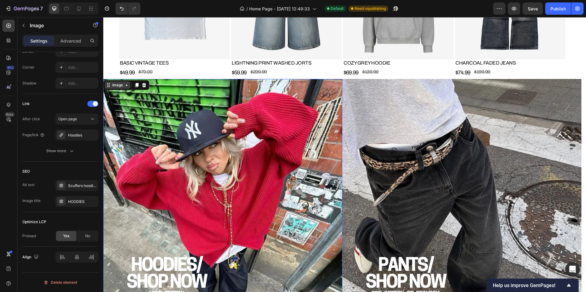
click at [119, 86] on div "Image" at bounding box center [117, 85] width 13 height 6
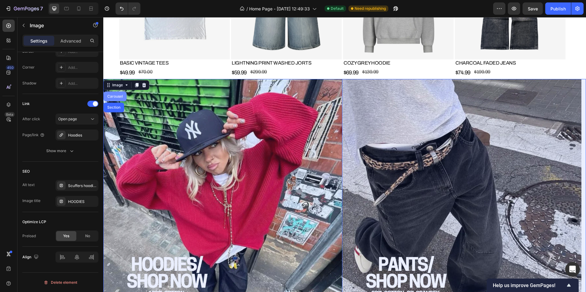
click at [118, 94] on div "Carousel" at bounding box center [115, 97] width 23 height 10
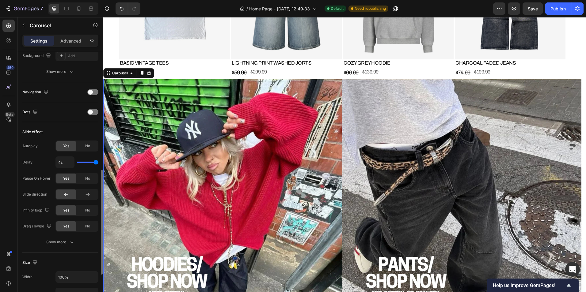
scroll to position [215, 0]
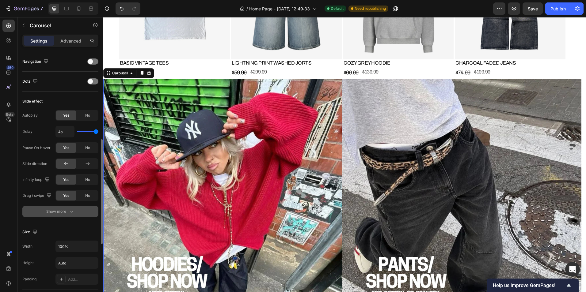
click at [61, 213] on div "Show more" at bounding box center [60, 212] width 29 height 6
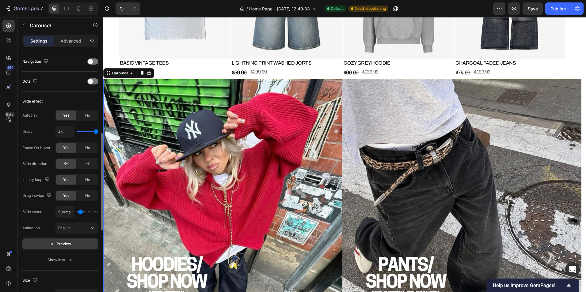
click at [63, 245] on span "Preview" at bounding box center [64, 244] width 14 height 6
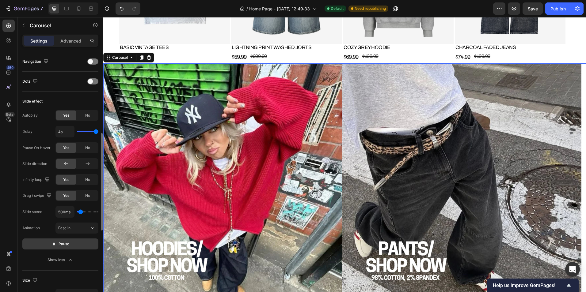
scroll to position [460, 0]
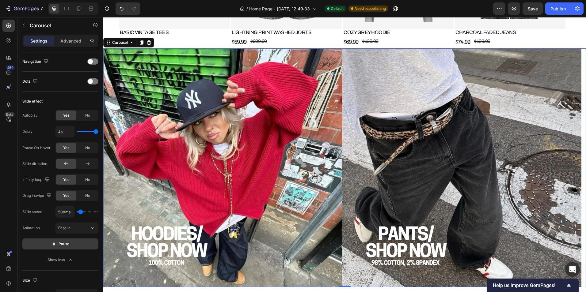
click at [67, 242] on span "Pause" at bounding box center [64, 244] width 11 height 6
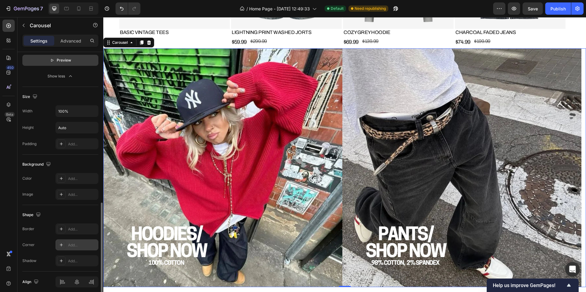
scroll to position [423, 0]
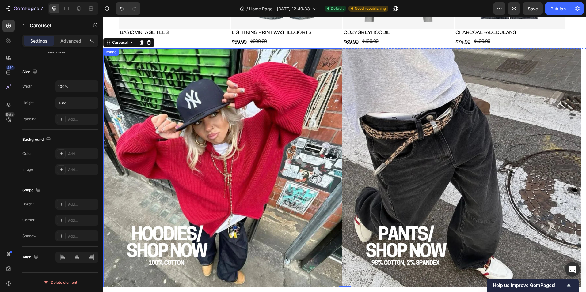
click at [200, 195] on img at bounding box center [222, 167] width 239 height 239
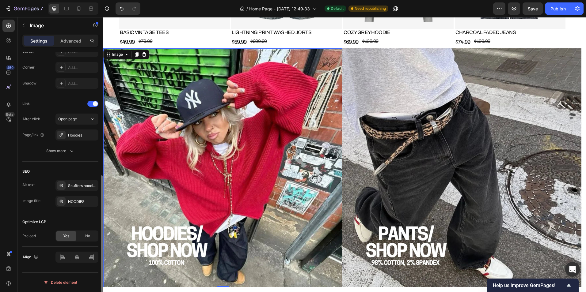
scroll to position [0, 0]
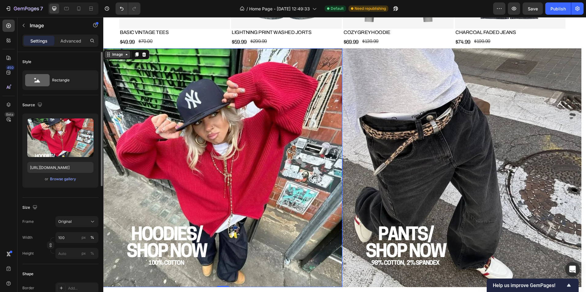
click at [113, 56] on div "Image" at bounding box center [117, 55] width 13 height 6
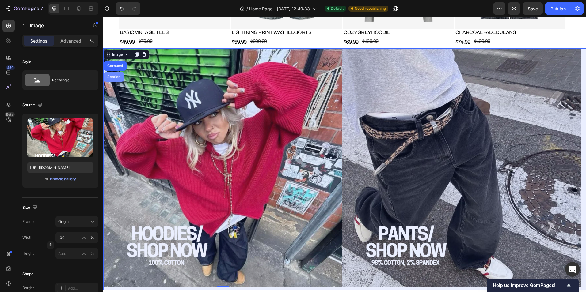
click at [120, 77] on div "Section" at bounding box center [114, 77] width 16 height 4
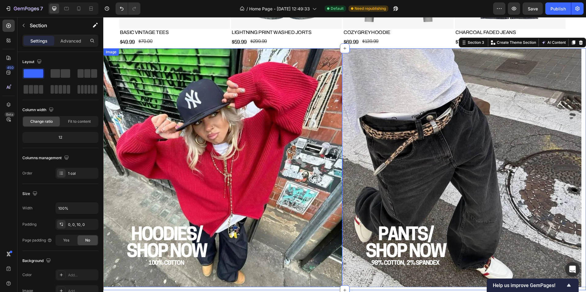
click at [126, 70] on img at bounding box center [222, 167] width 239 height 239
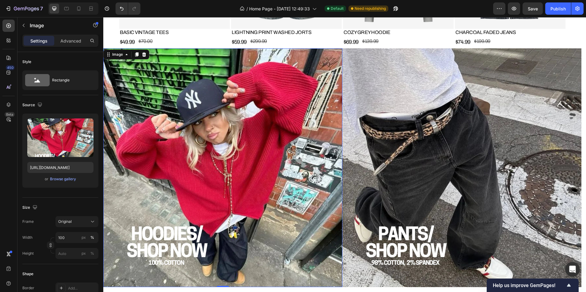
click at [120, 51] on div "Image" at bounding box center [126, 55] width 46 height 10
click at [120, 53] on div "Image" at bounding box center [117, 55] width 13 height 6
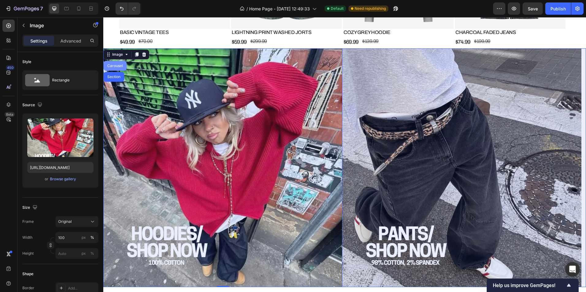
click at [124, 67] on div "Carousel" at bounding box center [115, 66] width 23 height 10
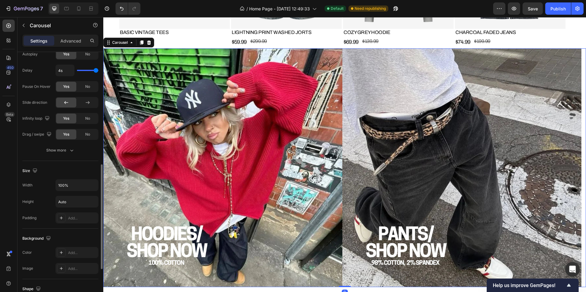
scroll to position [245, 0]
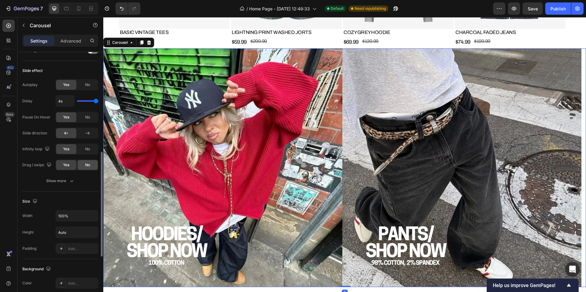
click at [85, 151] on span "No" at bounding box center [87, 150] width 5 height 6
click at [85, 162] on div "No" at bounding box center [88, 165] width 20 height 10
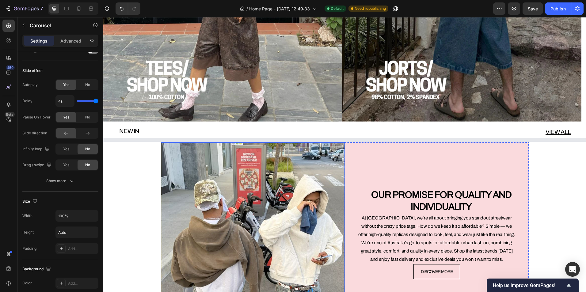
scroll to position [766, 0]
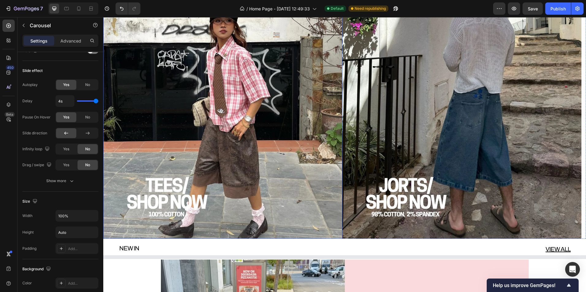
click at [217, 97] on img at bounding box center [222, 119] width 239 height 239
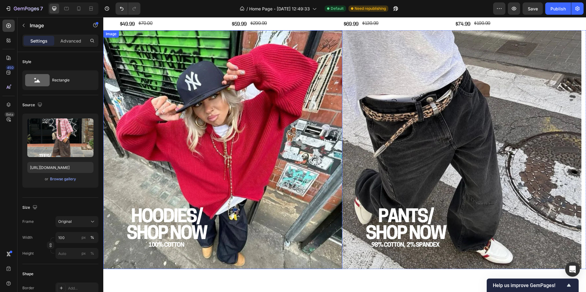
scroll to position [425, 0]
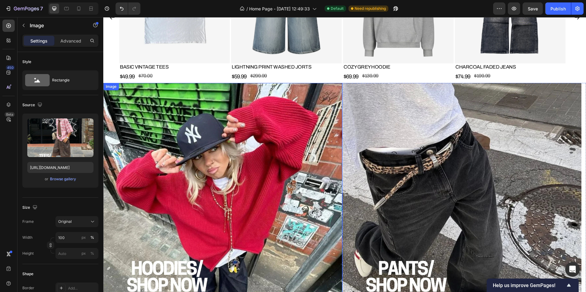
click at [165, 126] on img at bounding box center [222, 202] width 239 height 239
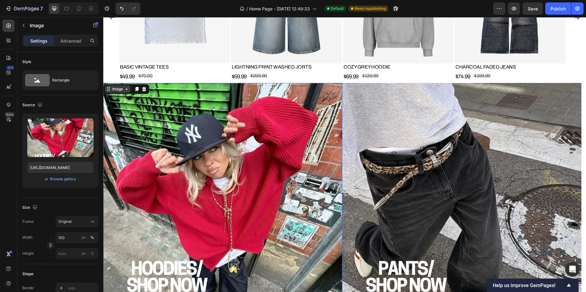
click at [117, 88] on div "Image" at bounding box center [117, 89] width 13 height 6
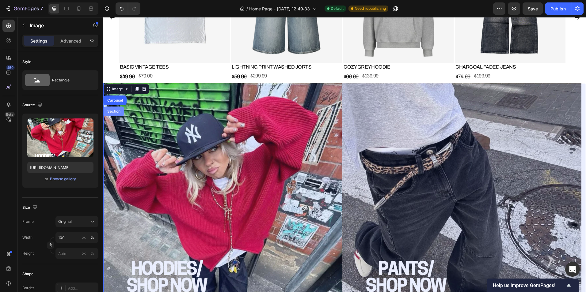
click at [120, 97] on div "Carousel" at bounding box center [115, 101] width 23 height 10
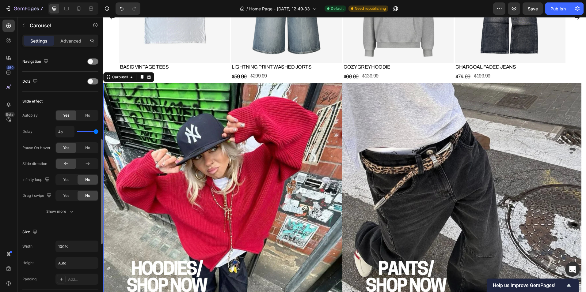
scroll to position [245, 0]
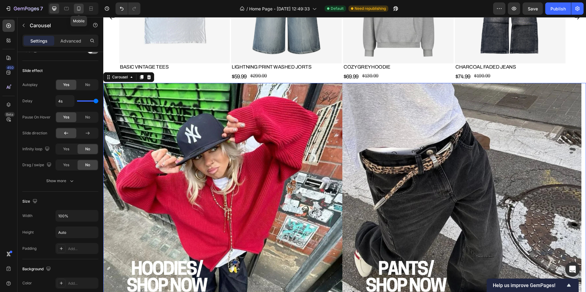
click at [80, 10] on icon at bounding box center [78, 8] width 3 height 4
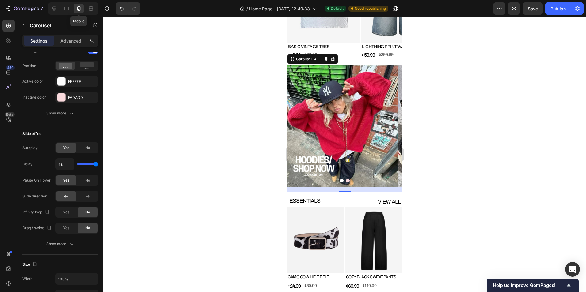
scroll to position [445, 0]
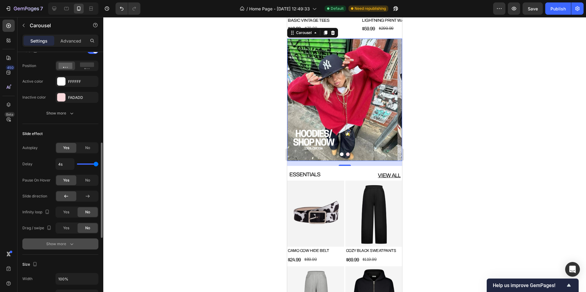
click at [64, 248] on button "Show more" at bounding box center [60, 244] width 76 height 11
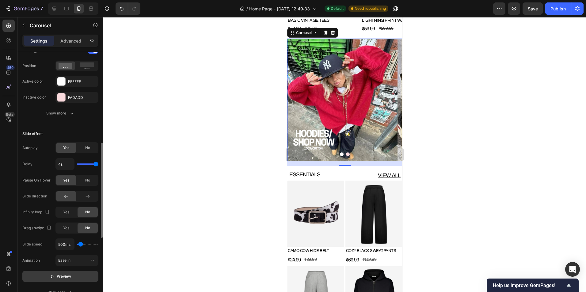
click at [68, 275] on span "Preview" at bounding box center [64, 277] width 14 height 6
click at [269, 189] on div at bounding box center [344, 154] width 483 height 275
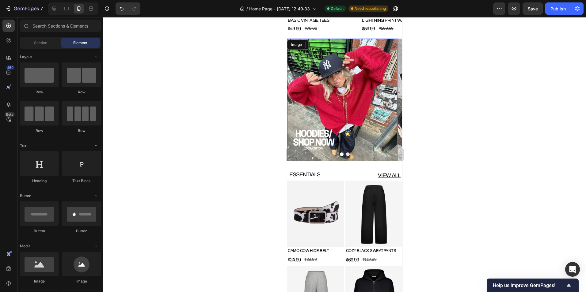
click at [318, 137] on img at bounding box center [342, 100] width 110 height 123
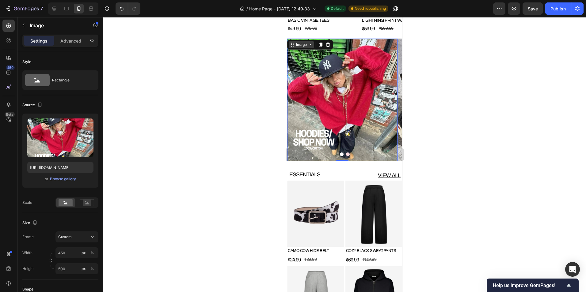
click at [301, 47] on div "Image" at bounding box center [301, 45] width 13 height 6
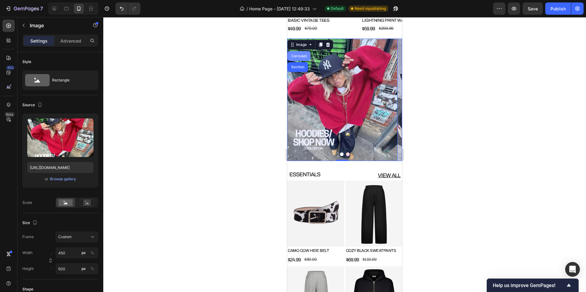
click at [303, 54] on div "Carousel" at bounding box center [299, 56] width 18 height 4
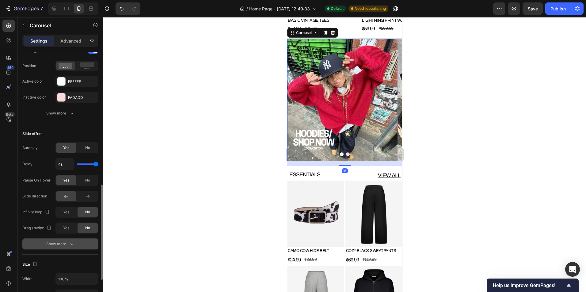
scroll to position [276, 0]
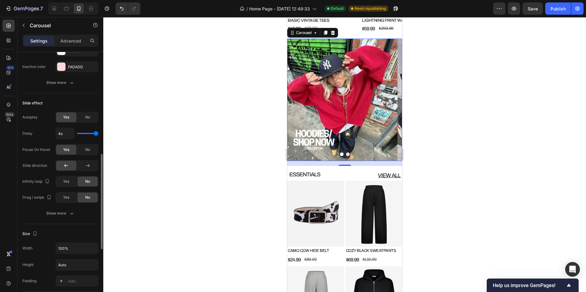
type input "1.2s"
type input "1.2"
click at [81, 134] on input "range" at bounding box center [87, 133] width 21 height 1
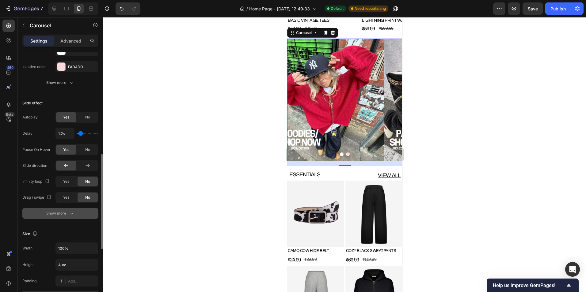
click at [55, 217] on button "Show more" at bounding box center [60, 213] width 76 height 11
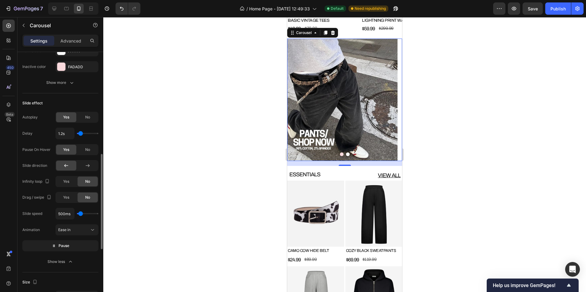
type input "4s"
drag, startPoint x: 81, startPoint y: 132, endPoint x: 109, endPoint y: 134, distance: 28.0
type input "4"
click at [98, 134] on input "range" at bounding box center [87, 133] width 21 height 1
click at [332, 116] on img at bounding box center [342, 100] width 110 height 123
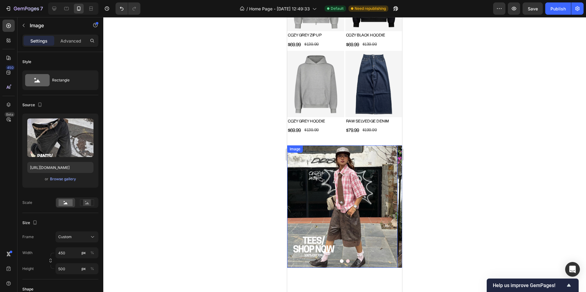
scroll to position [844, 0]
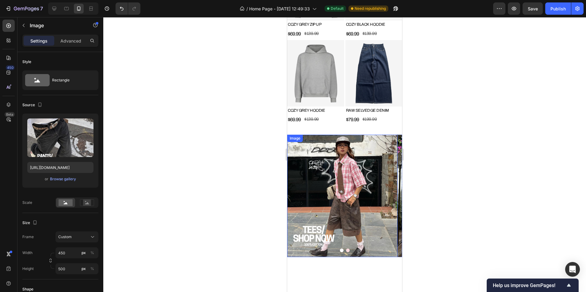
click at [329, 154] on img at bounding box center [342, 196] width 110 height 123
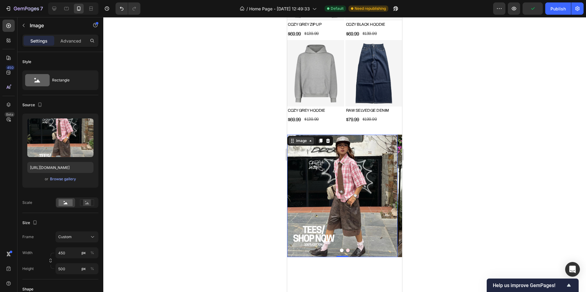
click at [300, 138] on div "Image" at bounding box center [301, 141] width 13 height 6
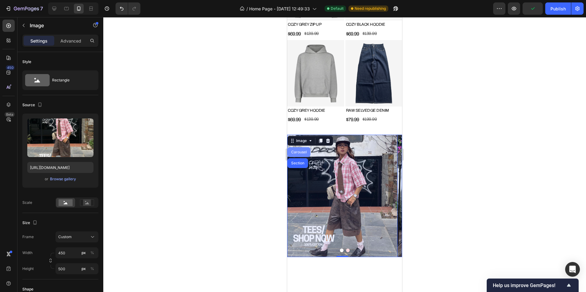
drag, startPoint x: 303, startPoint y: 143, endPoint x: 525, endPoint y: 175, distance: 224.9
click at [303, 150] on div "Carousel" at bounding box center [299, 152] width 18 height 4
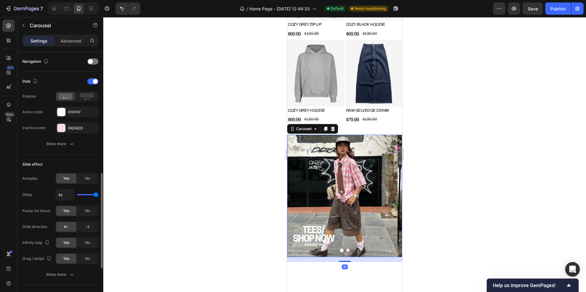
scroll to position [245, 0]
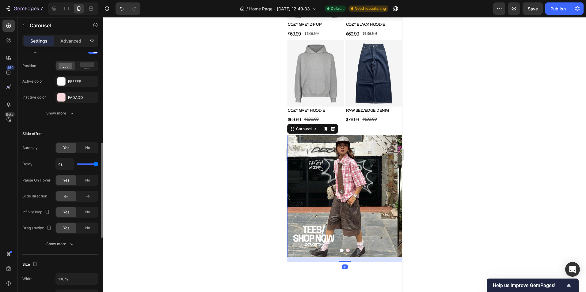
click at [90, 216] on div "No" at bounding box center [88, 213] width 20 height 10
click at [88, 225] on div "No" at bounding box center [88, 228] width 20 height 10
click at [56, 9] on icon at bounding box center [54, 9] width 4 height 4
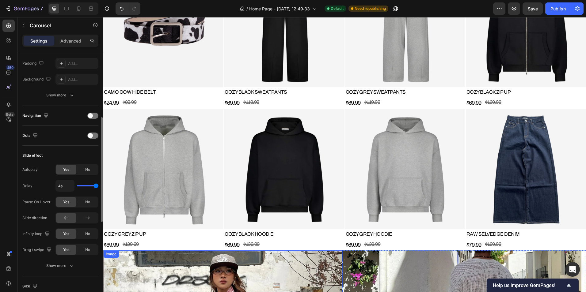
scroll to position [804, 0]
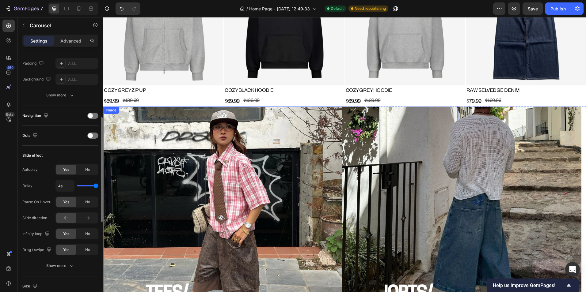
click at [240, 179] on img at bounding box center [222, 226] width 239 height 239
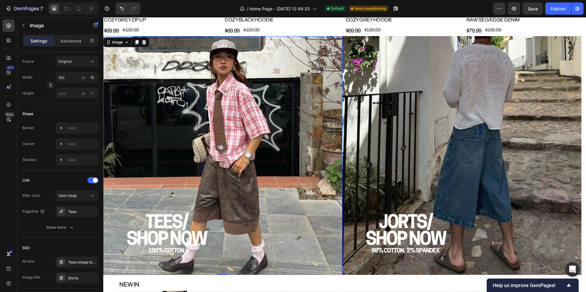
scroll to position [0, 0]
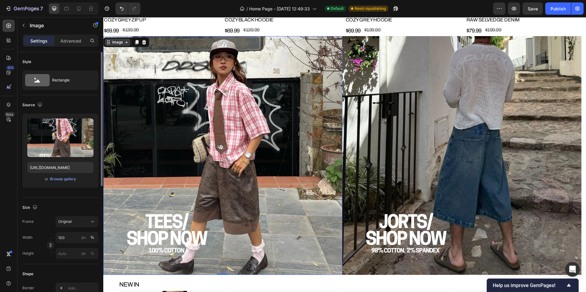
click at [121, 41] on div "Image" at bounding box center [117, 43] width 13 height 6
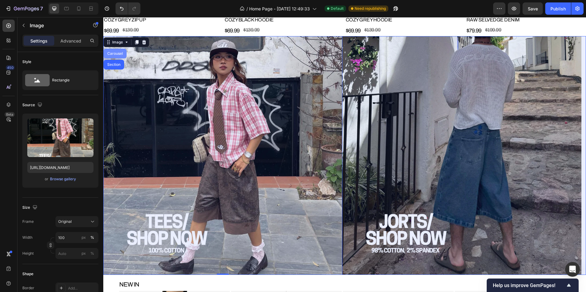
click at [117, 53] on div "Carousel" at bounding box center [115, 54] width 18 height 4
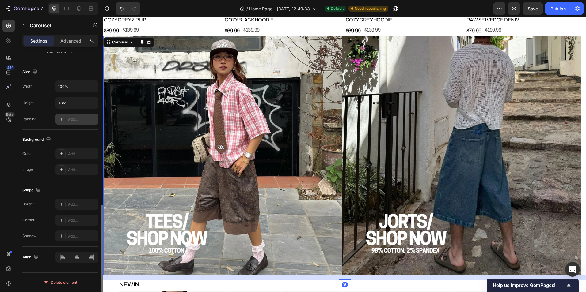
scroll to position [252, 0]
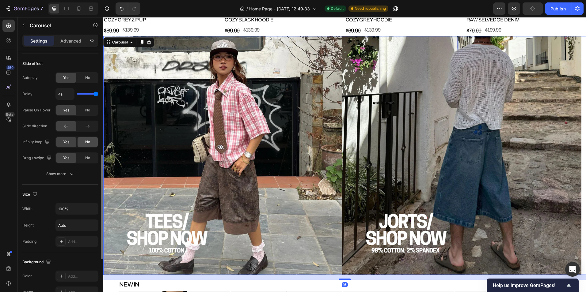
click at [88, 147] on div "No" at bounding box center [88, 142] width 20 height 10
click at [87, 153] on div "No" at bounding box center [88, 158] width 20 height 10
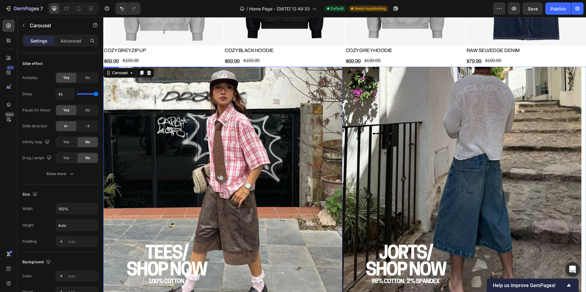
scroll to position [863, 0]
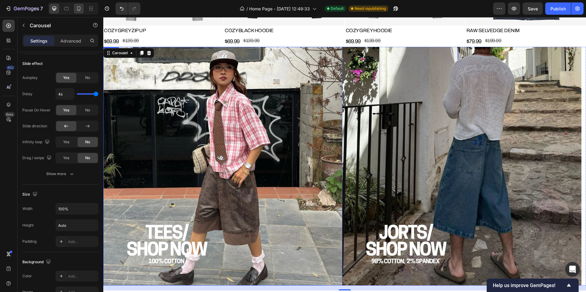
click at [76, 9] on icon at bounding box center [79, 9] width 6 height 6
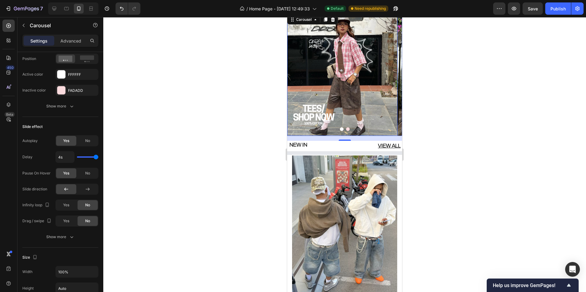
scroll to position [870, 0]
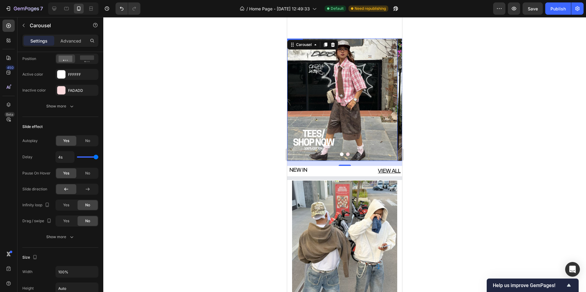
click at [313, 88] on img at bounding box center [342, 100] width 110 height 123
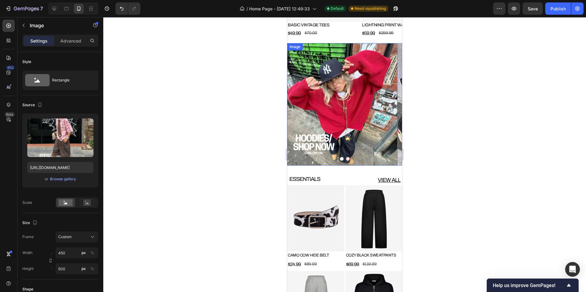
scroll to position [379, 0]
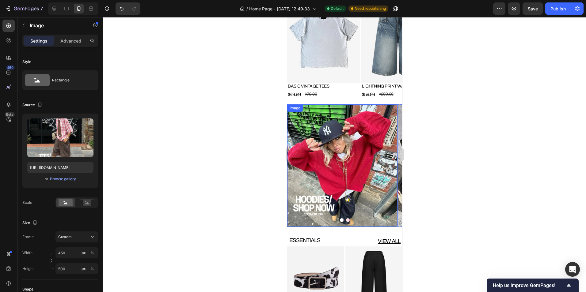
click at [324, 122] on img at bounding box center [342, 166] width 110 height 123
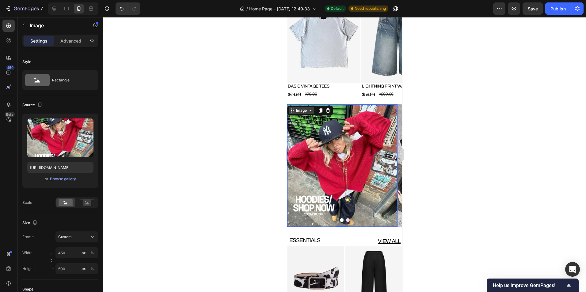
click at [307, 112] on div "Image" at bounding box center [301, 111] width 13 height 6
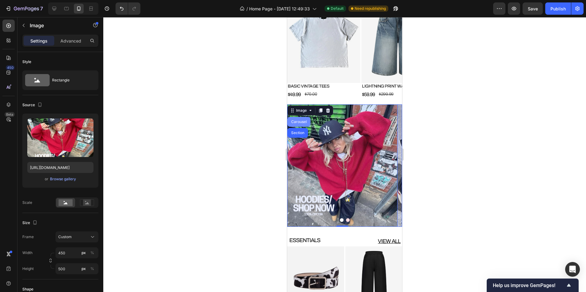
click at [297, 124] on div "Carousel" at bounding box center [299, 122] width 18 height 4
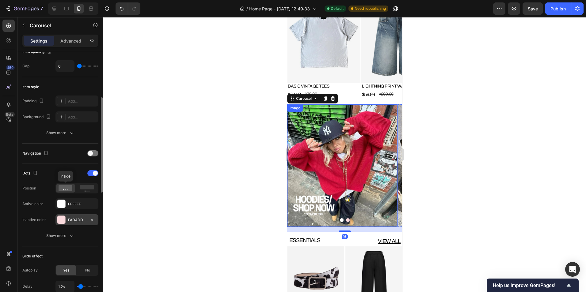
scroll to position [276, 0]
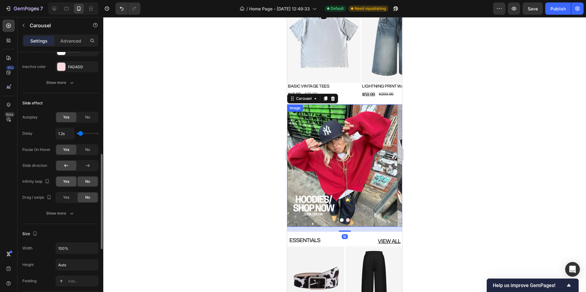
click at [70, 183] on div "Yes" at bounding box center [66, 182] width 20 height 10
click at [69, 193] on div "Yes" at bounding box center [66, 198] width 20 height 10
click at [55, 9] on icon at bounding box center [54, 9] width 4 height 4
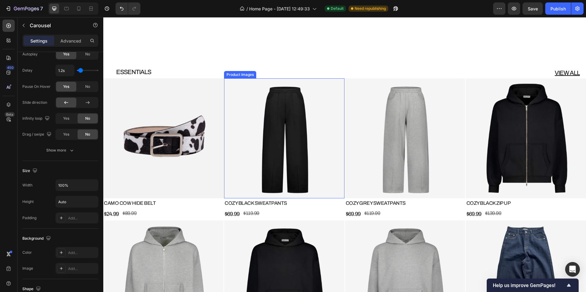
scroll to position [845, 0]
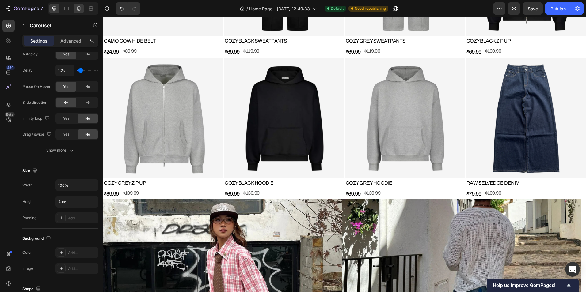
click at [78, 10] on icon at bounding box center [79, 9] width 6 height 6
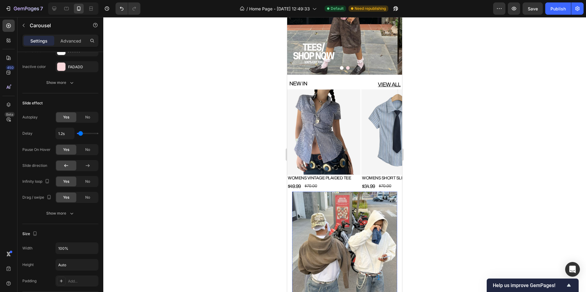
scroll to position [1060, 0]
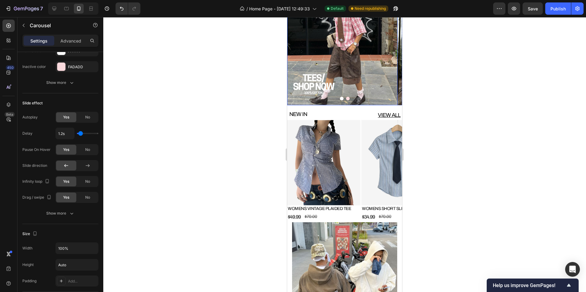
click at [340, 75] on img at bounding box center [342, 44] width 110 height 123
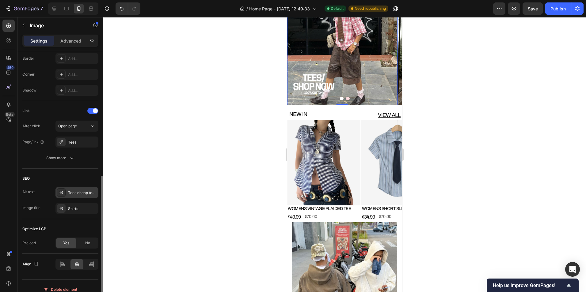
scroll to position [252, 0]
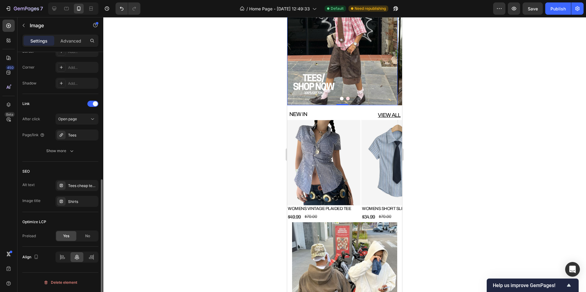
click at [326, 59] on img at bounding box center [342, 44] width 110 height 123
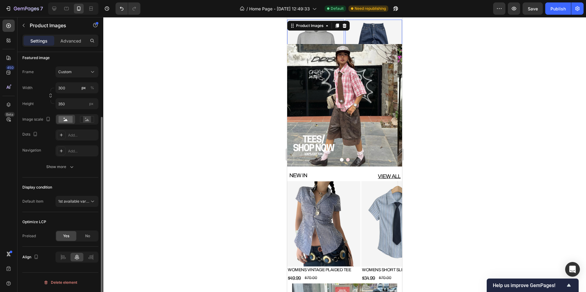
scroll to position [0, 0]
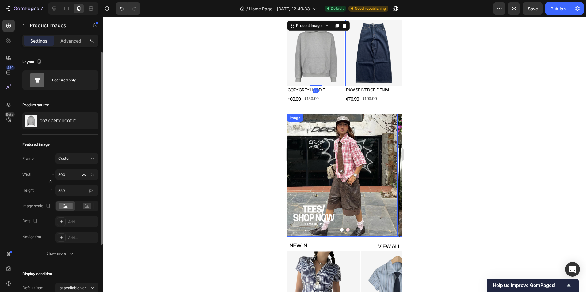
click at [303, 121] on img at bounding box center [342, 175] width 110 height 123
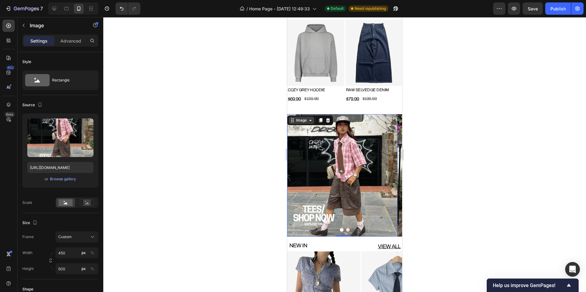
click at [300, 118] on div "Image" at bounding box center [301, 121] width 13 height 6
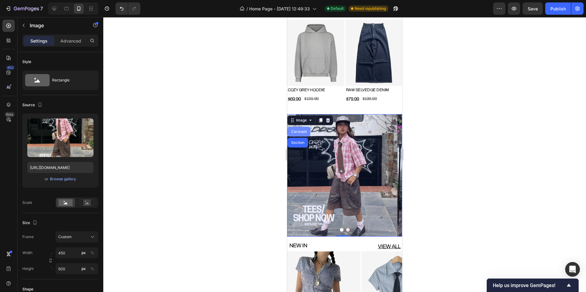
click at [300, 130] on div "Carousel" at bounding box center [299, 132] width 18 height 4
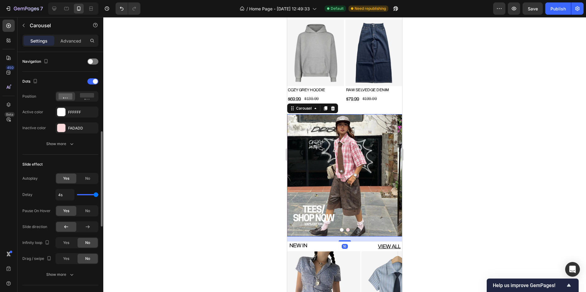
scroll to position [307, 0]
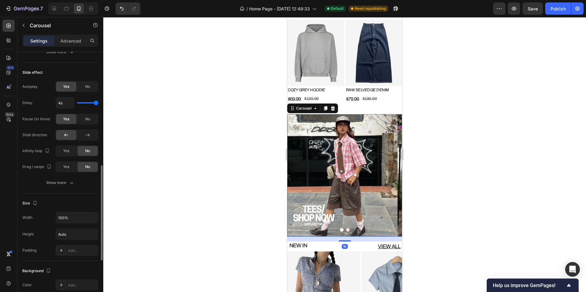
click at [64, 156] on div "Yes No" at bounding box center [76, 151] width 43 height 11
click at [64, 151] on span "Yes" at bounding box center [66, 151] width 6 height 6
click at [62, 165] on div "Yes" at bounding box center [66, 167] width 20 height 10
click at [562, 13] on button "Publish" at bounding box center [558, 8] width 26 height 12
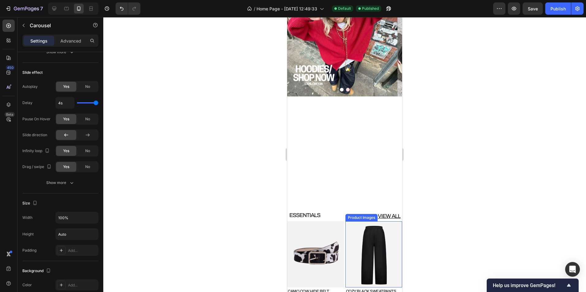
scroll to position [510, 0]
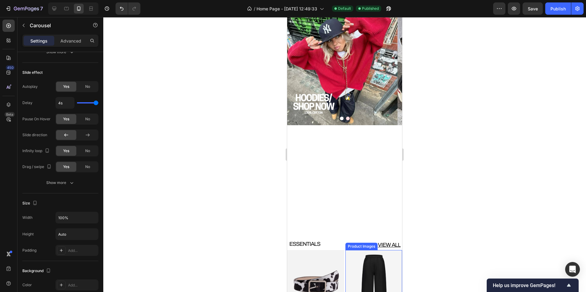
click at [330, 93] on img at bounding box center [342, 64] width 110 height 123
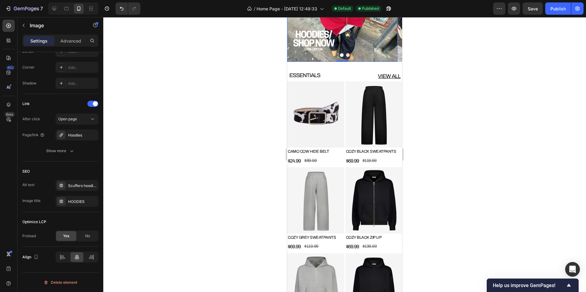
scroll to position [0, 0]
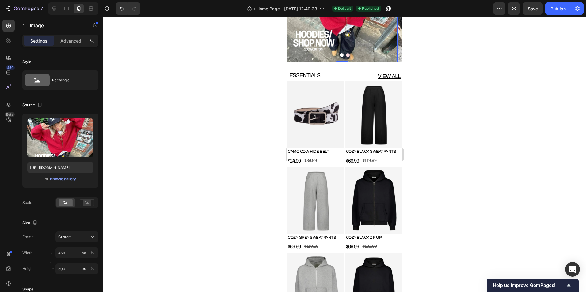
click at [337, 39] on img at bounding box center [342, 0] width 110 height 123
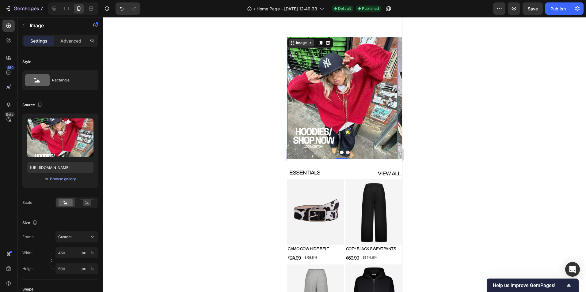
click at [304, 46] on div "Image" at bounding box center [301, 43] width 13 height 6
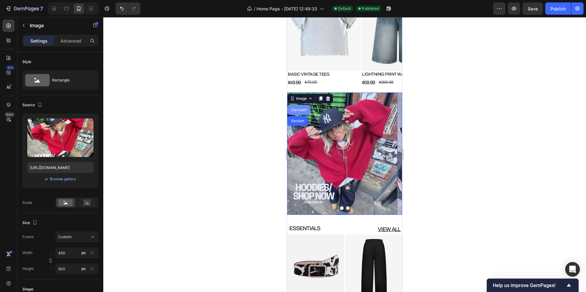
drag, startPoint x: 301, startPoint y: 107, endPoint x: 528, endPoint y: 133, distance: 228.6
click at [301, 107] on div "Carousel" at bounding box center [299, 110] width 23 height 10
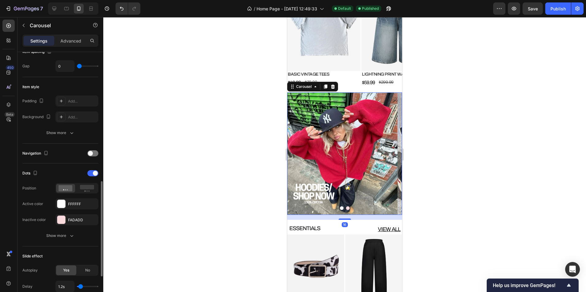
scroll to position [215, 0]
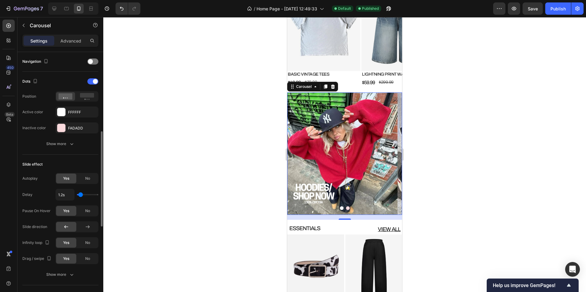
drag, startPoint x: 78, startPoint y: 196, endPoint x: 88, endPoint y: 194, distance: 10.0
click at [88, 194] on div "1.2s" at bounding box center [76, 195] width 43 height 12
type input "4s"
drag, startPoint x: 80, startPoint y: 193, endPoint x: 103, endPoint y: 190, distance: 23.3
type input "4"
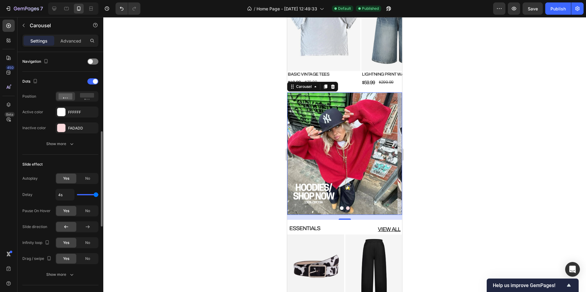
click at [98, 194] on input "range" at bounding box center [87, 194] width 21 height 1
click at [558, 13] on button "Publish" at bounding box center [558, 8] width 26 height 12
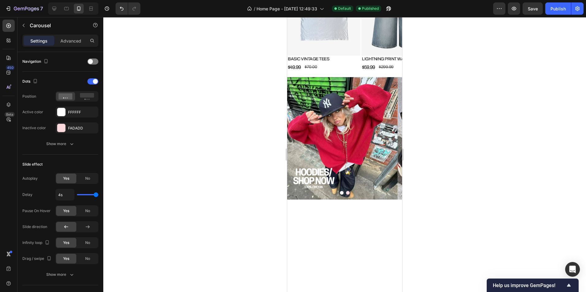
scroll to position [0, 0]
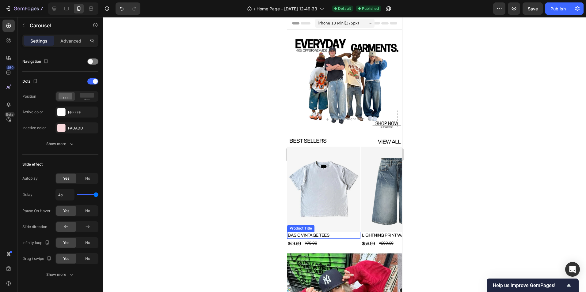
click at [350, 236] on h2 "BASIC VINTAGE TEES" at bounding box center [323, 235] width 73 height 7
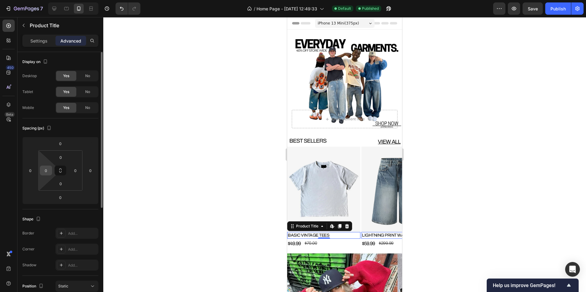
click at [47, 172] on input "0" at bounding box center [45, 170] width 9 height 9
type input "3"
click at [324, 245] on div "0" at bounding box center [324, 244] width 6 height 5
click at [318, 243] on div "$49.99 Product Price Product Price $70.00 Product Price Product Price Row" at bounding box center [323, 244] width 73 height 10
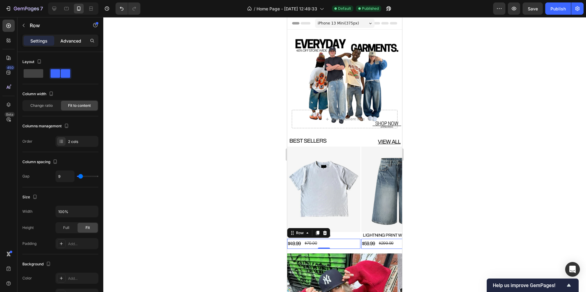
click at [68, 41] on p "Advanced" at bounding box center [70, 41] width 21 height 6
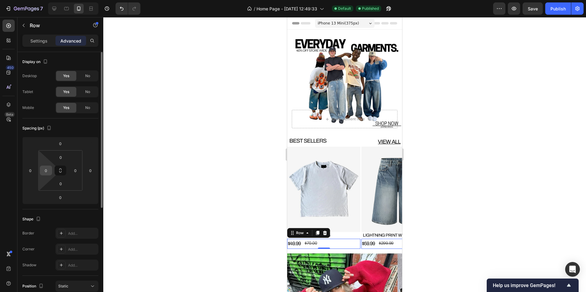
click at [46, 168] on input "0" at bounding box center [45, 170] width 9 height 9
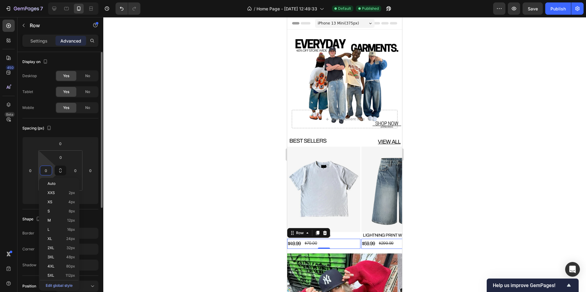
type input "3"
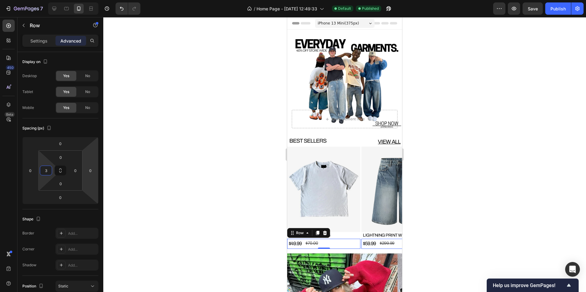
click at [222, 210] on div at bounding box center [344, 154] width 483 height 275
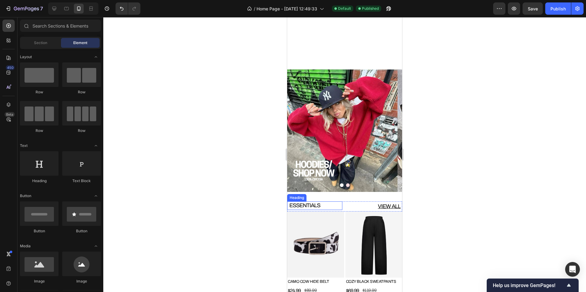
scroll to position [307, 0]
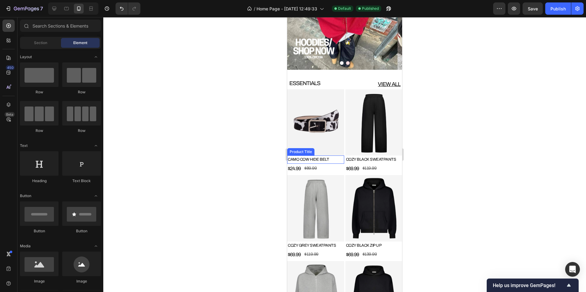
click at [332, 156] on h3 "CAMO COW HIDE BELT" at bounding box center [315, 160] width 57 height 8
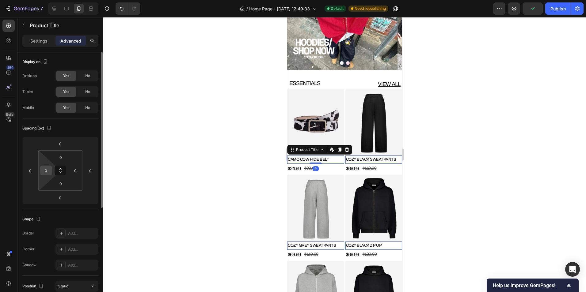
click at [50, 172] on input "0" at bounding box center [45, 170] width 9 height 9
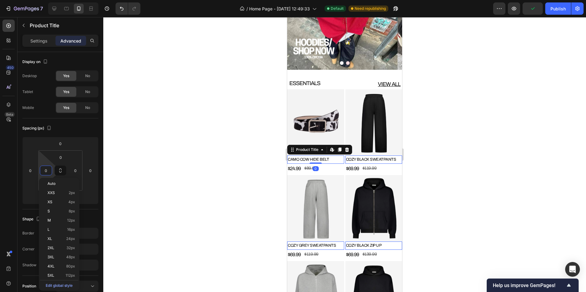
type input "3"
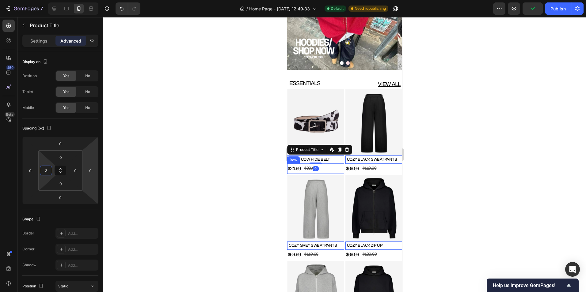
click at [328, 165] on div "$24.99 Product Price Product Price $89.99 Product Price Product Price Row" at bounding box center [315, 169] width 57 height 10
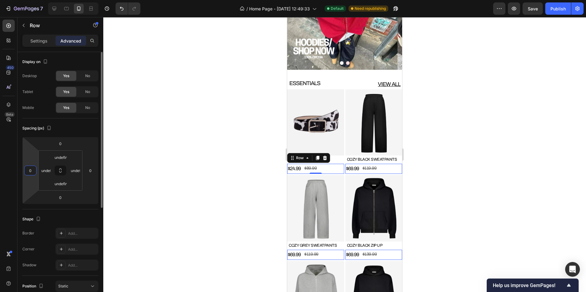
click at [29, 173] on input "0" at bounding box center [30, 170] width 9 height 9
type input "3"
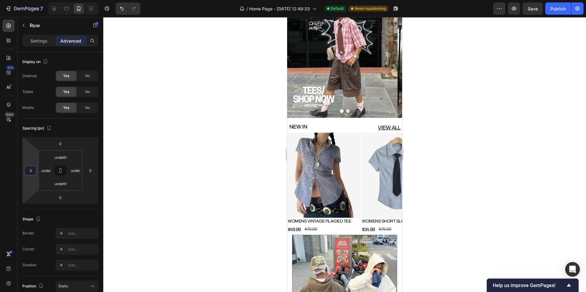
scroll to position [736, 0]
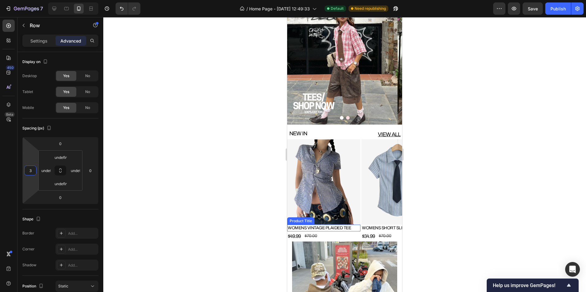
click at [352, 227] on h2 "WOMENS VINTAGE PLAIDED TEE" at bounding box center [323, 228] width 73 height 7
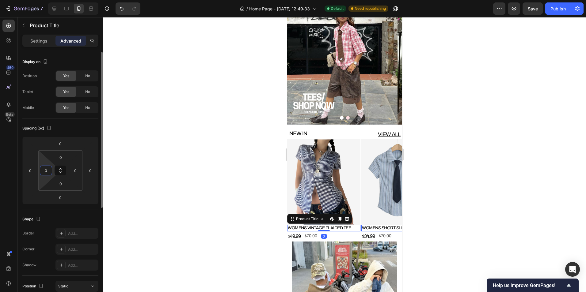
click at [50, 167] on input "0" at bounding box center [45, 170] width 9 height 9
type input "3"
click at [341, 236] on div "$49.99 Product Price Product Price $70.00 Product Price Product Price Row" at bounding box center [323, 237] width 73 height 10
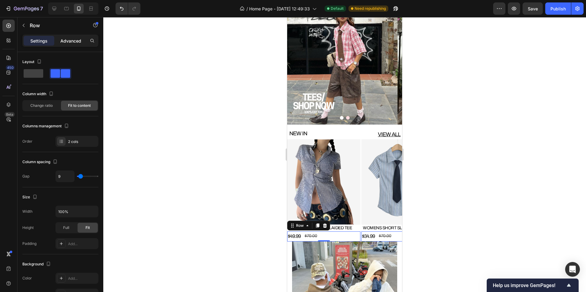
click at [65, 43] on p "Advanced" at bounding box center [70, 41] width 21 height 6
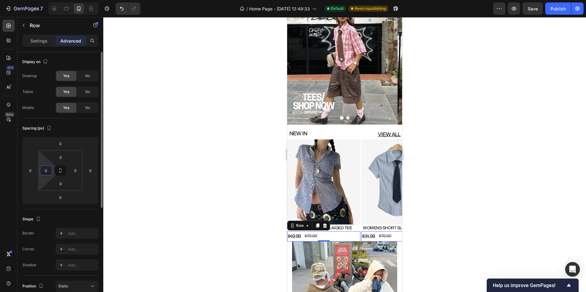
click at [50, 172] on input "0" at bounding box center [45, 170] width 9 height 9
type input "3"
click at [223, 207] on div at bounding box center [344, 154] width 483 height 275
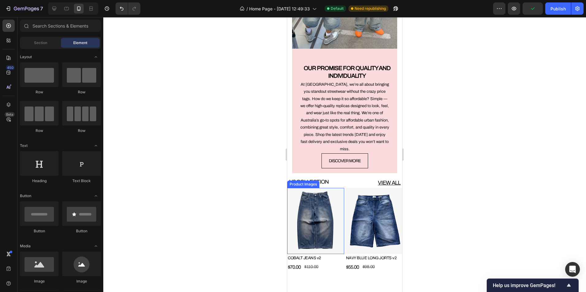
scroll to position [1103, 0]
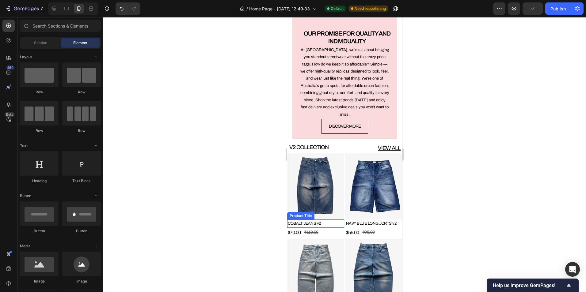
drag, startPoint x: 328, startPoint y: 215, endPoint x: 312, endPoint y: 218, distance: 16.1
click at [328, 220] on h3 "COBALT JEANS v2" at bounding box center [315, 224] width 57 height 8
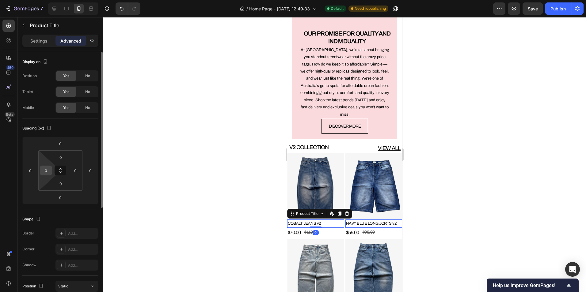
click at [45, 171] on input "0" at bounding box center [45, 170] width 9 height 9
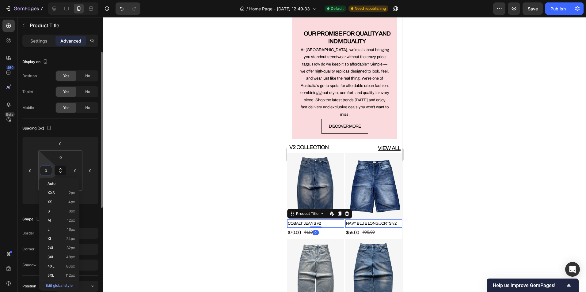
type input "3"
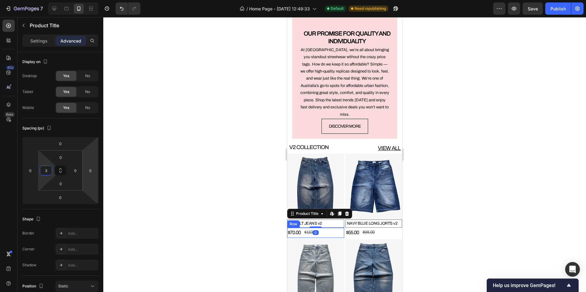
click at [329, 228] on div "$70.00 Product Price Product Price $110.00 Product Price Product Price Row" at bounding box center [315, 233] width 57 height 10
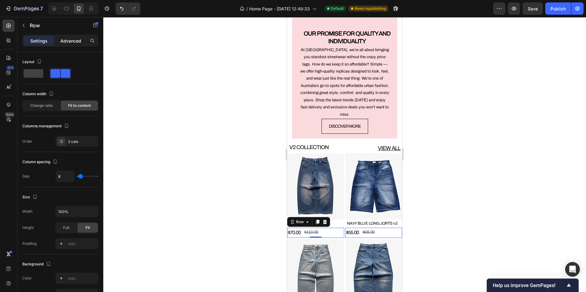
click at [69, 44] on div "Advanced" at bounding box center [70, 41] width 31 height 10
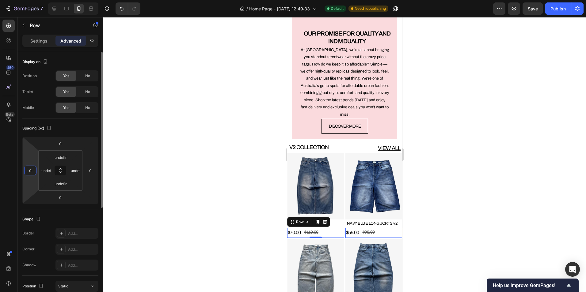
click at [30, 172] on input "0" at bounding box center [30, 170] width 9 height 9
type input "3"
click at [218, 198] on div at bounding box center [344, 154] width 483 height 275
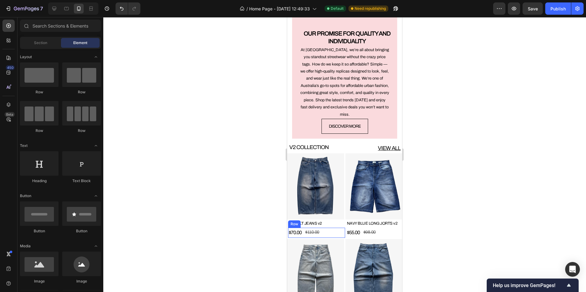
click at [330, 228] on div "$70.00 Product Price Product Price $110.00 Product Price Product Price Row" at bounding box center [316, 233] width 57 height 10
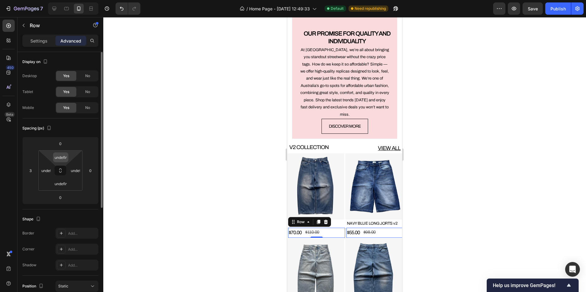
click at [62, 157] on input "undefined" at bounding box center [61, 157] width 12 height 9
type input "0"
click at [206, 176] on div at bounding box center [344, 154] width 483 height 275
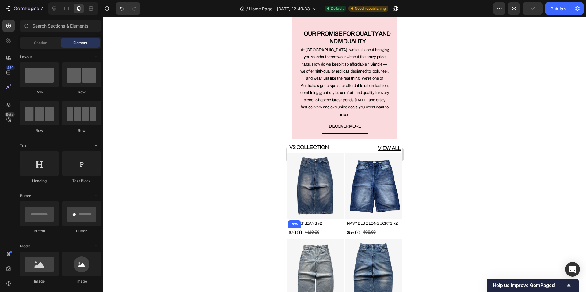
click at [327, 228] on div "$70.00 Product Price Product Price $110.00 Product Price Product Price Row" at bounding box center [316, 233] width 57 height 10
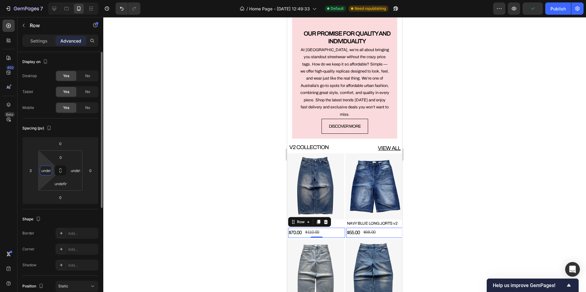
click at [48, 171] on input "undefined" at bounding box center [45, 170] width 9 height 9
type input "0"
click at [74, 174] on input "undefined" at bounding box center [75, 170] width 9 height 9
type input "0"
click at [62, 186] on input "undefined" at bounding box center [61, 183] width 12 height 9
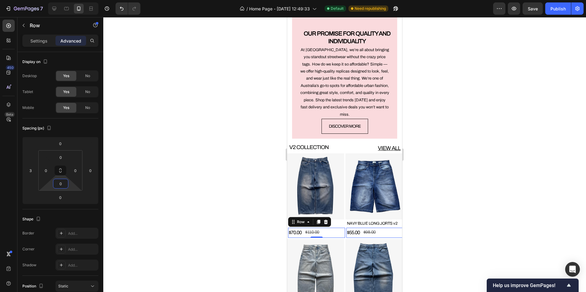
click at [195, 147] on div at bounding box center [344, 154] width 483 height 275
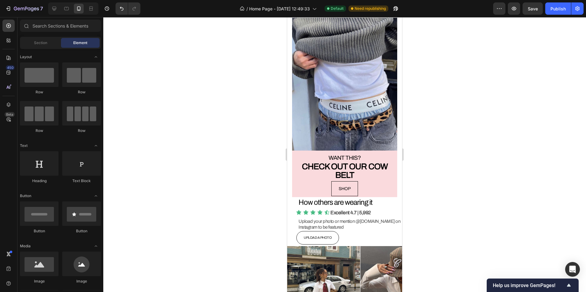
scroll to position [1625, 0]
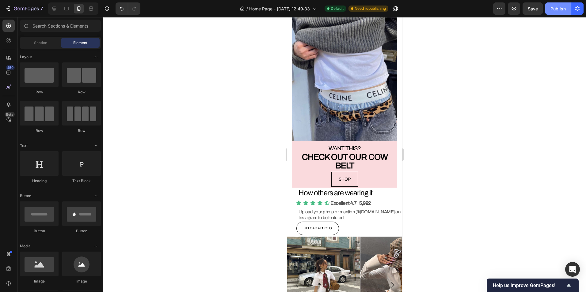
click at [558, 9] on div "Publish" at bounding box center [558, 9] width 15 height 6
